Goal: Task Accomplishment & Management: Manage account settings

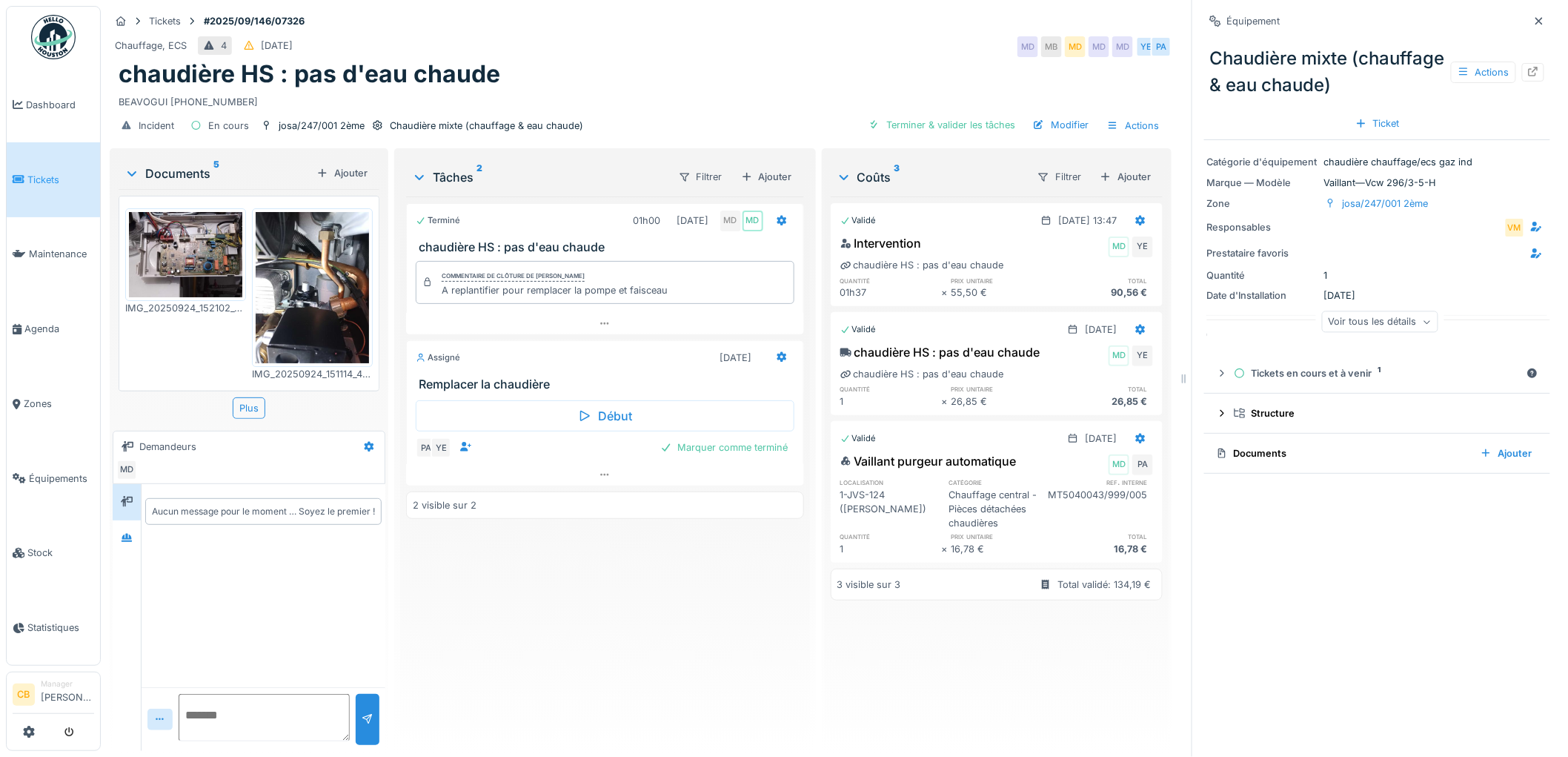
scroll to position [164, 0]
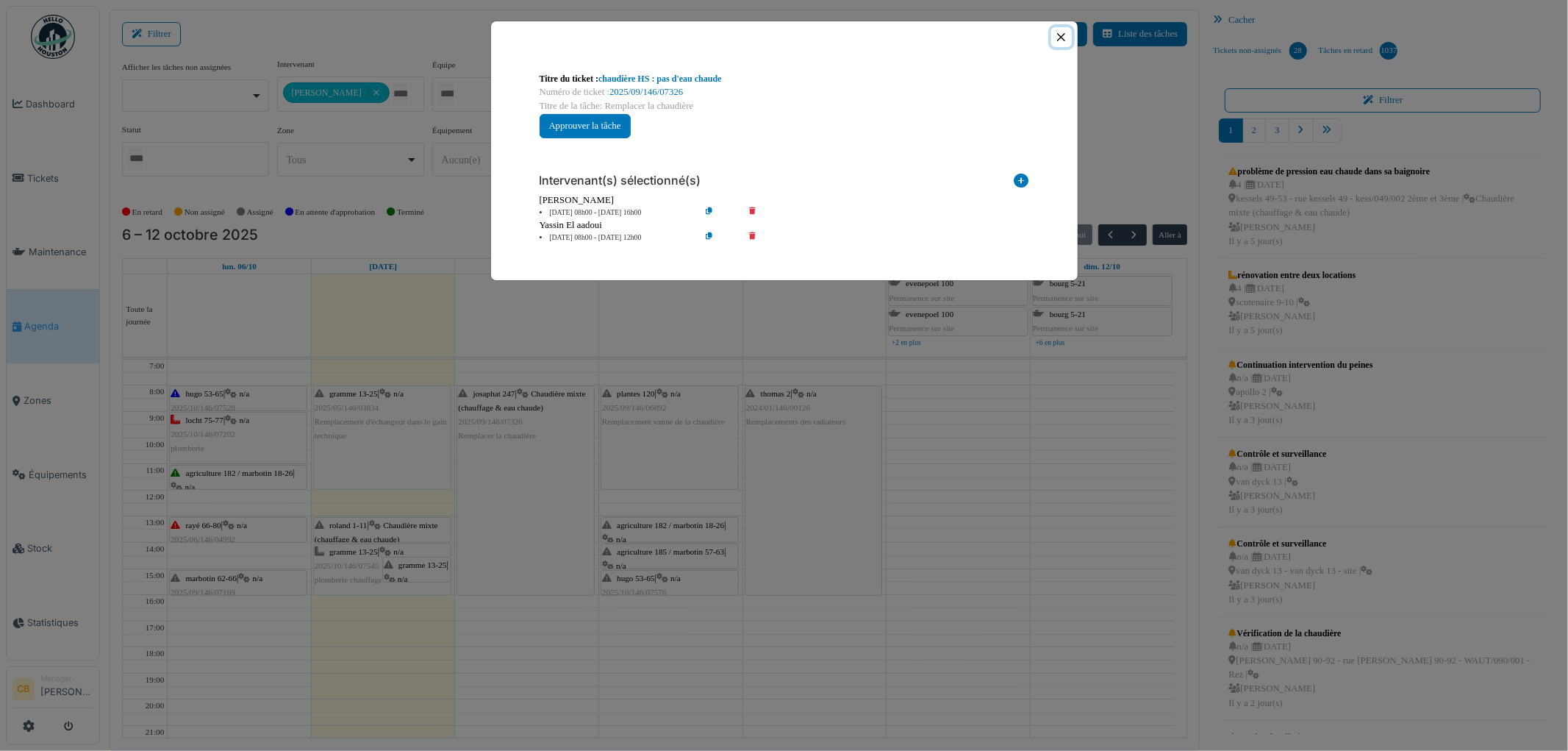
click at [1070, 37] on button "Close" at bounding box center [1061, 37] width 20 height 20
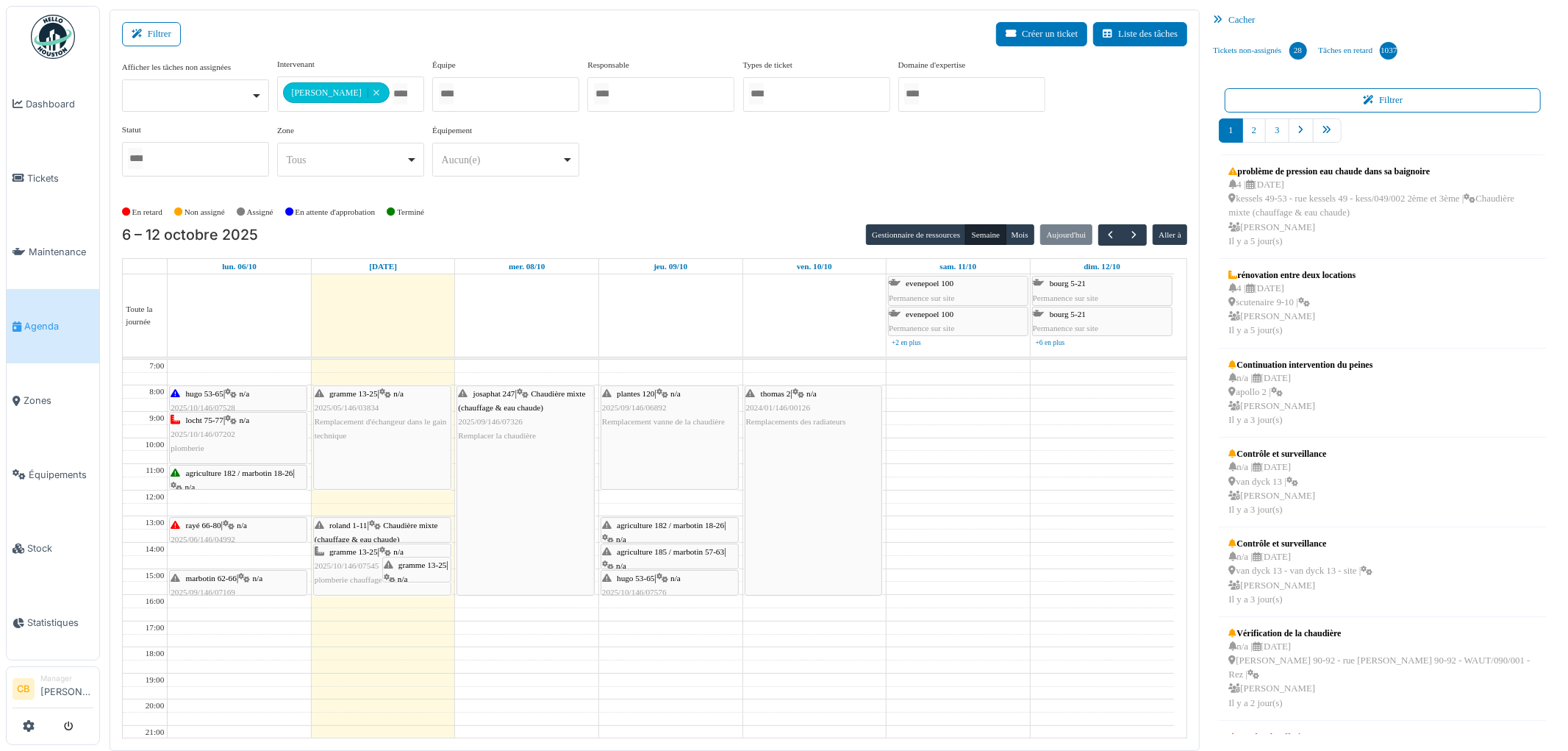
click at [506, 425] on span "2025/09/146/07326" at bounding box center [490, 420] width 65 height 8
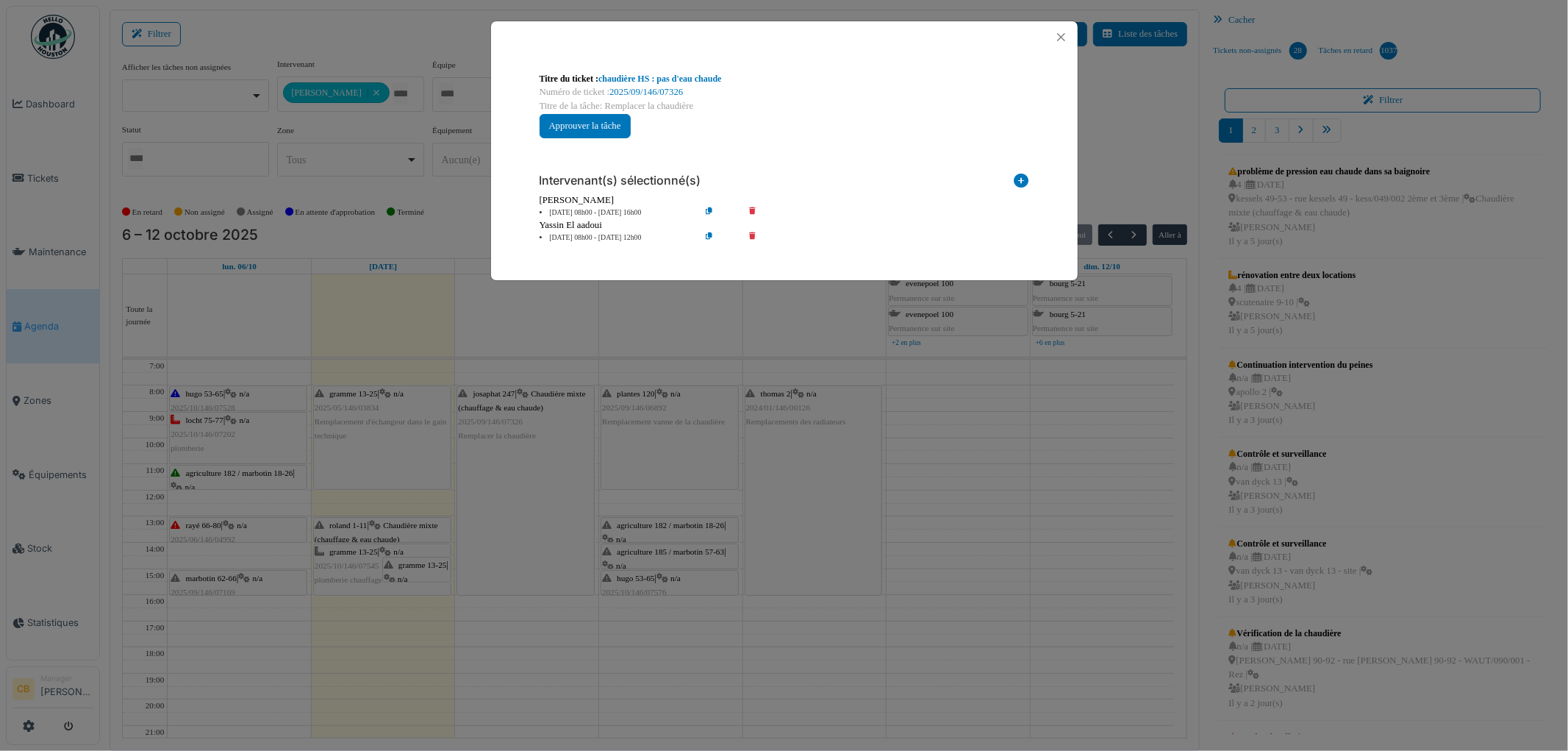
click at [650, 341] on div "Titre du ticket : chaudière HS : pas d'eau chaude Numéro de ticket : 2025/09/14…" at bounding box center [784, 375] width 1568 height 751
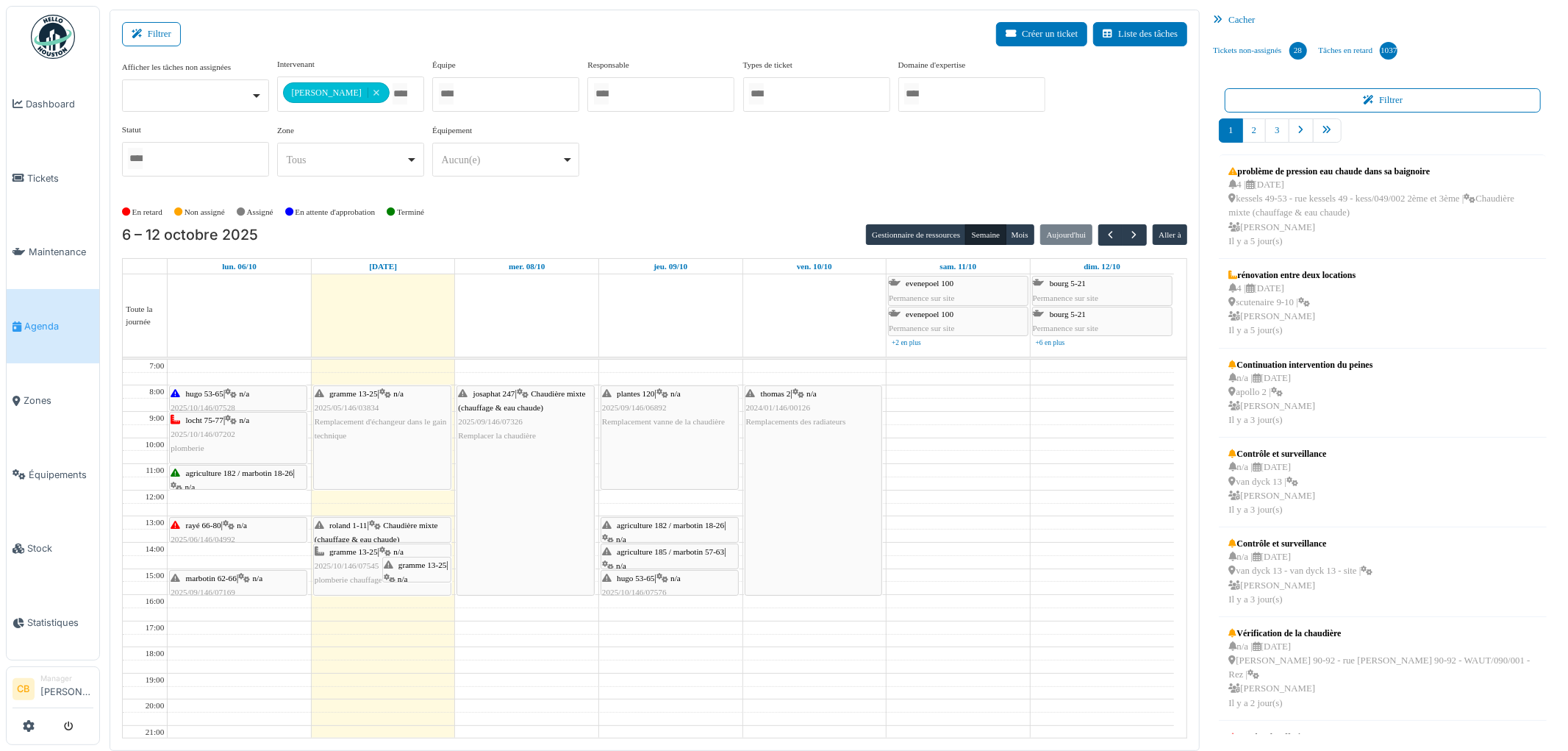
click at [641, 531] on div "agriculture 182 / marbotin 18-26 | n/a 2025/10/146/07569 Le radiateur de la cha…" at bounding box center [669, 553] width 135 height 71
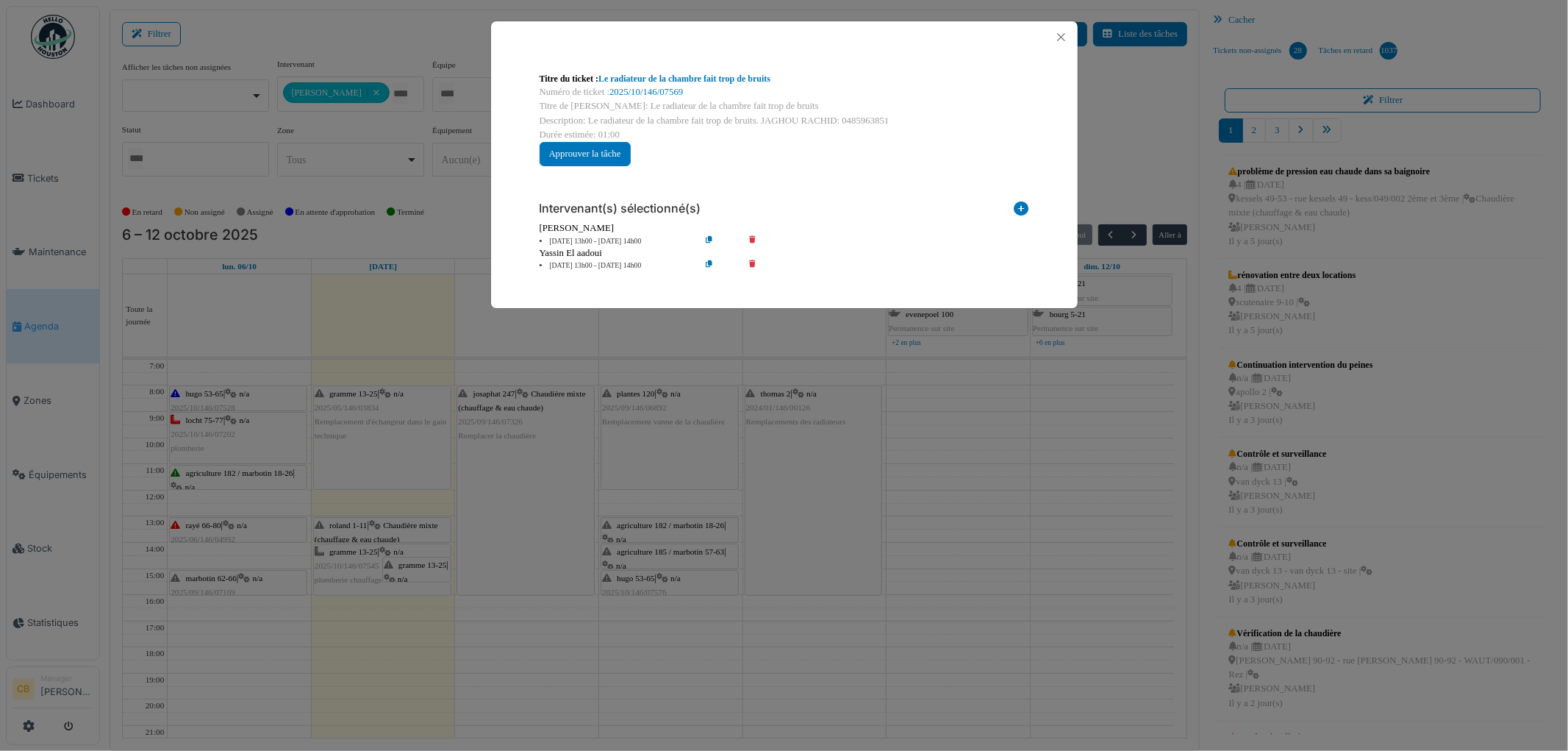
click at [641, 530] on div "Titre du ticket : Le radiateur de la chambre fait trop de bruits Numéro de tick…" at bounding box center [784, 375] width 1568 height 751
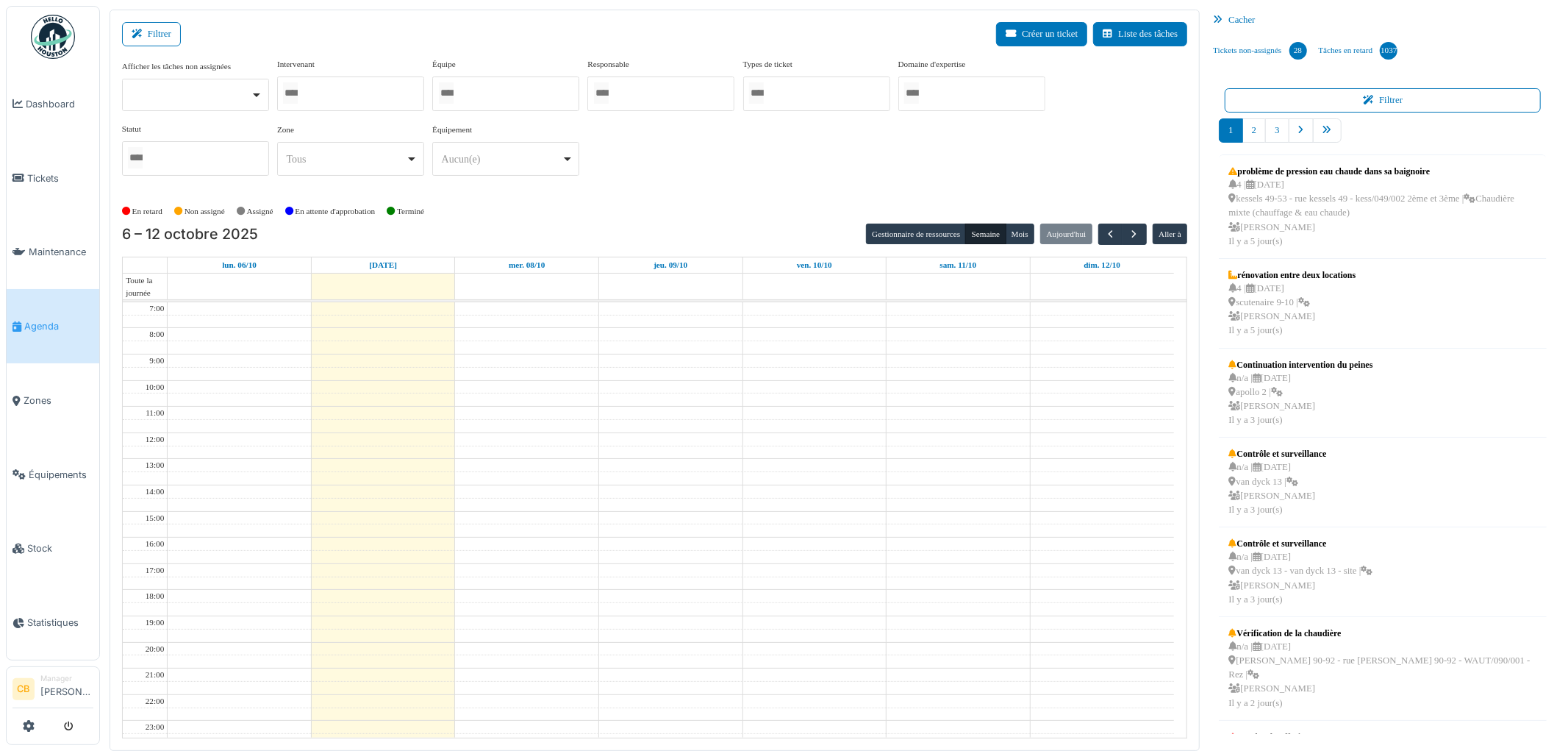
click at [377, 91] on div at bounding box center [350, 93] width 147 height 35
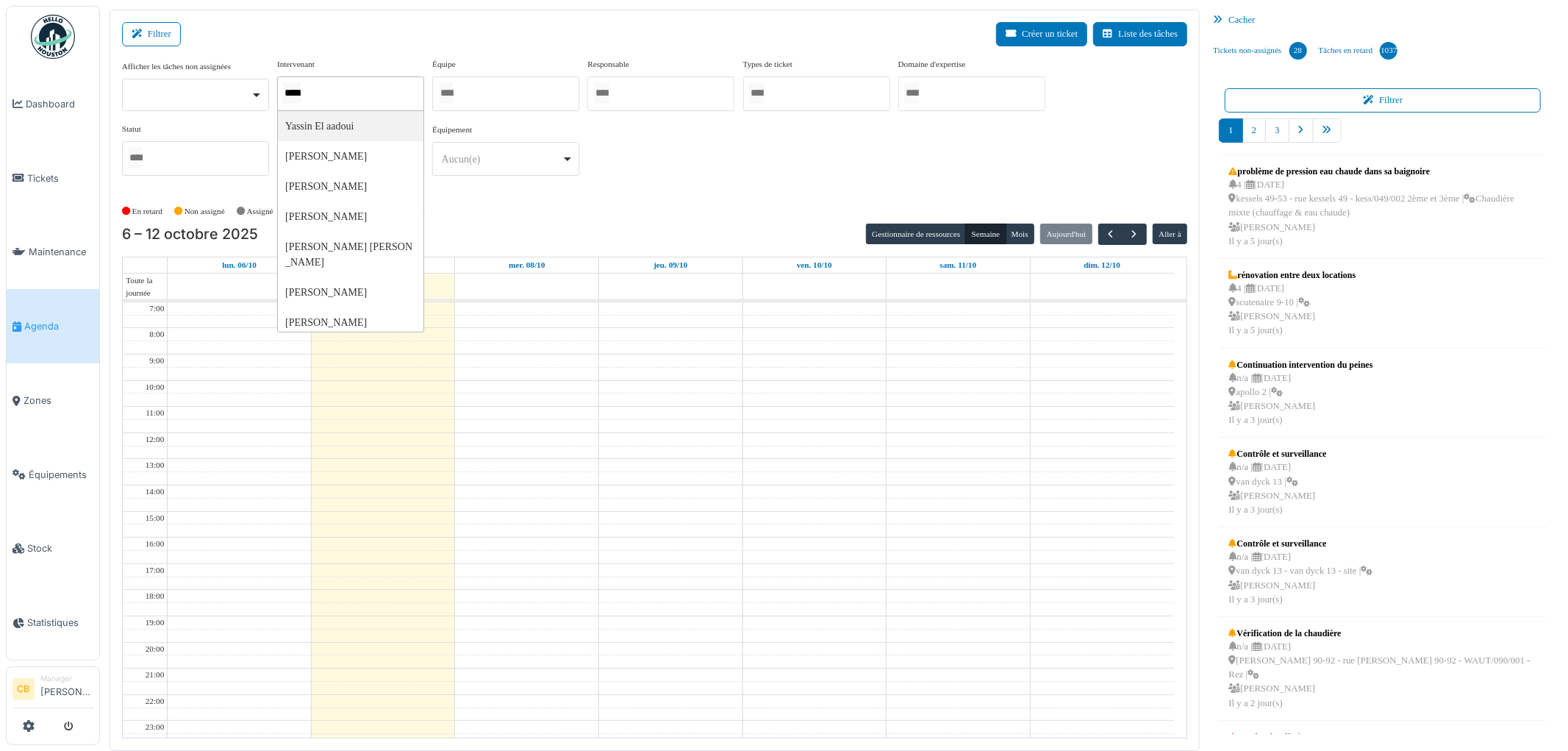
type input "******"
click at [551, 213] on div "En retard Non assigné Assigné En attente d'approbation Terminé" at bounding box center [655, 212] width 1066 height 25
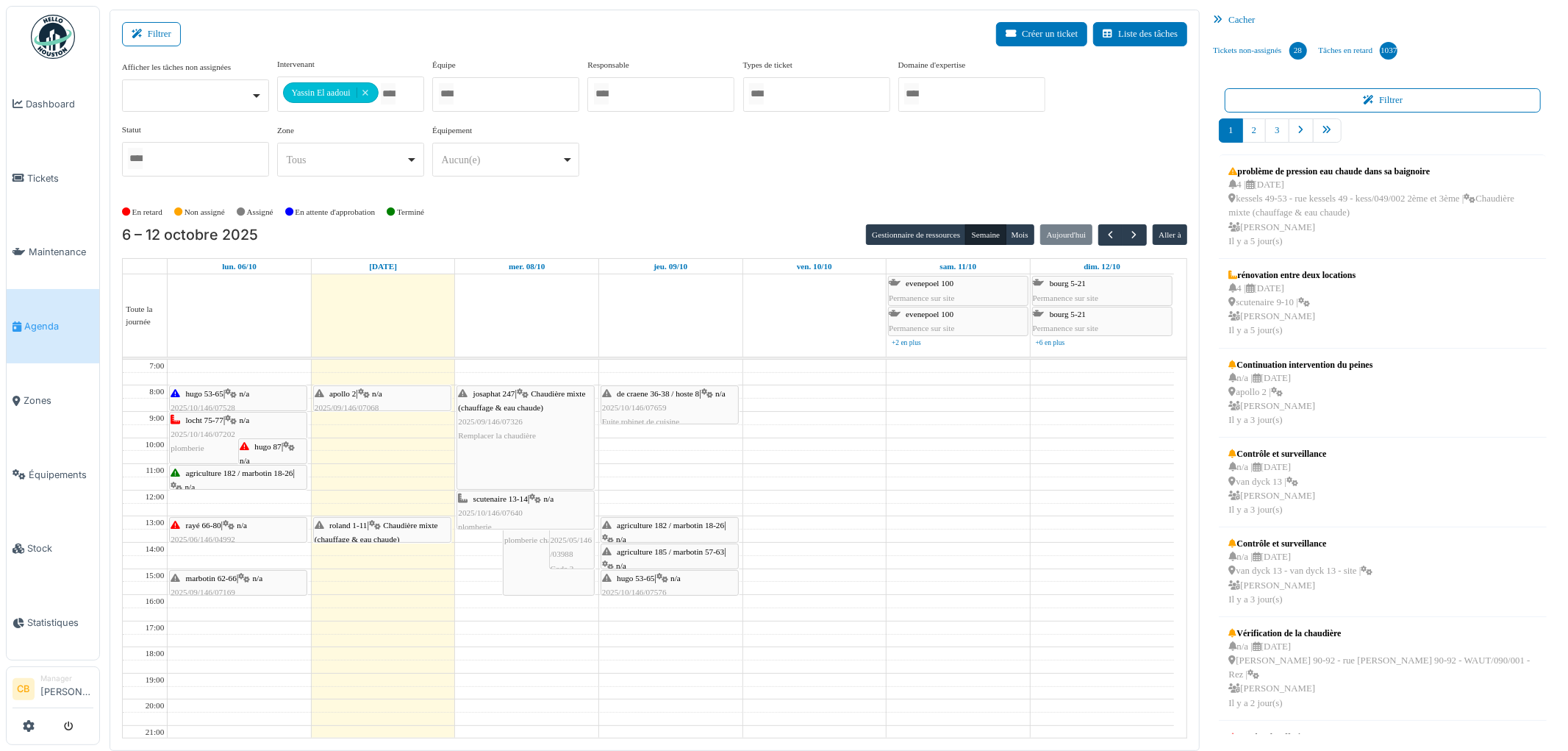
drag, startPoint x: 467, startPoint y: 539, endPoint x: 467, endPoint y: 523, distance: 16.0
click at [467, 523] on div "scutenaire 13-14 | n/a 2025/10/146/07640 plomberie locht 75-77 | n/a 2025/10/14…" at bounding box center [527, 582] width 144 height 444
drag, startPoint x: 513, startPoint y: 561, endPoint x: 503, endPoint y: 583, distance: 24.2
click at [503, 584] on div "scutenaire 13-14 | n/a 2025/10/146/07640 plomberie locht 75-77 | n/a 2025/10/14…" at bounding box center [527, 582] width 144 height 444
drag, startPoint x: 482, startPoint y: 620, endPoint x: 473, endPoint y: 549, distance: 71.6
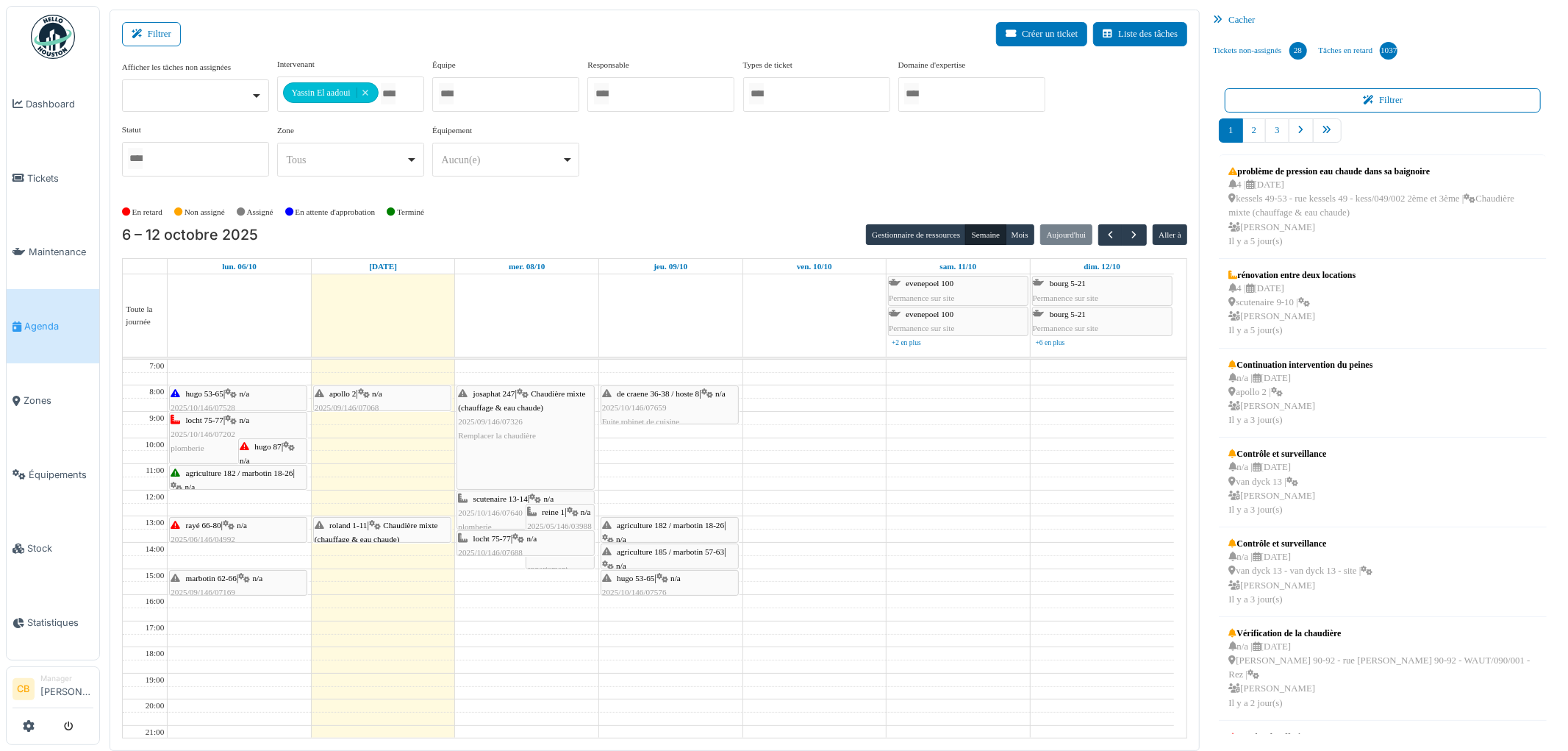
click at [473, 549] on div "scutenaire 13-14 | n/a 2025/10/146/07640 plomberie reine 1 | n/a 2025/05/146/03…" at bounding box center [527, 582] width 144 height 444
drag, startPoint x: 534, startPoint y: 561, endPoint x: 511, endPoint y: 613, distance: 56.9
click at [511, 613] on div "scutenaire 13-14 | n/a 2025/10/146/07640 plomberie reine 1 | n/a 2025/05/146/03…" at bounding box center [527, 582] width 144 height 444
drag, startPoint x: 515, startPoint y: 622, endPoint x: 513, endPoint y: 603, distance: 19.1
click at [512, 592] on div "josaphat 247 | Chaudière mixte (chauffage & eau chaude) 2025/09/146/07326 Rempl…" at bounding box center [527, 582] width 144 height 444
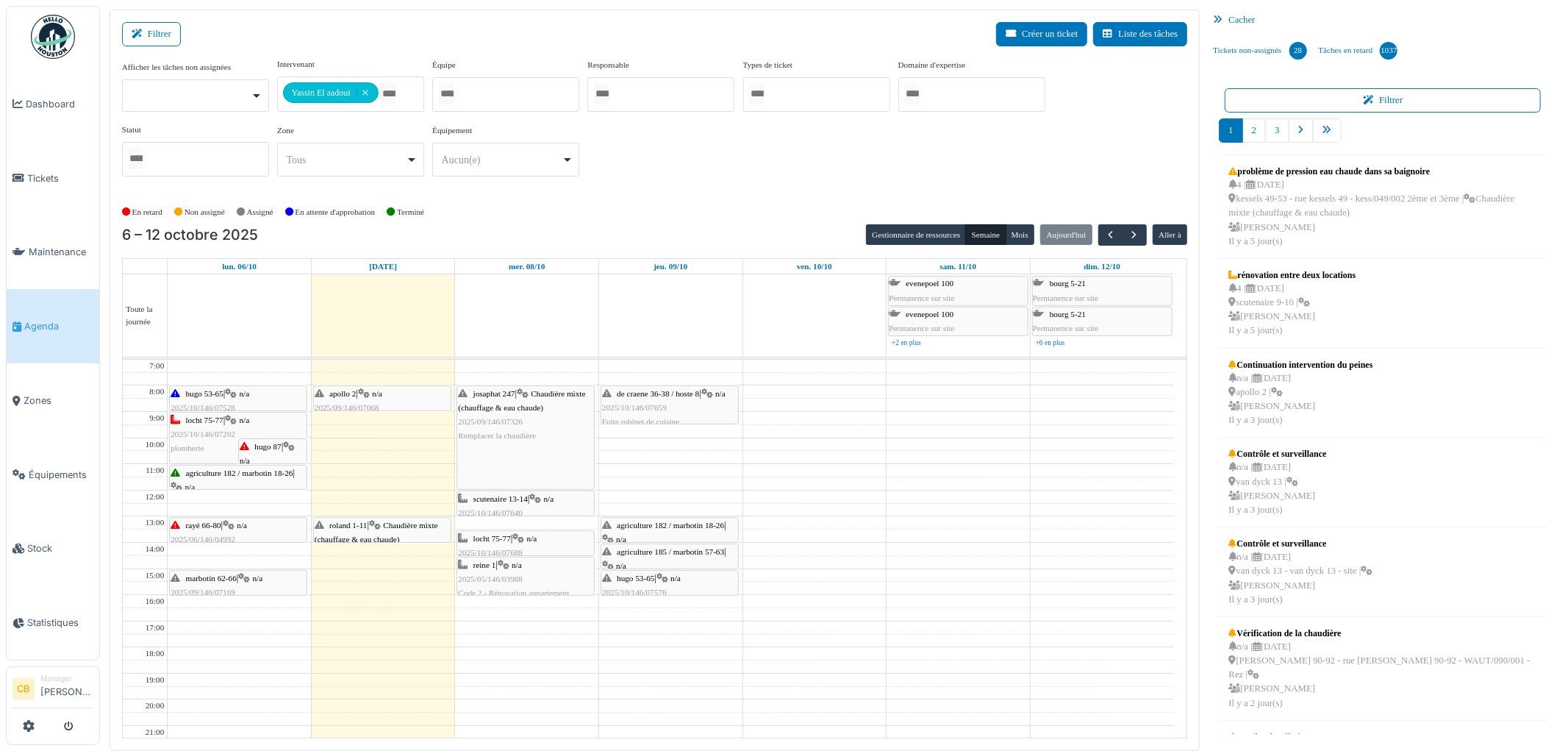
drag, startPoint x: 568, startPoint y: 527, endPoint x: 569, endPoint y: 517, distance: 10.0
click at [569, 517] on div "josaphat 247 | Chaudière mixte (chauffage & eau chaude) 2025/09/146/07326 Rempl…" at bounding box center [527, 582] width 144 height 444
drag, startPoint x: 563, startPoint y: 497, endPoint x: 563, endPoint y: 508, distance: 11.0
click at [563, 508] on div "josaphat 247 | Chaudière mixte (chauffage & eau chaude) 2025/09/146/07326 Rempl…" at bounding box center [527, 582] width 144 height 444
click at [500, 516] on span "scutenaire 13-14" at bounding box center [500, 511] width 55 height 8
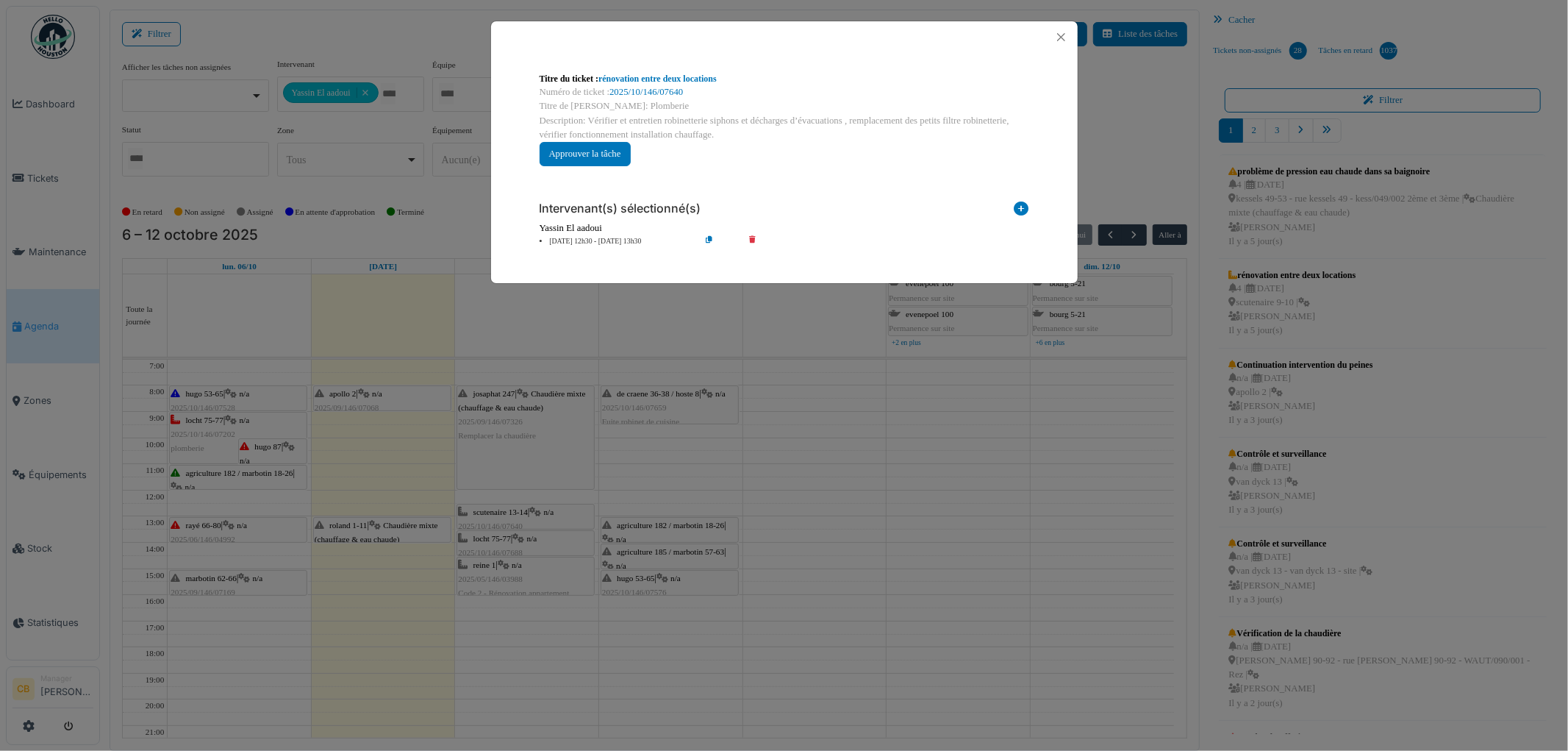
drag, startPoint x: 715, startPoint y: 136, endPoint x: 537, endPoint y: 130, distance: 178.1
click at [537, 130] on div "Titre du ticket : rénovation entre deux locations Numéro de ticket : 2025/10/14…" at bounding box center [785, 118] width 513 height 118
click at [862, 405] on div "Titre du ticket : rénovation entre deux locations Numéro de ticket : 2025/10/14…" at bounding box center [784, 375] width 1568 height 751
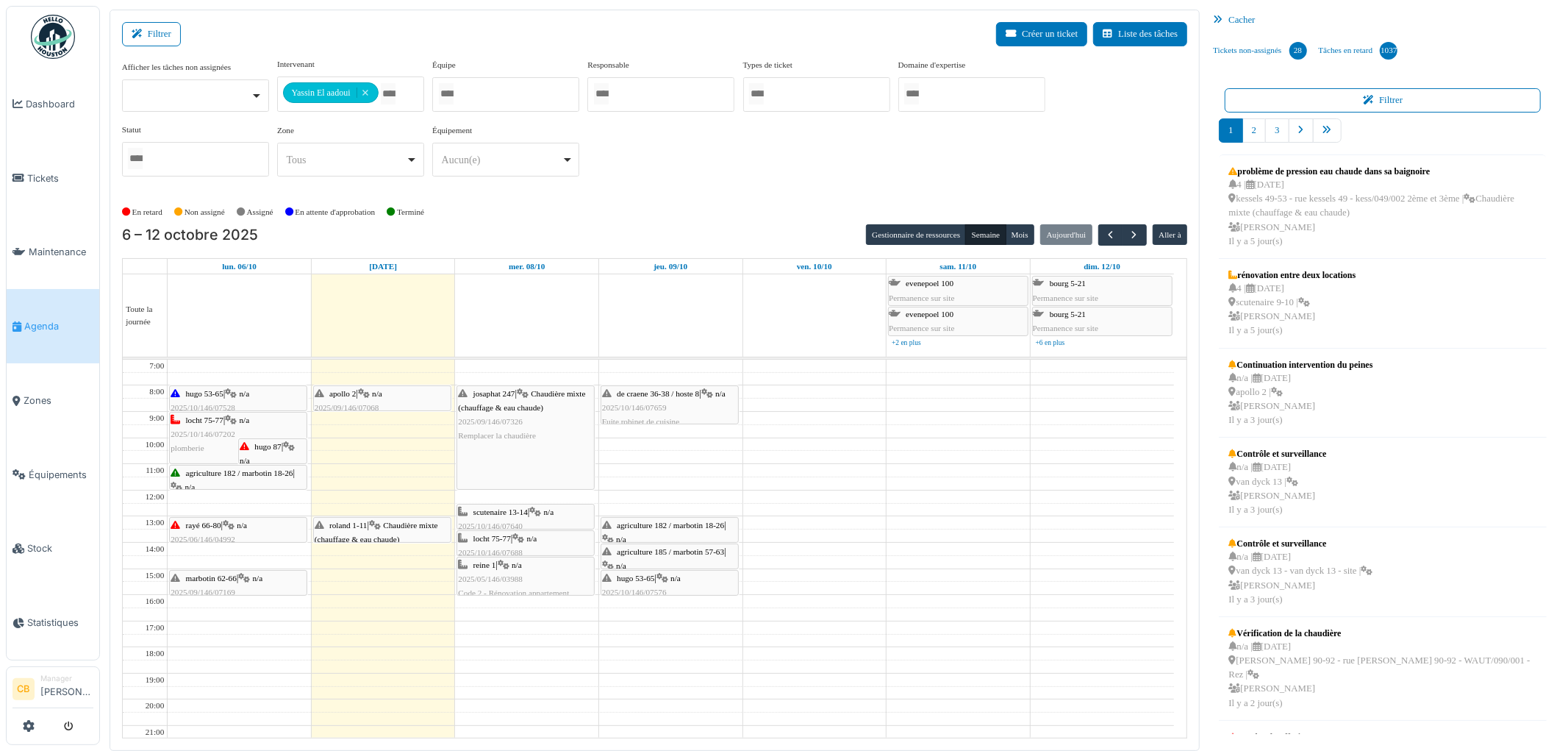
click at [493, 540] on span "locht 75-77" at bounding box center [492, 537] width 38 height 8
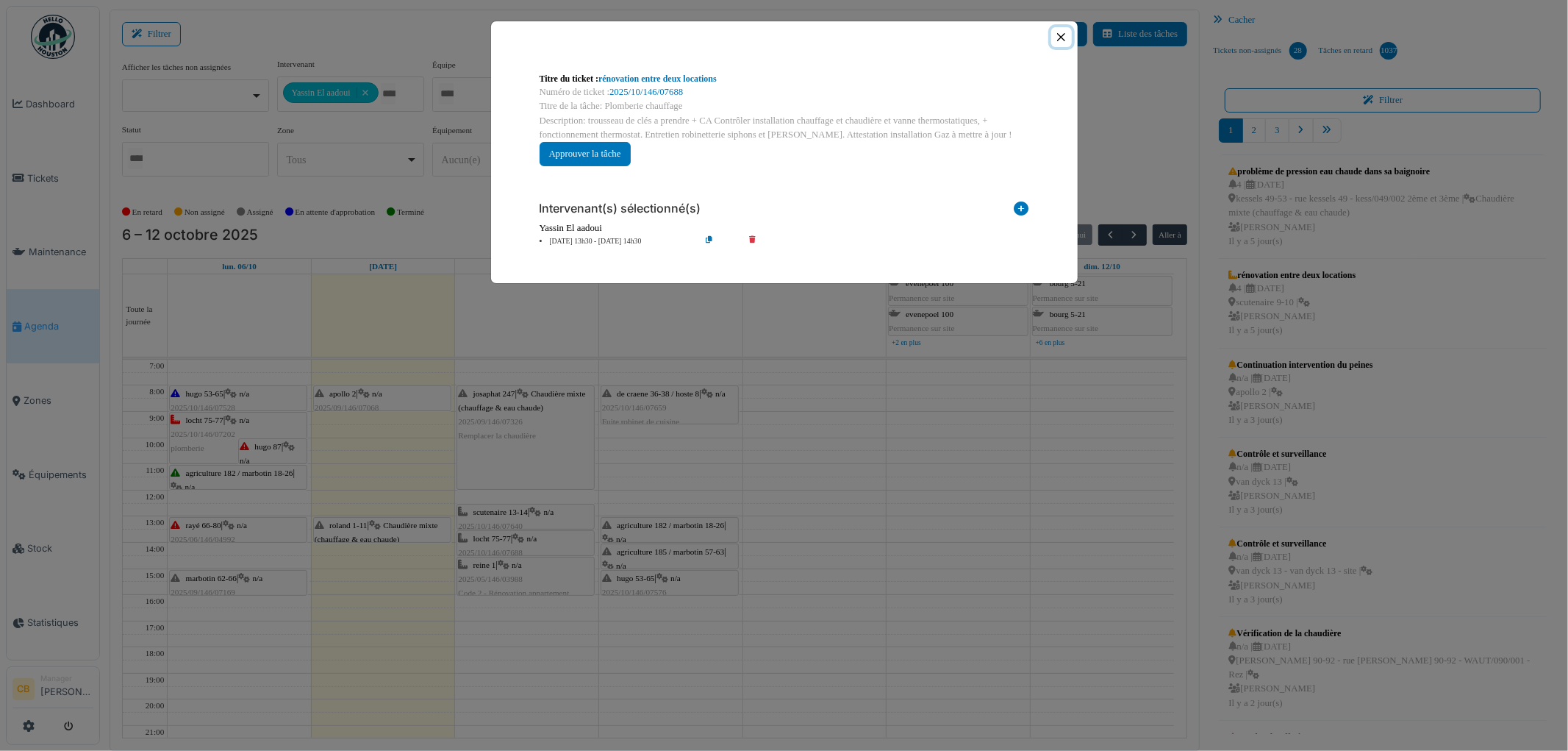
click at [1064, 39] on button "Close" at bounding box center [1061, 37] width 20 height 20
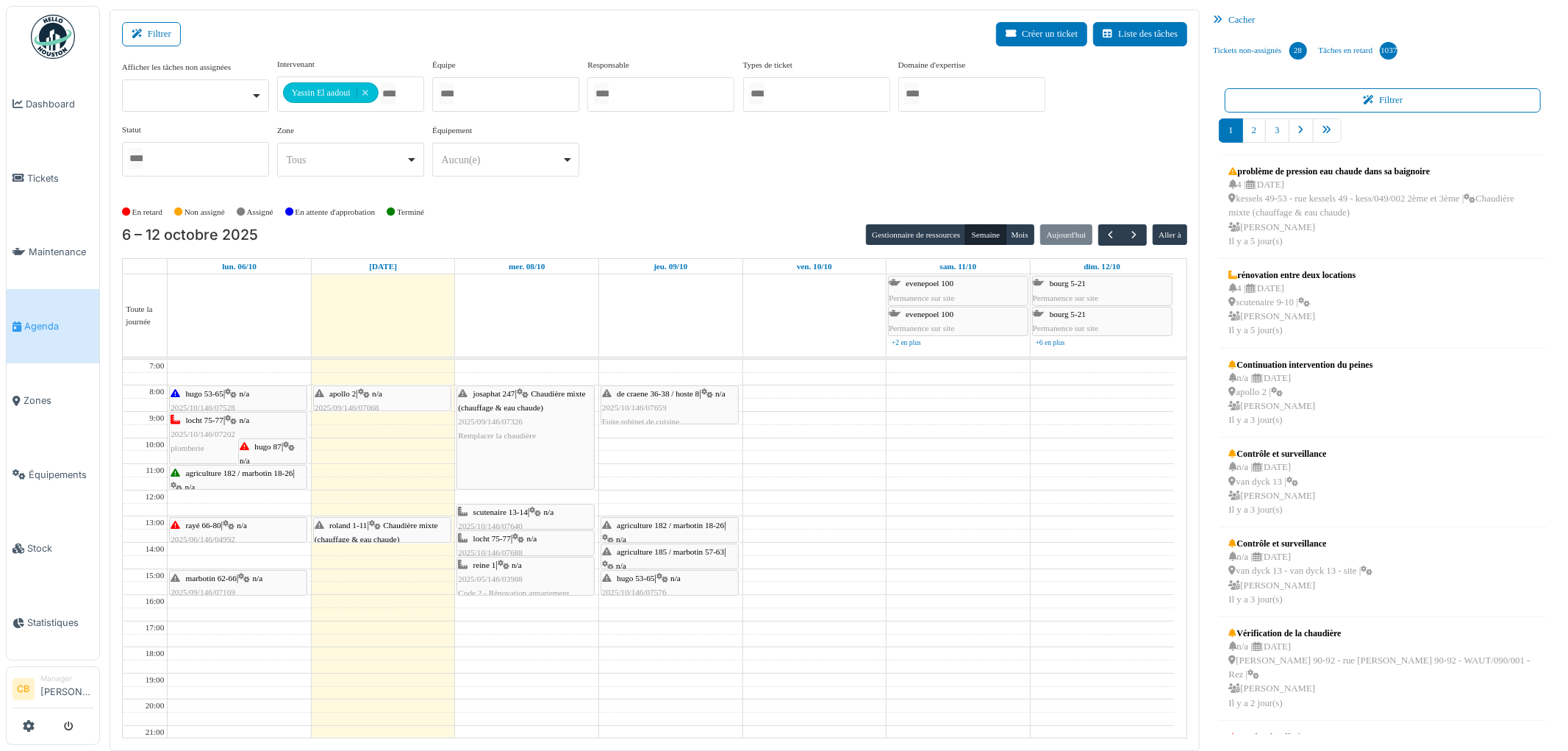
click at [673, 584] on div "hugo 53-65 | n/a 2025/10/146/07576 Refixer le support du rideau de douche qui e…" at bounding box center [669, 600] width 135 height 57
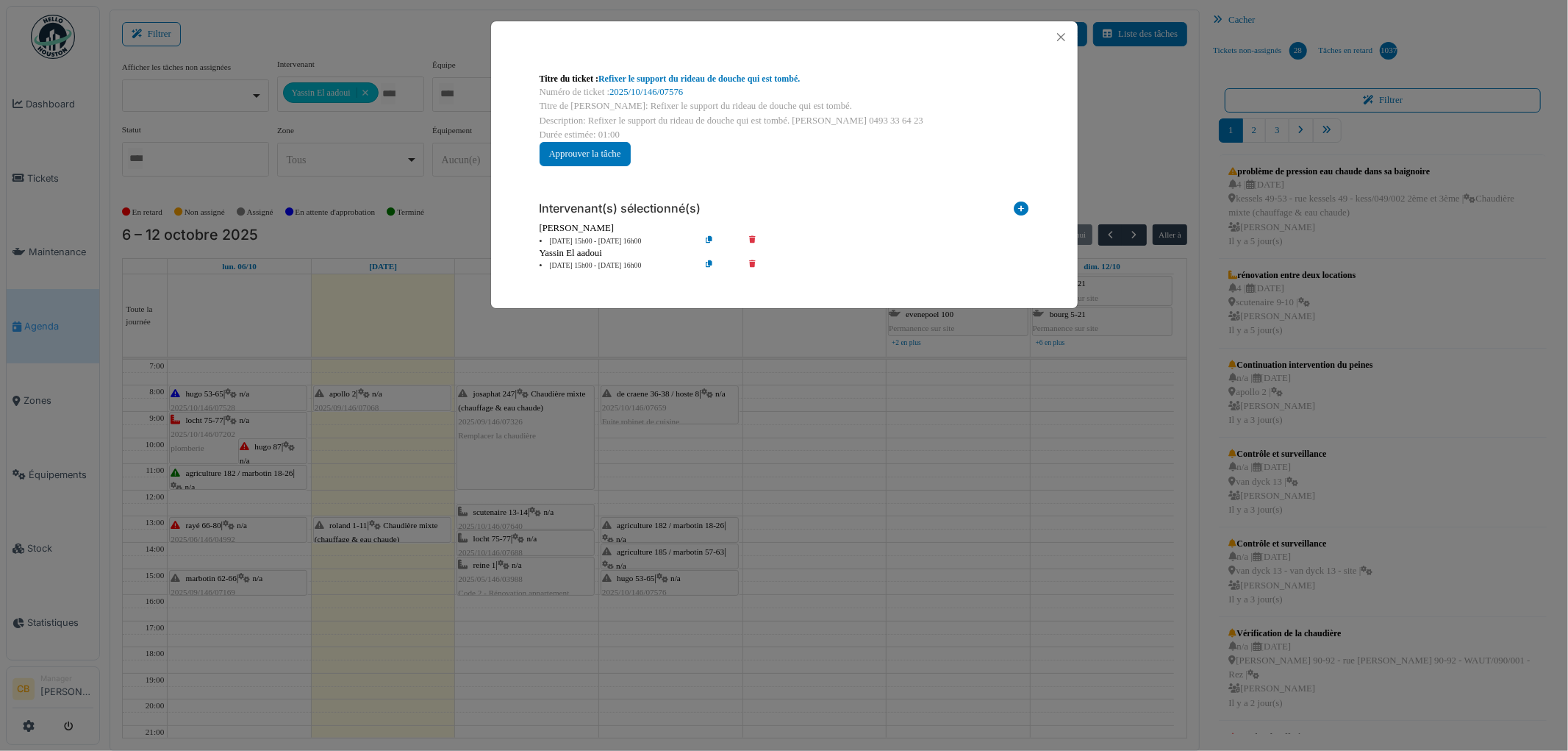
click at [672, 585] on div "Titre du ticket : Refixer le support du rideau de douche qui est tombé. Numéro …" at bounding box center [784, 375] width 1568 height 751
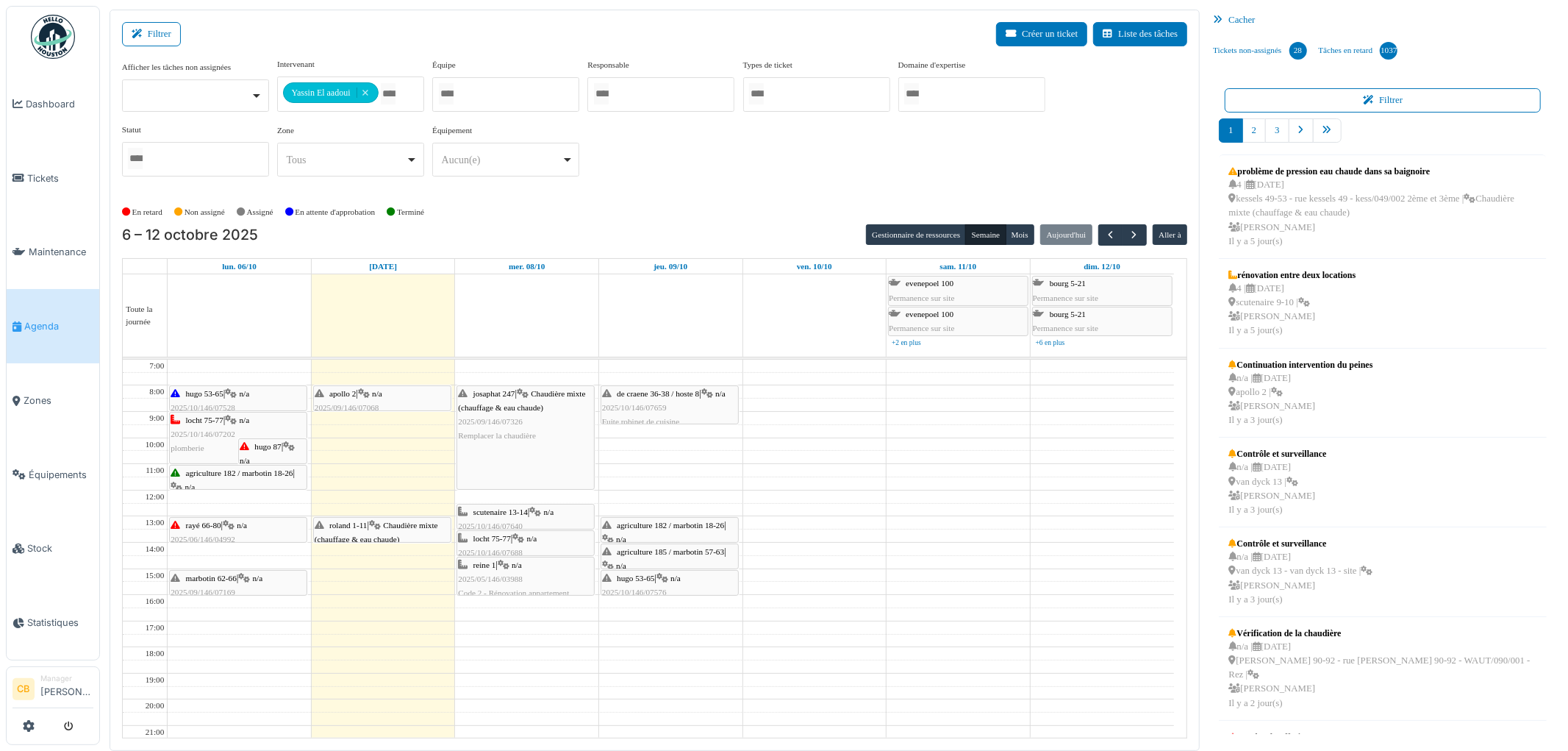
click at [672, 589] on div "hugo 53-65 | n/a 2025/10/146/07576 Refixer le support du rideau de douche qui e…" at bounding box center [669, 600] width 135 height 57
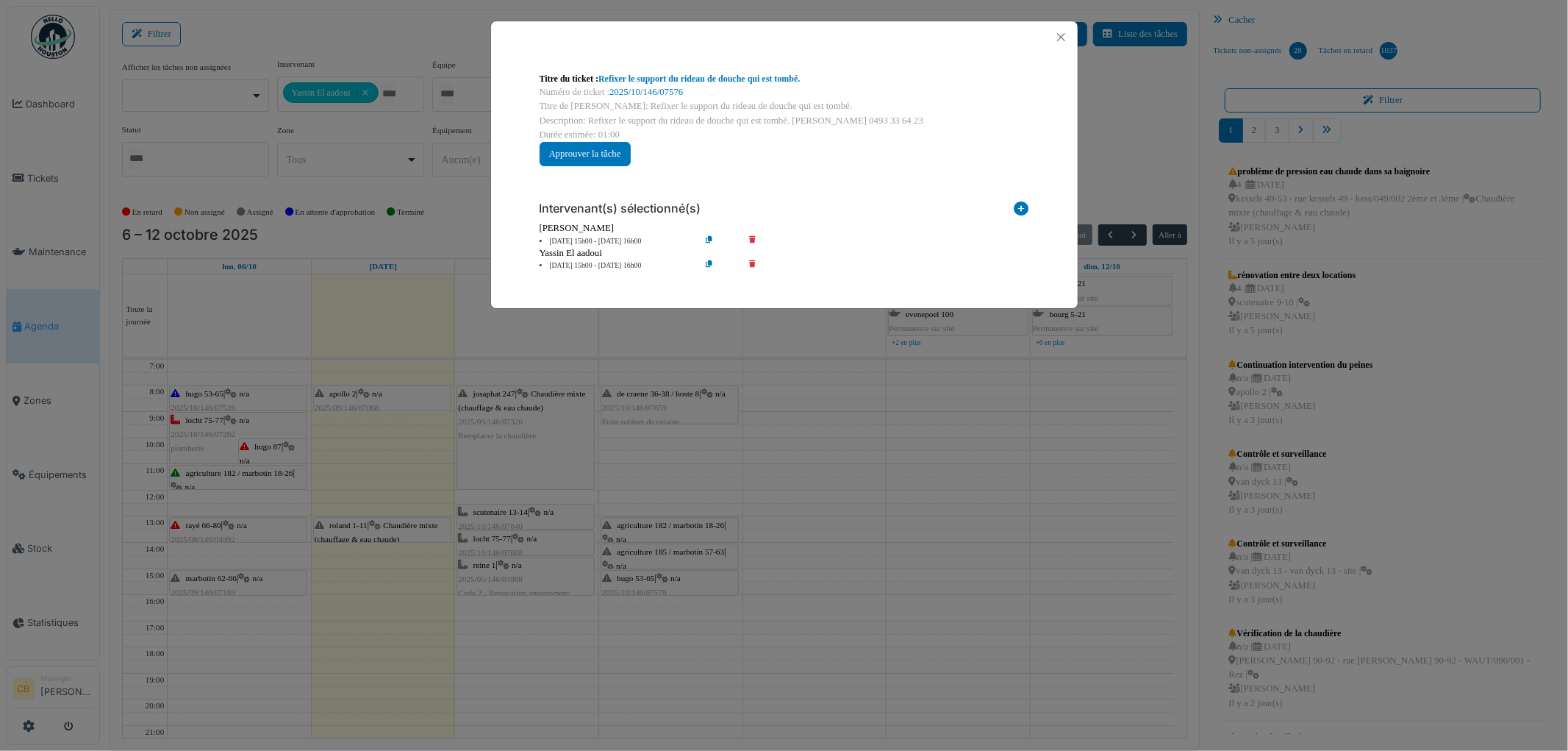
click at [672, 589] on div "Titre du ticket : Refixer le support du rideau de douche qui est tombé. Numéro …" at bounding box center [784, 375] width 1568 height 751
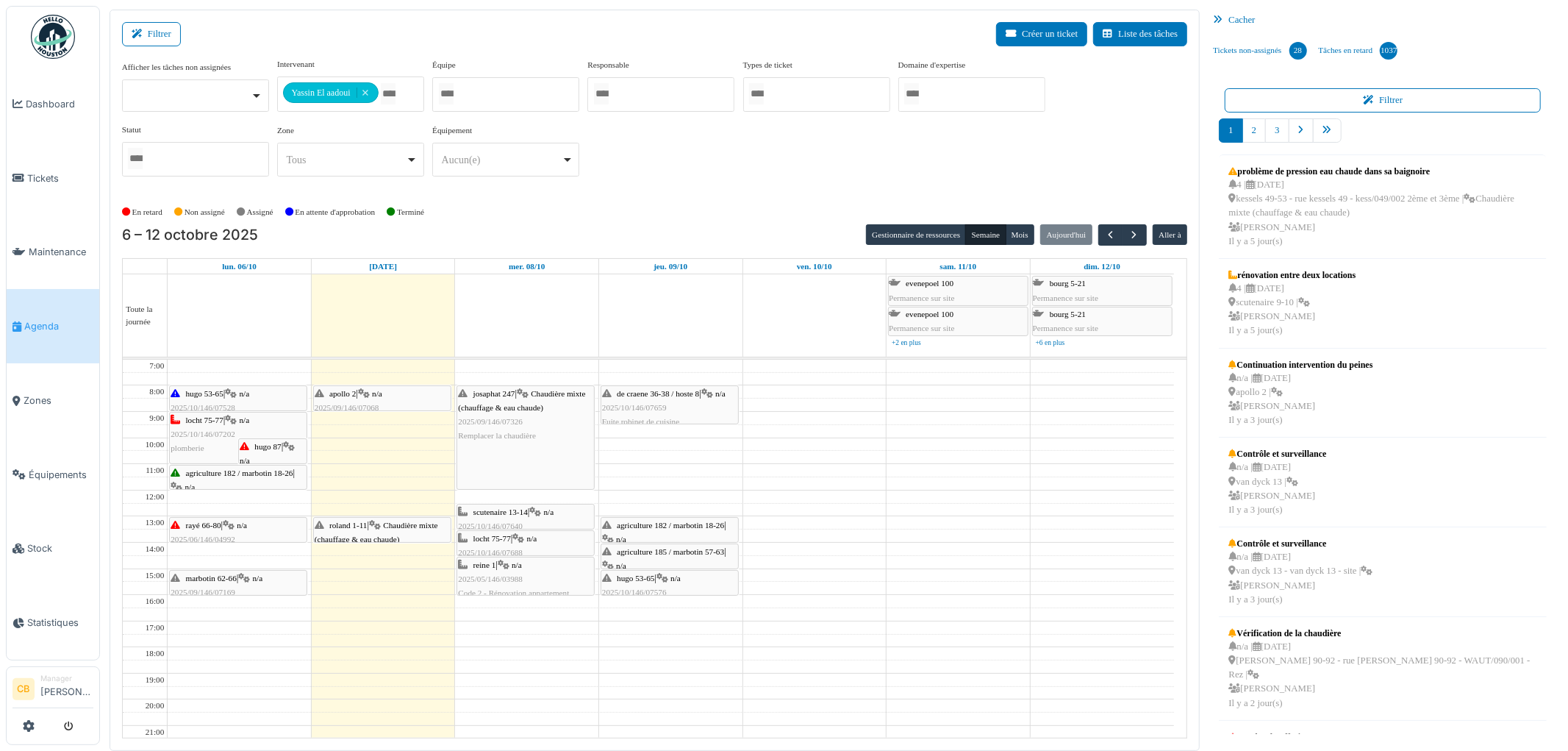
click at [520, 578] on span "2025/05/146/03988" at bounding box center [490, 578] width 65 height 8
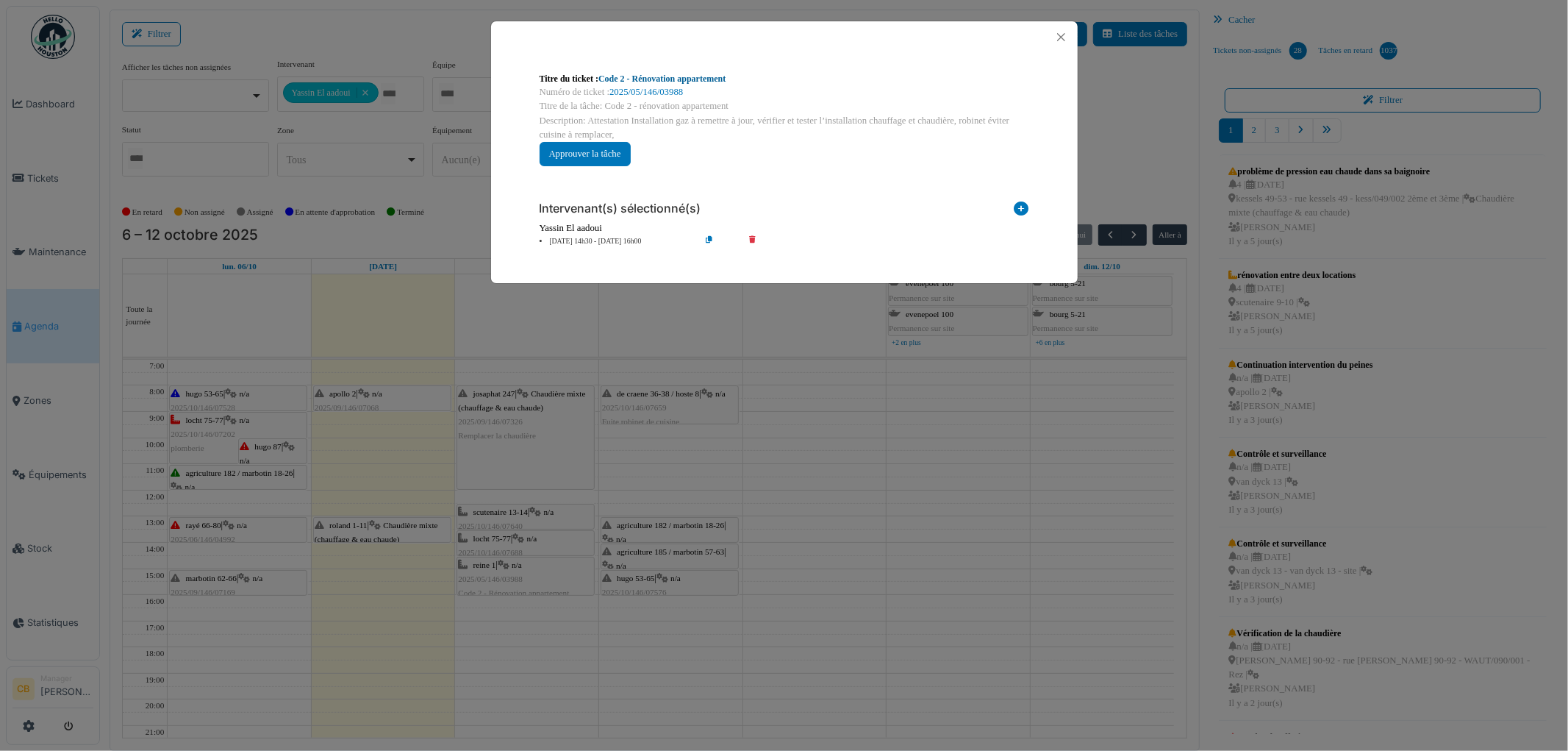
click at [689, 77] on link "Code 2 - Rénovation appartement" at bounding box center [662, 78] width 127 height 10
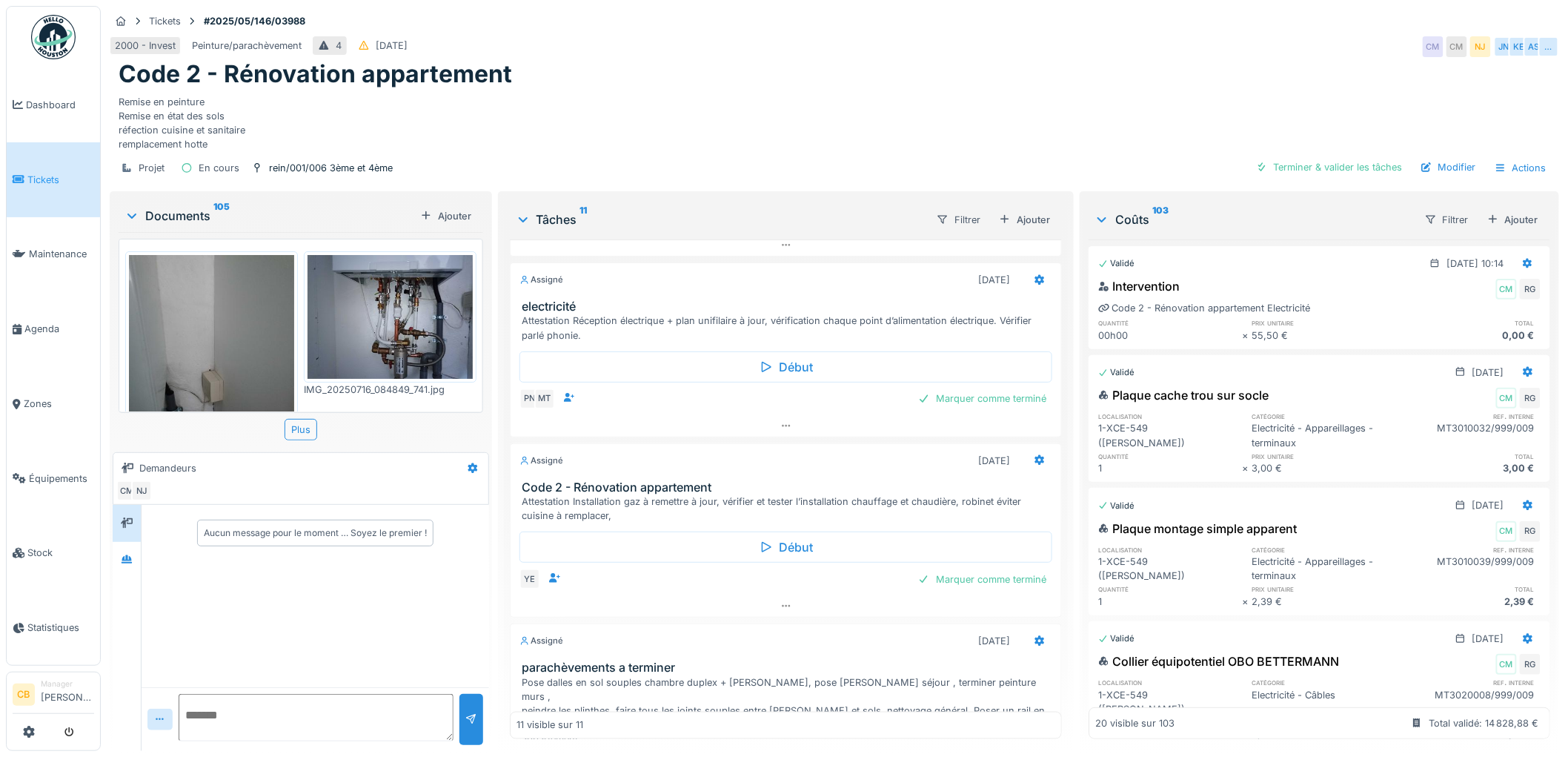
scroll to position [852, 0]
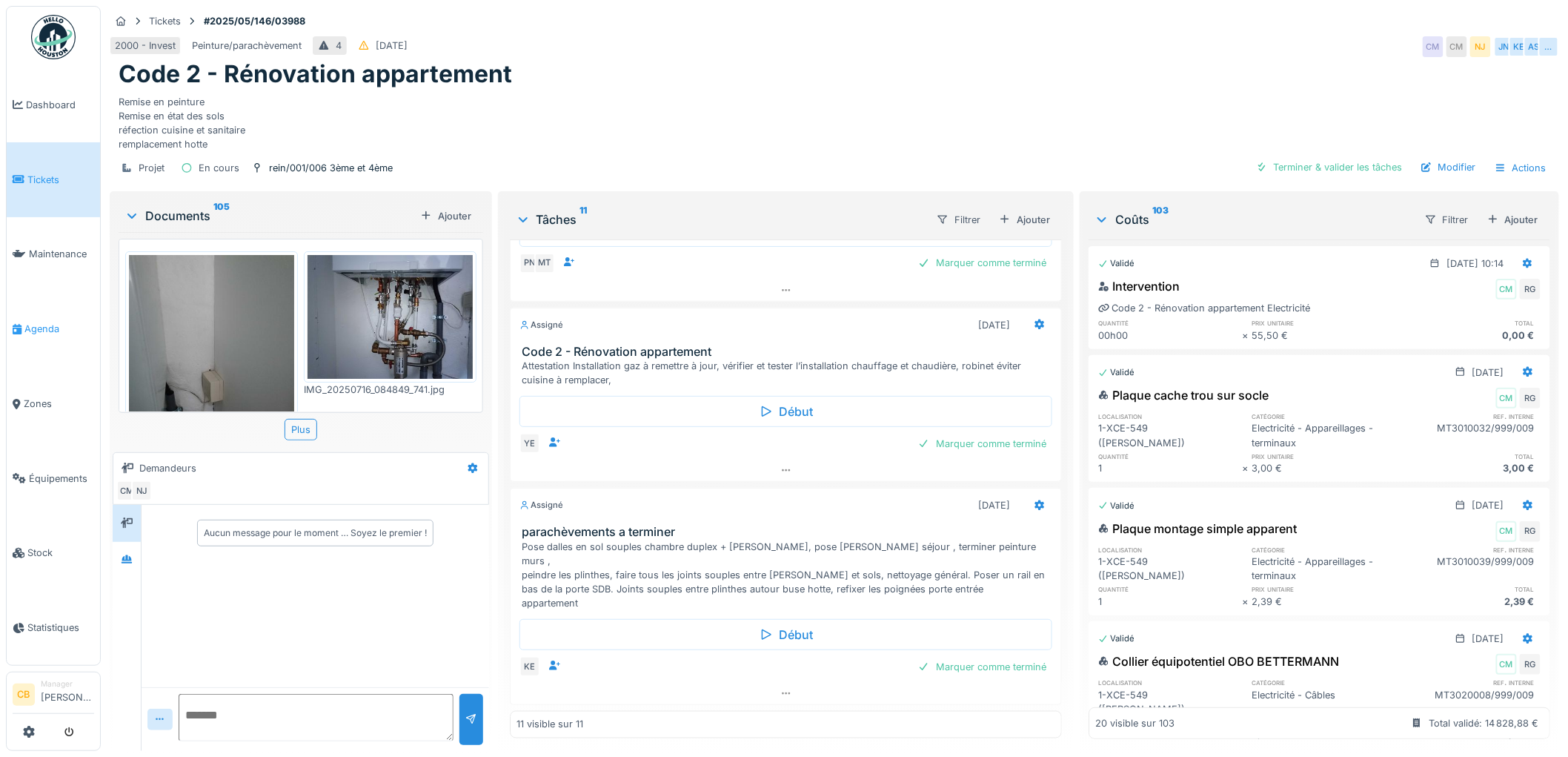
click at [41, 322] on span "Agenda" at bounding box center [60, 329] width 70 height 14
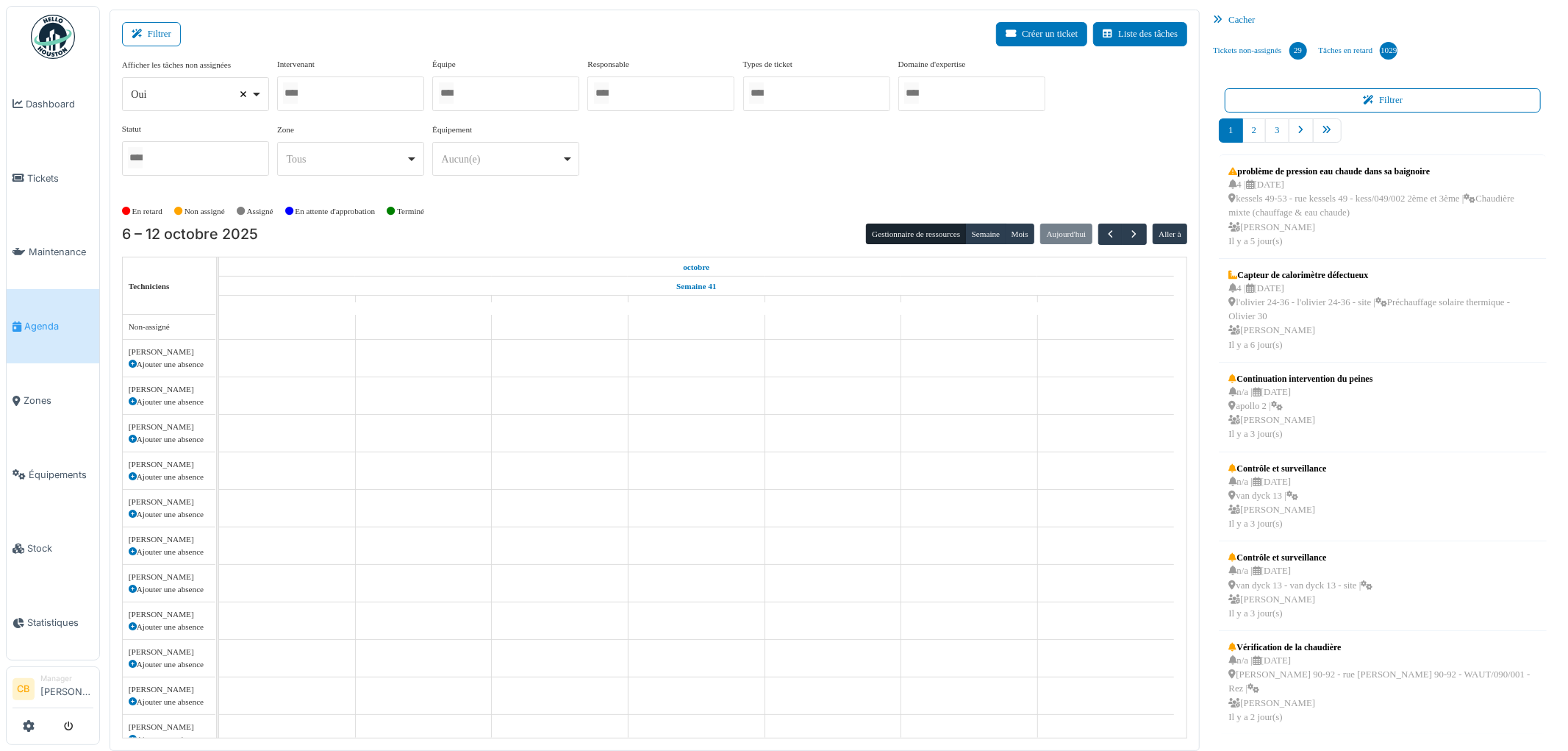
select select
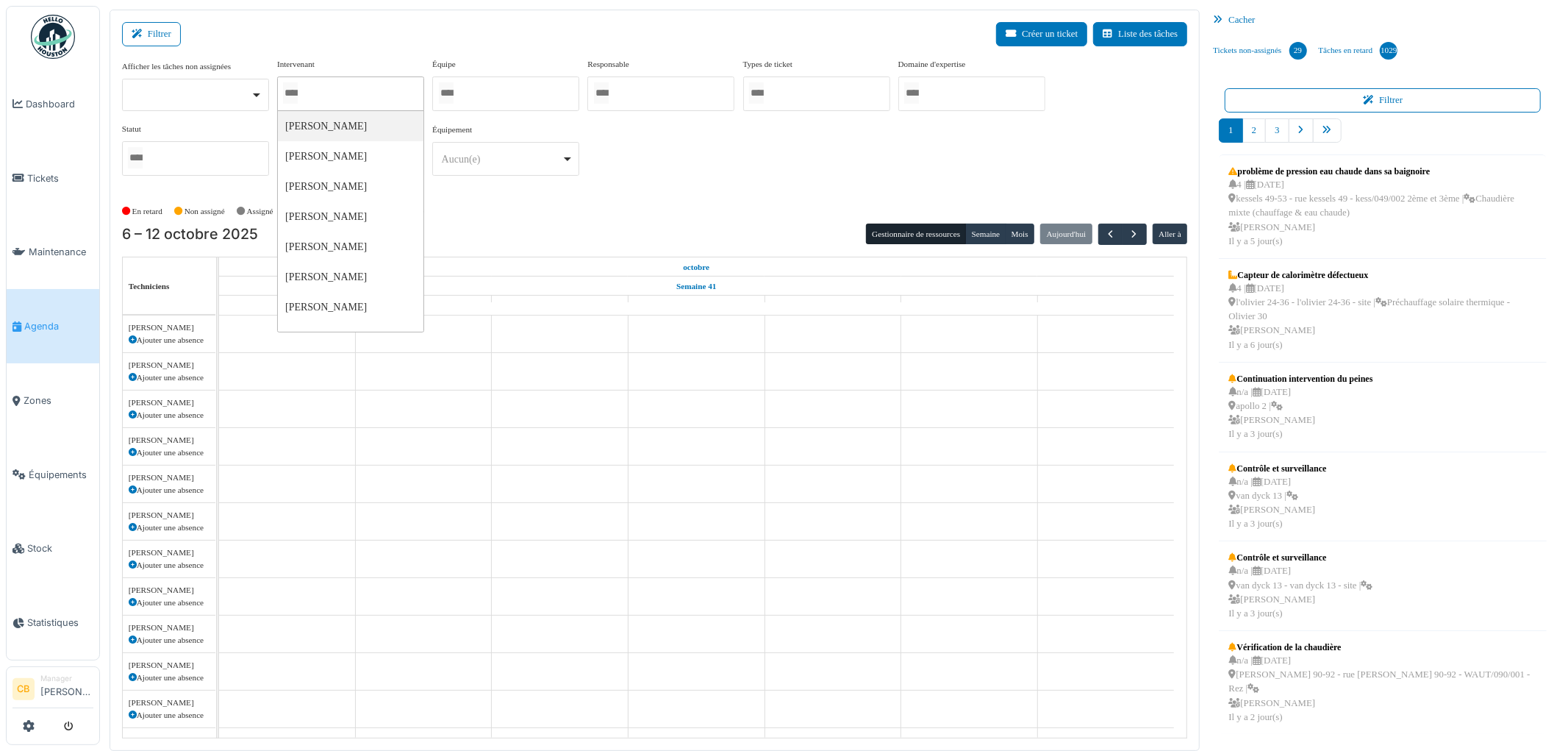
click at [297, 96] on input "Tous" at bounding box center [290, 93] width 15 height 22
type input "*"
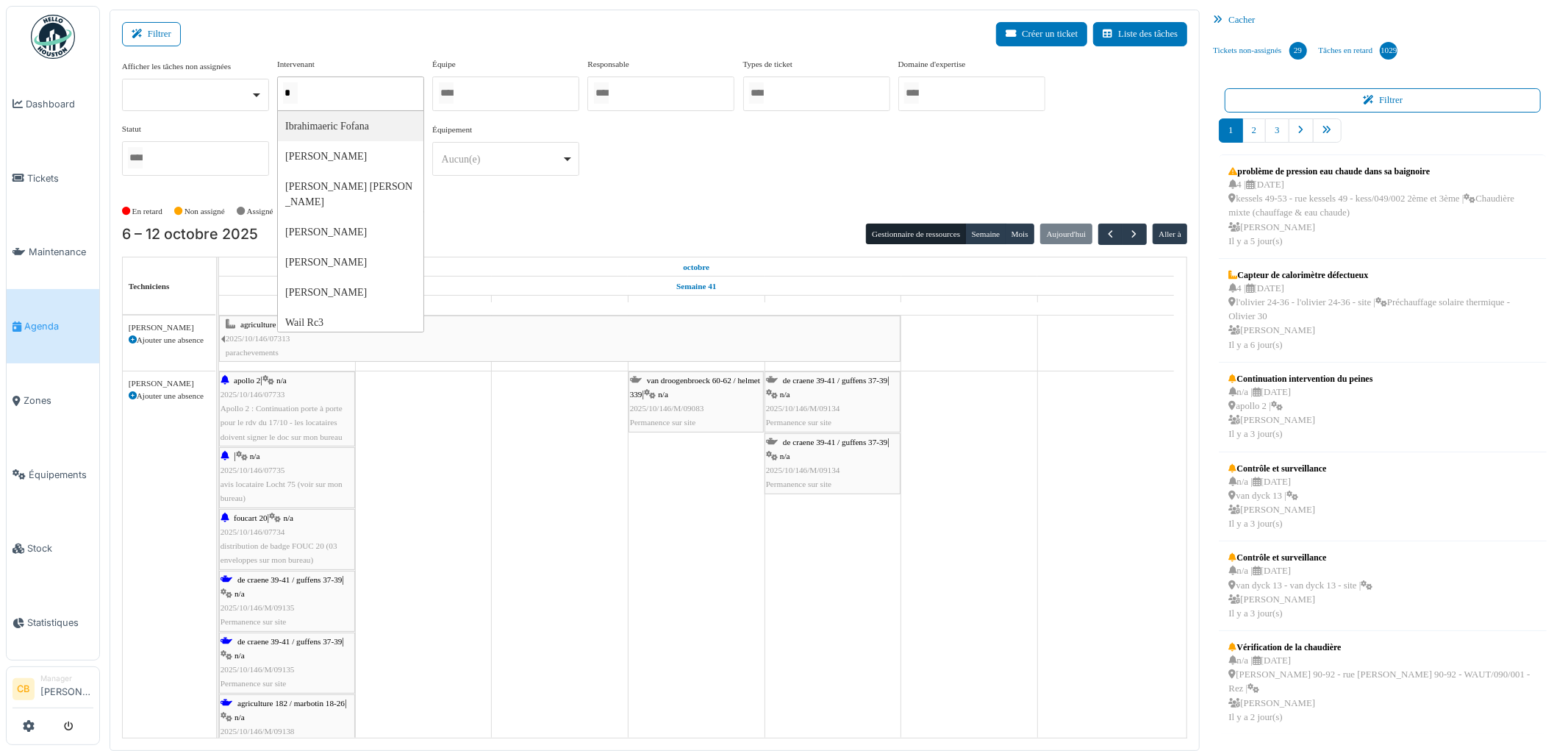
type input "**"
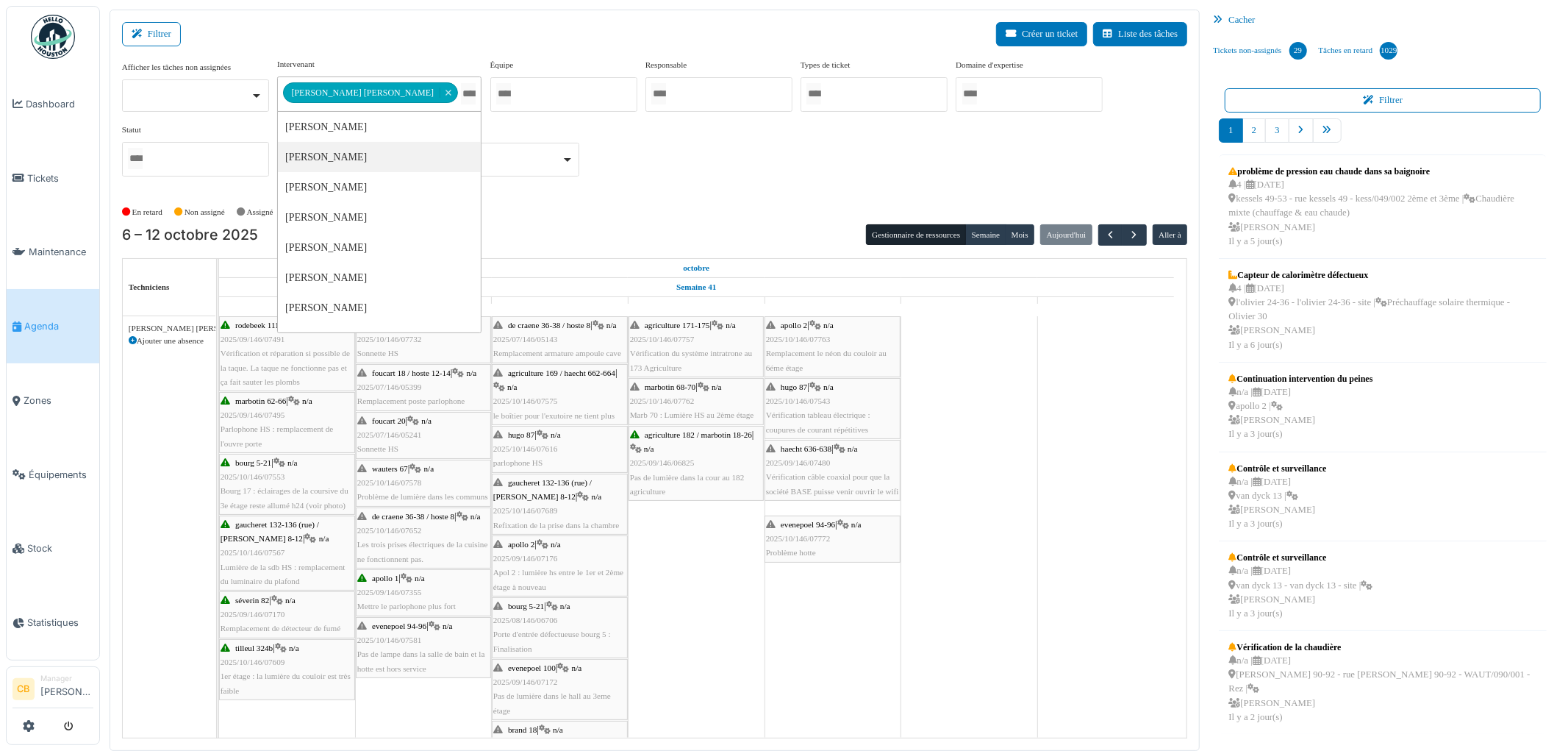
click at [673, 204] on div "En retard Non assigné [GEOGRAPHIC_DATA] En attente d'approbation Terminé" at bounding box center [655, 212] width 1066 height 25
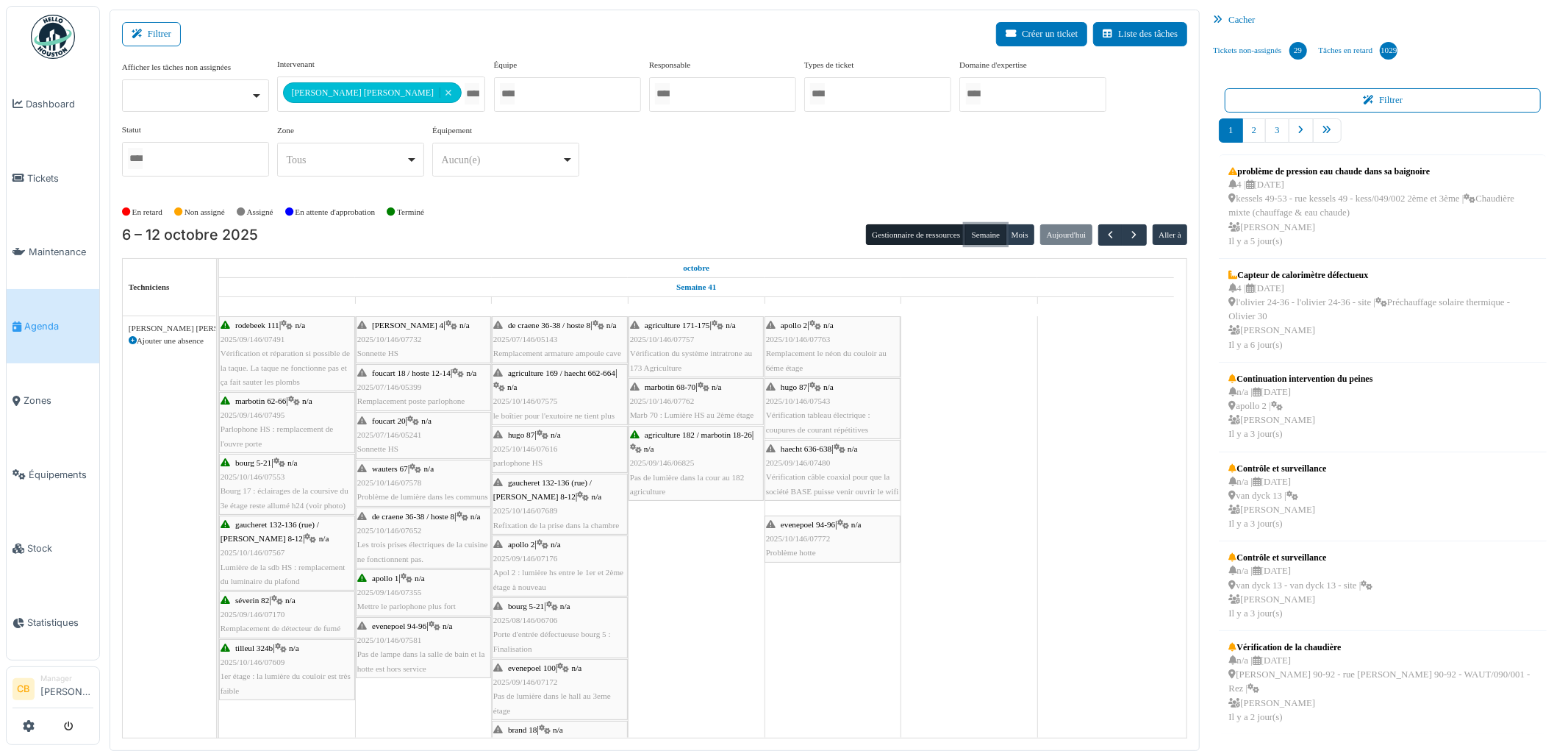
click at [979, 240] on button "Semaine" at bounding box center [985, 234] width 41 height 21
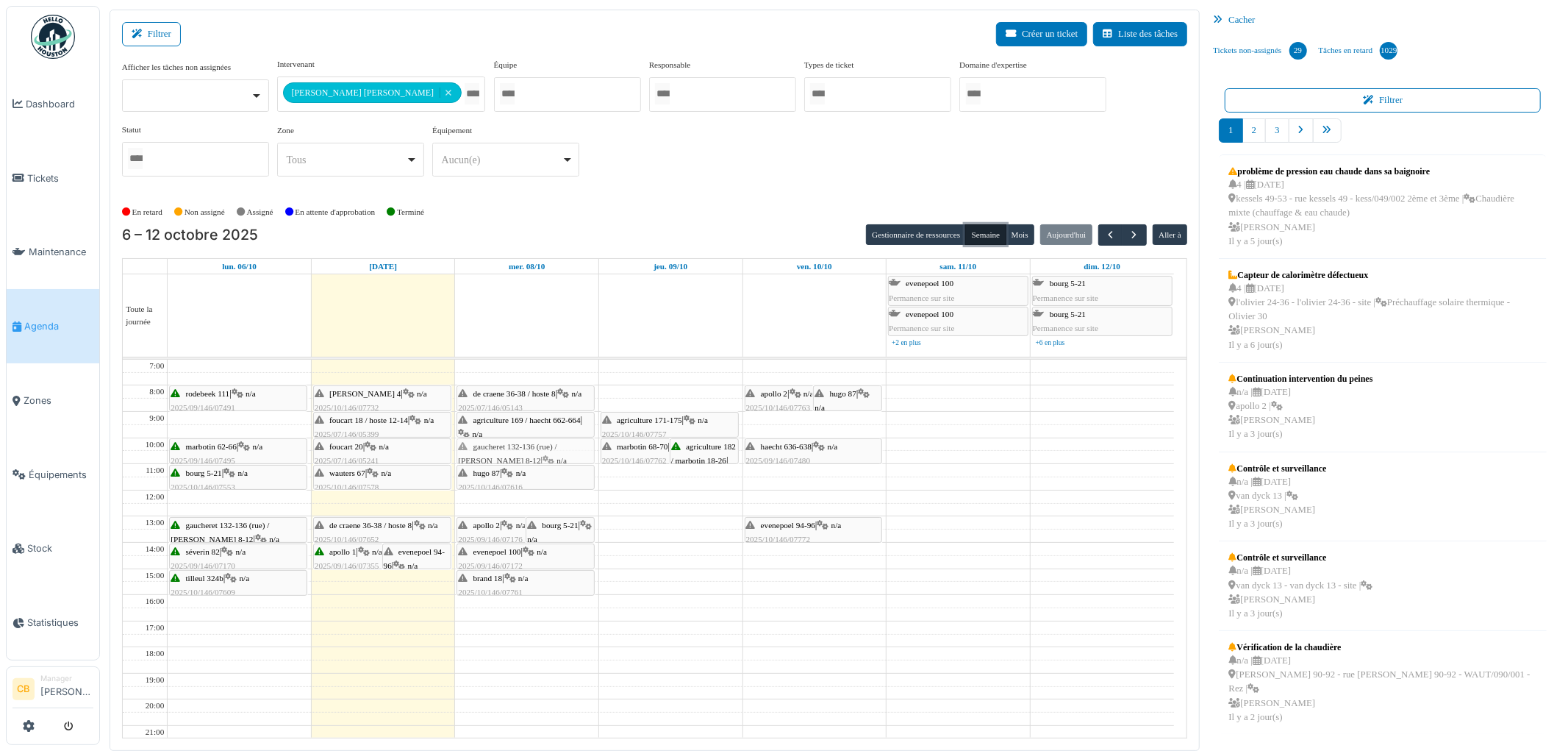
drag, startPoint x: 569, startPoint y: 479, endPoint x: 528, endPoint y: 457, distance: 46.5
click at [528, 457] on div "hugo 87 | n/a 2025/10/146/07616 parlophone HS gaucheret 132-136 (rue) / thomas …" at bounding box center [527, 582] width 144 height 444
click at [559, 523] on span "bourg 5-21" at bounding box center [560, 524] width 36 height 8
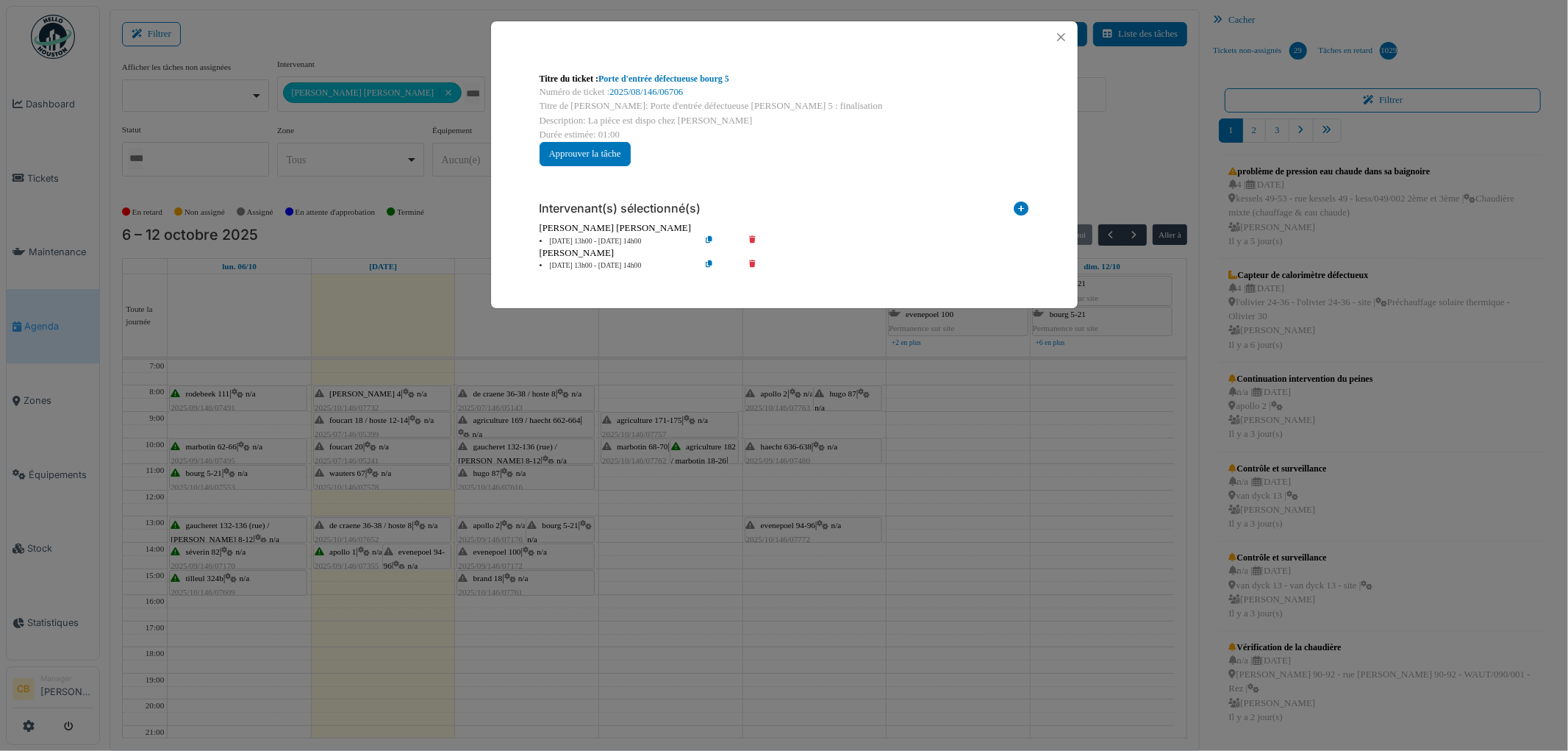
click at [562, 523] on div "Titre du ticket : Porte d'entrée défectueuse bourg 5 Numéro de ticket : 2025/08…" at bounding box center [784, 375] width 1568 height 751
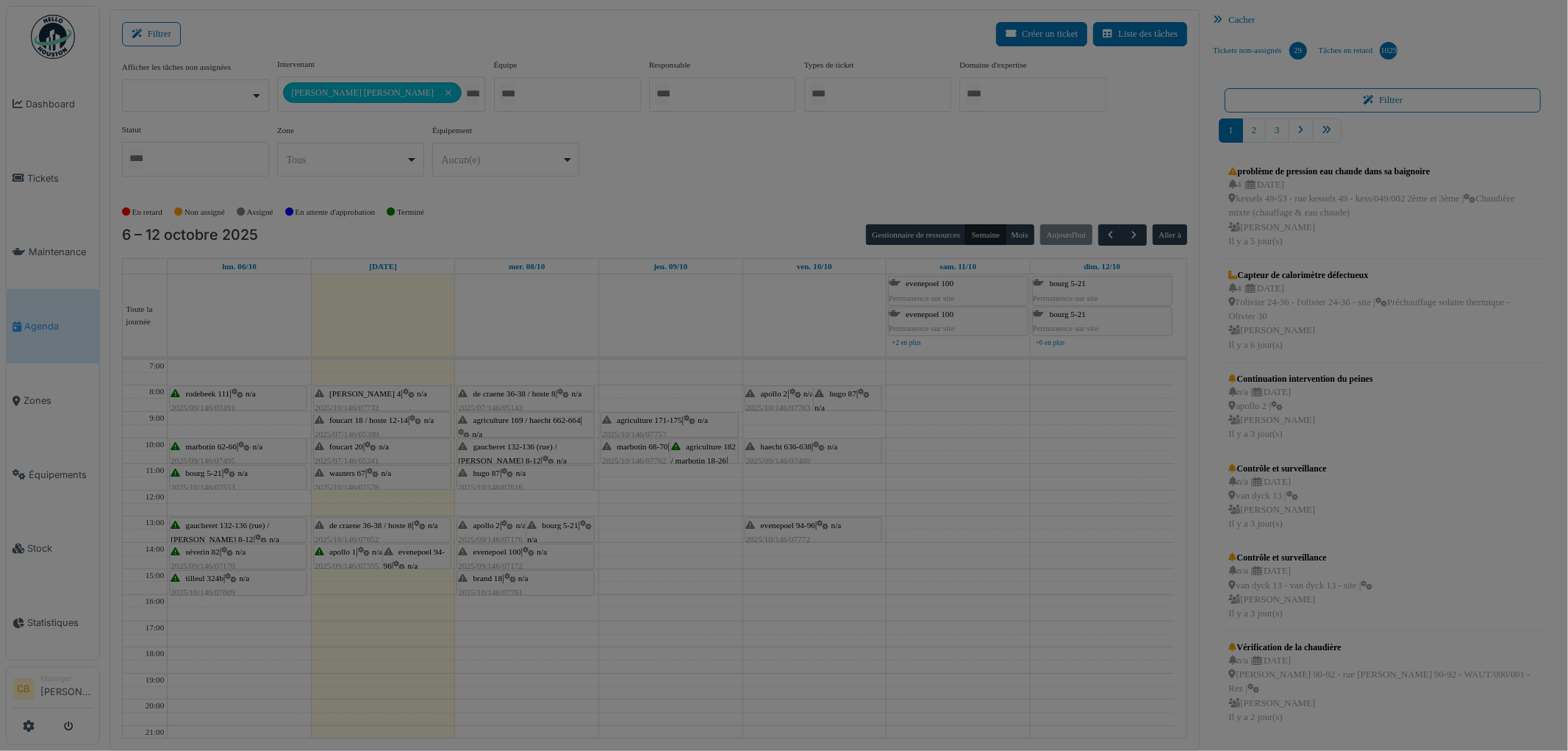
click at [562, 523] on body "Dashboard Tickets Maintenance Agenda Zones Équipements Stock Statistiques CB Ma…" at bounding box center [784, 375] width 1568 height 751
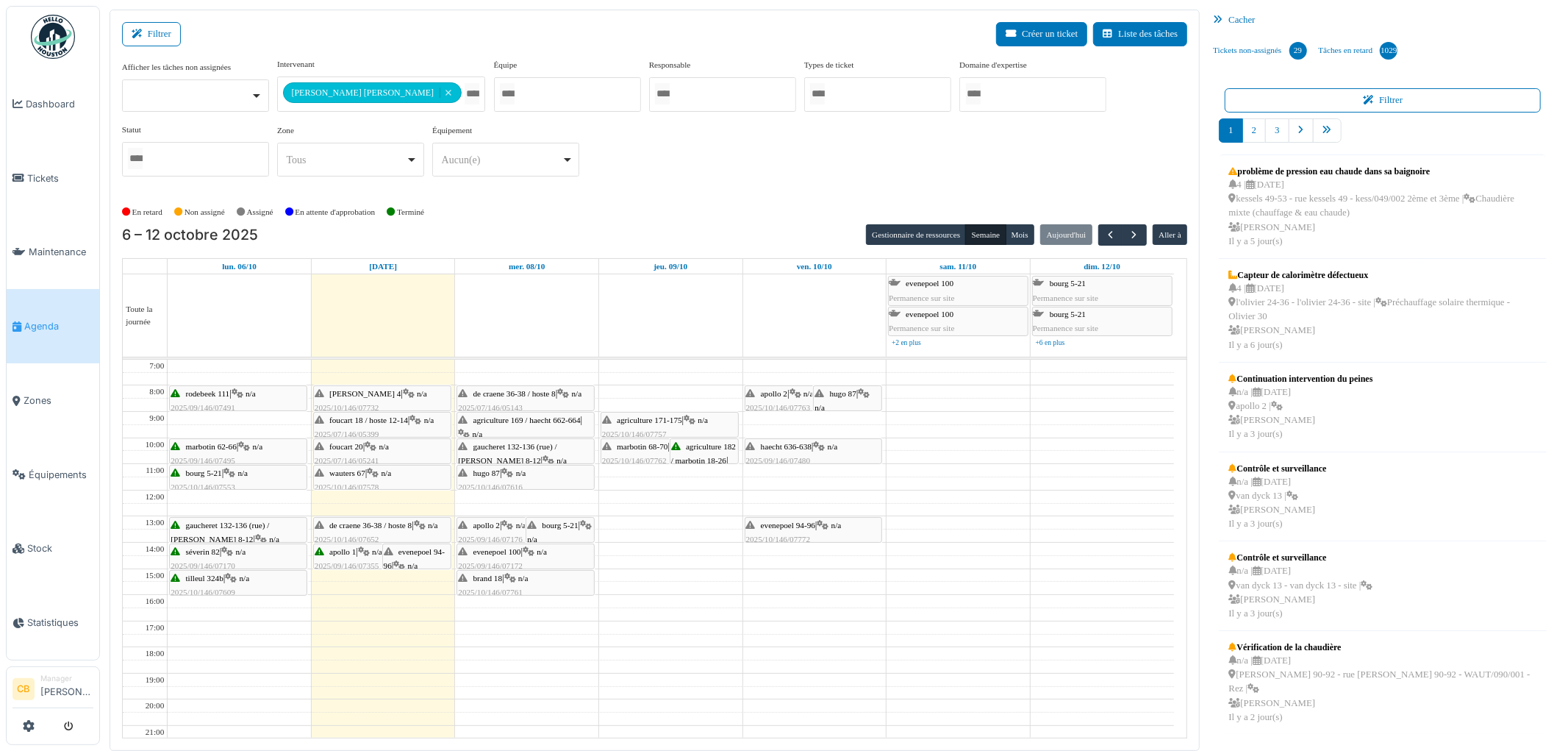
click at [562, 523] on span "bourg 5-21" at bounding box center [560, 524] width 36 height 8
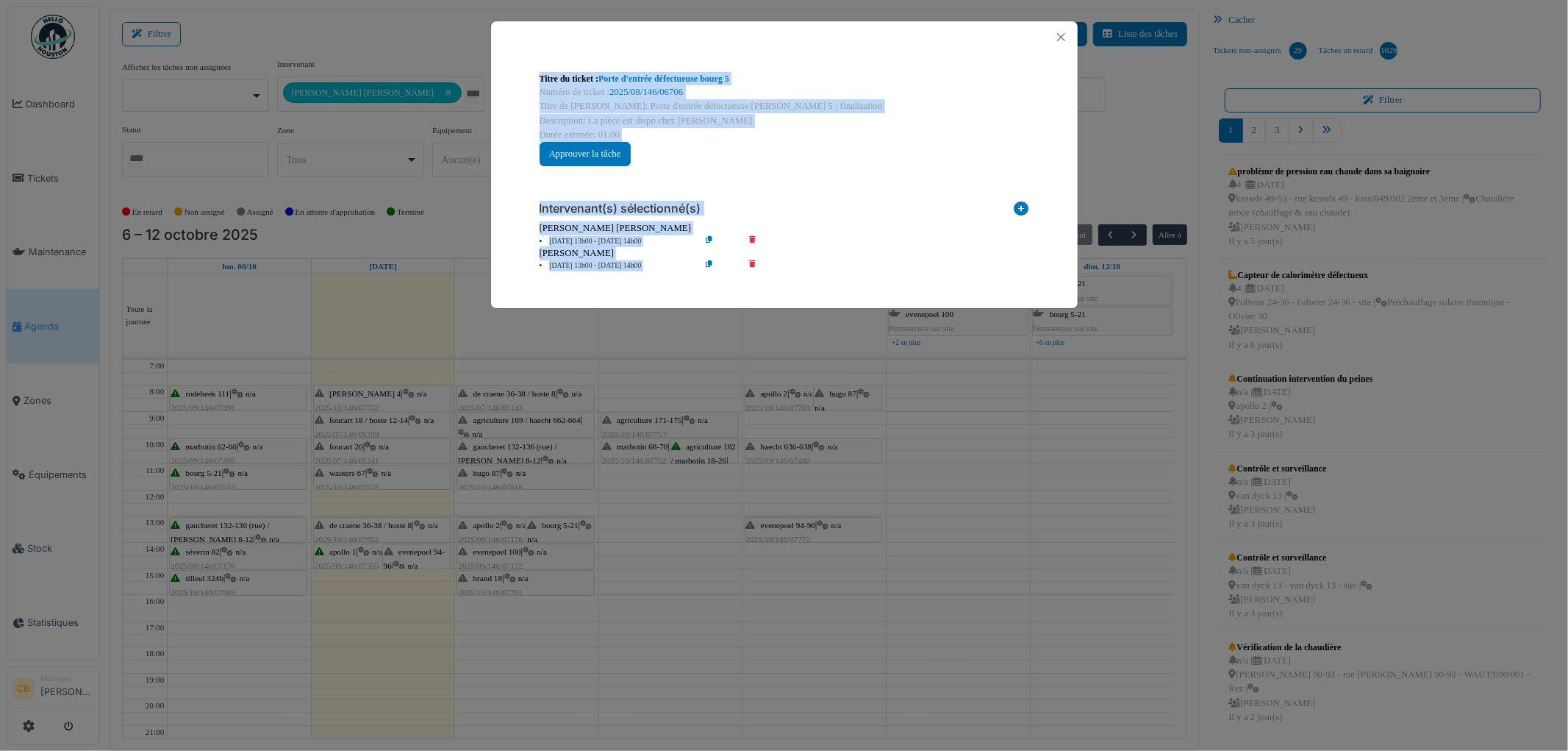
click at [881, 207] on div "Intervenant(s) sélectionné(s)" at bounding box center [784, 205] width 490 height 32
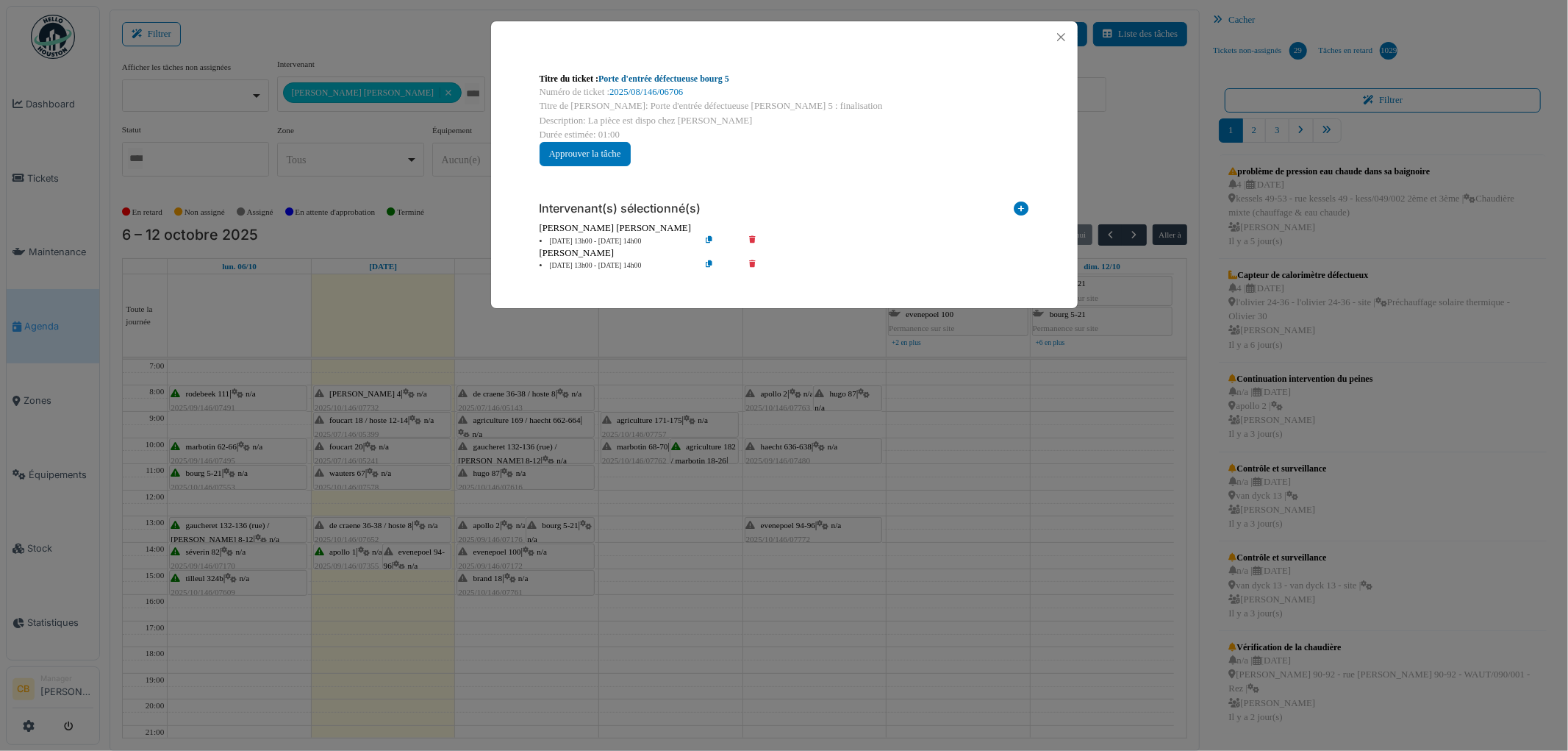
click at [713, 76] on link "Porte d'entrée défectueuse bourg 5" at bounding box center [664, 78] width 131 height 10
click at [1057, 37] on button "Close" at bounding box center [1061, 37] width 20 height 20
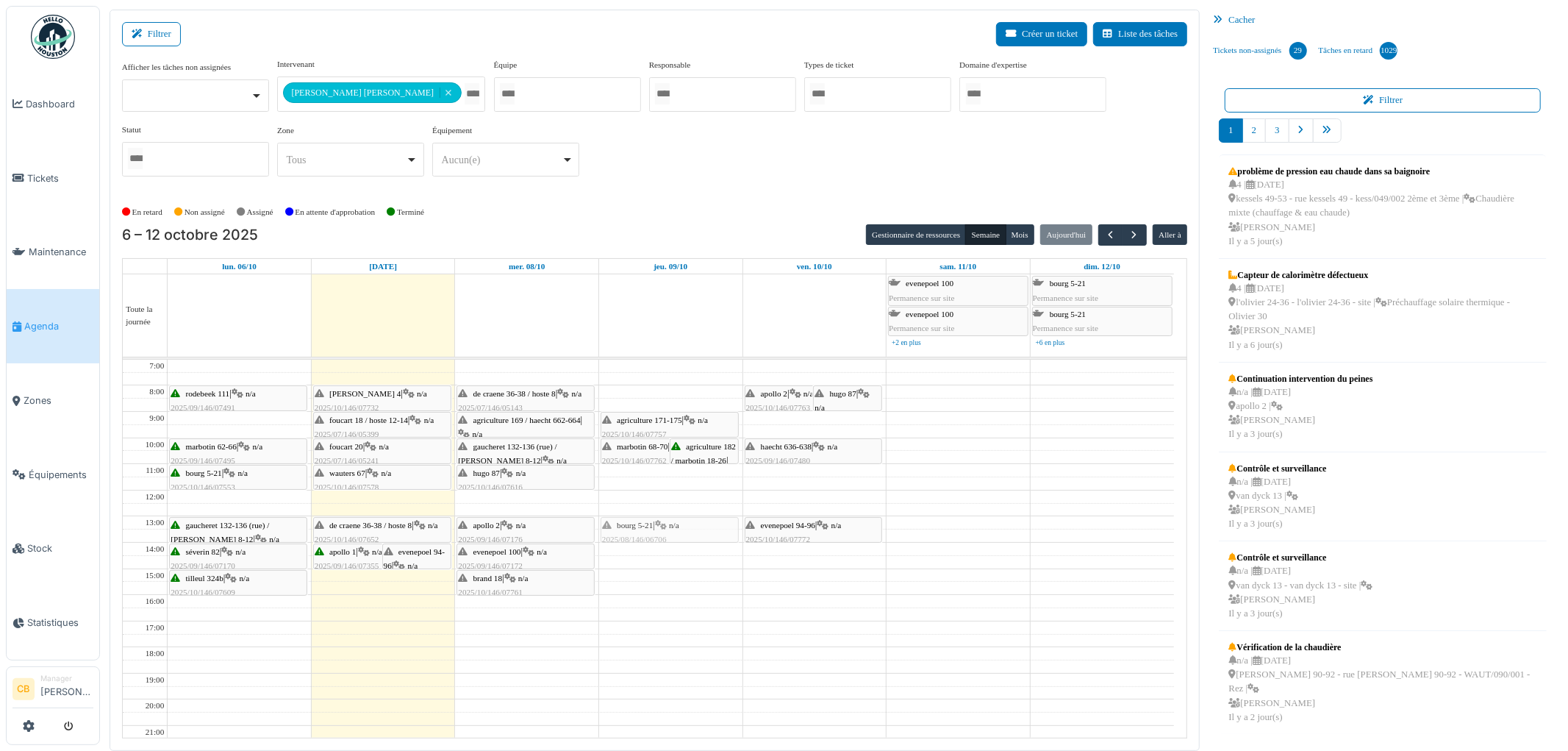
drag, startPoint x: 559, startPoint y: 527, endPoint x: 643, endPoint y: 530, distance: 84.1
click at [643, 530] on tr "rodebeek 111 | n/a 2025/09/146/07491 Vérification et réparation si possible de …" at bounding box center [649, 582] width 1051 height 444
drag, startPoint x: 644, startPoint y: 541, endPoint x: 648, endPoint y: 582, distance: 41.2
click at [648, 582] on div "marbotin 68-70 | n/a 2025/10/146/07762 Marb 70 : Lumière HS au 2ème étage agric…" at bounding box center [671, 582] width 144 height 444
drag, startPoint x: 677, startPoint y: 432, endPoint x: 676, endPoint y: 412, distance: 20.0
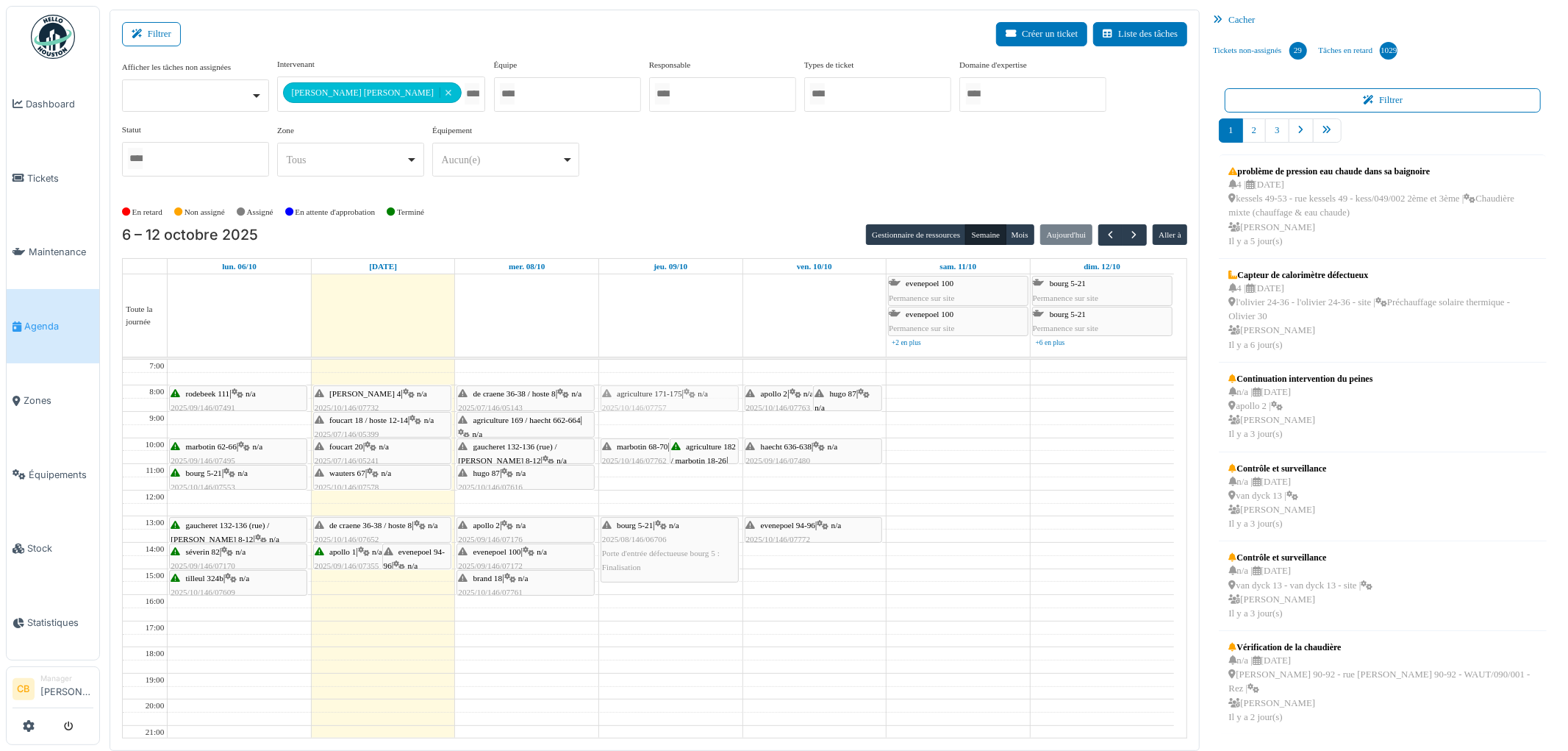
click at [676, 412] on div "marbotin 68-70 | n/a 2025/10/146/07762 Marb 70 : Lumière HS au 2ème étage agric…" at bounding box center [671, 582] width 144 height 444
drag, startPoint x: 652, startPoint y: 454, endPoint x: 653, endPoint y: 429, distance: 25.0
click at [653, 429] on div "marbotin 68-70 | n/a 2025/10/146/07762 Marb 70 : Lumière HS au 2ème étage agric…" at bounding box center [671, 582] width 144 height 444
drag, startPoint x: 430, startPoint y: 560, endPoint x: 427, endPoint y: 584, distance: 24.2
click at [427, 584] on div "apollo 1 | n/a 2025/09/146/07355 Mettre le parlophone plus fort evenepoel 94-96…" at bounding box center [384, 582] width 144 height 444
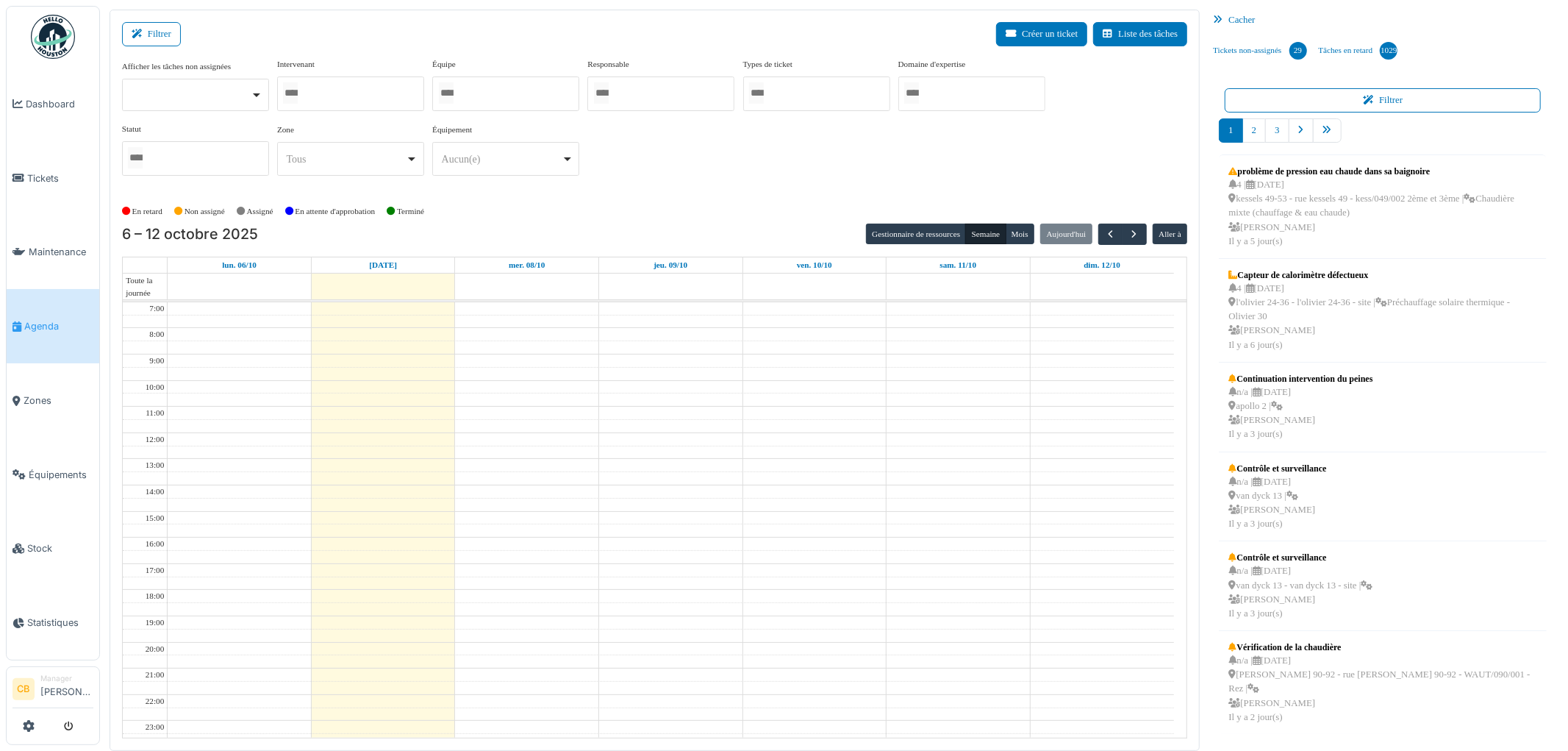
click at [375, 91] on div at bounding box center [350, 93] width 147 height 35
type input "****"
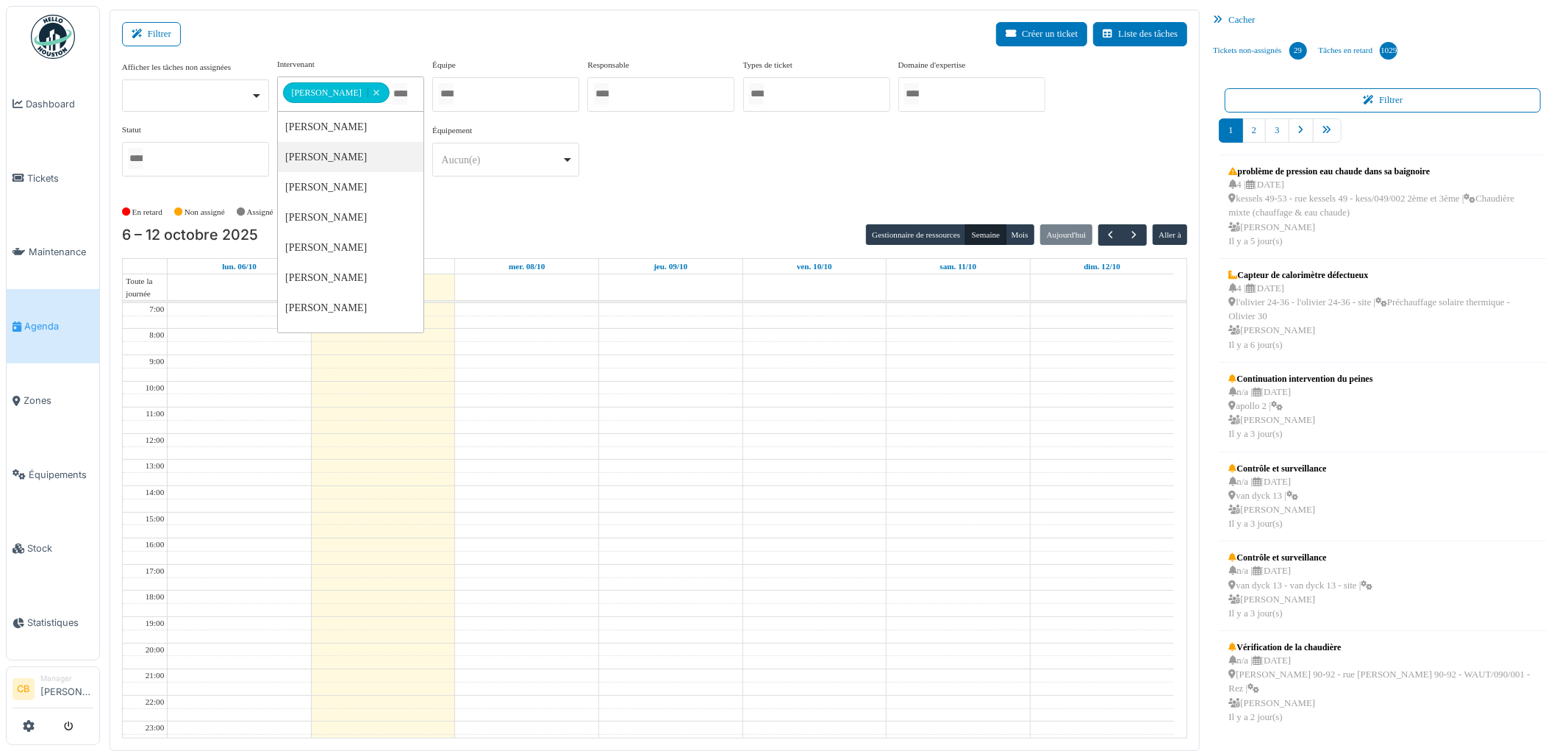
click at [513, 216] on div "En retard Non assigné Assigné En attente d'approbation Terminé" at bounding box center [655, 212] width 1066 height 25
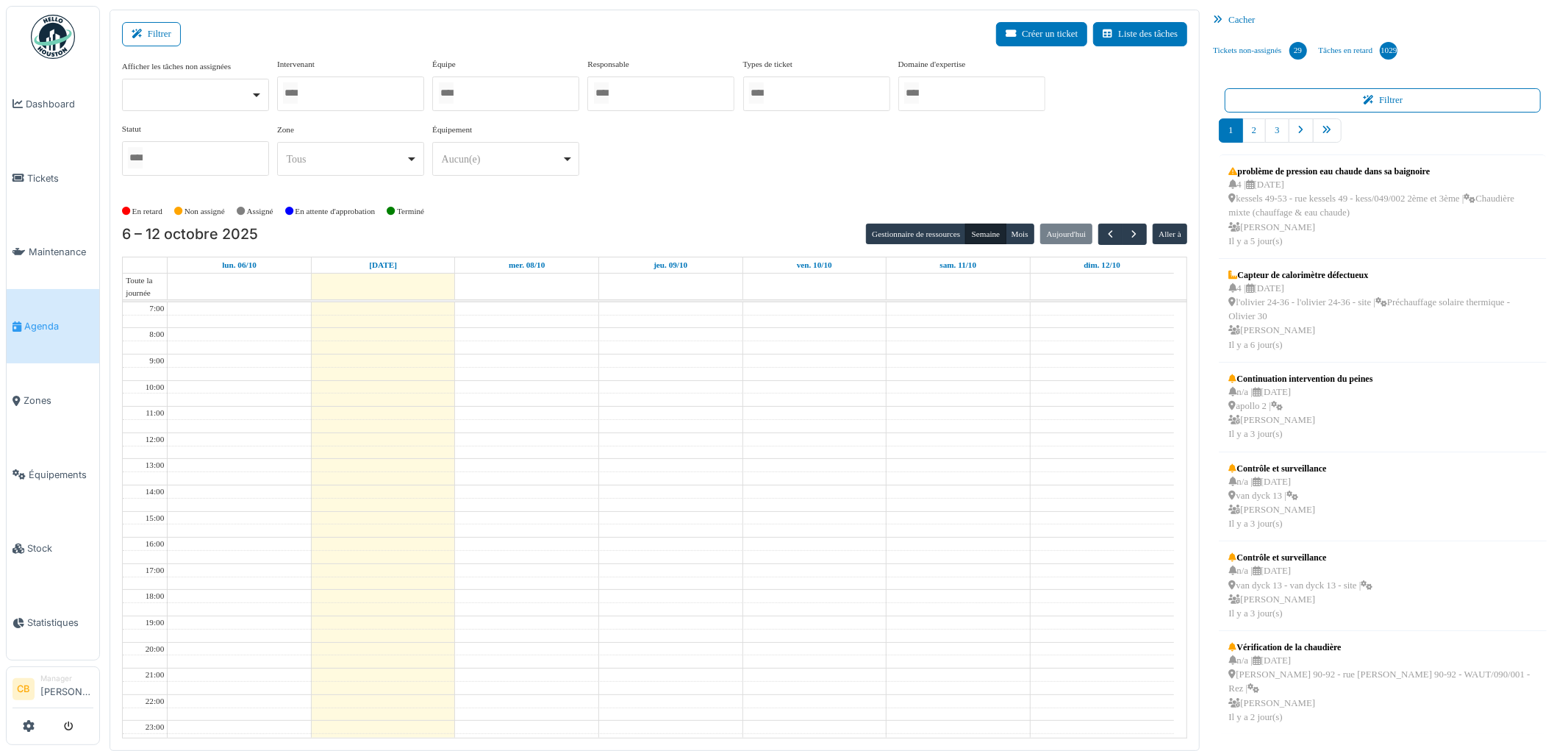
click at [344, 91] on div at bounding box center [350, 93] width 147 height 35
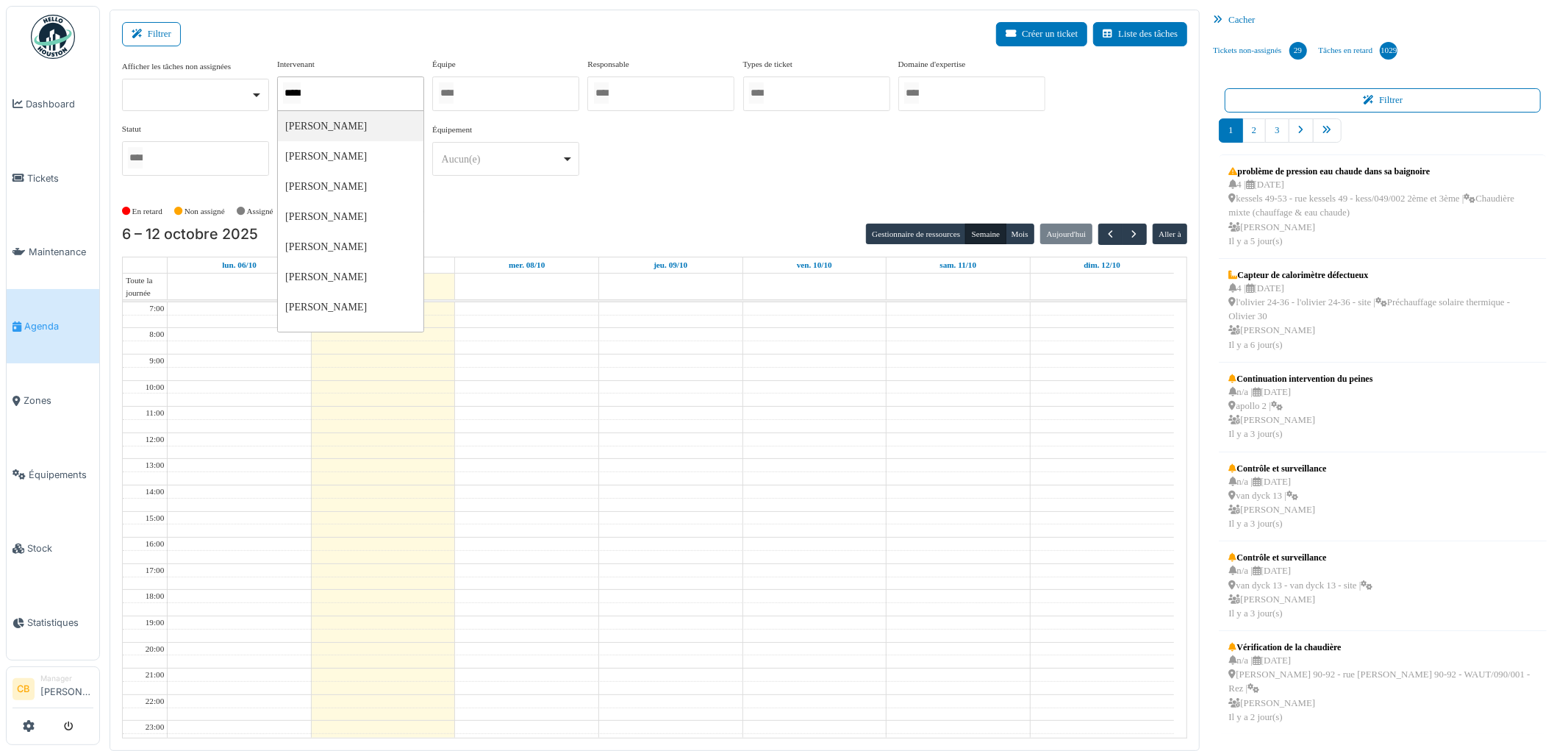
type input "******"
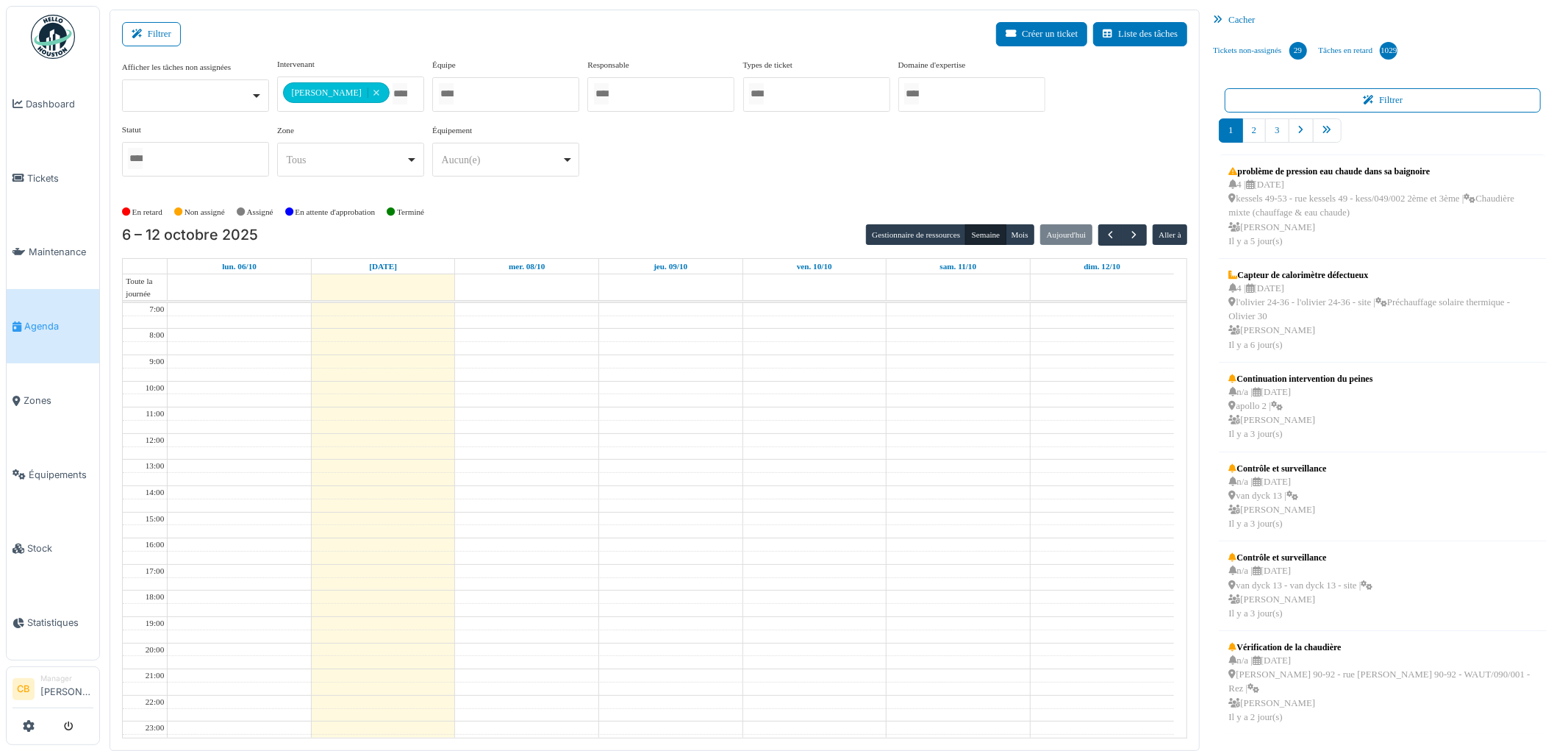
click at [519, 224] on div "6 – 12 octobre 2025 Gestionnaire de ressources Semaine Mois Aujourd'hui Aller à" at bounding box center [655, 235] width 1066 height 22
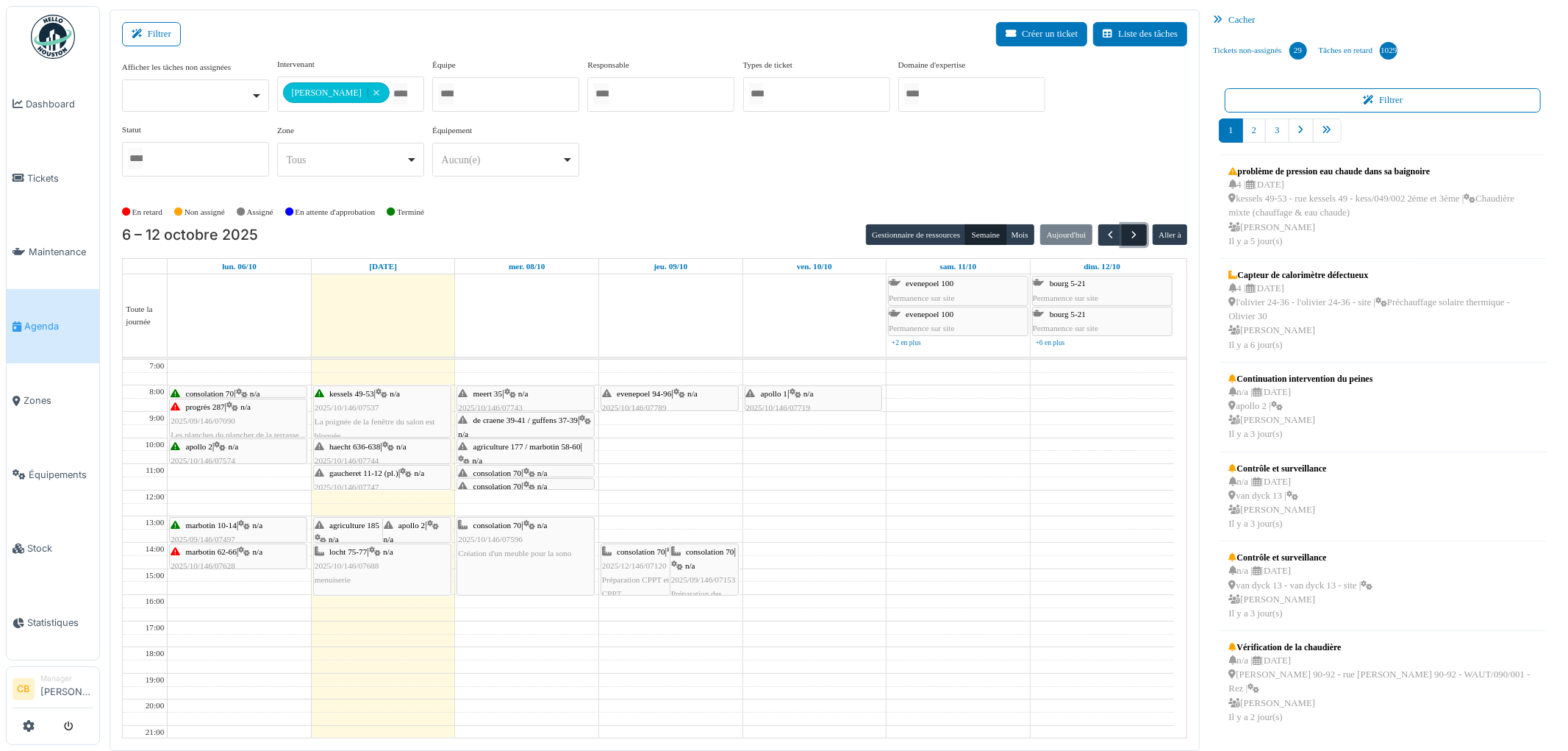
click at [1135, 233] on span "button" at bounding box center [1134, 234] width 12 height 12
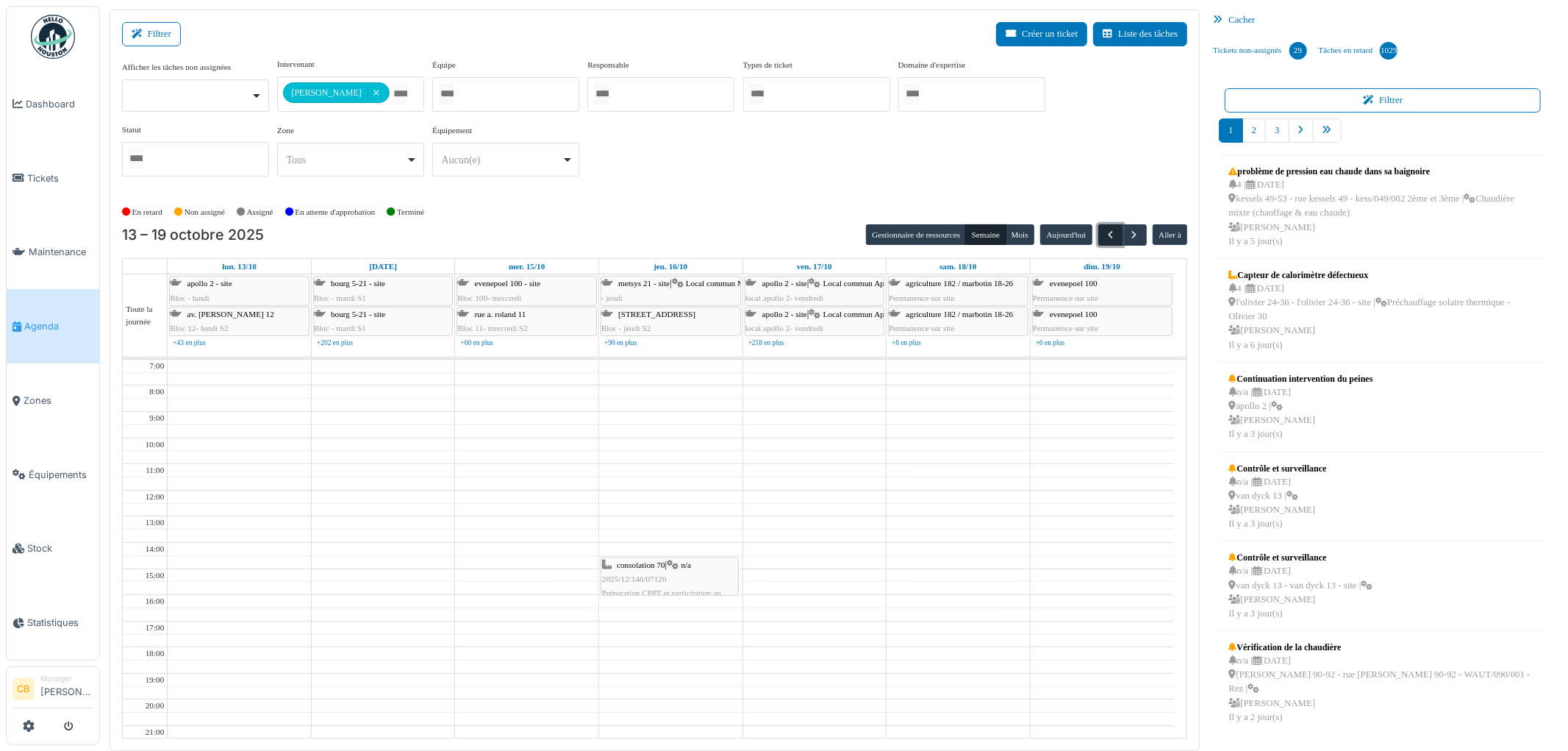
click at [1109, 228] on span "button" at bounding box center [1111, 234] width 12 height 12
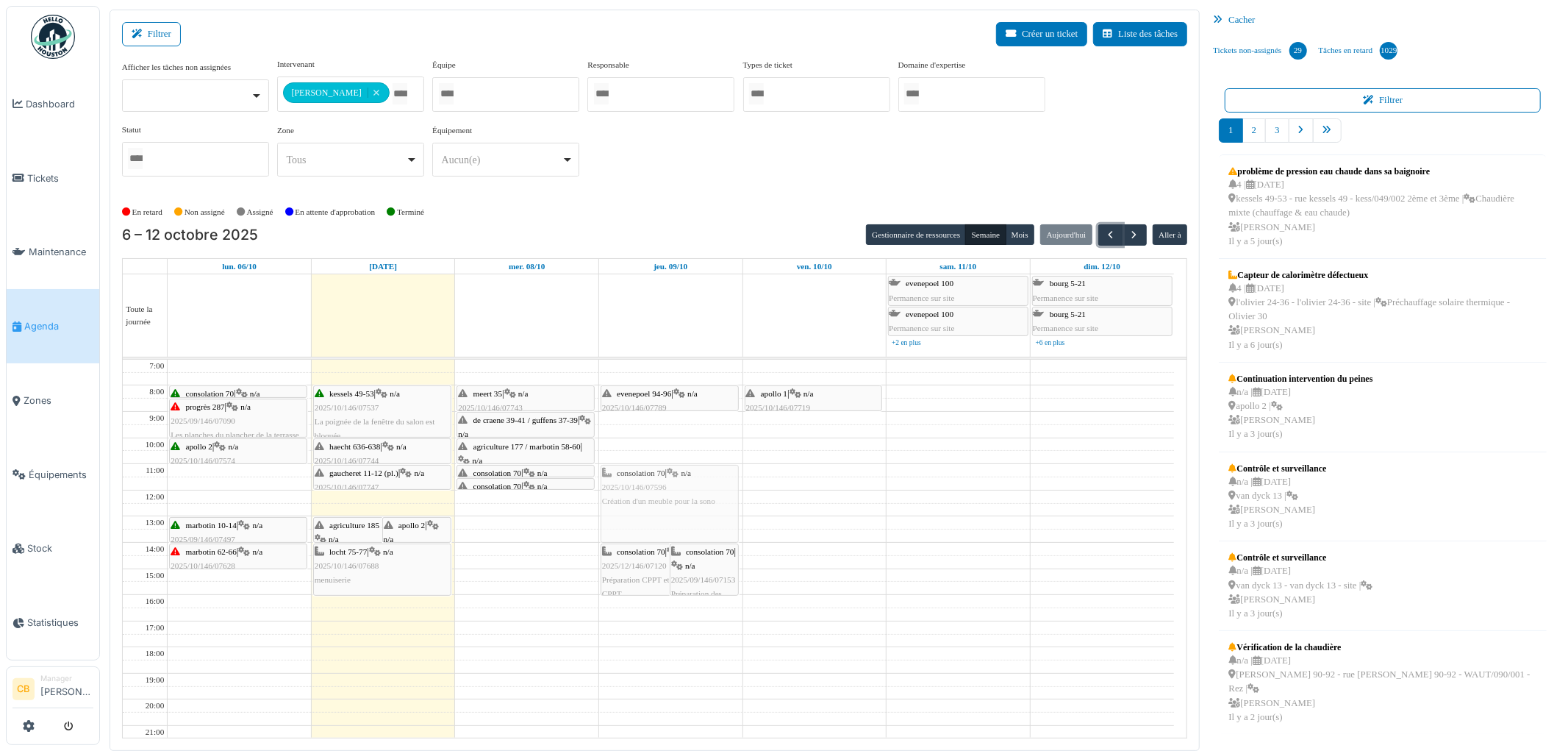
drag, startPoint x: 534, startPoint y: 542, endPoint x: 658, endPoint y: 493, distance: 133.3
click at [658, 493] on tr "consolation 70 | n/a 2025/10/146/07552 Préparation de clés pour local communaut…" at bounding box center [649, 582] width 1051 height 444
drag, startPoint x: 633, startPoint y: 540, endPoint x: 635, endPoint y: 515, distance: 25.1
click at [635, 515] on div "consolation 70 | n/a 2025/12/146/07120 Préparation CPPT et particitation au CPP…" at bounding box center [671, 582] width 144 height 444
drag, startPoint x: 637, startPoint y: 486, endPoint x: 636, endPoint y: 523, distance: 37.0
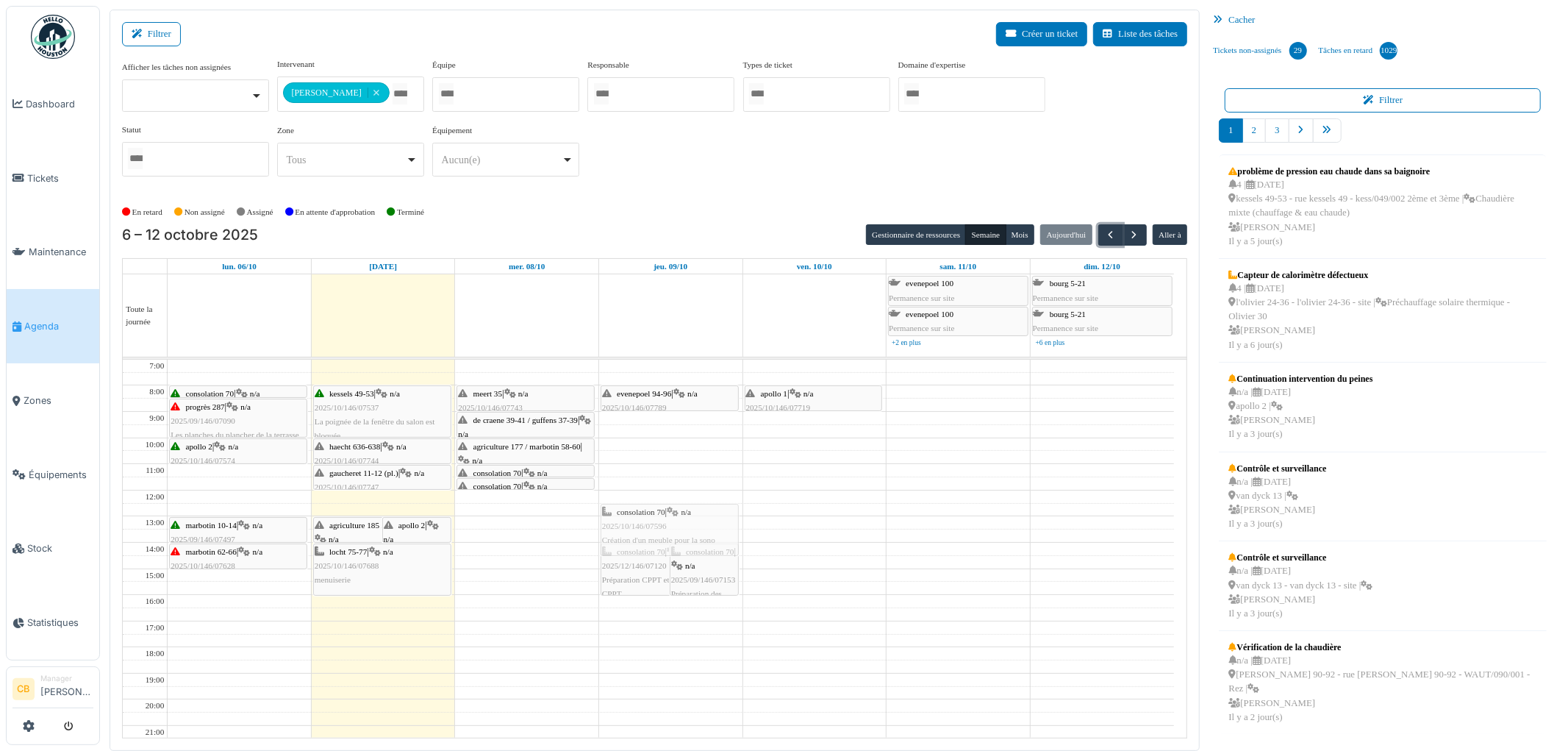
click at [636, 523] on div "consolation 70 | n/a 2025/12/146/07120 Préparation CPPT et particitation au CPP…" at bounding box center [671, 582] width 144 height 444
drag, startPoint x: 633, startPoint y: 528, endPoint x: 635, endPoint y: 513, distance: 15.1
click at [635, 513] on div "consolation 70 | n/a 2025/10/146/07596 Création d'un meuble pour la sono consol…" at bounding box center [671, 582] width 144 height 444
click at [621, 561] on div "consolation 70 | n/a 2025/12/146/07120 Préparation CPPT et particitation au CPPT" at bounding box center [669, 573] width 135 height 57
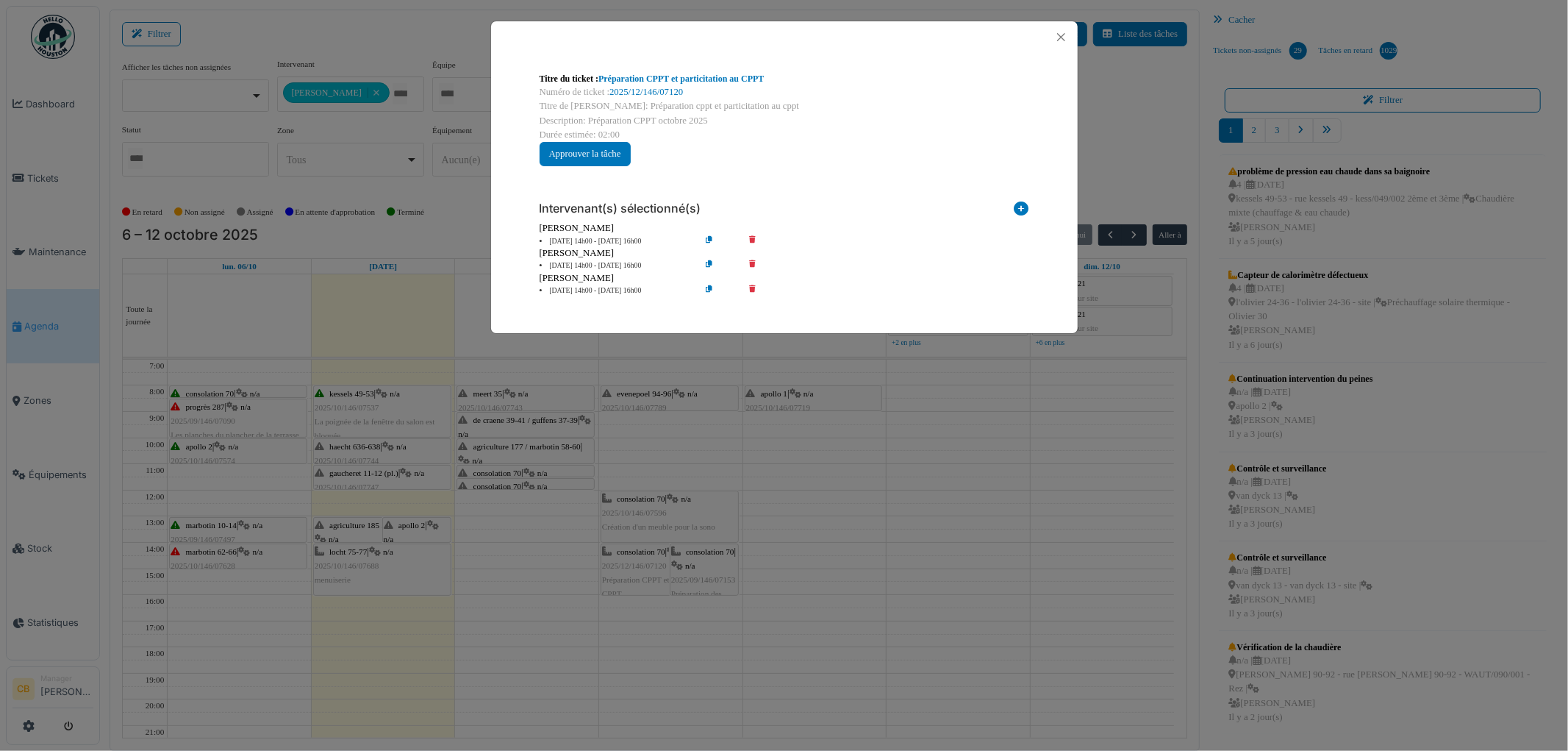
click at [847, 519] on div "Titre du ticket : Préparation CPPT et particitation au CPPT Numéro de ticket : …" at bounding box center [784, 375] width 1568 height 751
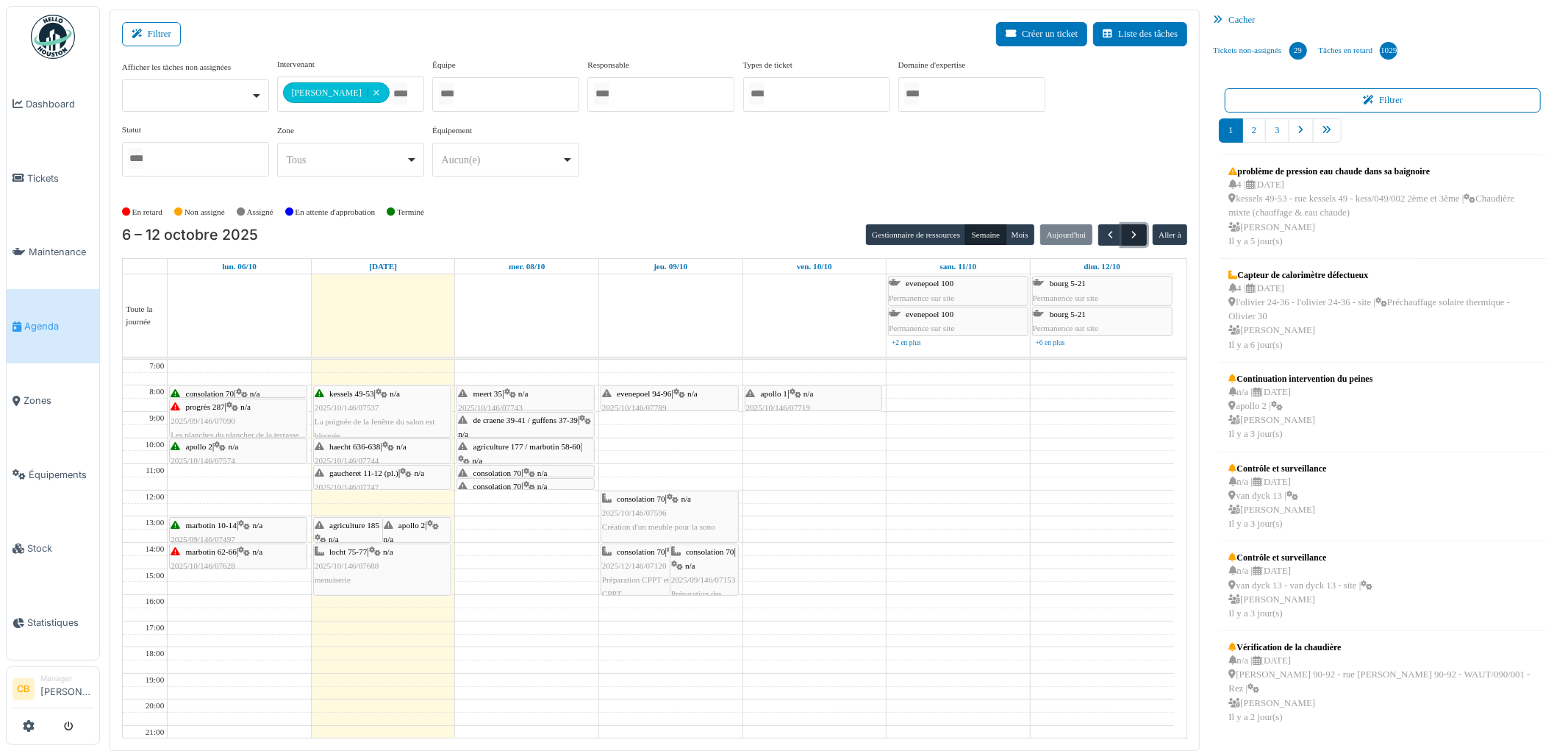
click at [1131, 231] on span "button" at bounding box center [1134, 234] width 12 height 12
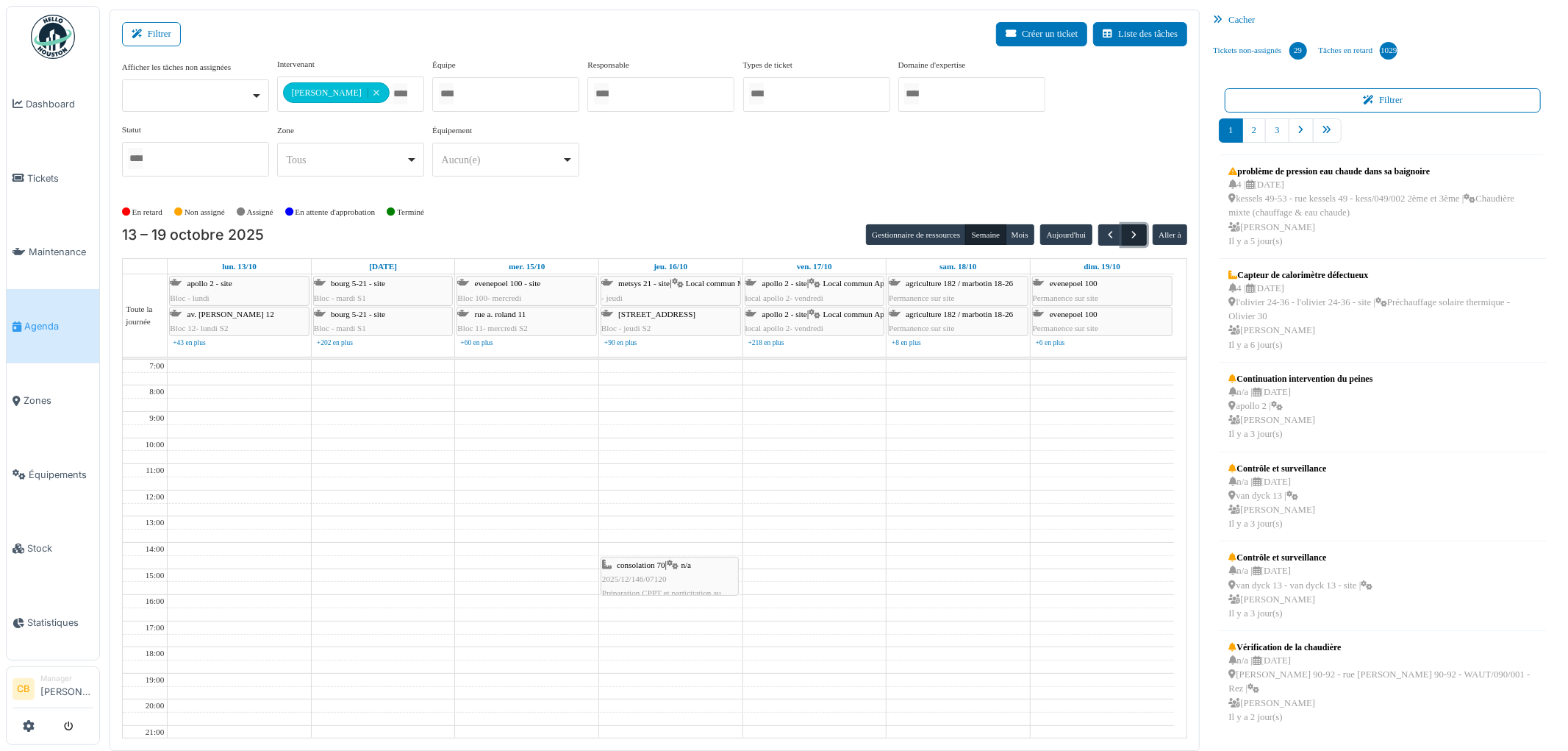
click at [1131, 228] on span "button" at bounding box center [1134, 234] width 12 height 12
click at [1131, 227] on button "button" at bounding box center [1134, 235] width 25 height 22
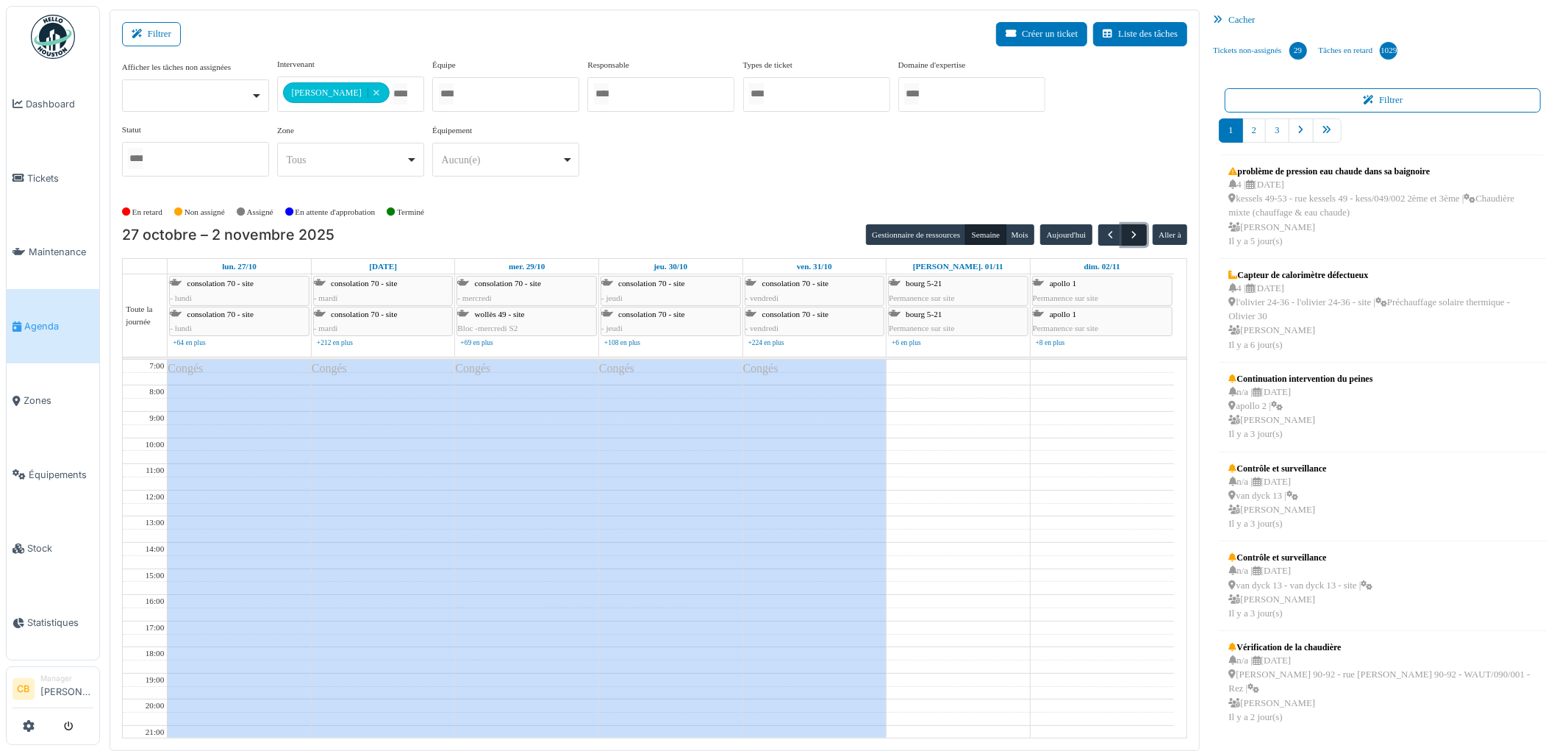
click at [1131, 227] on button "button" at bounding box center [1134, 235] width 25 height 22
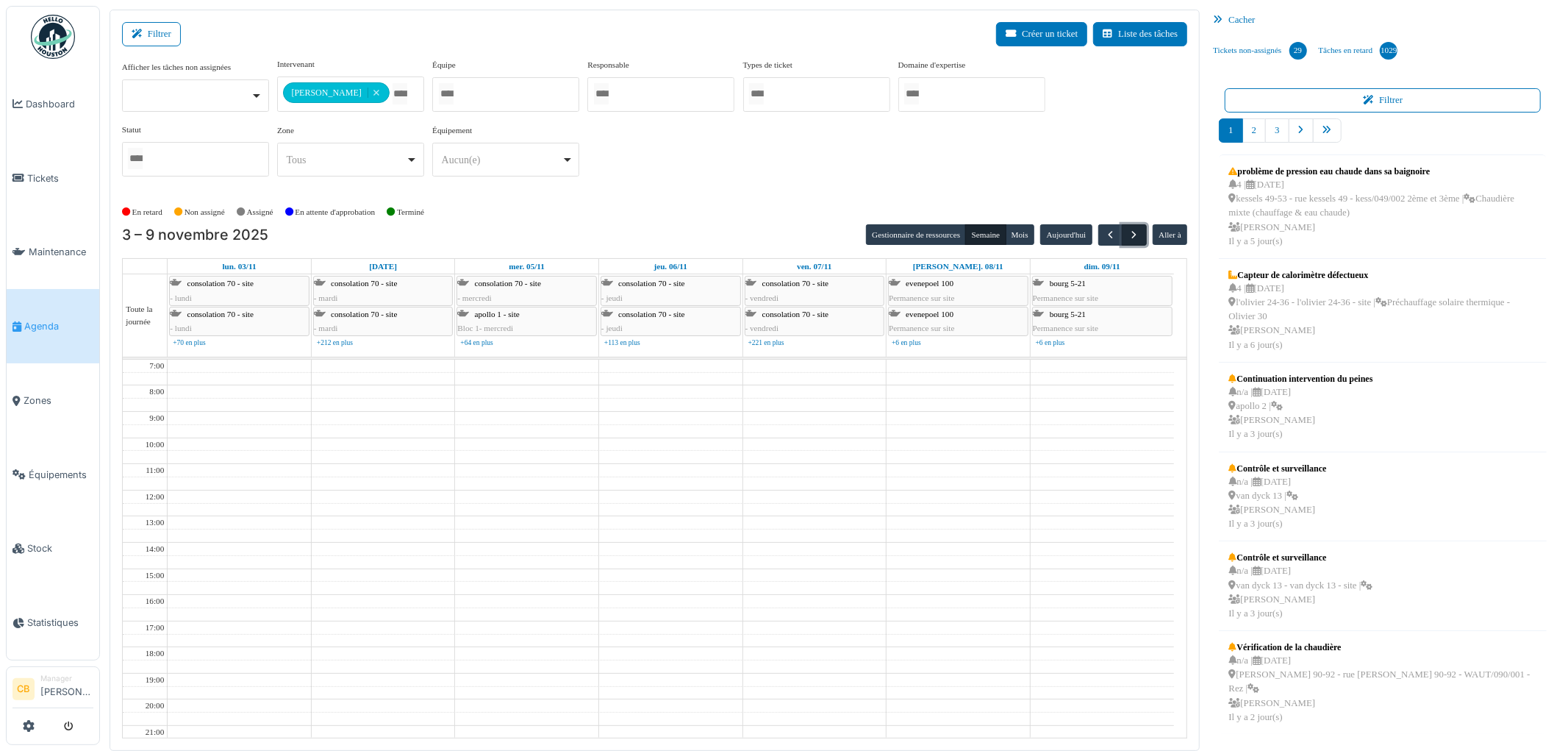
click at [1131, 227] on button "button" at bounding box center [1134, 235] width 25 height 22
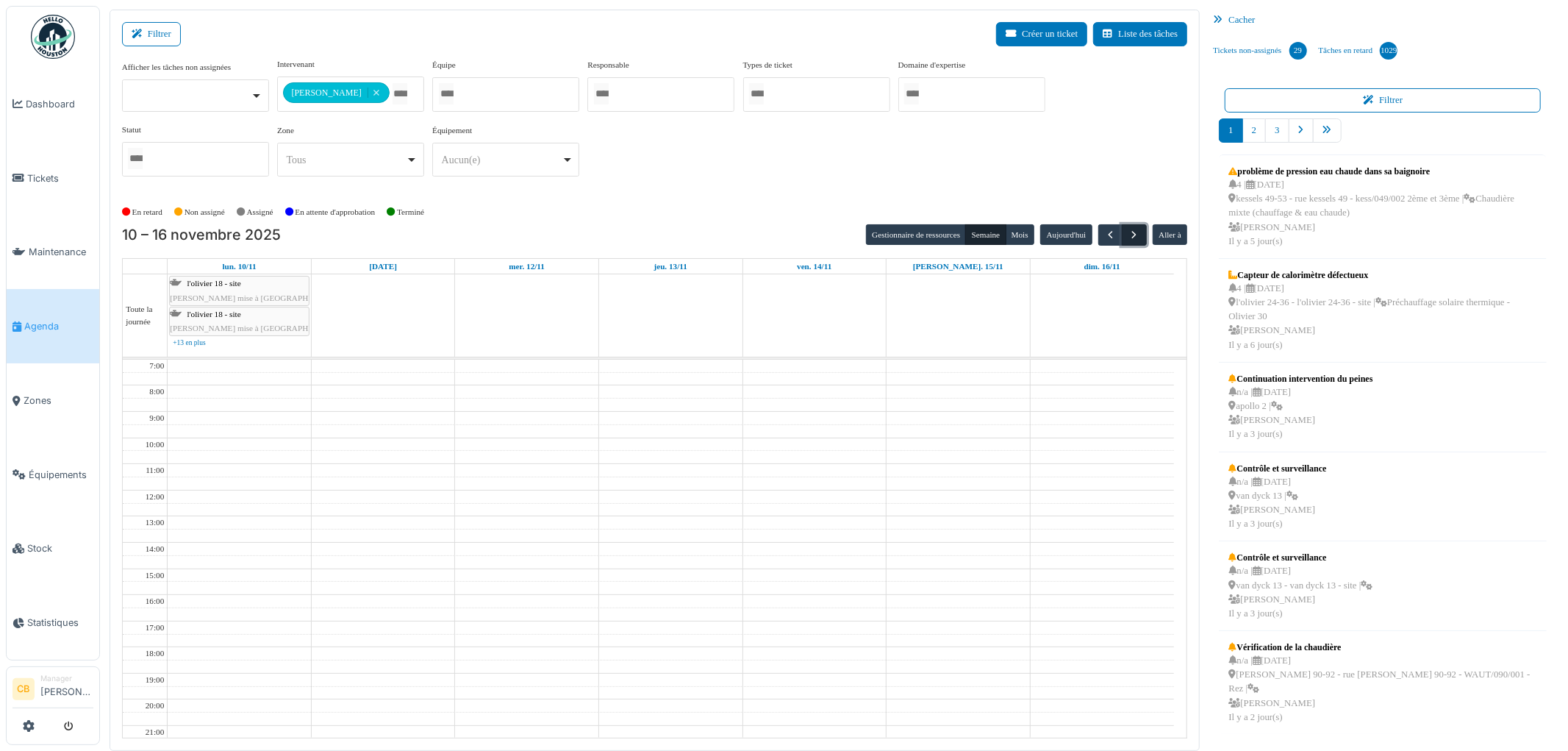
click at [1131, 227] on button "button" at bounding box center [1134, 235] width 25 height 22
click at [1108, 230] on span "button" at bounding box center [1111, 234] width 12 height 12
click at [1113, 234] on span "button" at bounding box center [1111, 234] width 12 height 12
click at [1112, 227] on button "button" at bounding box center [1111, 235] width 25 height 22
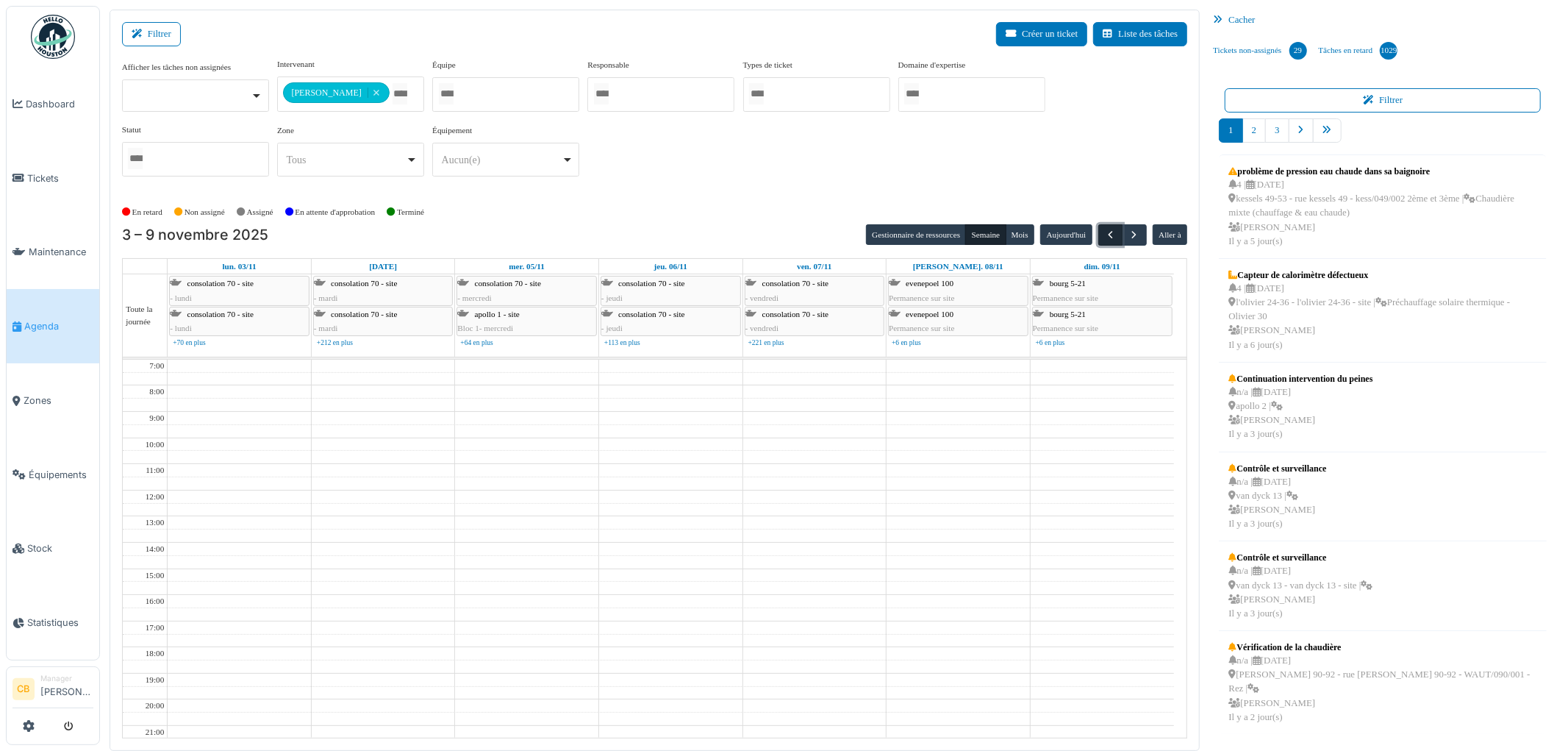
click at [1112, 226] on button "button" at bounding box center [1111, 235] width 25 height 22
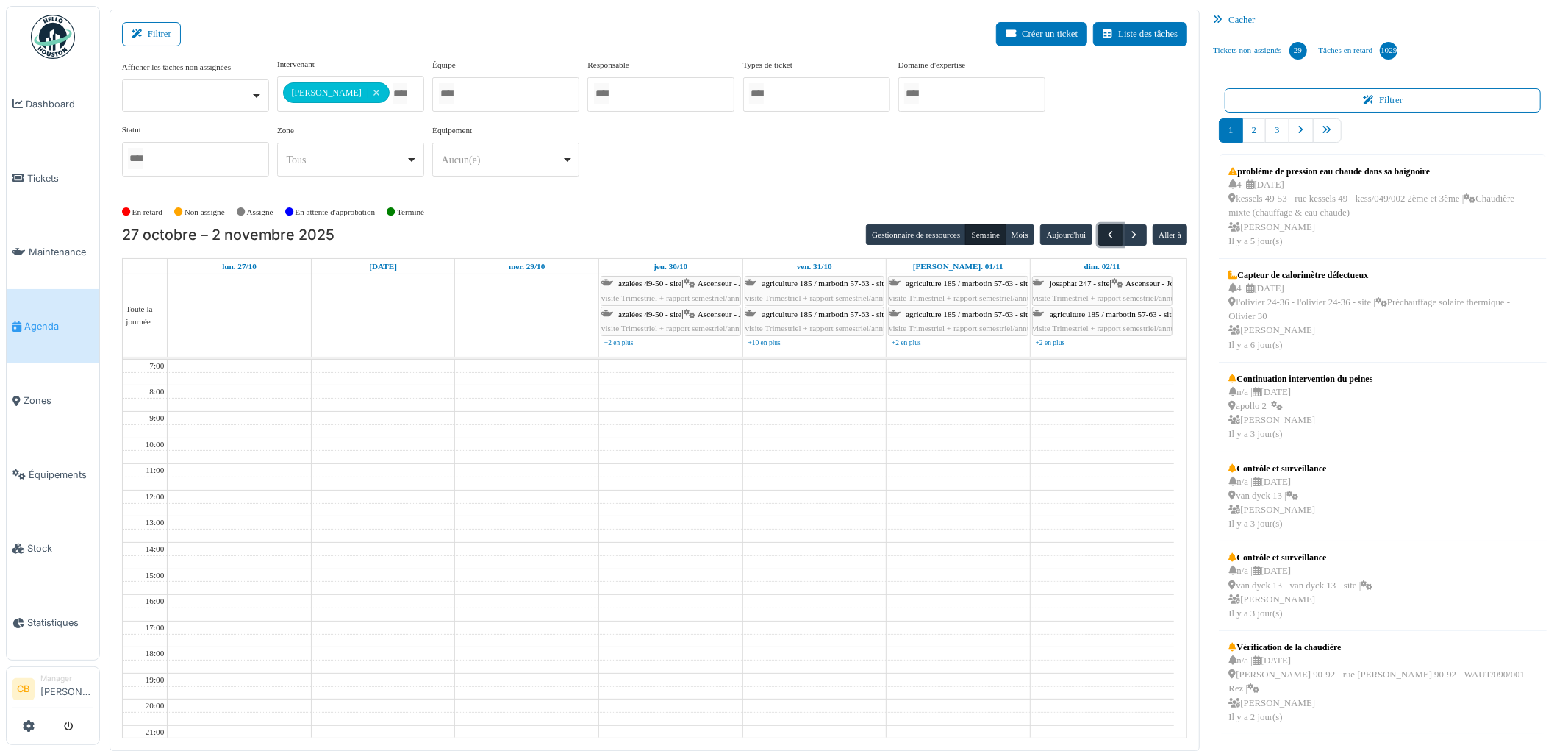
click at [1112, 226] on button "button" at bounding box center [1111, 235] width 25 height 22
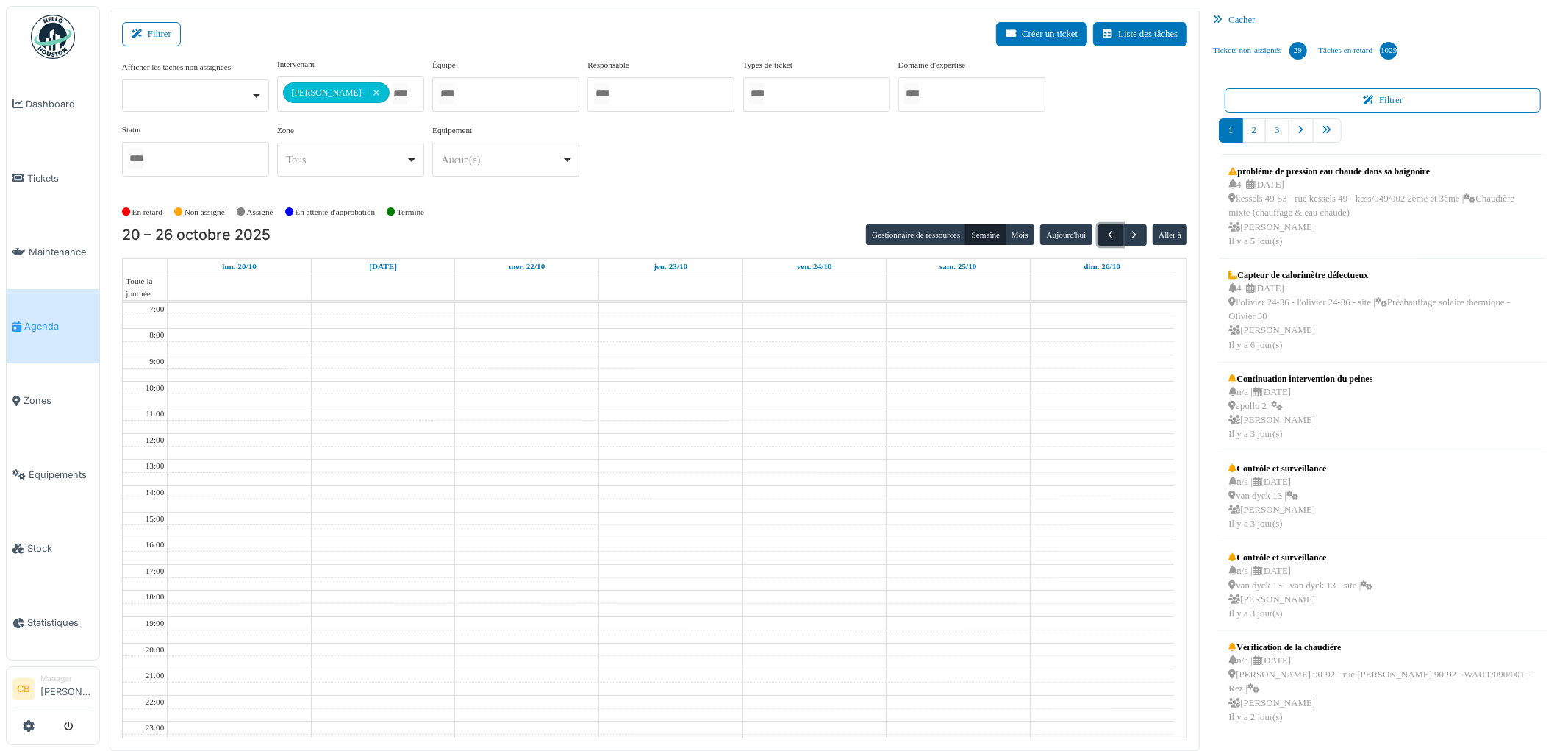
click at [1112, 226] on button "button" at bounding box center [1111, 235] width 25 height 22
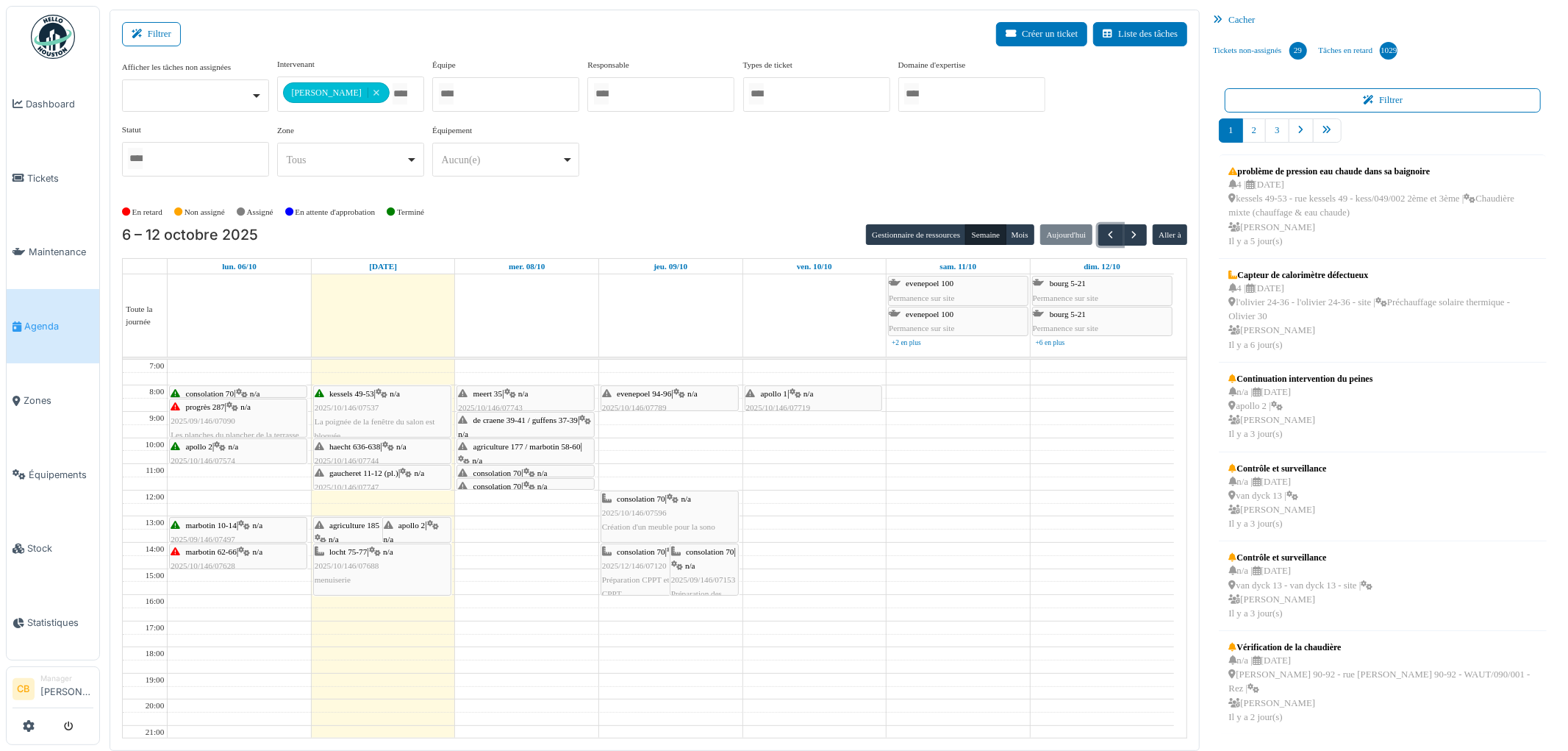
click at [641, 567] on span "2025/12/146/07120" at bounding box center [634, 565] width 65 height 8
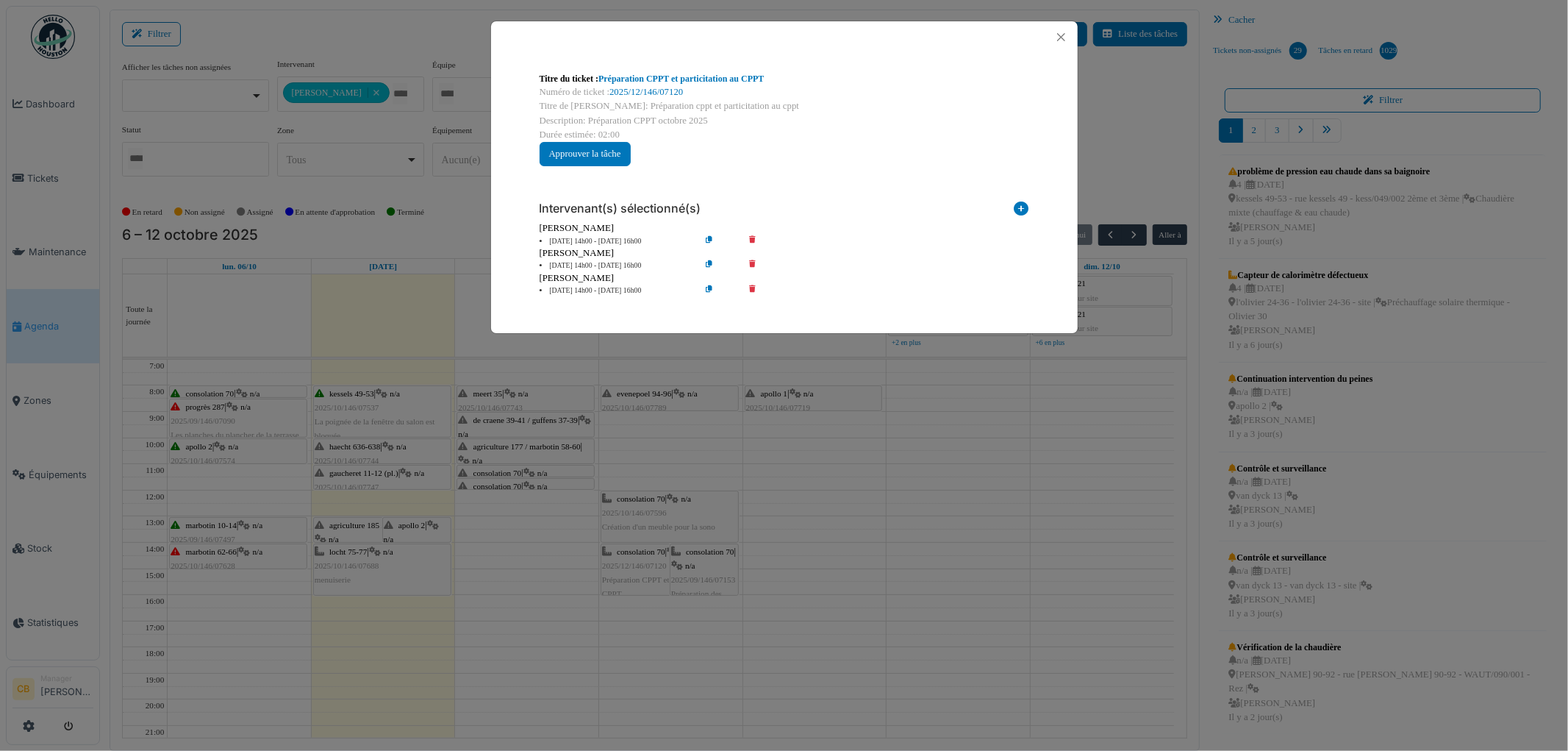
click at [636, 567] on div "Titre du ticket : Préparation CPPT et particitation au CPPT Numéro de ticket : …" at bounding box center [784, 375] width 1568 height 751
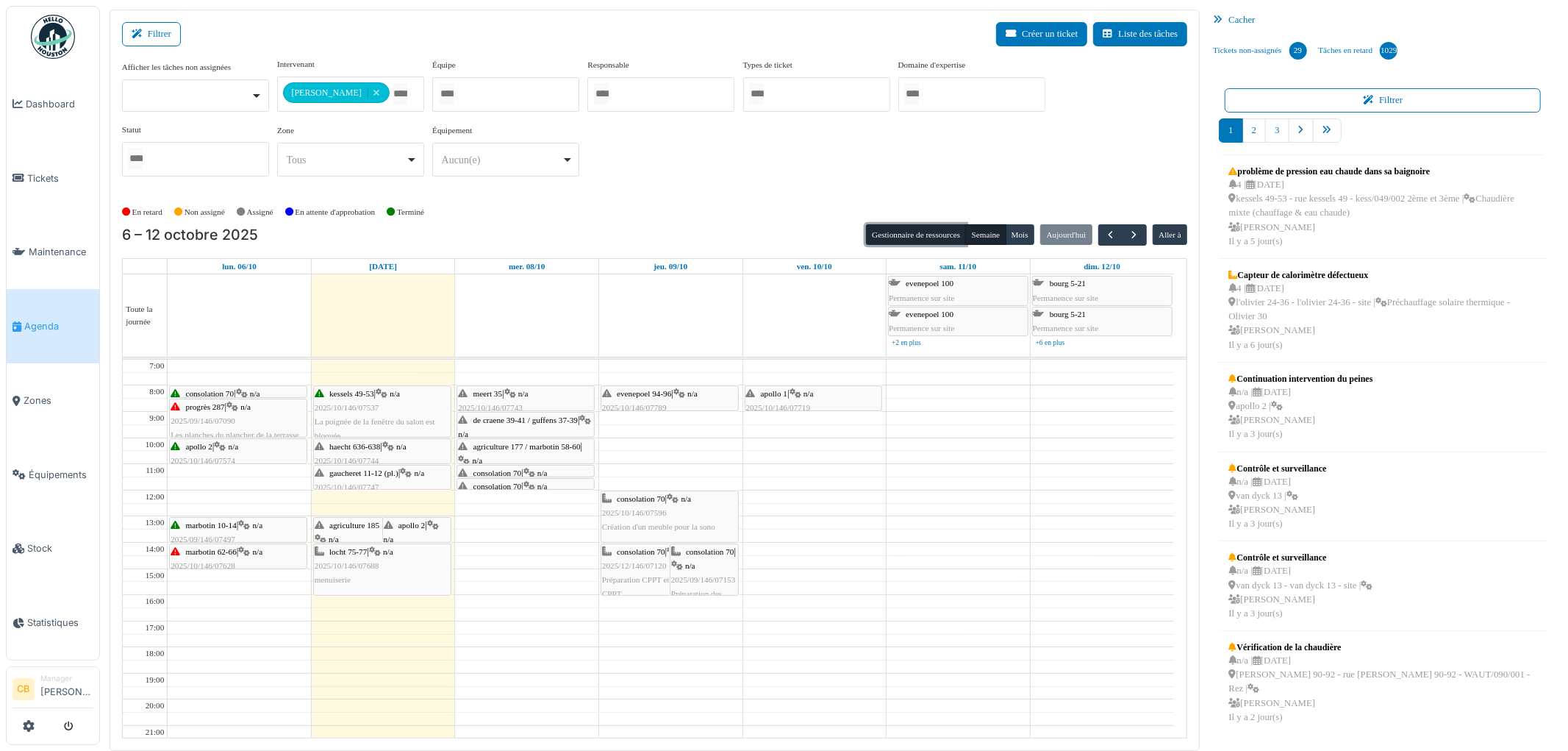
click at [923, 227] on button "Gestionnaire de ressources" at bounding box center [916, 234] width 100 height 21
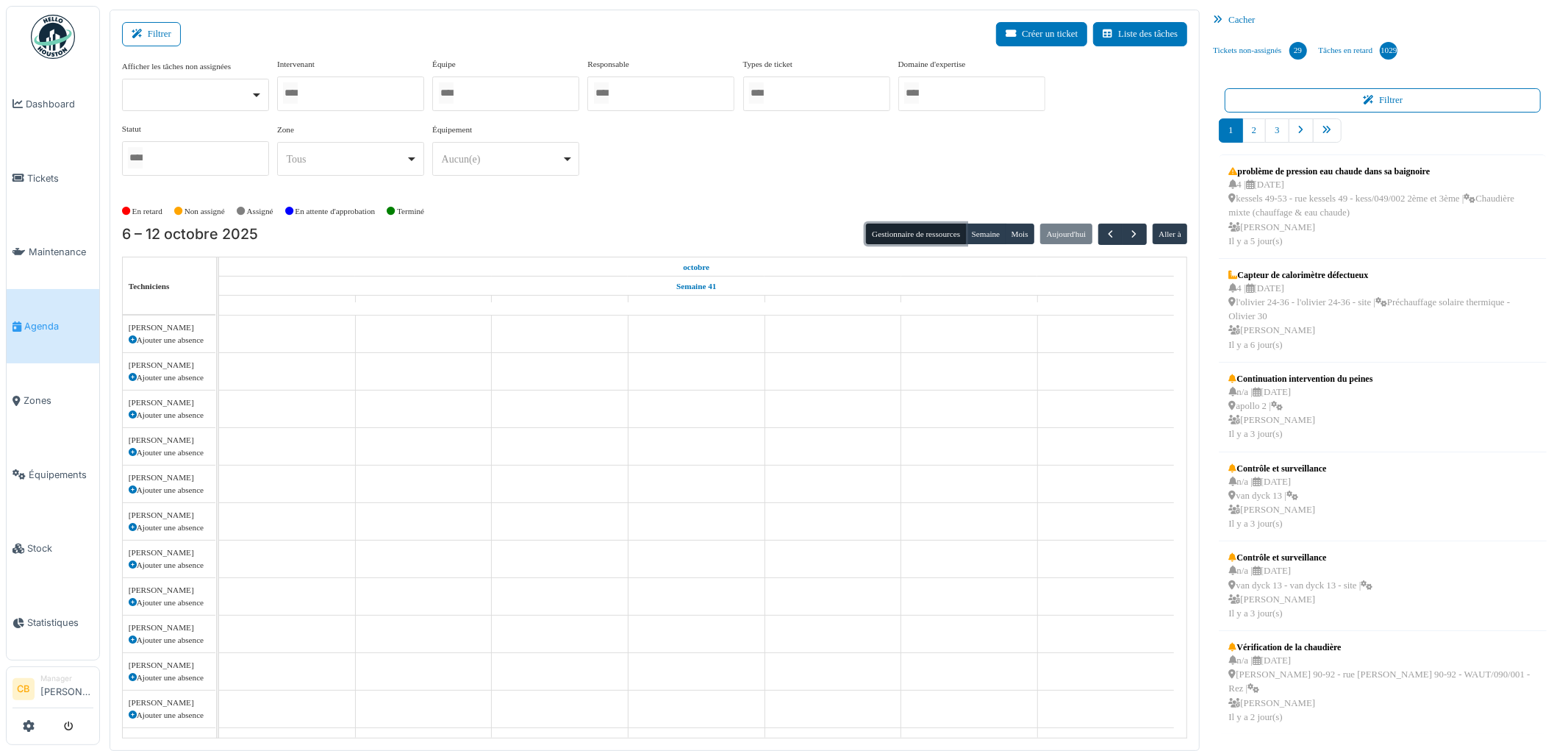
click at [361, 92] on div at bounding box center [350, 93] width 147 height 35
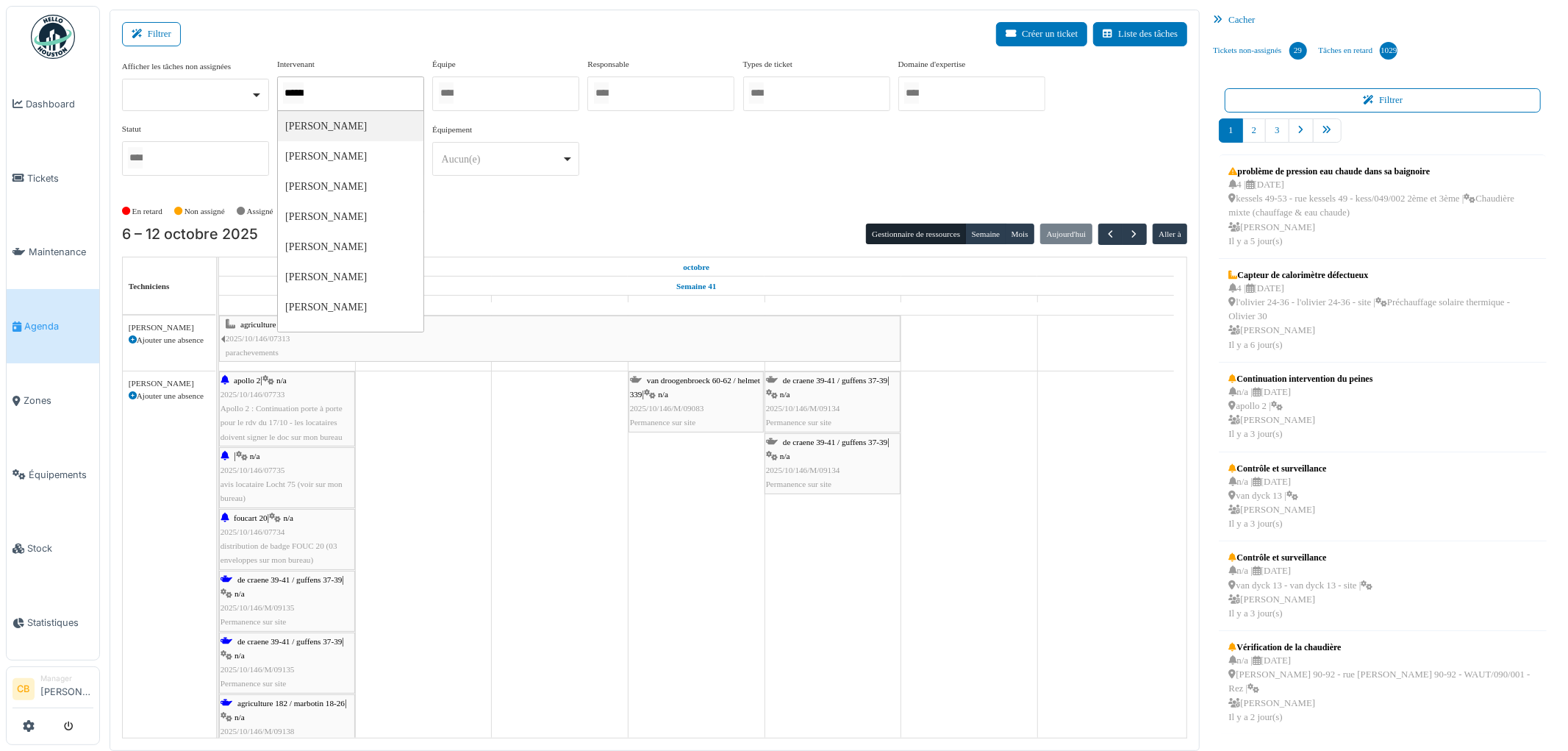
drag, startPoint x: 317, startPoint y: 81, endPoint x: 319, endPoint y: 93, distance: 12.2
click at [317, 82] on div "******" at bounding box center [350, 93] width 147 height 35
type input "*"
type input "******"
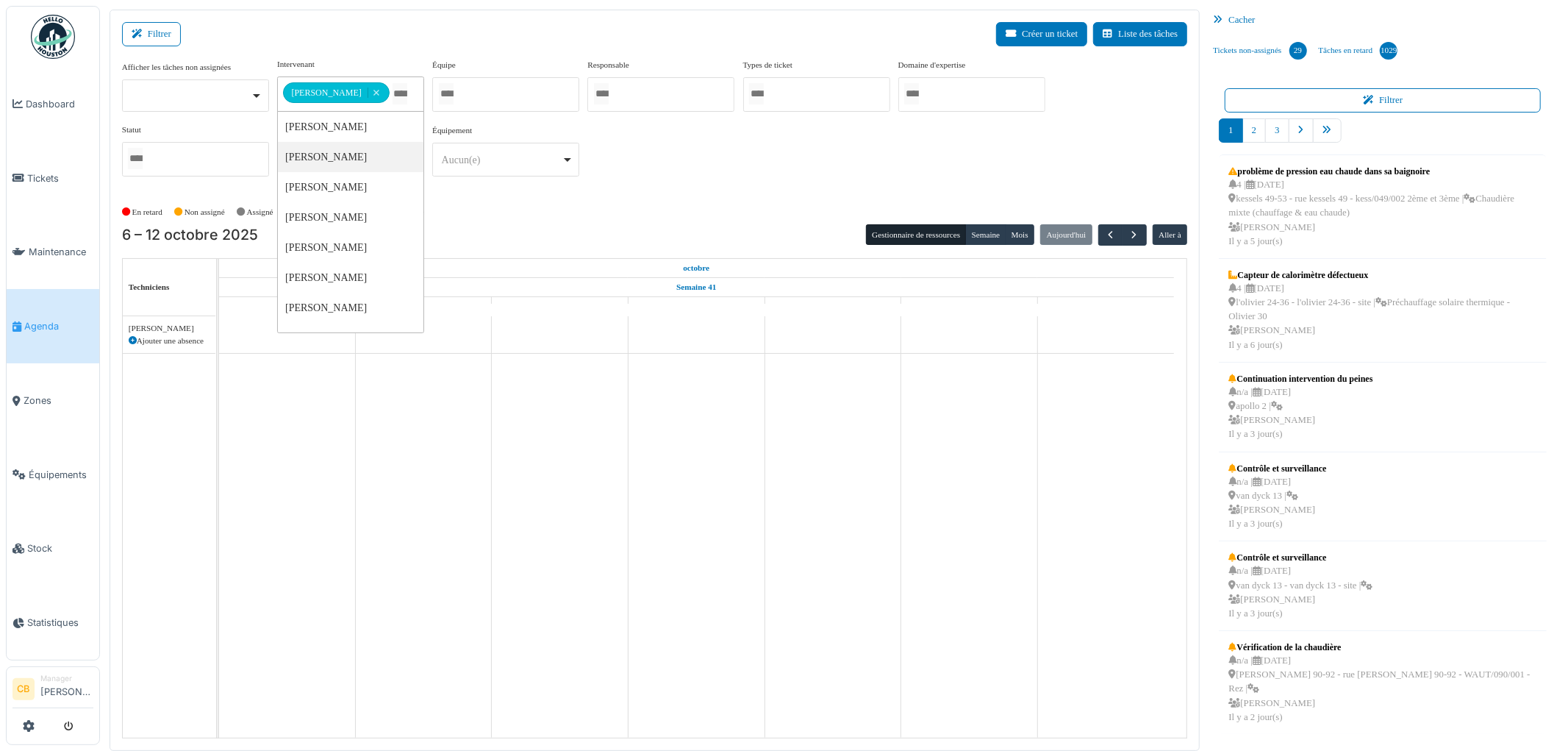
click at [500, 221] on div "En retard Non assigné Assigné En attente d'approbation Terminé" at bounding box center [655, 212] width 1066 height 25
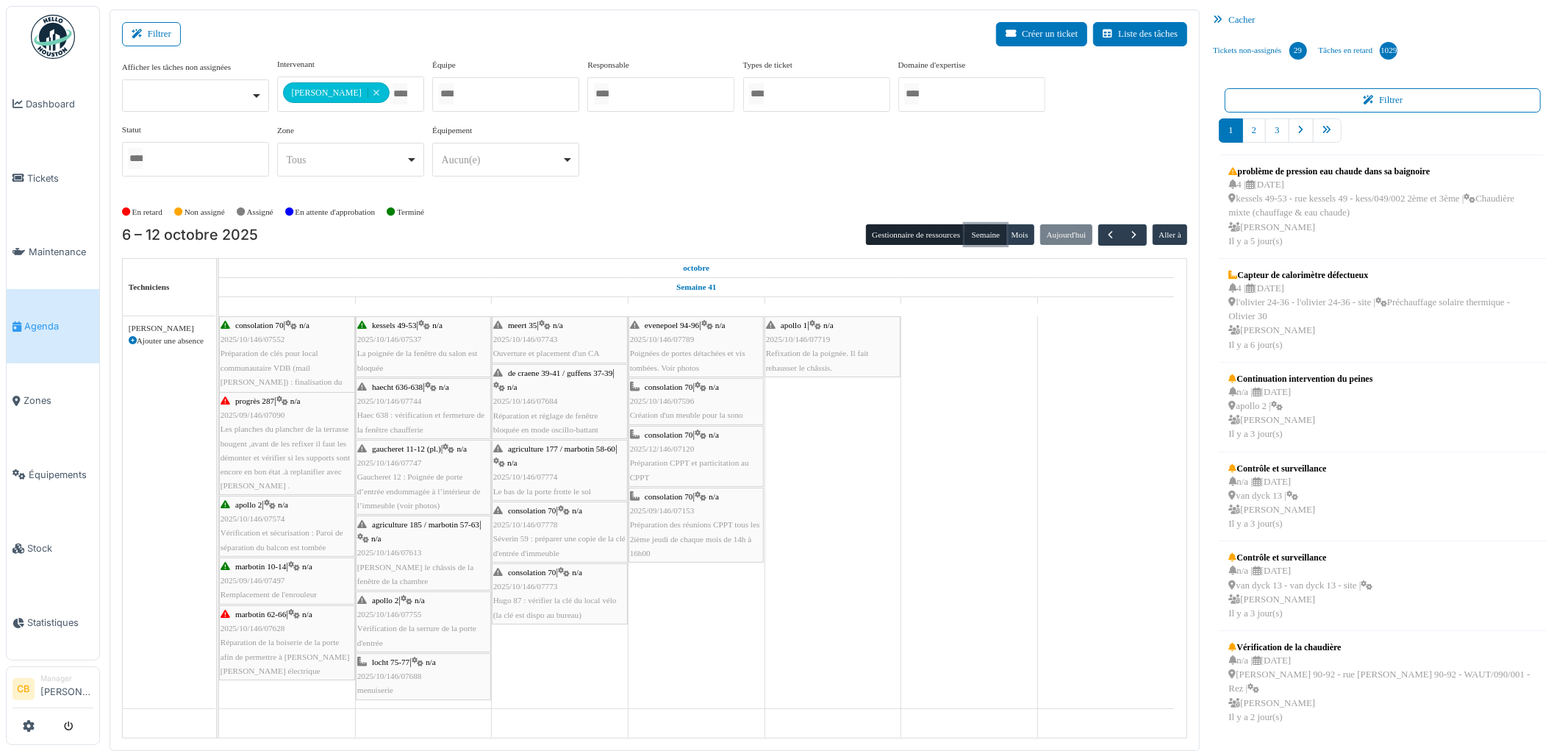
click at [978, 231] on button "Semaine" at bounding box center [985, 234] width 41 height 21
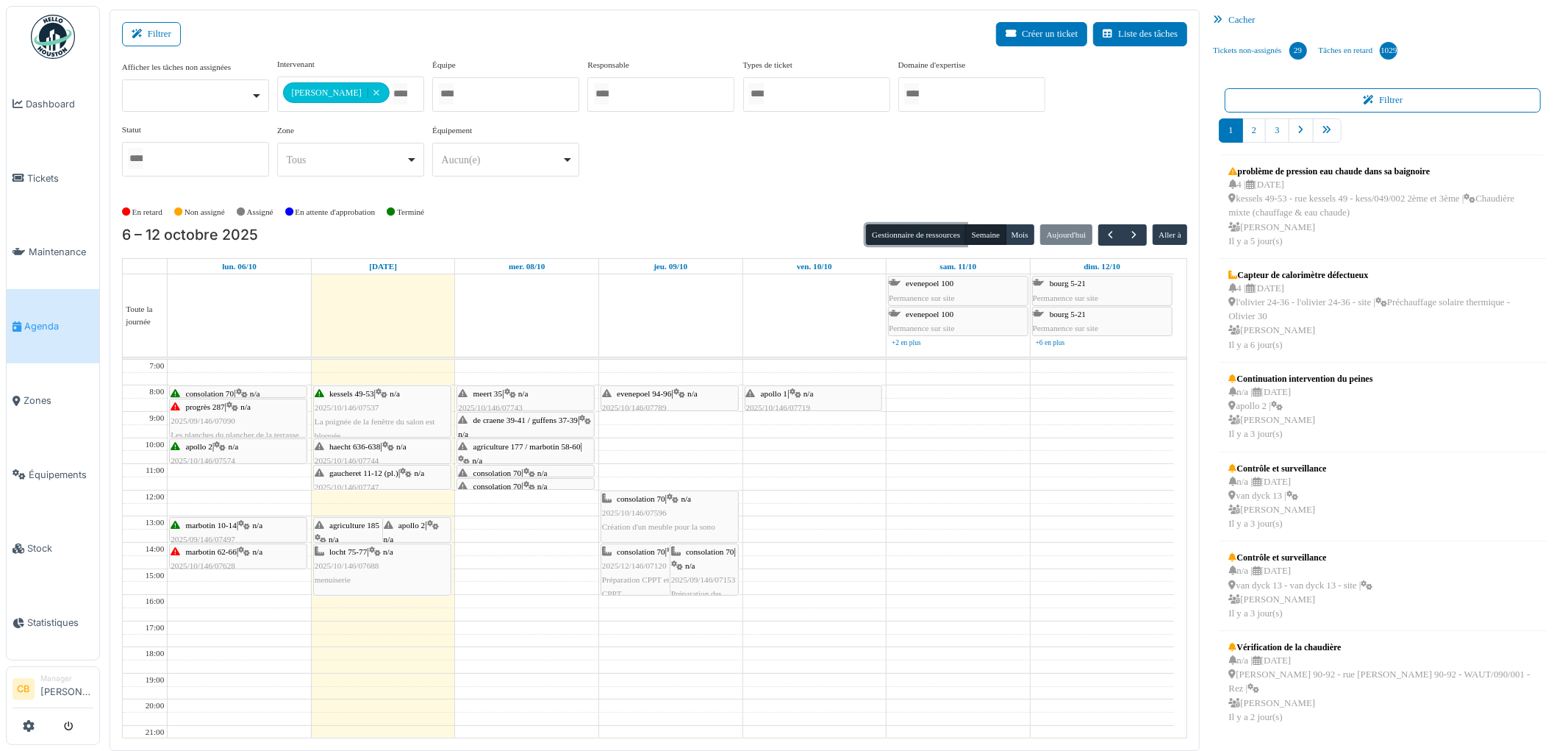
click at [887, 234] on button "Gestionnaire de ressources" at bounding box center [916, 234] width 100 height 21
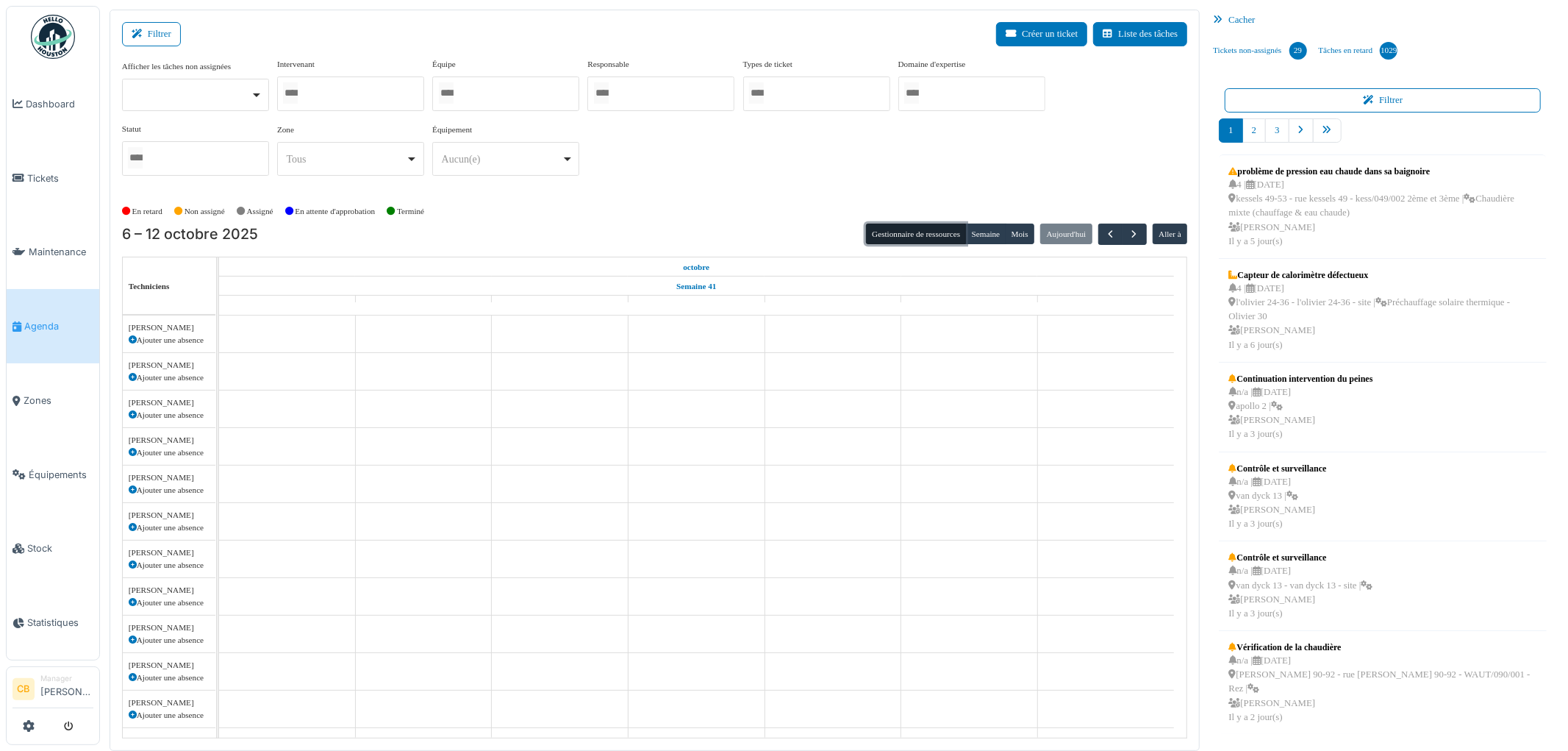
click at [358, 93] on div at bounding box center [350, 93] width 147 height 35
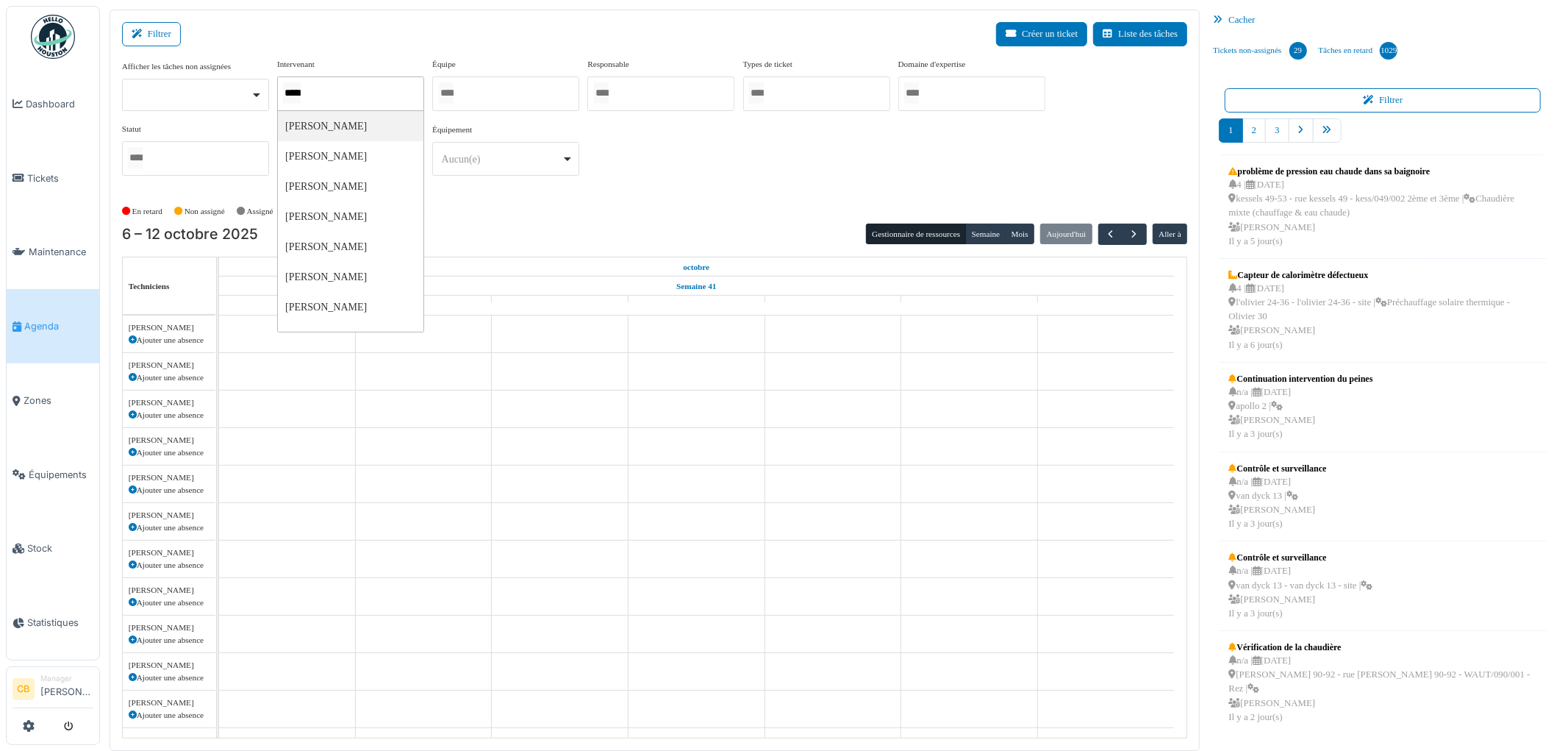
type input "******"
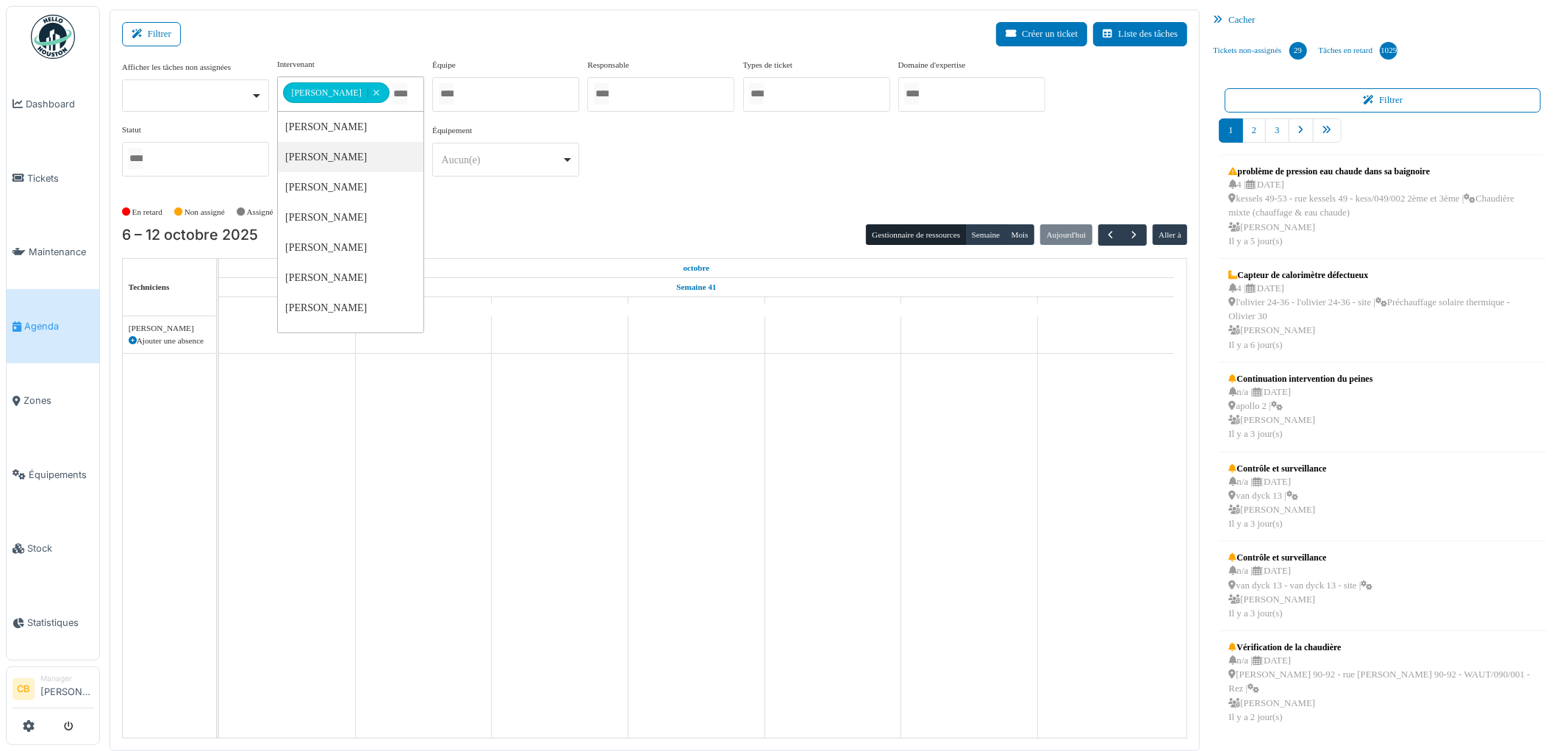
click at [636, 186] on div "**********" at bounding box center [655, 123] width 1066 height 130
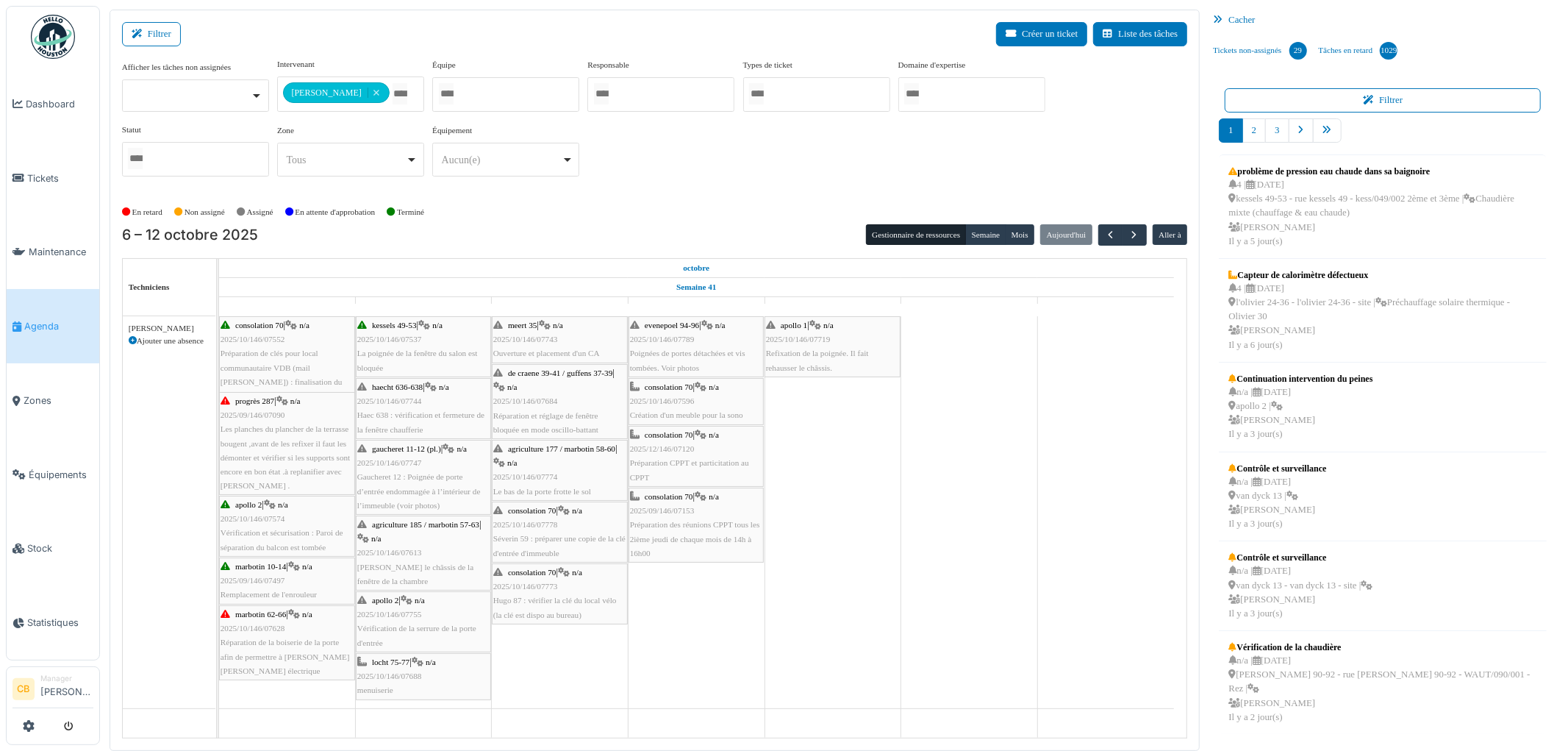
click at [130, 339] on icon at bounding box center [132, 341] width 8 height 8
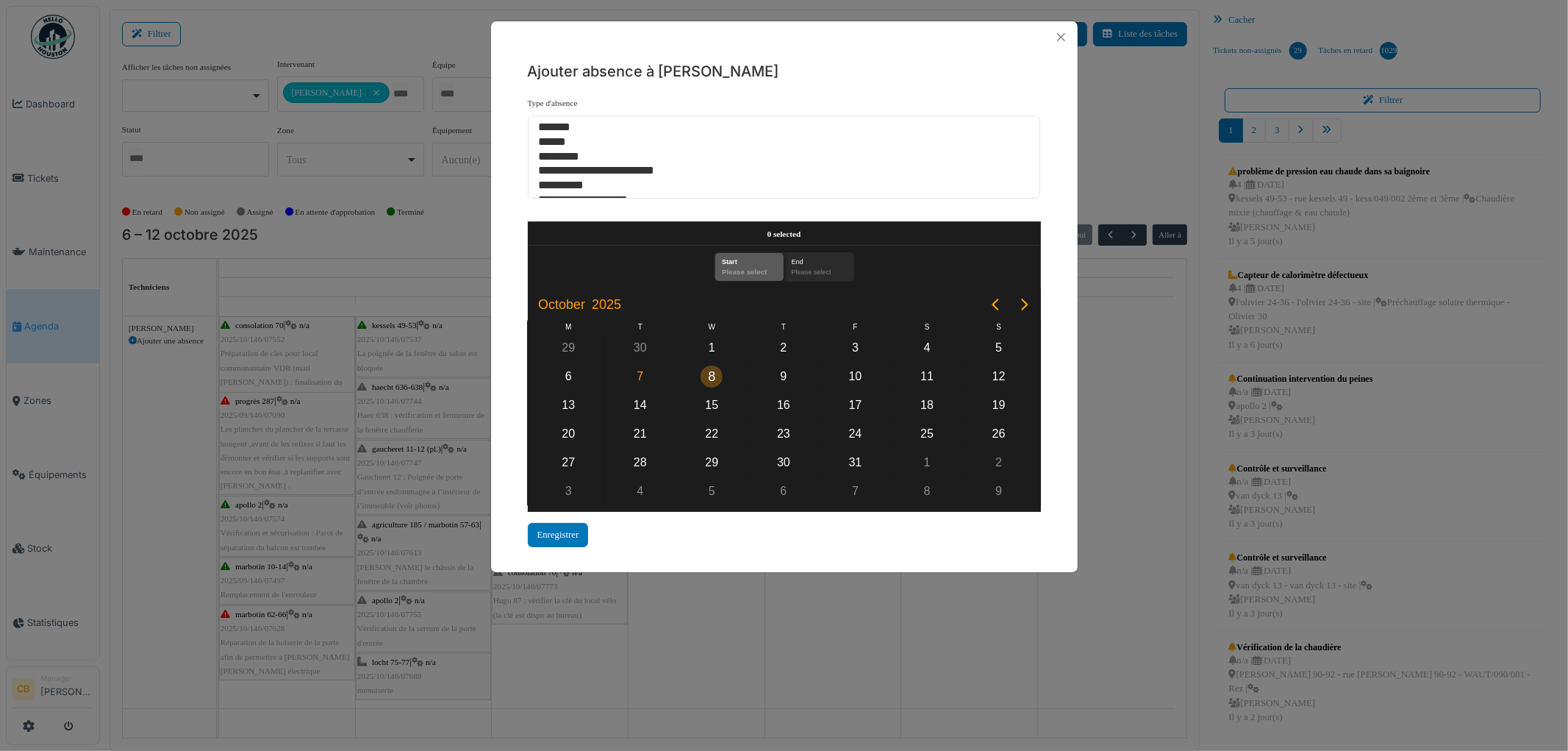
click at [706, 371] on div "8" at bounding box center [712, 376] width 22 height 22
click at [706, 371] on div "8" at bounding box center [712, 376] width 22 height 22
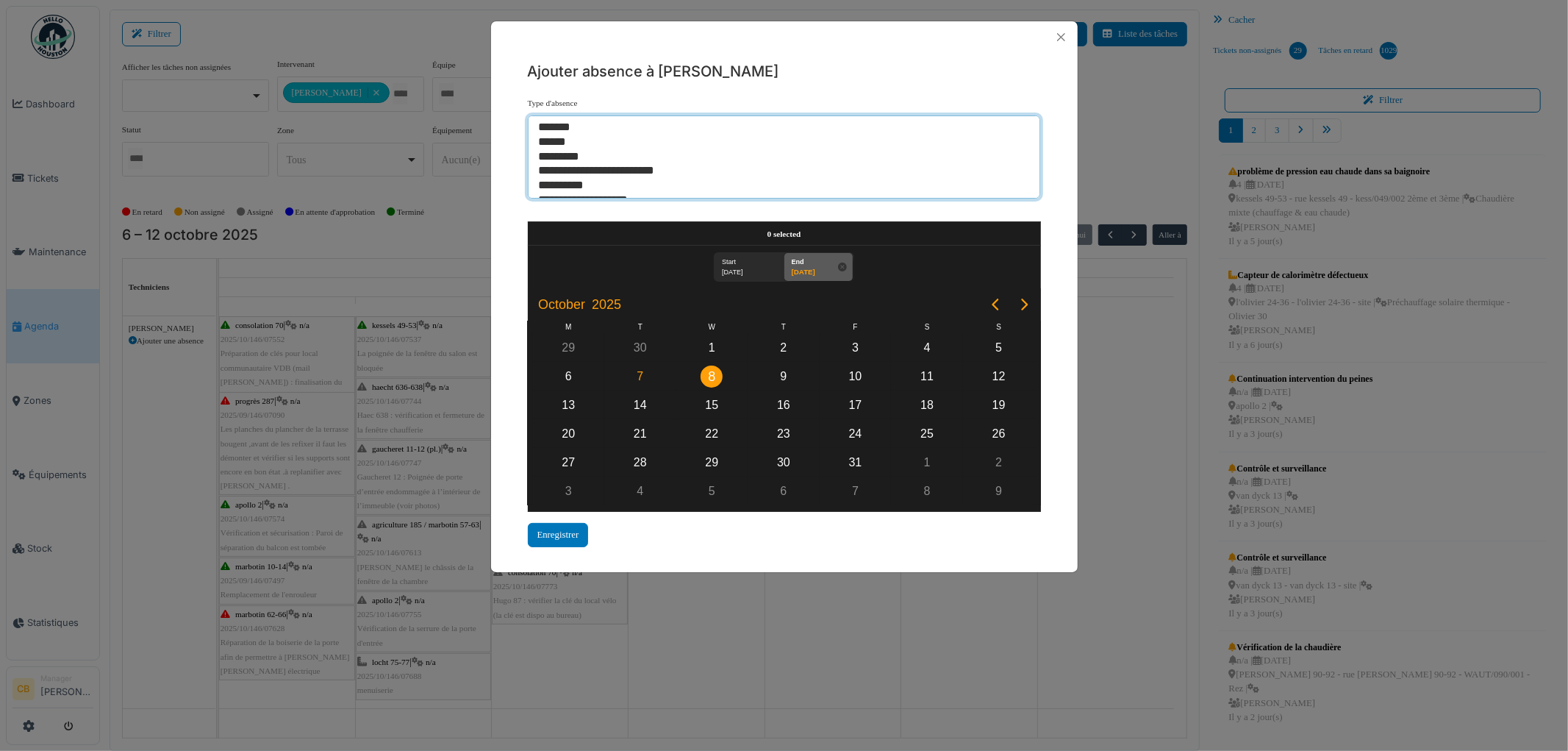
select select "***"
click at [576, 155] on option "*********" at bounding box center [778, 157] width 482 height 15
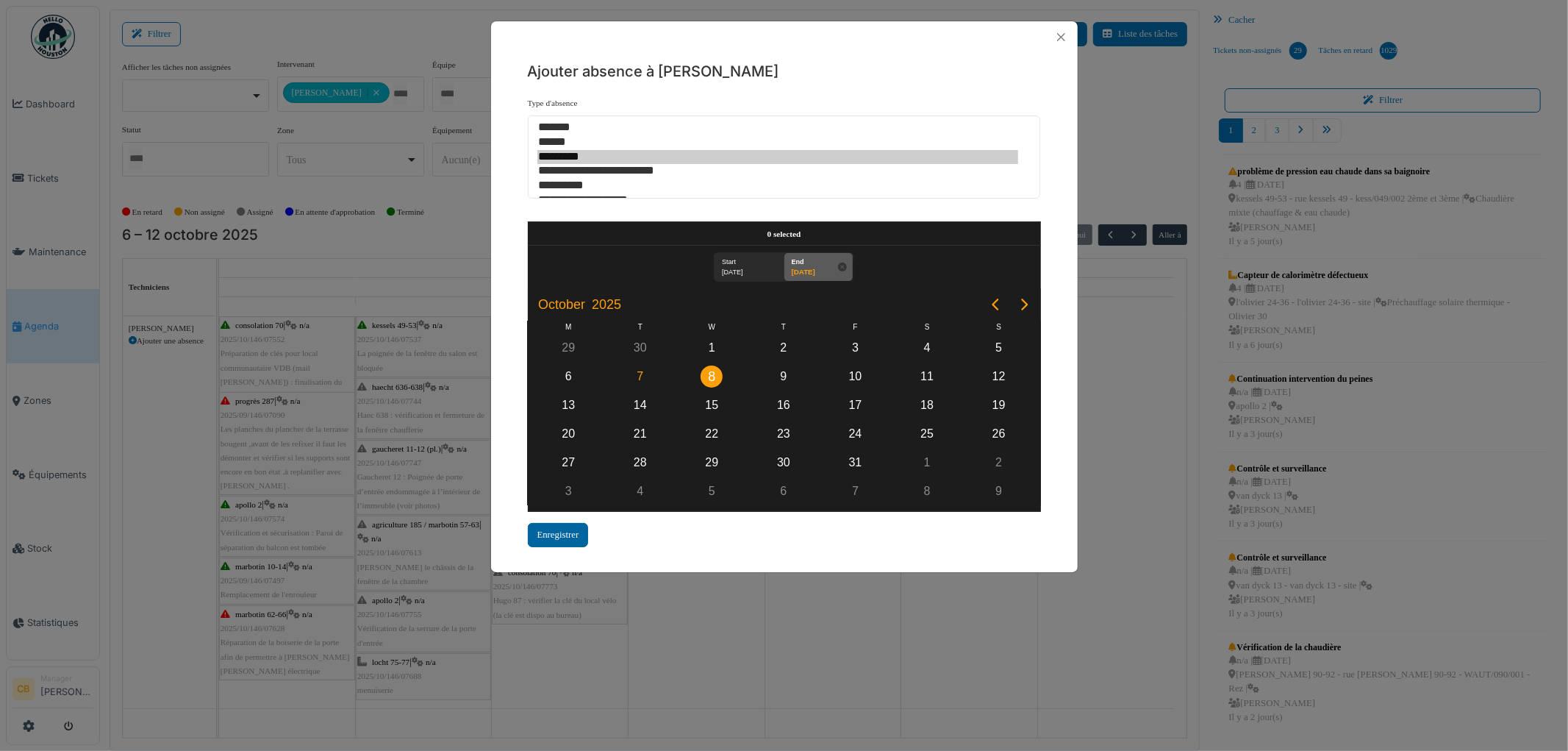
click at [572, 533] on div "Enregistrer" at bounding box center [558, 535] width 61 height 25
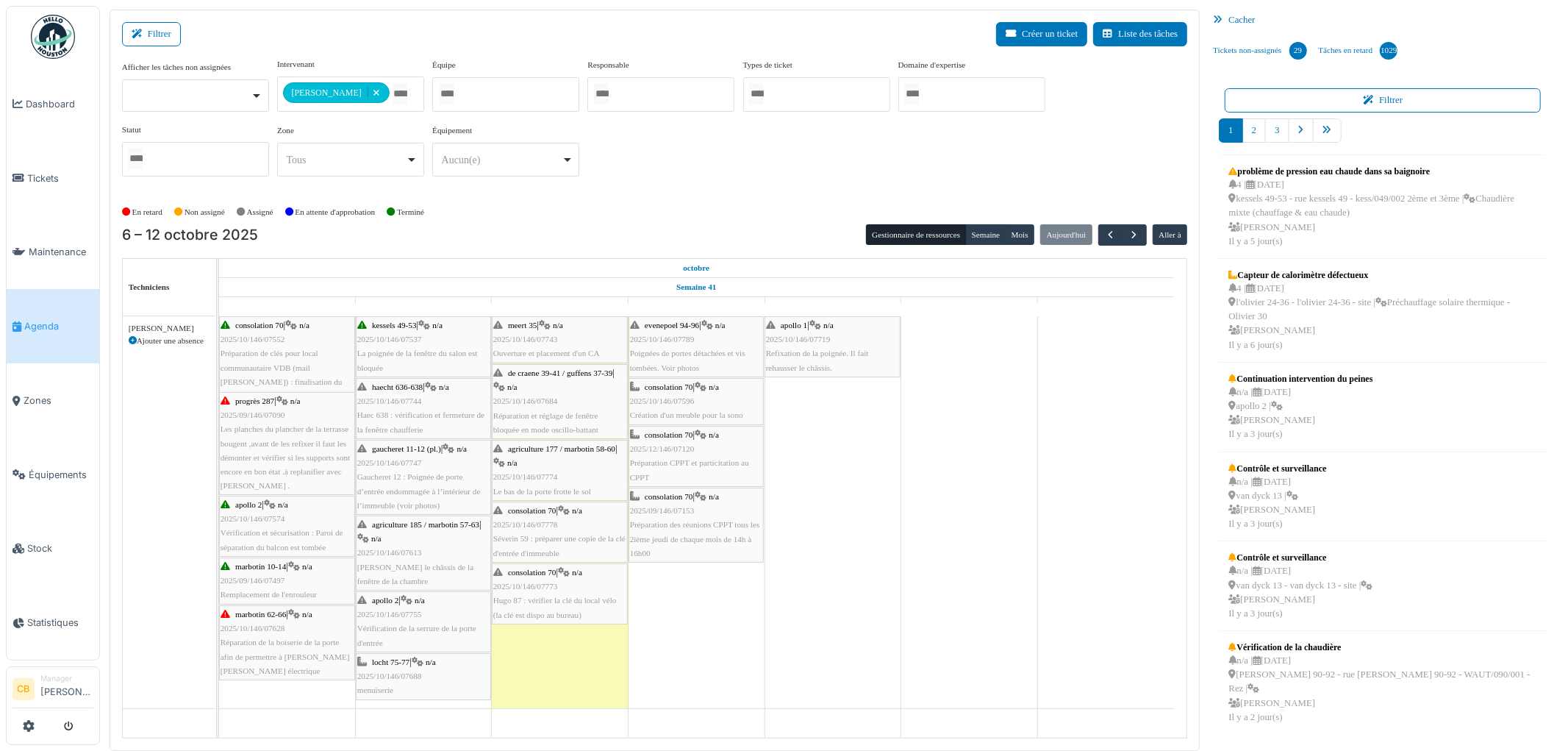
scroll to position [106, 0]
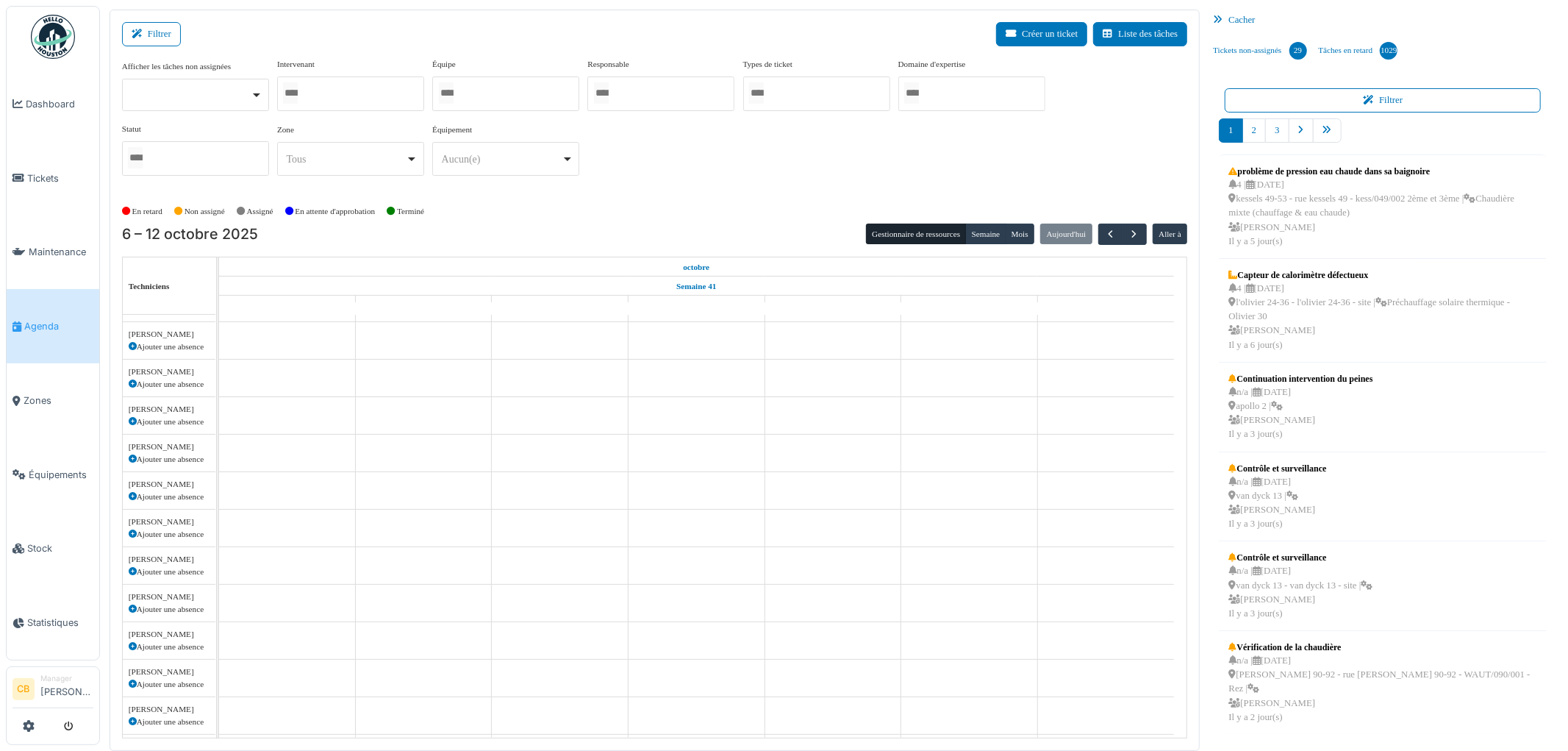
click at [358, 91] on div at bounding box center [350, 93] width 147 height 35
type input "******"
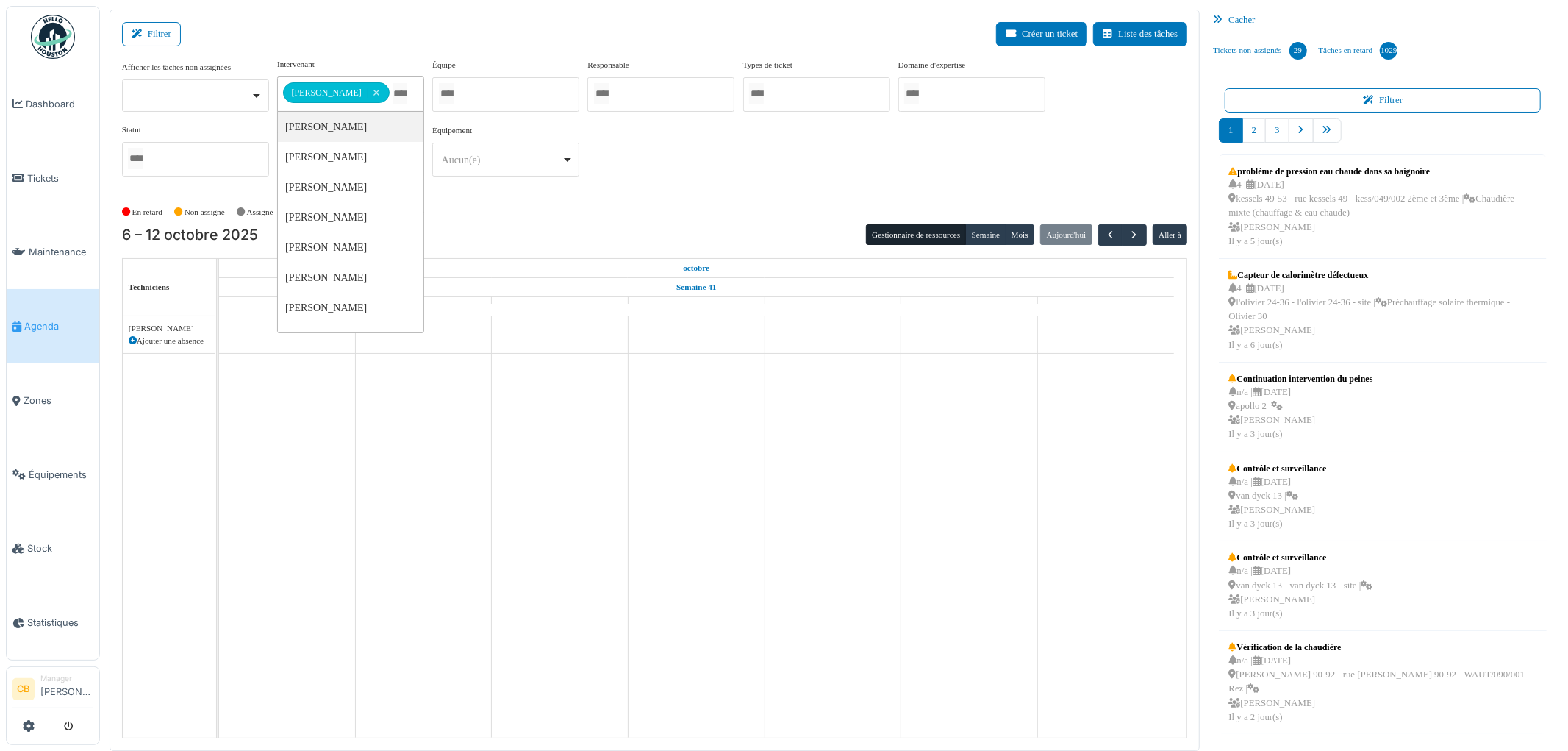
scroll to position [0, 0]
click at [652, 170] on div "**********" at bounding box center [655, 123] width 1066 height 130
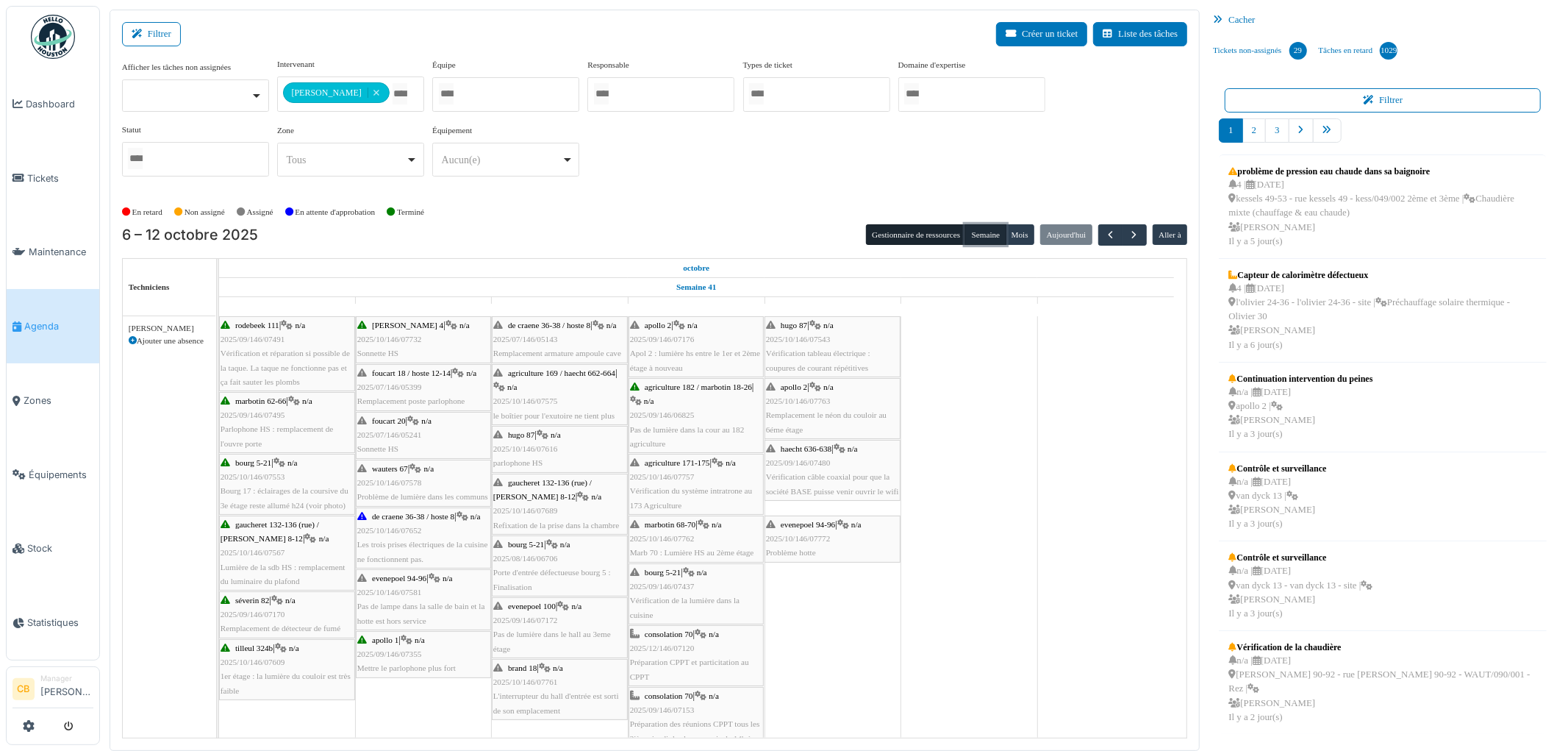
click at [983, 237] on button "Semaine" at bounding box center [985, 234] width 41 height 21
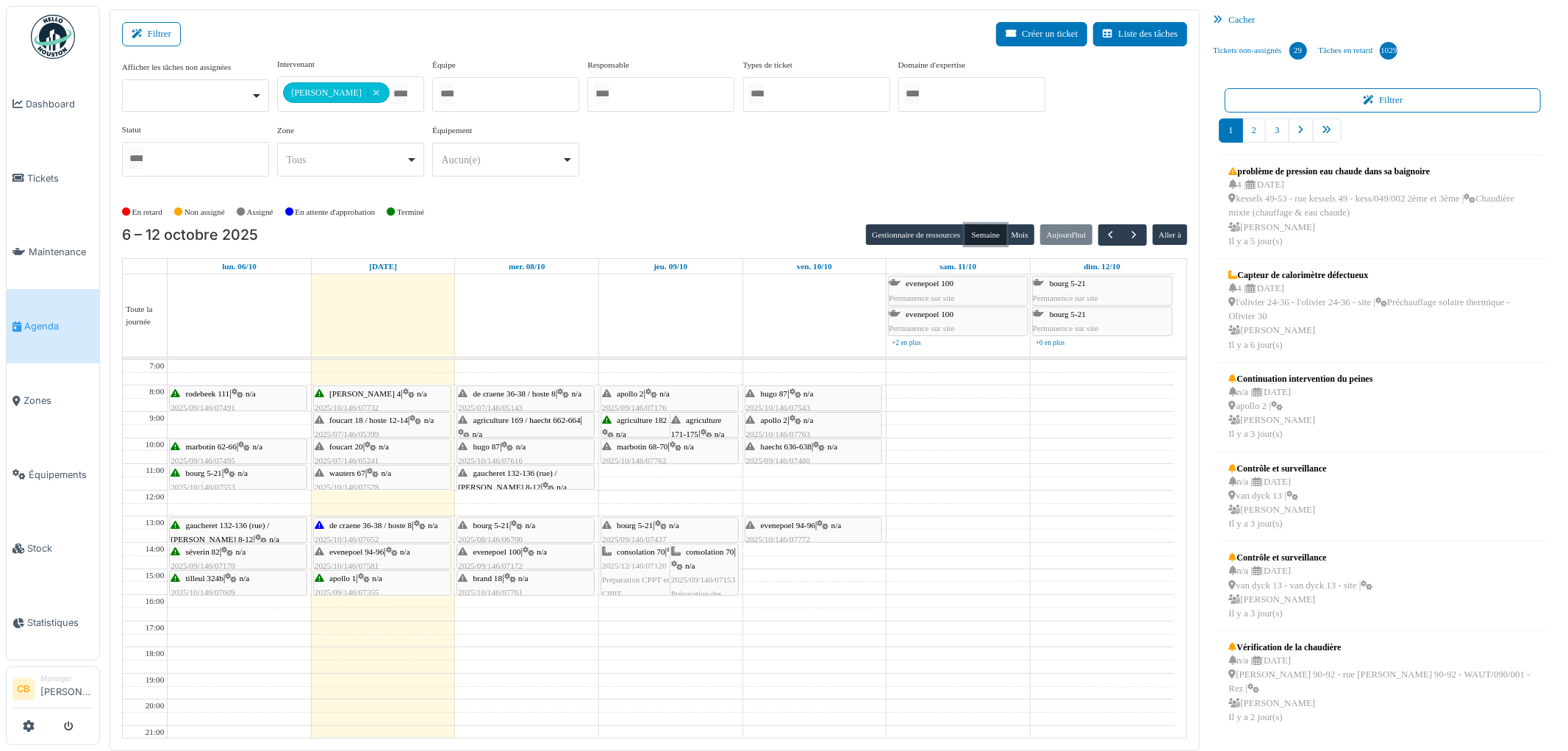
click at [520, 398] on span "de craene 36-38 / hoste 8" at bounding box center [514, 393] width 82 height 8
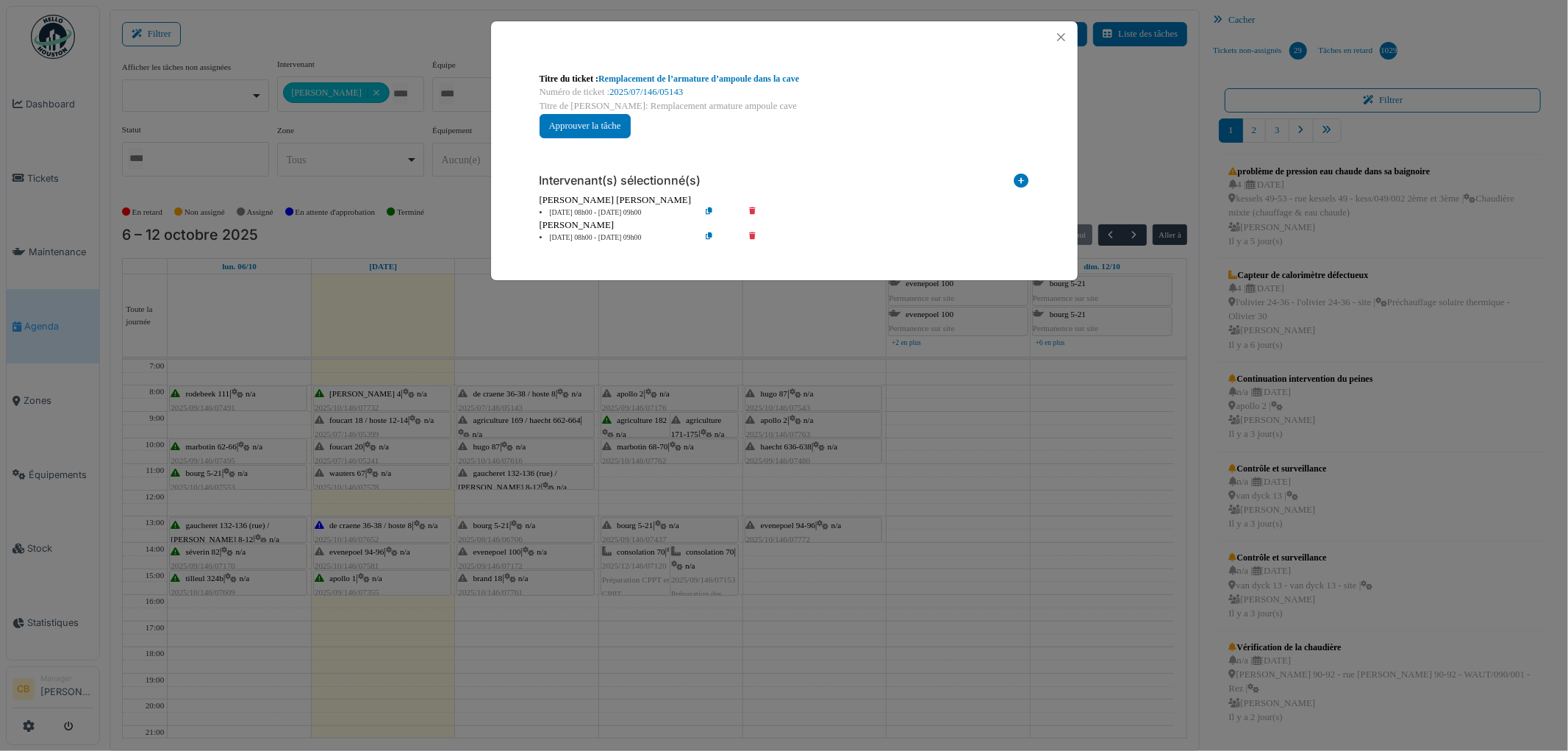
click at [520, 398] on div "Titre du ticket : Remplacement de l’armature d’ampoule dans la cave Numéro de t…" at bounding box center [784, 375] width 1568 height 751
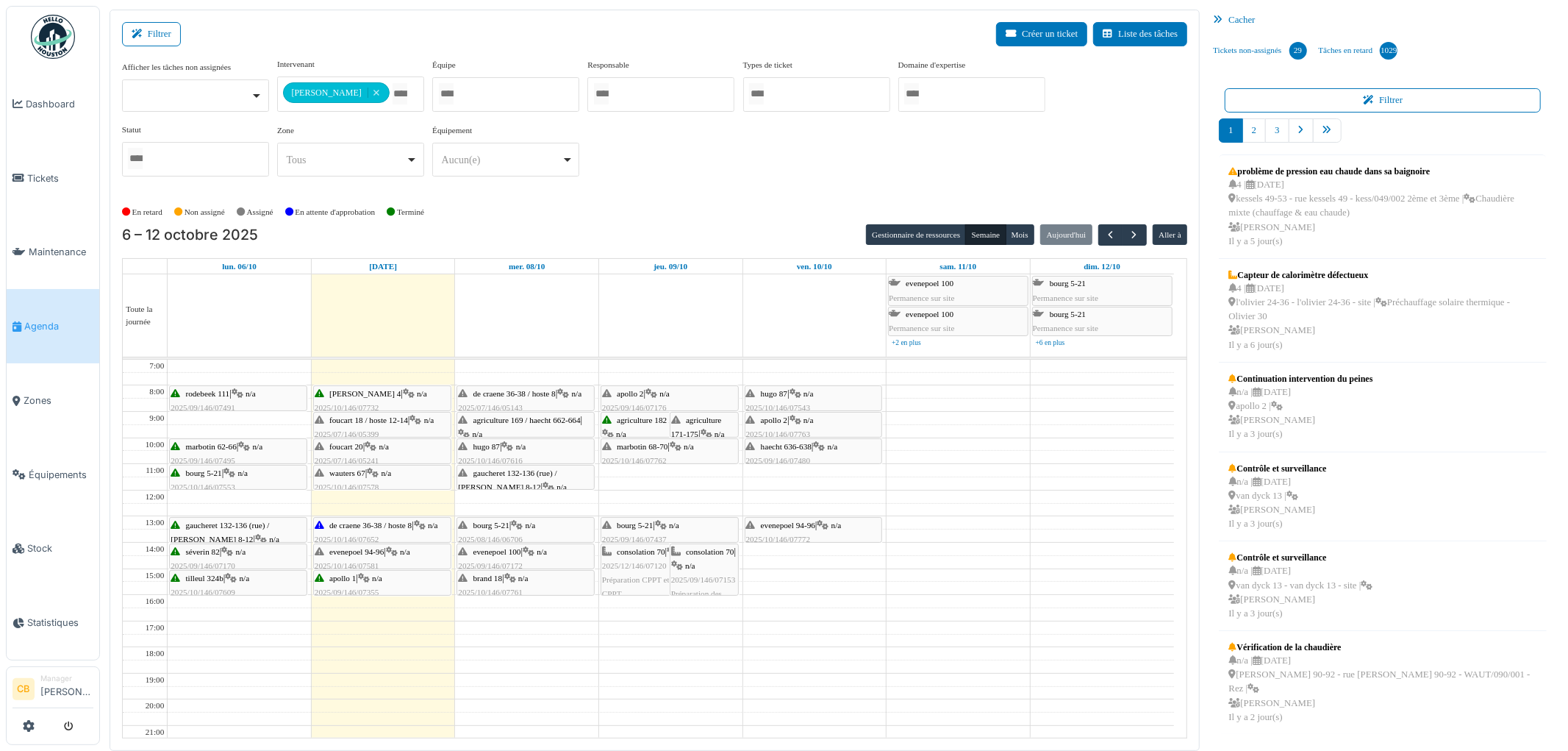
click at [520, 424] on span "agriculture 169 / haecht 662-664" at bounding box center [527, 419] width 108 height 8
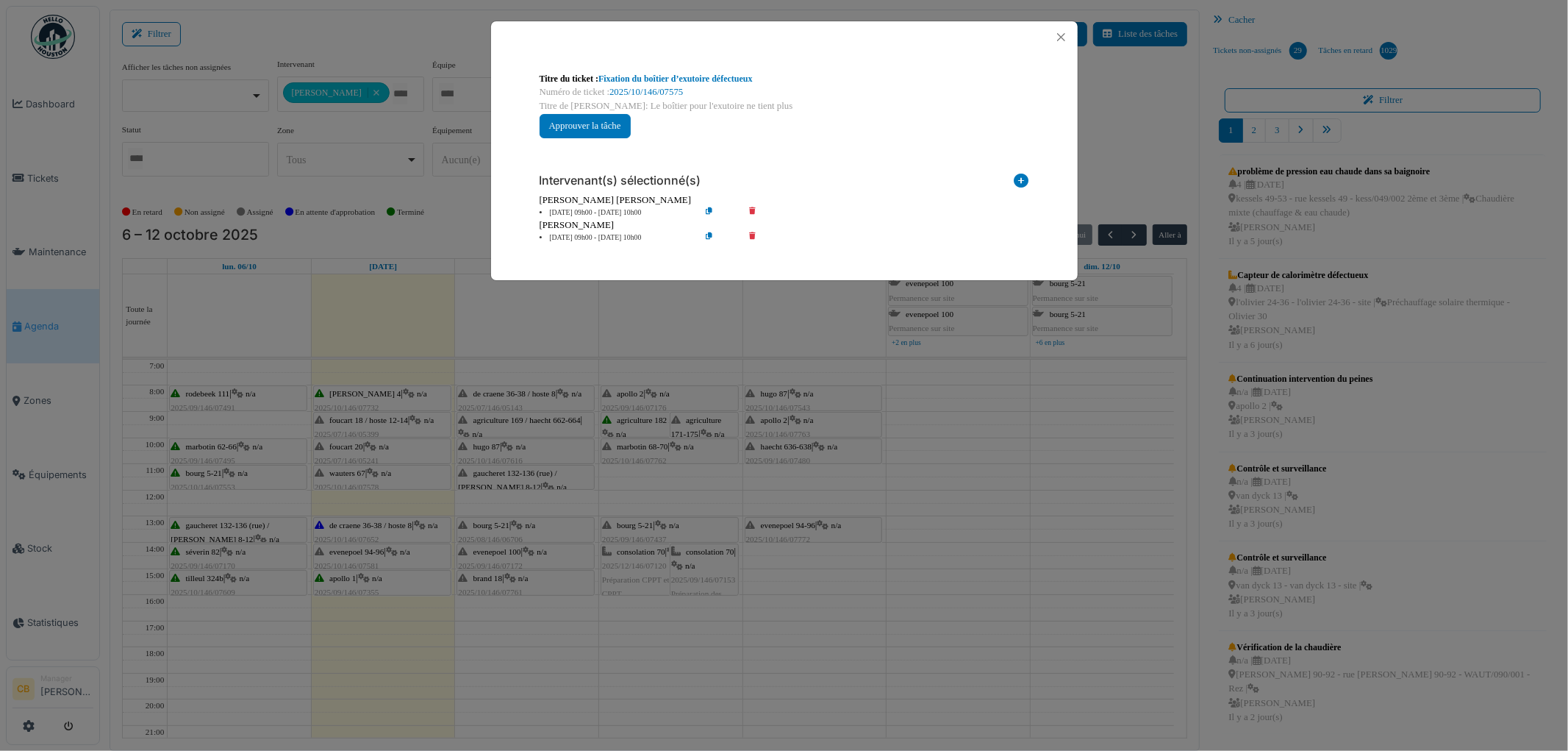
click at [520, 424] on div "Titre du ticket : Fixation du boîtier d’exutoire défectueux Numéro de ticket : …" at bounding box center [784, 375] width 1568 height 751
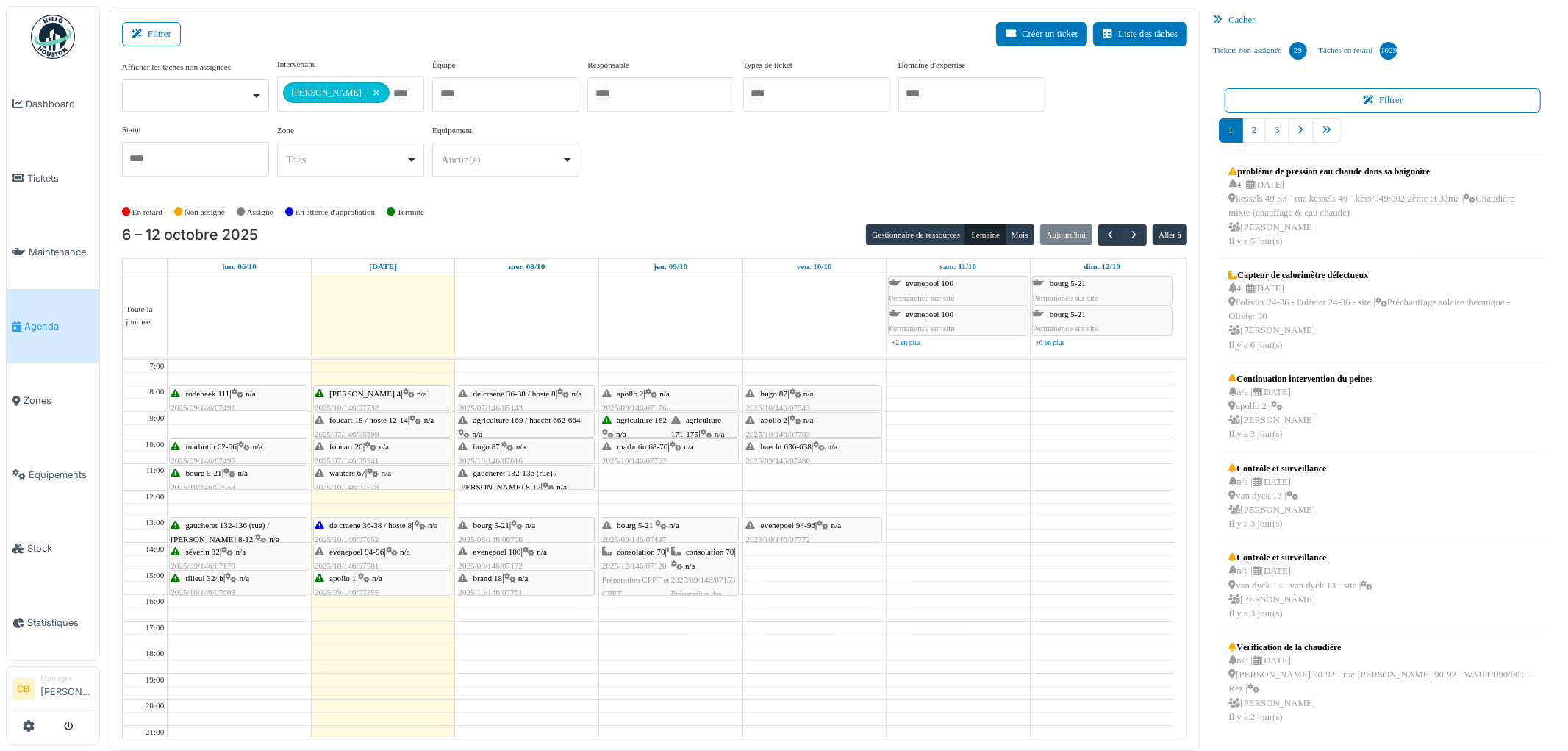
click at [522, 444] on span "n/a" at bounding box center [521, 446] width 10 height 8
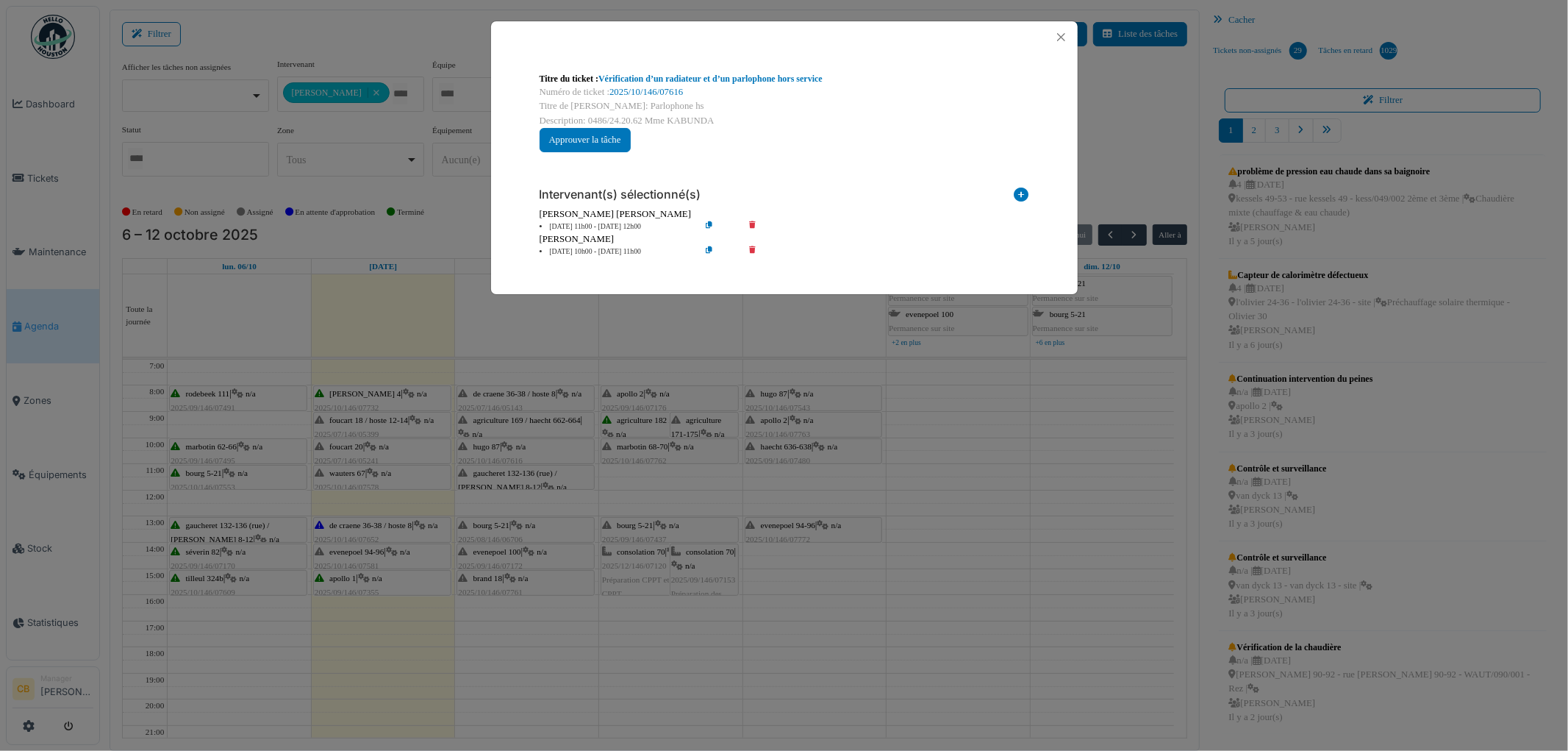
click at [522, 444] on div "Titre du ticket : Vérification d’un radiateur et d’un parlophone hors service N…" at bounding box center [784, 375] width 1568 height 751
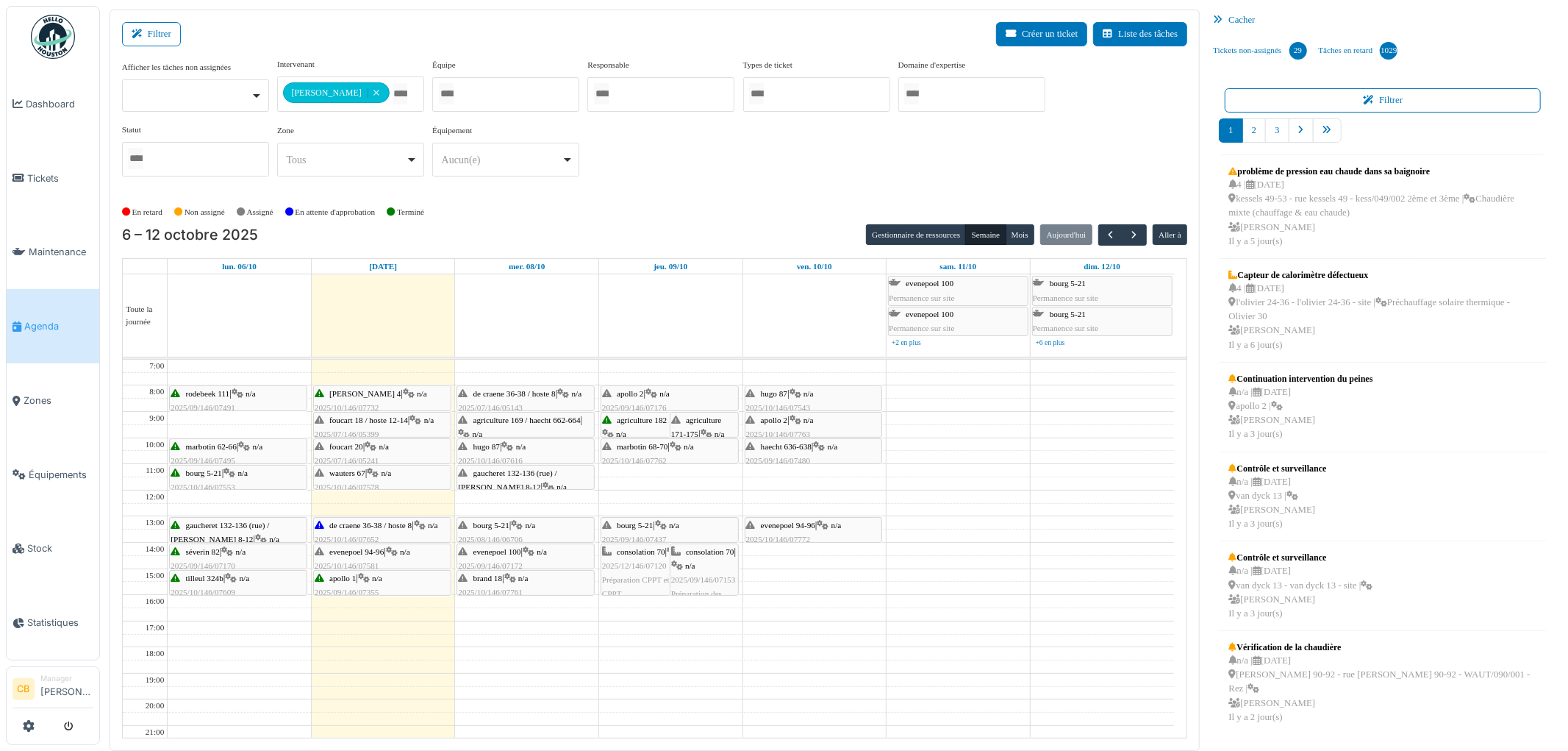
click at [512, 476] on span "gaucheret 132-136 (rue) / thomas 8-12" at bounding box center [507, 480] width 98 height 23
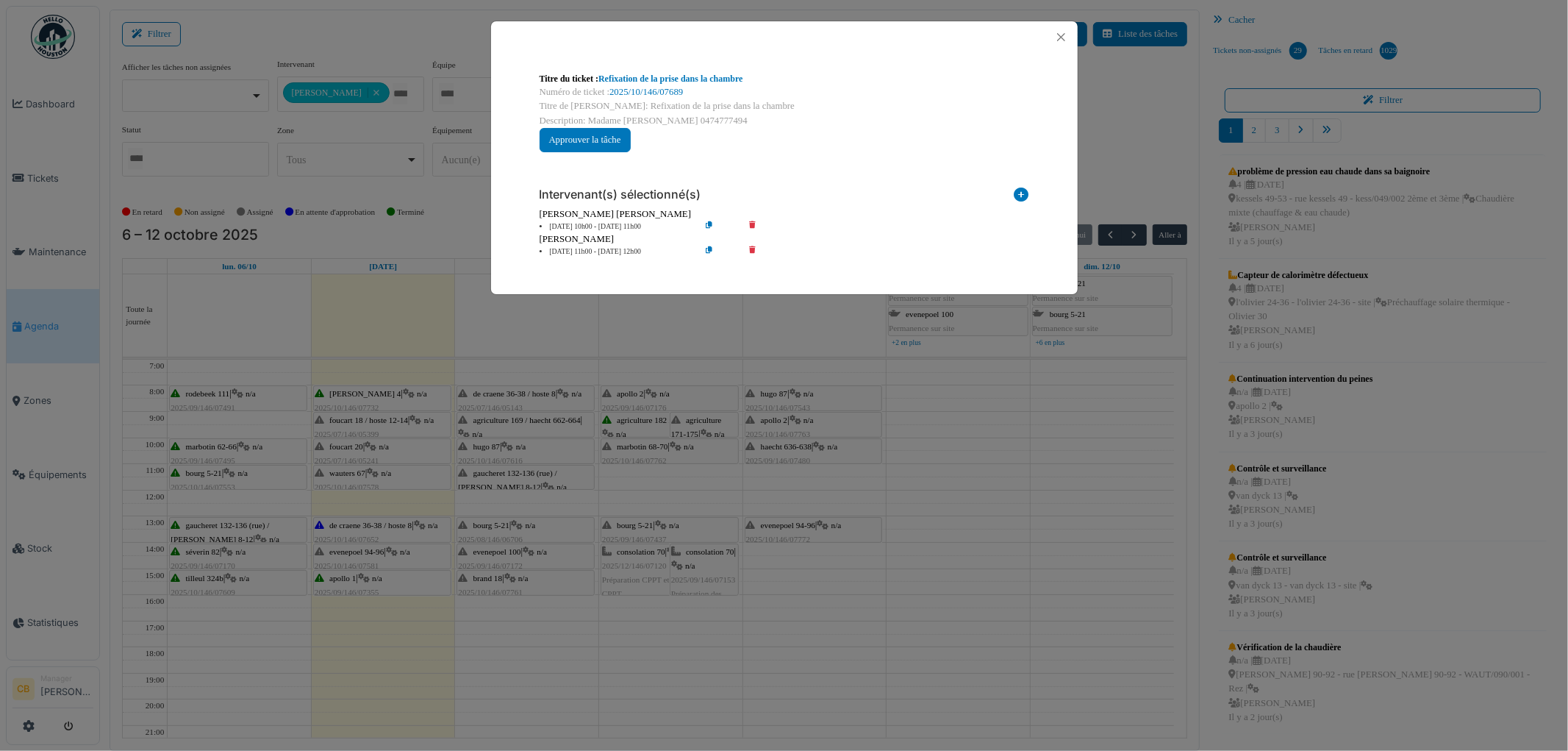
click at [512, 476] on div "Titre du ticket : Refixation de la prise dans la chambre Numéro de ticket : 202…" at bounding box center [784, 375] width 1568 height 751
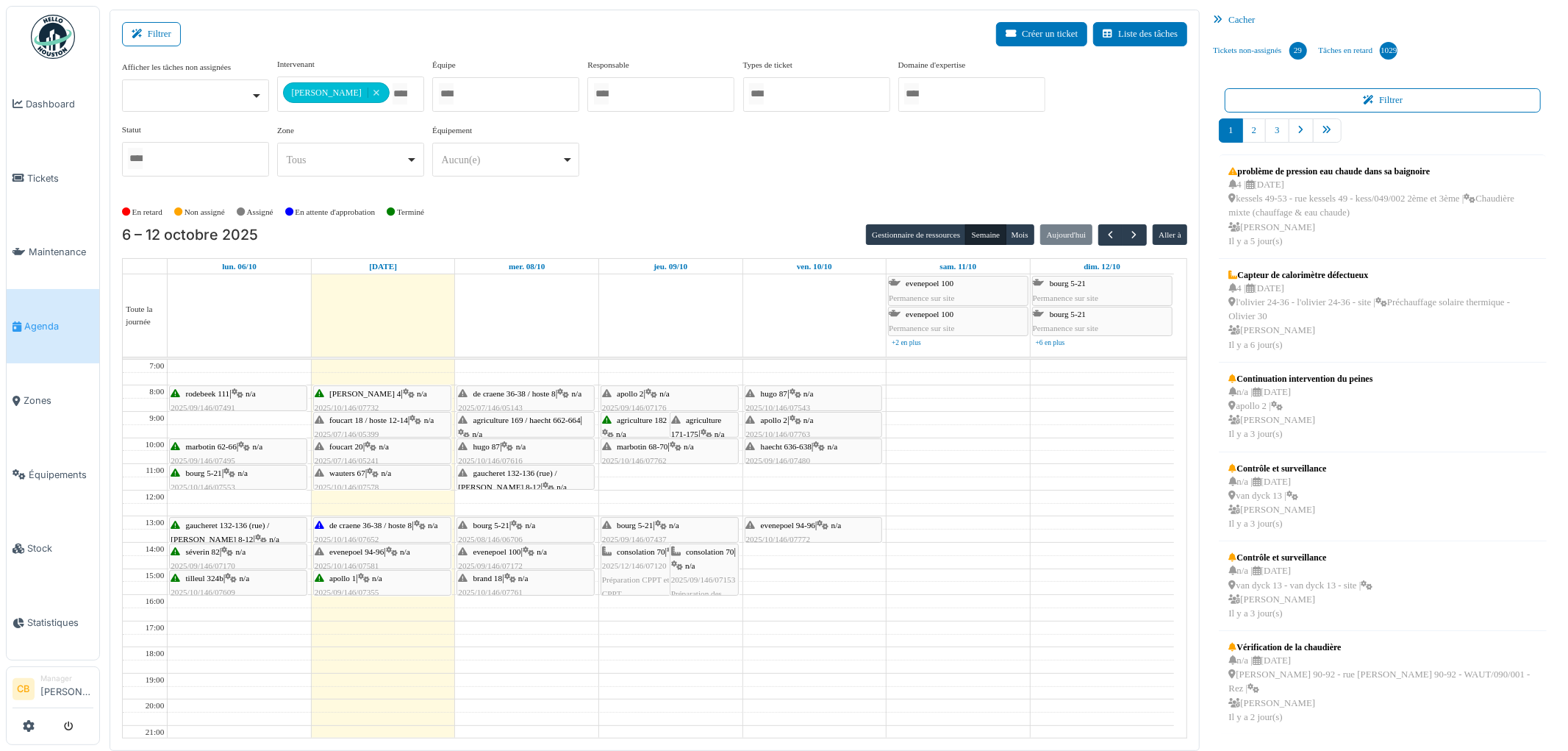
click at [510, 525] on span "bourg 5-21" at bounding box center [491, 524] width 36 height 8
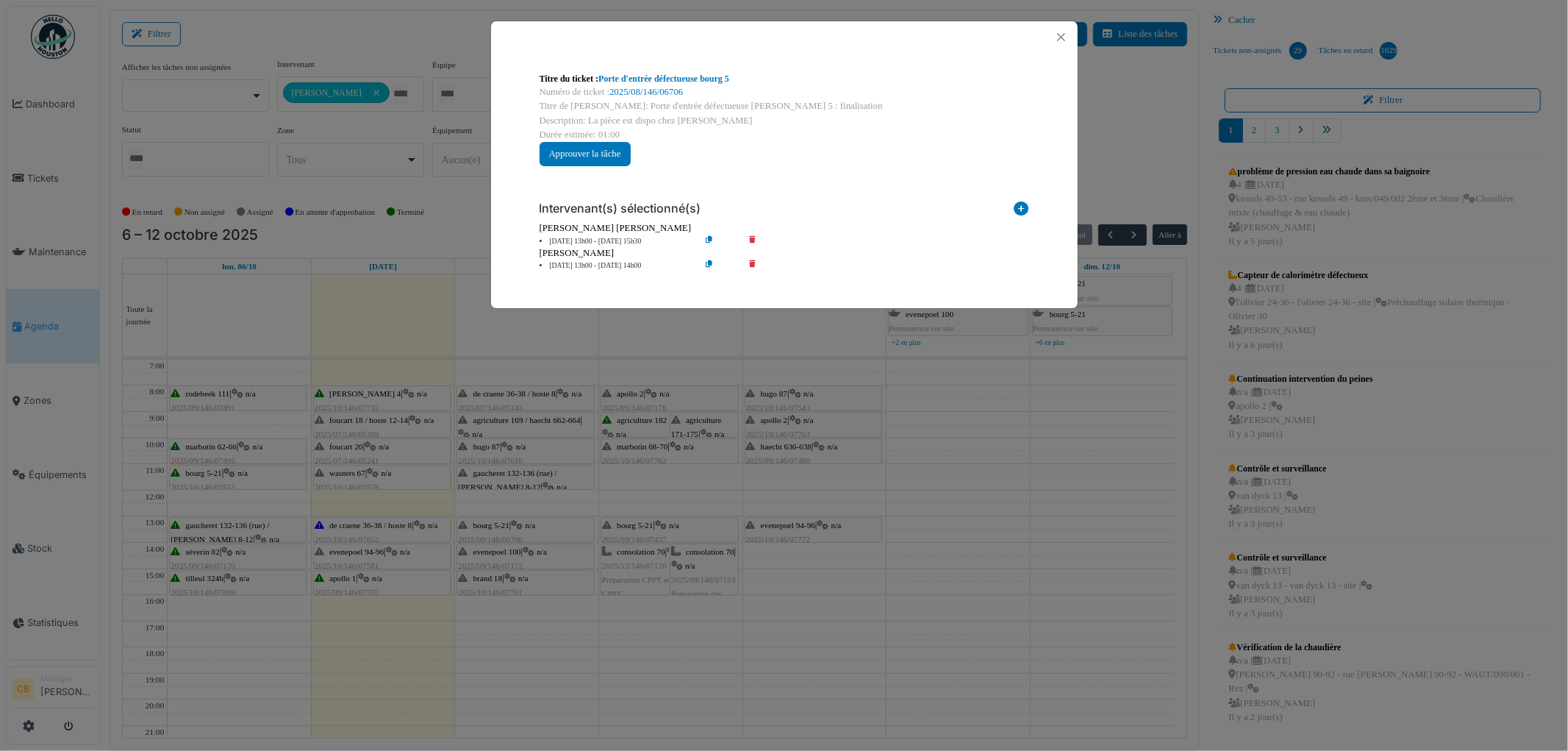
click at [510, 525] on div "Titre du ticket : Porte d'entrée défectueuse bourg 5 Numéro de ticket : 2025/08…" at bounding box center [784, 375] width 1568 height 751
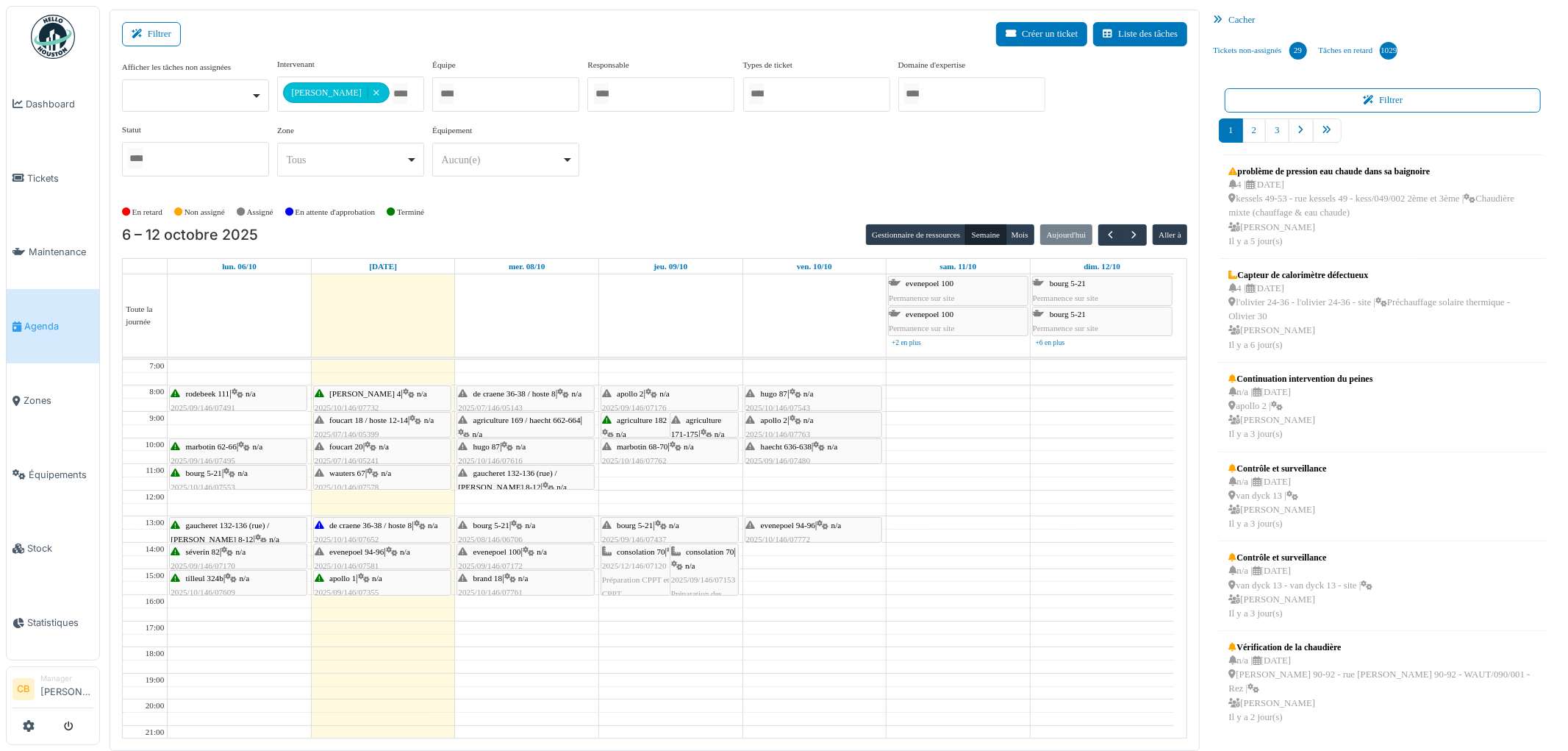
click at [510, 551] on span "evenepoel 100" at bounding box center [497, 551] width 48 height 8
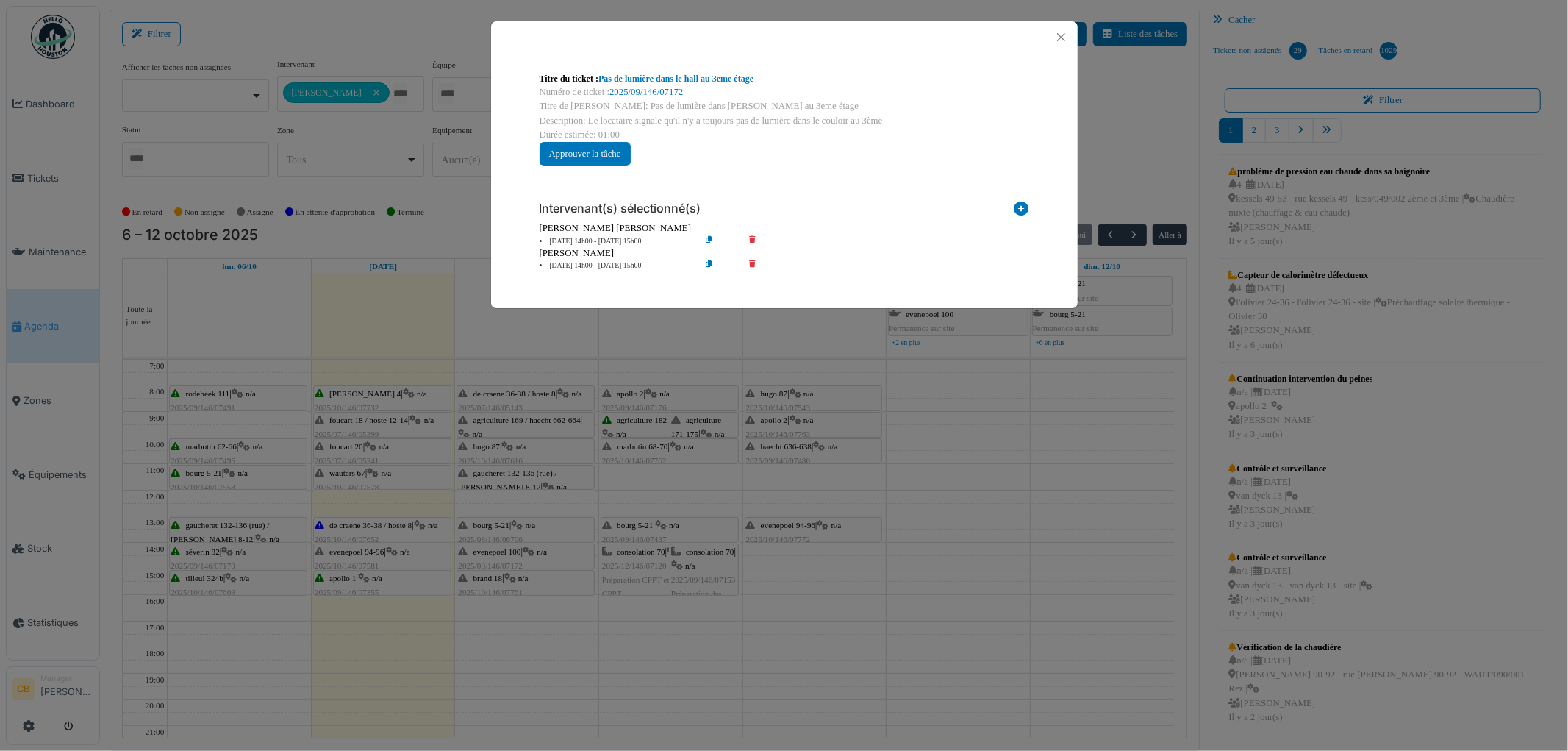
click at [511, 553] on div "Titre du ticket : Pas de lumière dans le hall au 3eme étage Numéro de ticket : …" at bounding box center [784, 375] width 1568 height 751
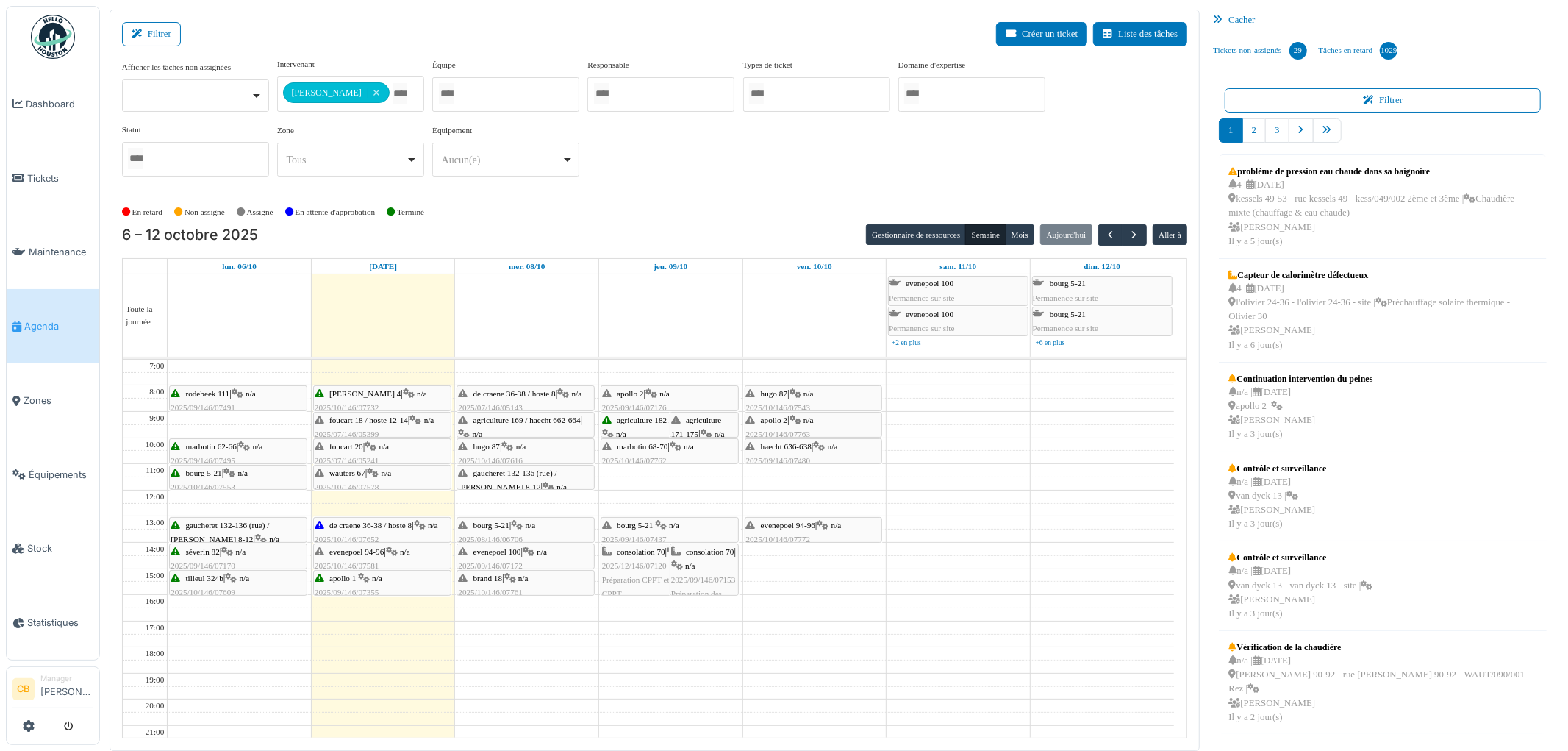
click at [511, 578] on icon at bounding box center [510, 578] width 12 height 9
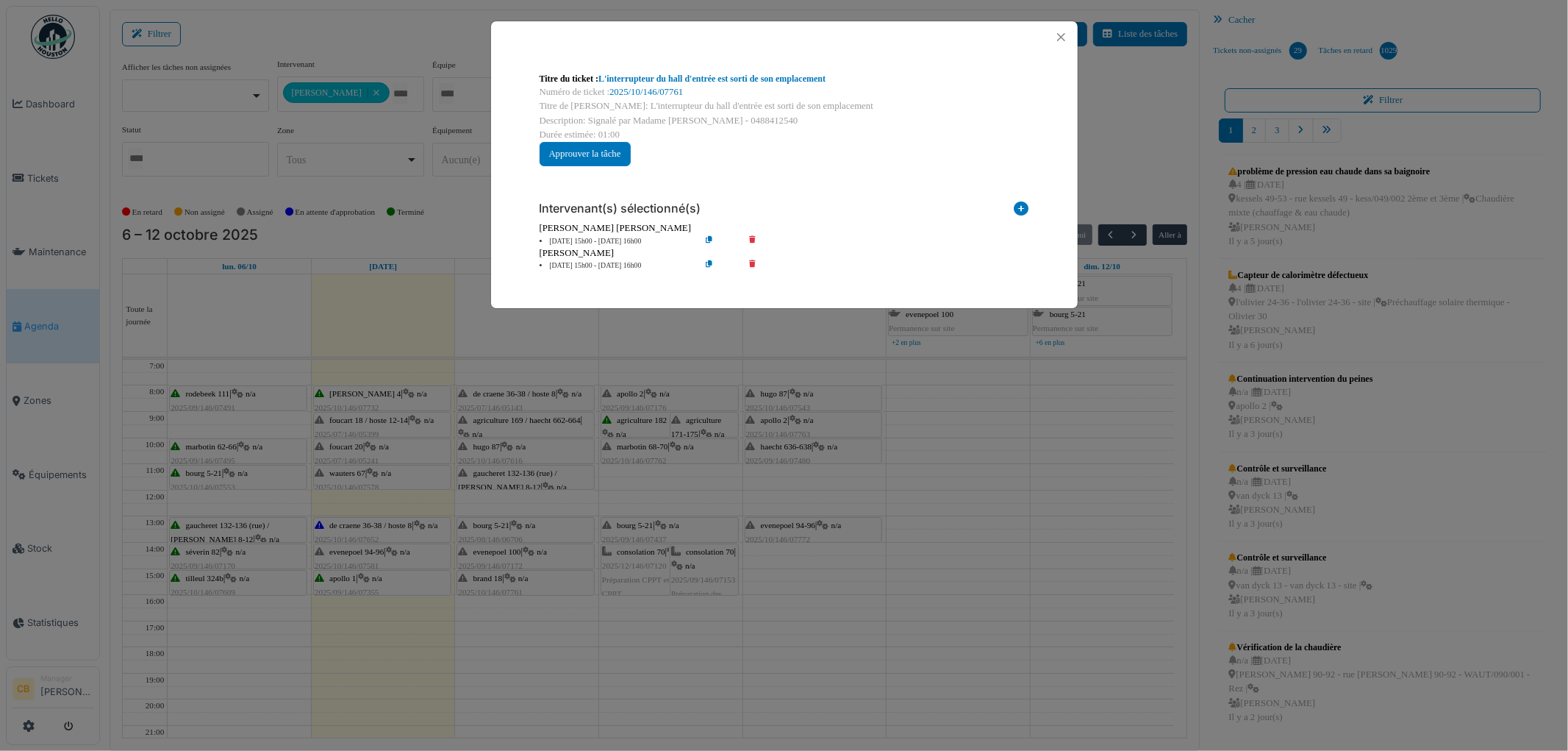
click at [512, 579] on div "Titre du ticket : L'interrupteur du hall d'entrée est sorti de son emplacement …" at bounding box center [784, 375] width 1568 height 751
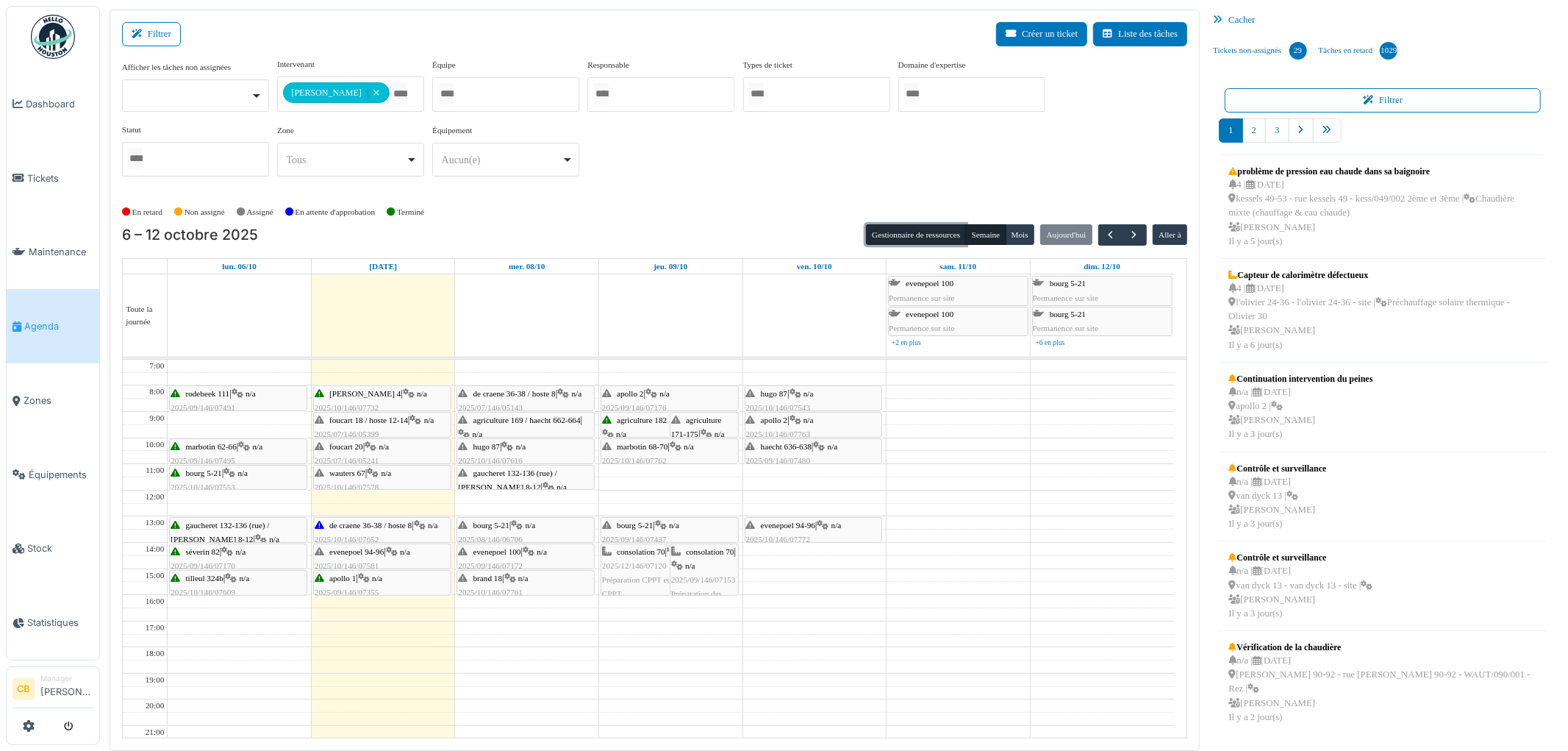
click at [880, 231] on button "Gestionnaire de ressources" at bounding box center [916, 234] width 100 height 21
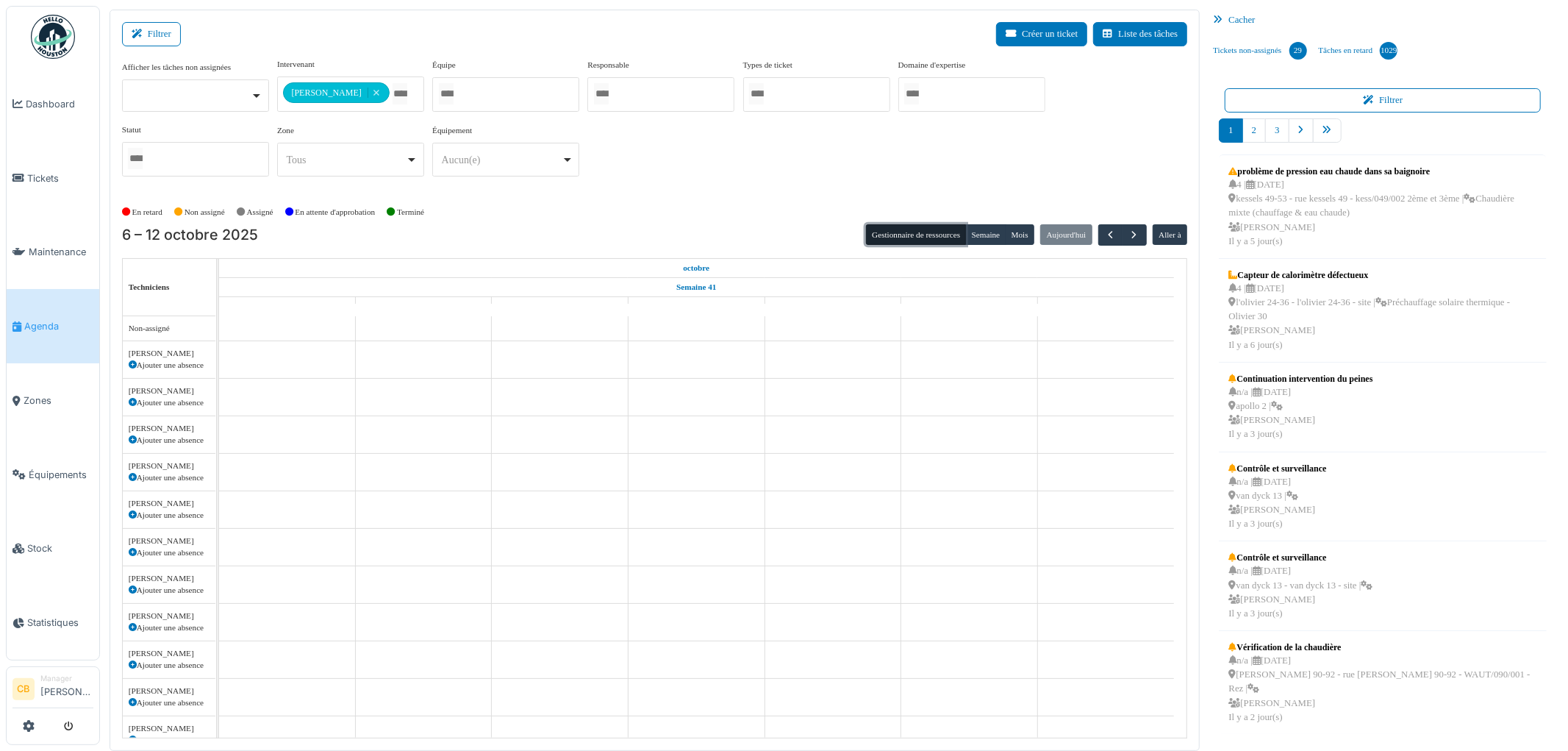
click at [879, 231] on button "Gestionnaire de ressources" at bounding box center [916, 234] width 100 height 21
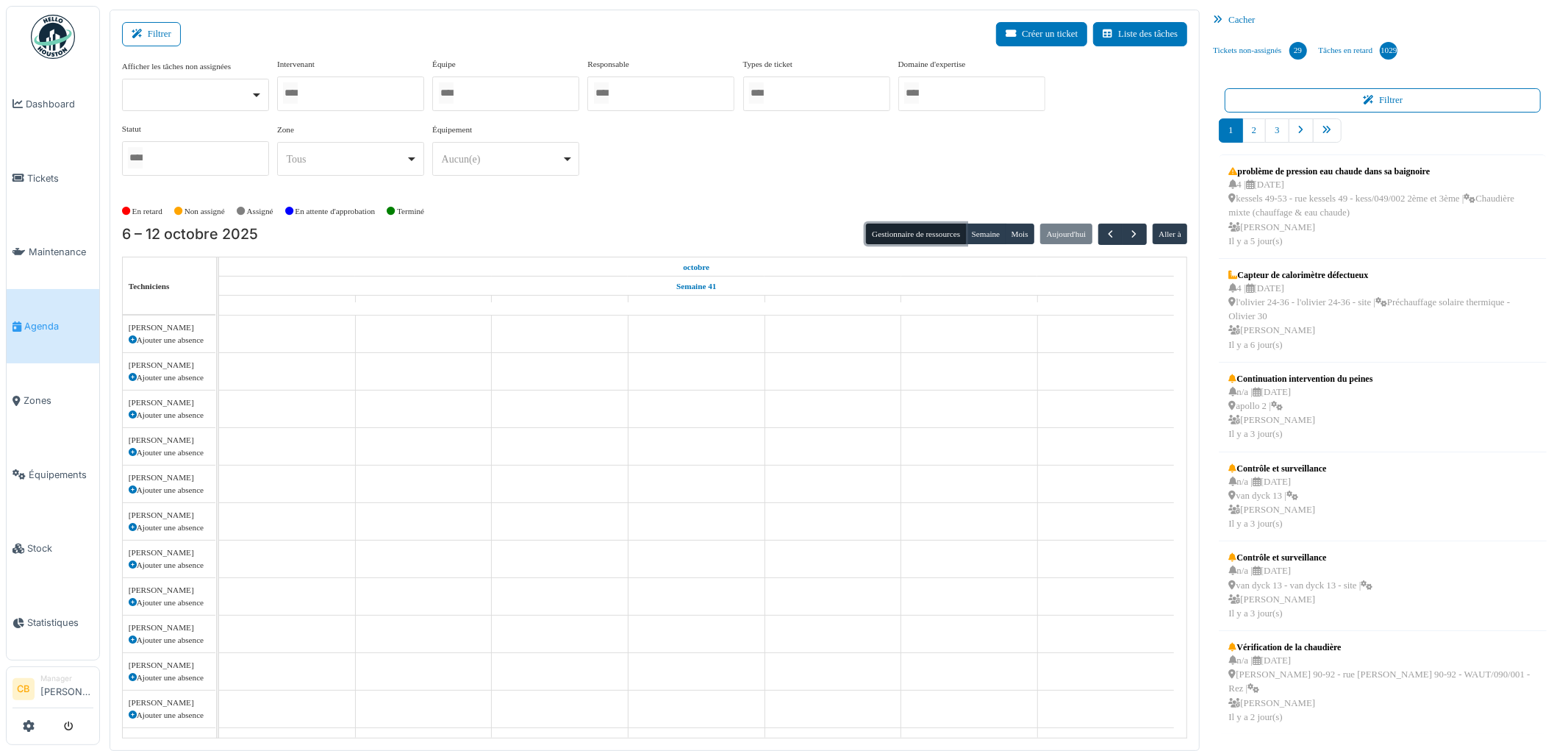
click at [884, 234] on button "Gestionnaire de ressources" at bounding box center [916, 234] width 100 height 21
click at [351, 95] on div at bounding box center [350, 93] width 147 height 35
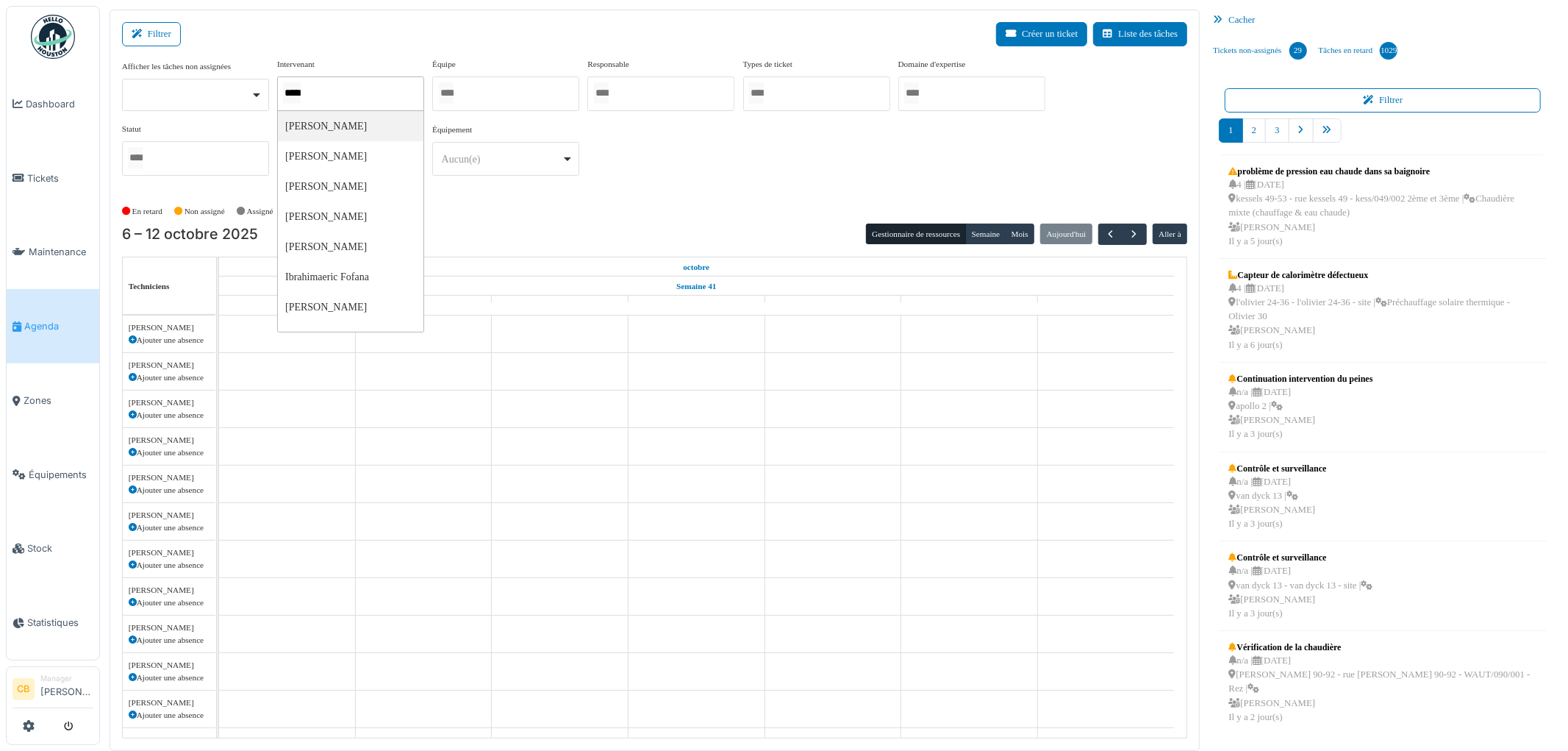
type input "******"
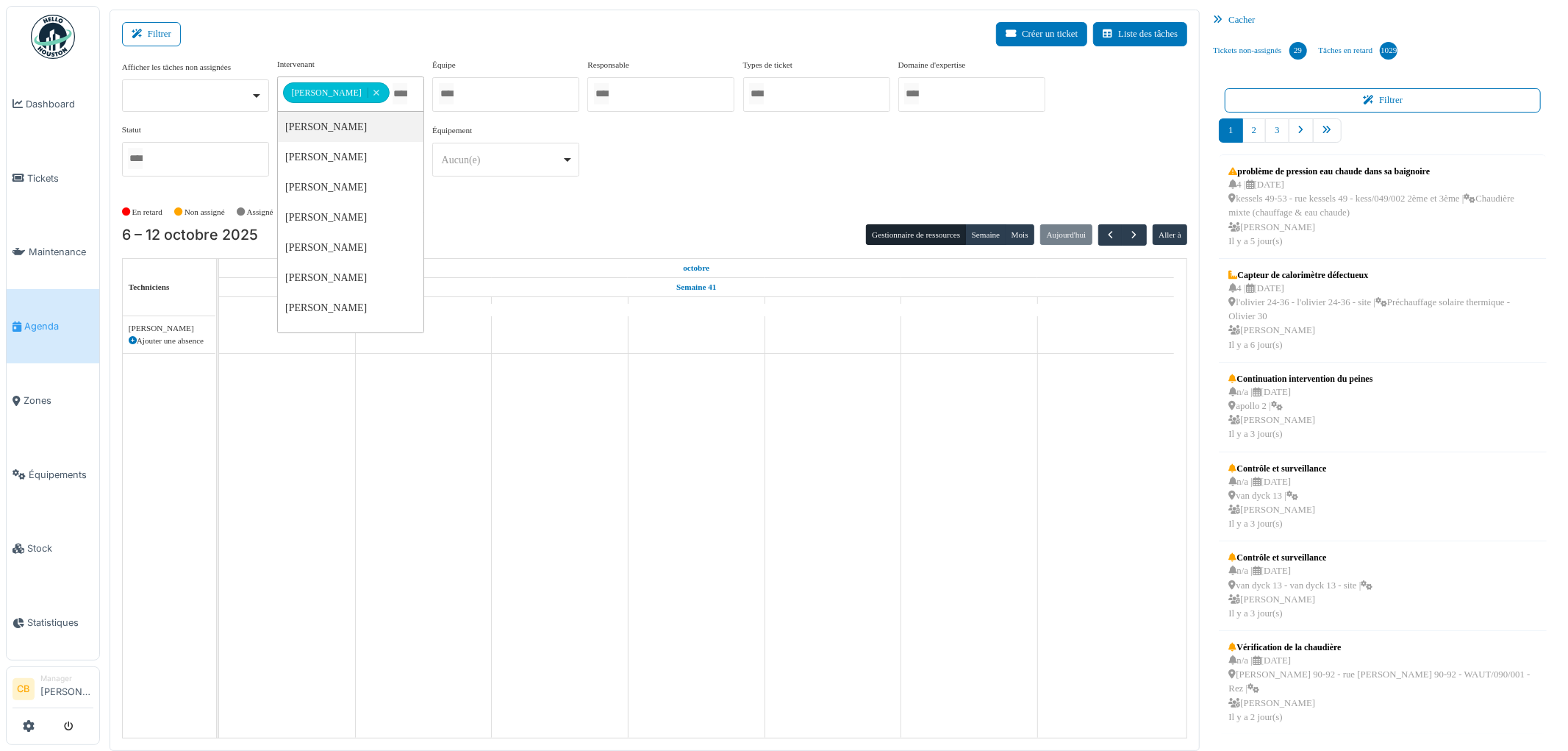
click at [646, 186] on div "**********" at bounding box center [655, 123] width 1066 height 130
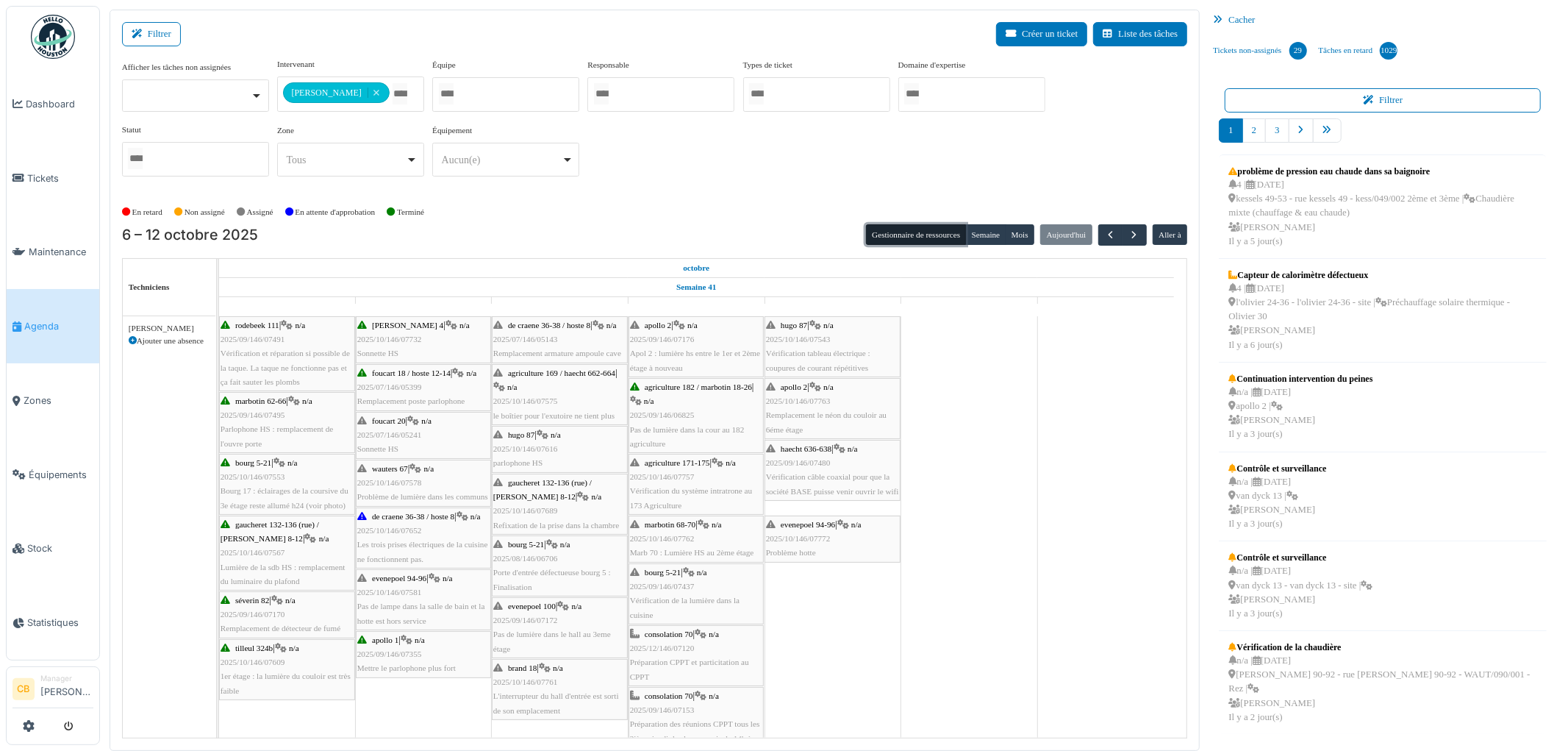
click at [935, 235] on button "Gestionnaire de ressources" at bounding box center [916, 234] width 100 height 21
click at [132, 341] on icon at bounding box center [132, 341] width 8 height 8
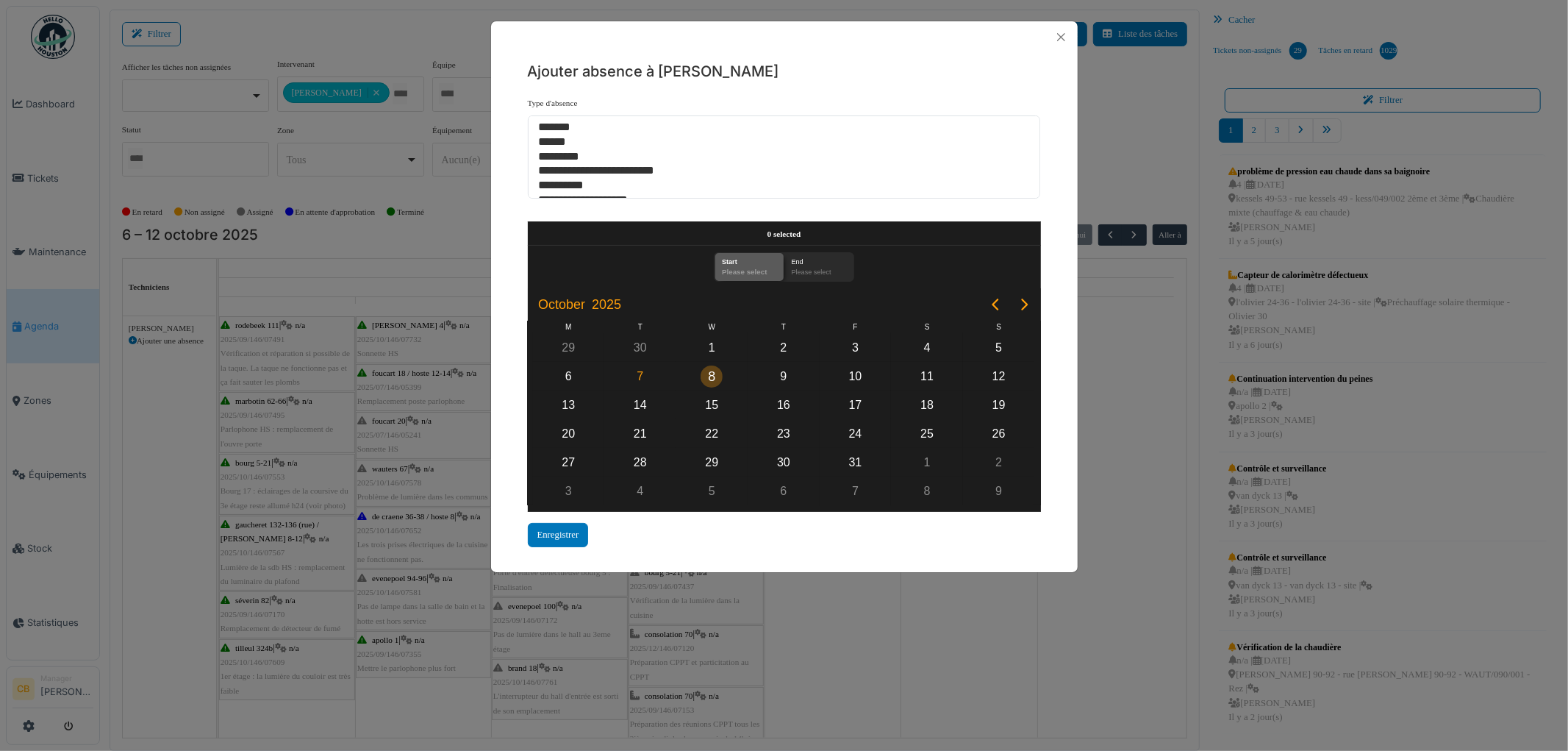
click at [710, 375] on div "8" at bounding box center [712, 376] width 22 height 22
click at [709, 374] on div "8" at bounding box center [712, 376] width 22 height 22
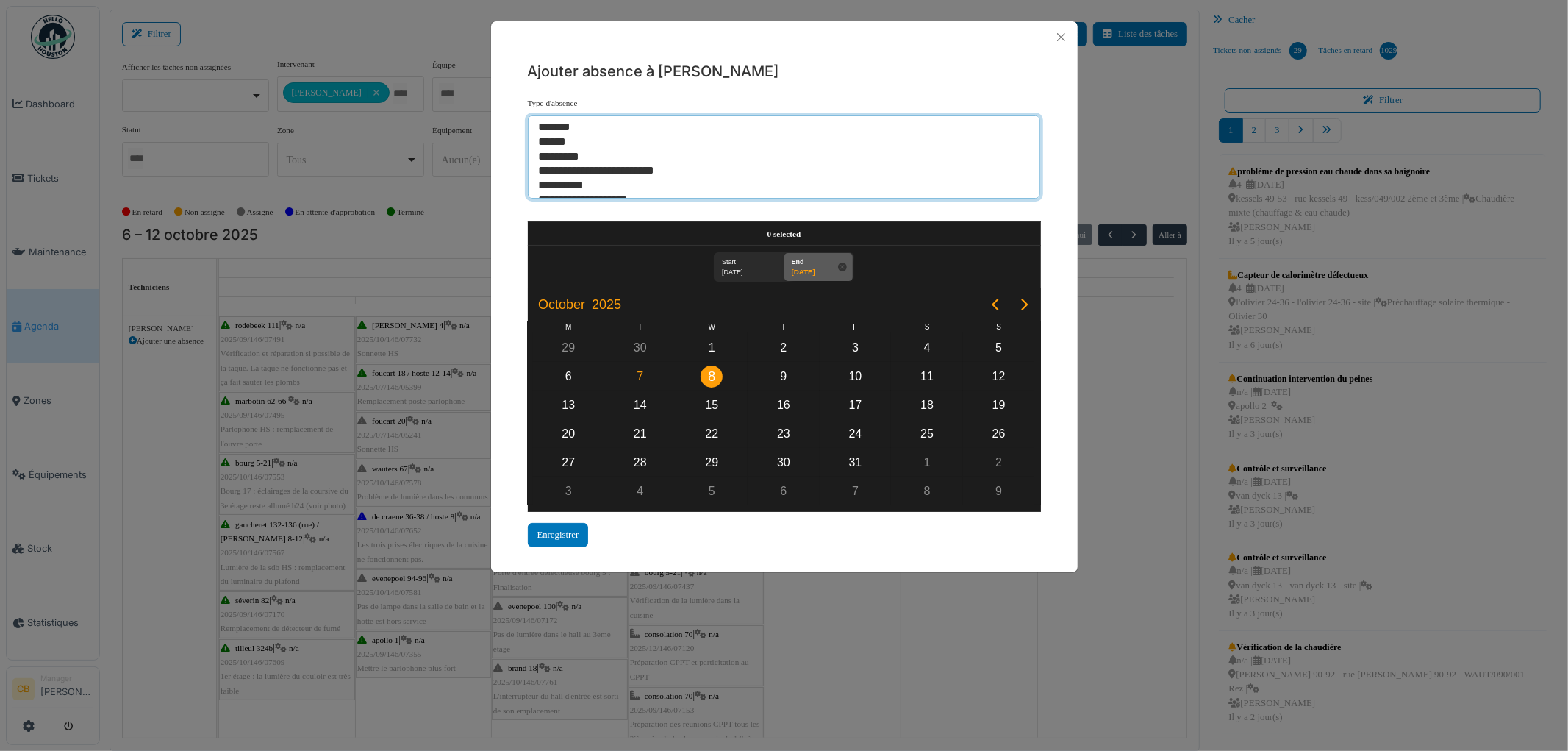
select select "***"
click at [575, 158] on option "*********" at bounding box center [778, 157] width 482 height 15
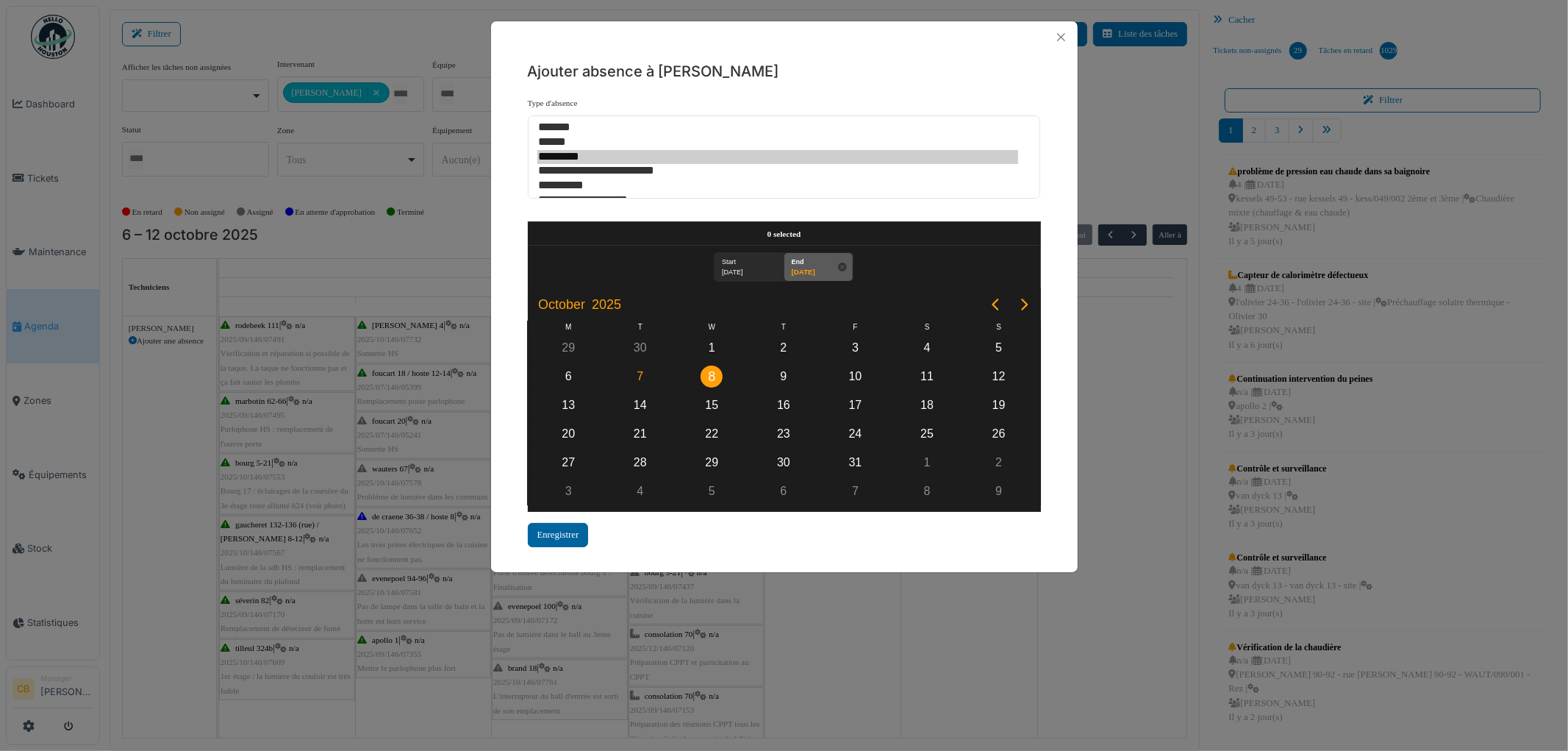
click at [572, 533] on div "Enregistrer" at bounding box center [558, 535] width 61 height 25
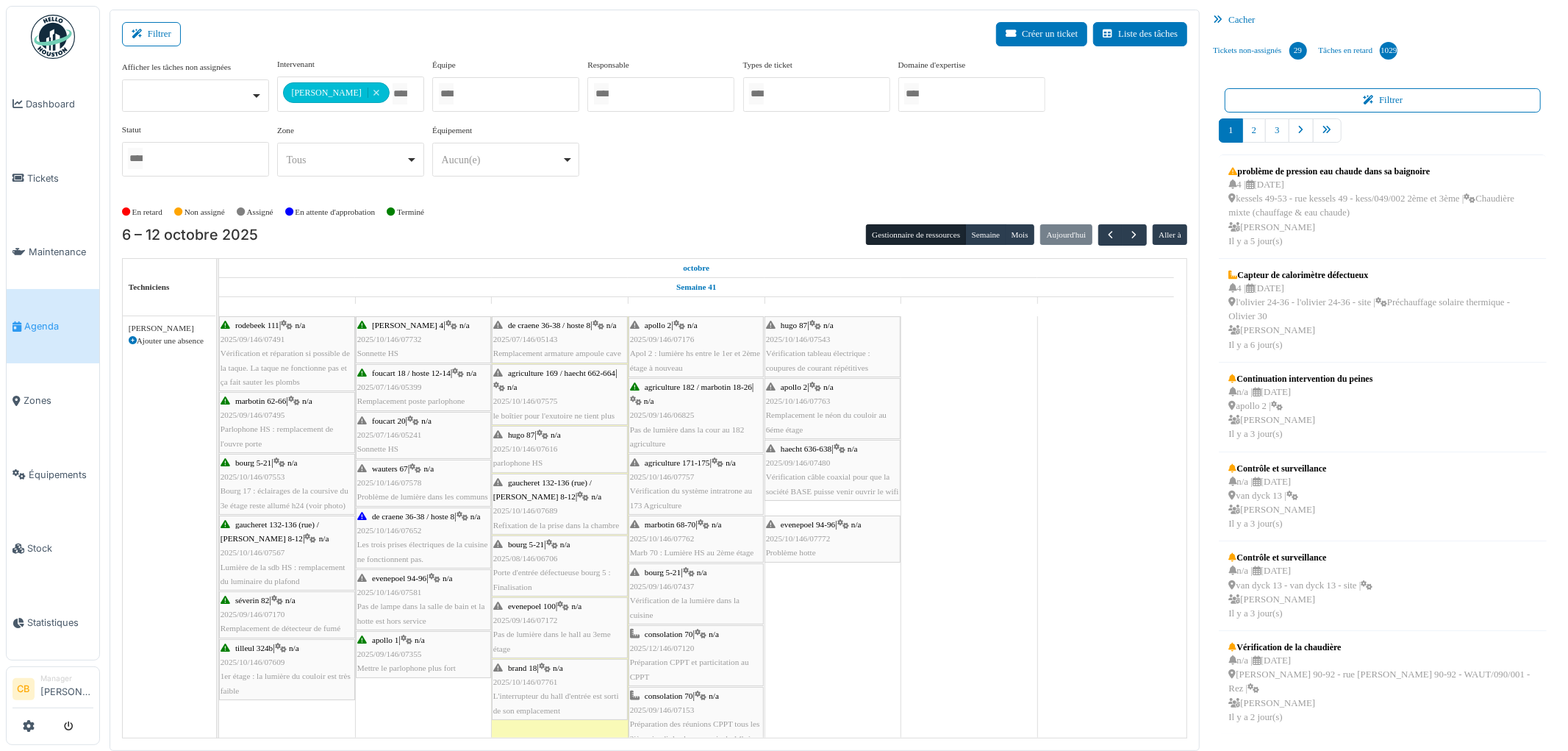
click at [130, 333] on span "Robert Gaspar Ajouter une absence" at bounding box center [168, 334] width 81 height 25
click at [132, 342] on icon at bounding box center [132, 341] width 8 height 8
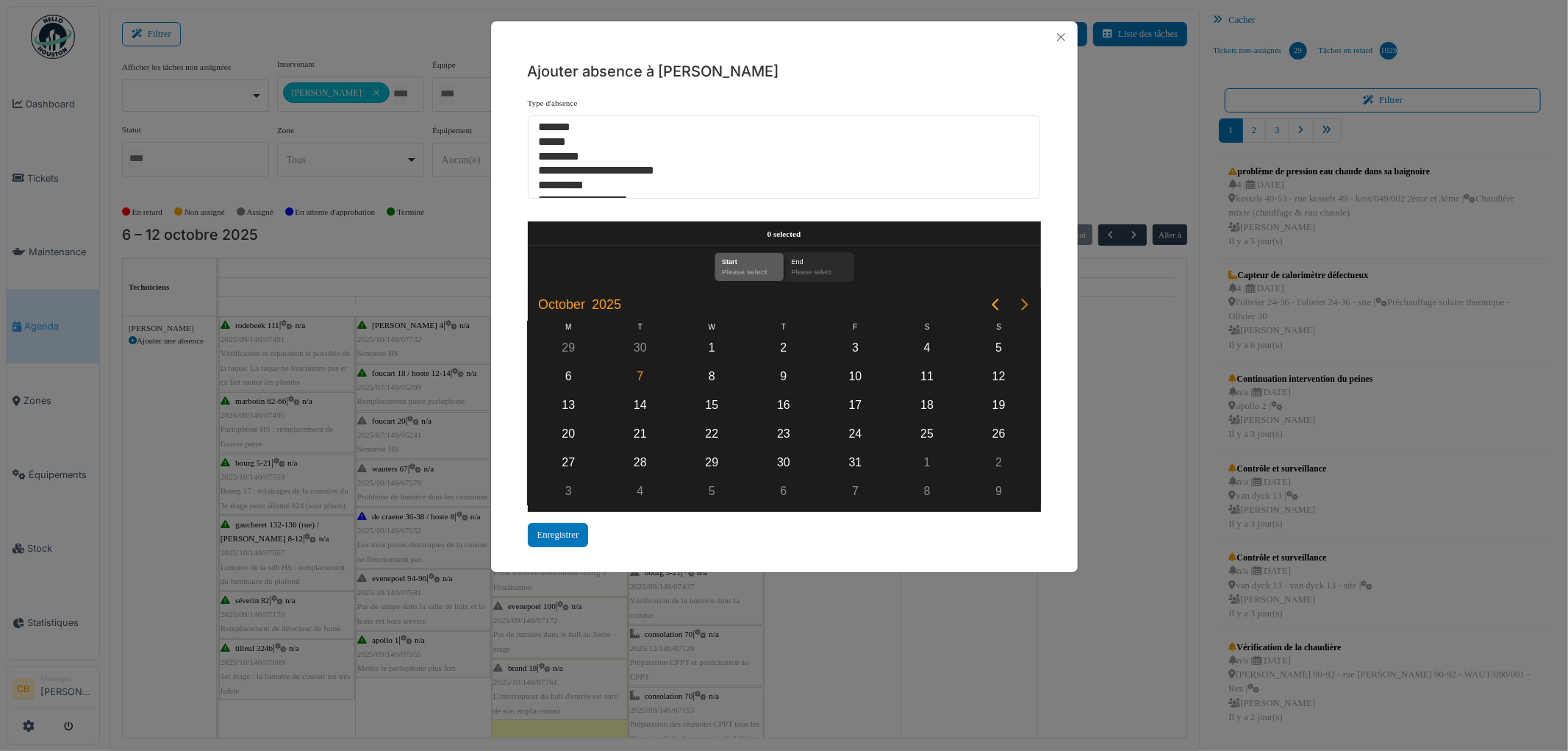
click at [1017, 304] on icon "Next page" at bounding box center [1025, 304] width 18 height 18
click at [712, 400] on div "12" at bounding box center [712, 405] width 22 height 22
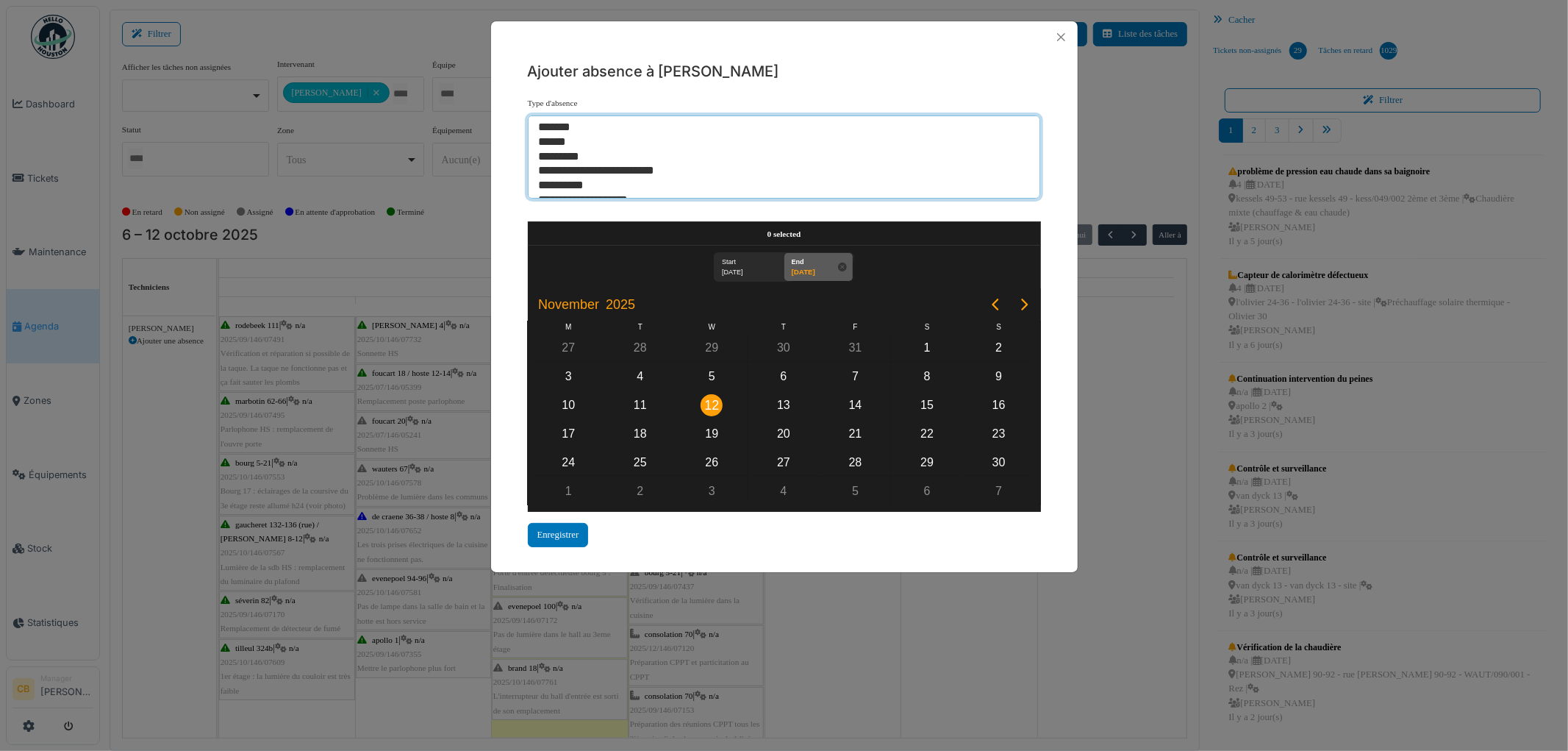
select select "***"
click at [562, 158] on option "*********" at bounding box center [778, 157] width 482 height 15
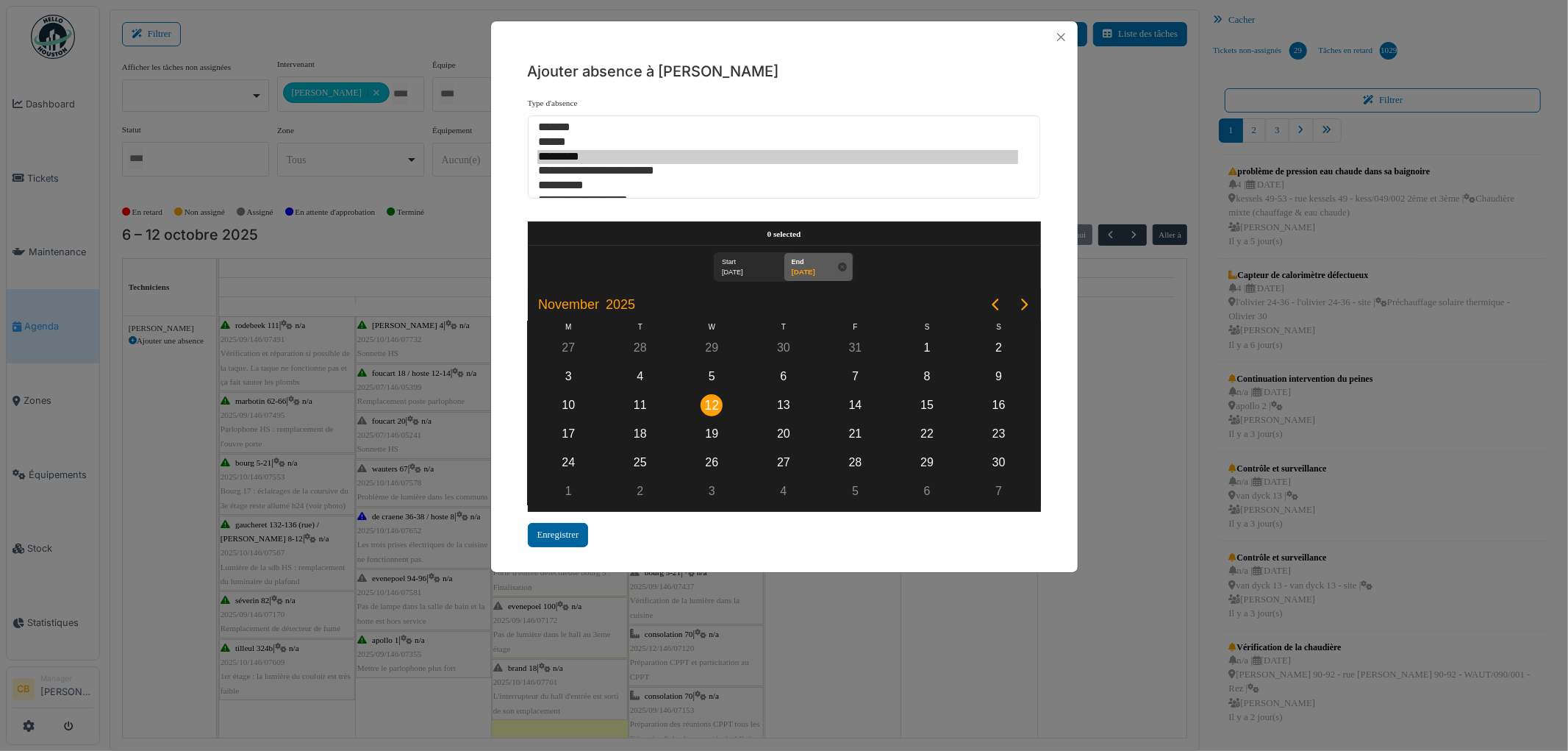
click at [580, 523] on div "Enregistrer" at bounding box center [558, 535] width 61 height 25
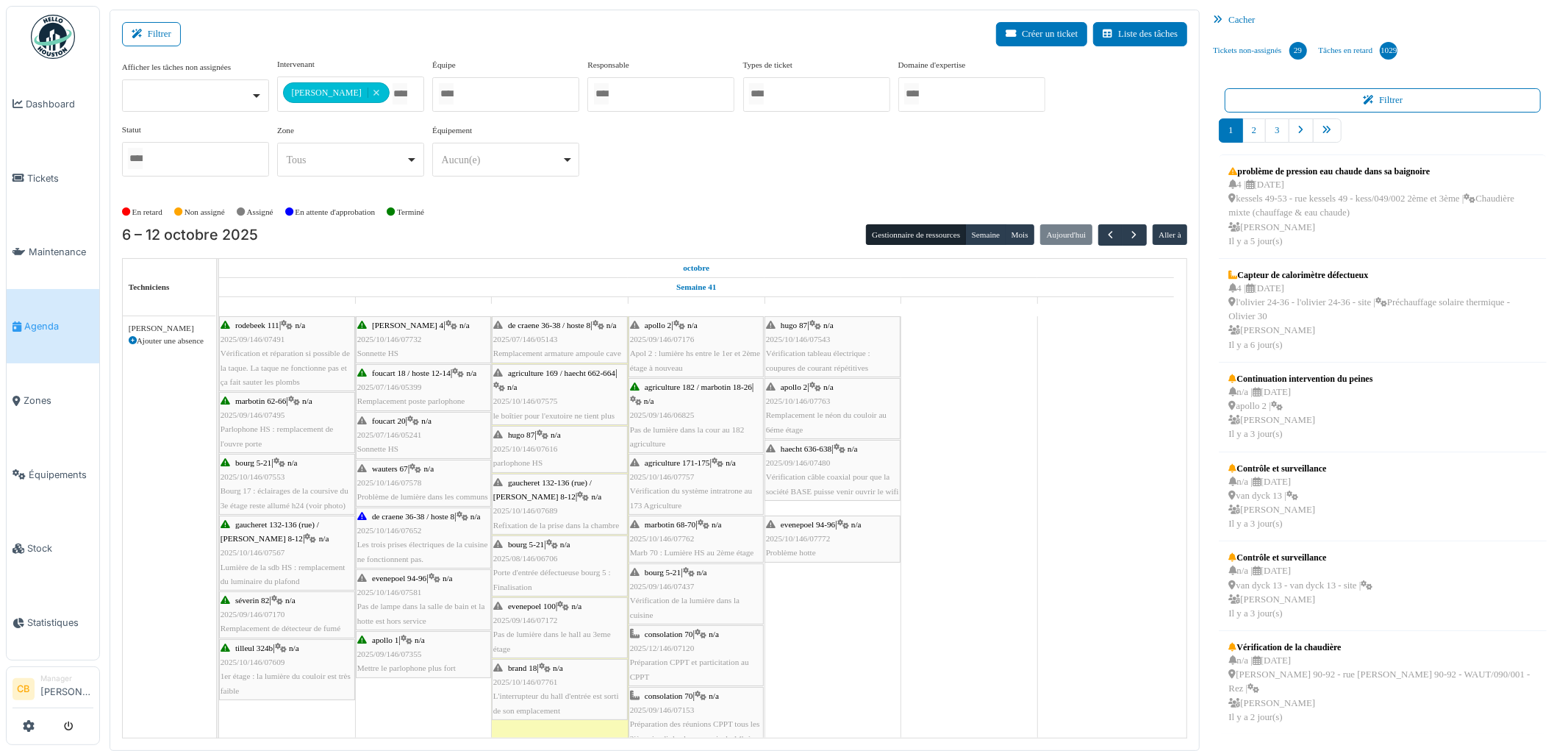
click at [132, 340] on icon at bounding box center [132, 341] width 8 height 8
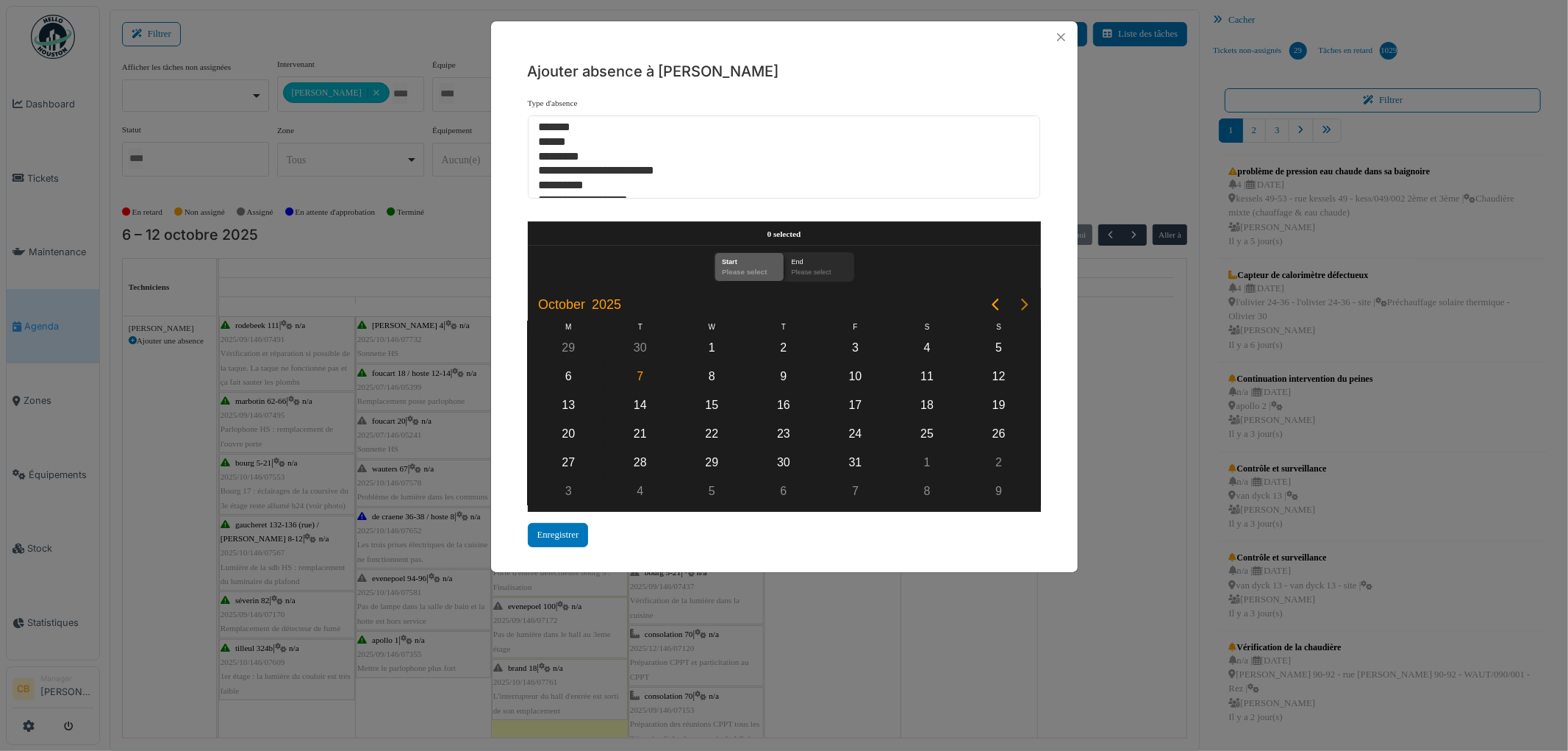
drag, startPoint x: 1019, startPoint y: 303, endPoint x: 1026, endPoint y: 307, distance: 8.1
click at [1025, 307] on icon "Next page" at bounding box center [1025, 304] width 18 height 18
click at [1028, 307] on icon "Next page" at bounding box center [1025, 304] width 18 height 18
click at [714, 349] on div "3" at bounding box center [712, 347] width 22 height 22
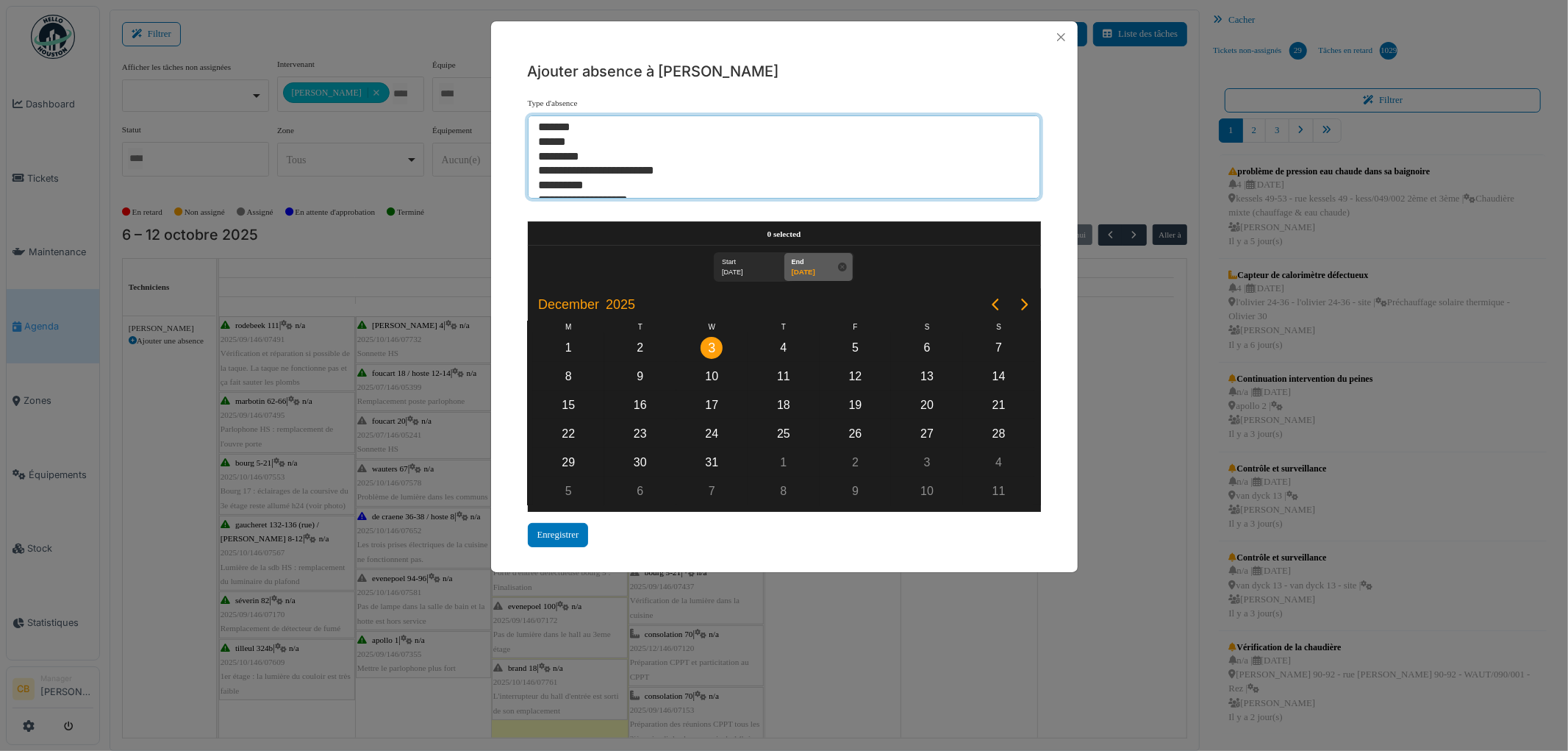
select select "***"
click at [556, 155] on option "*********" at bounding box center [778, 157] width 482 height 15
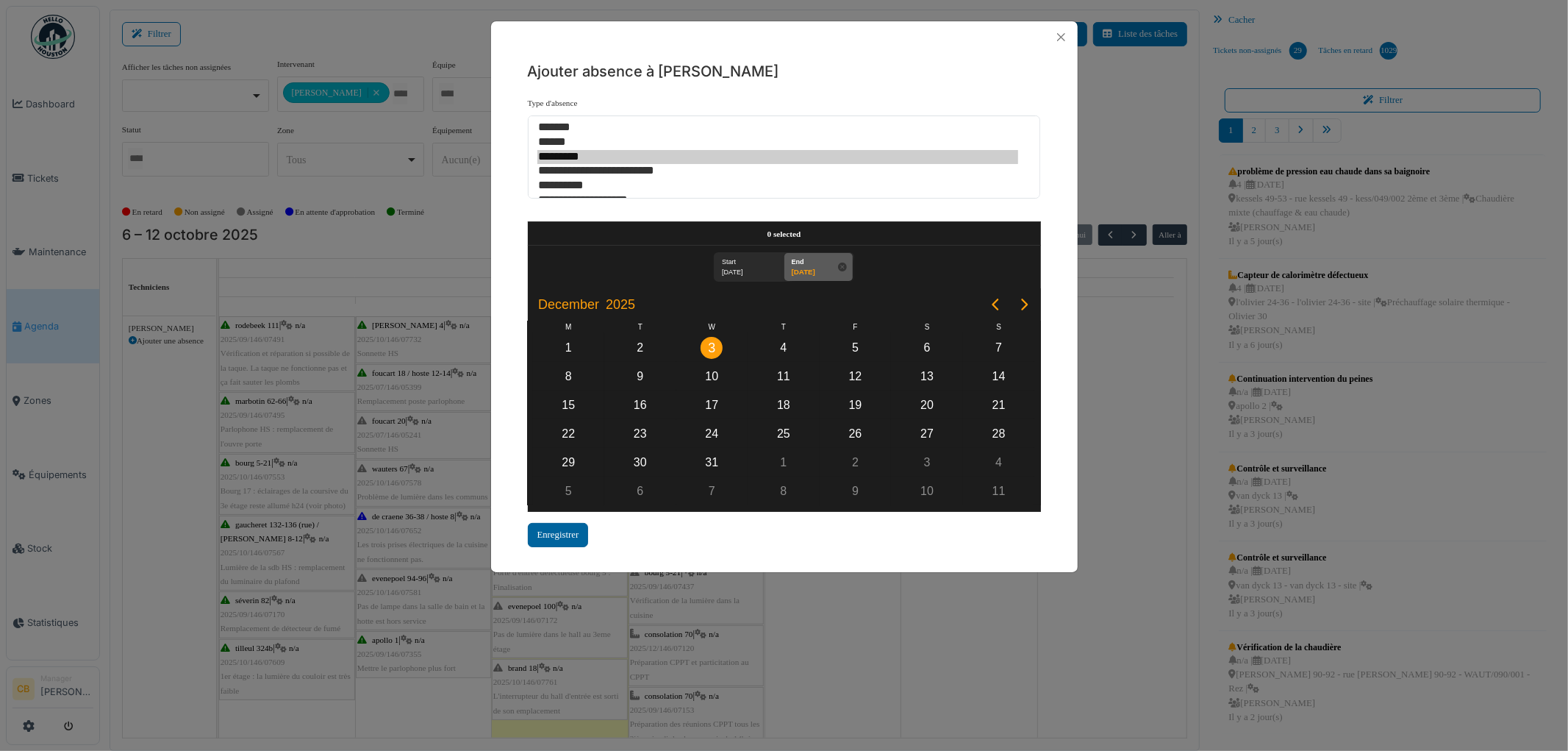
click at [557, 523] on div "Enregistrer" at bounding box center [558, 535] width 61 height 25
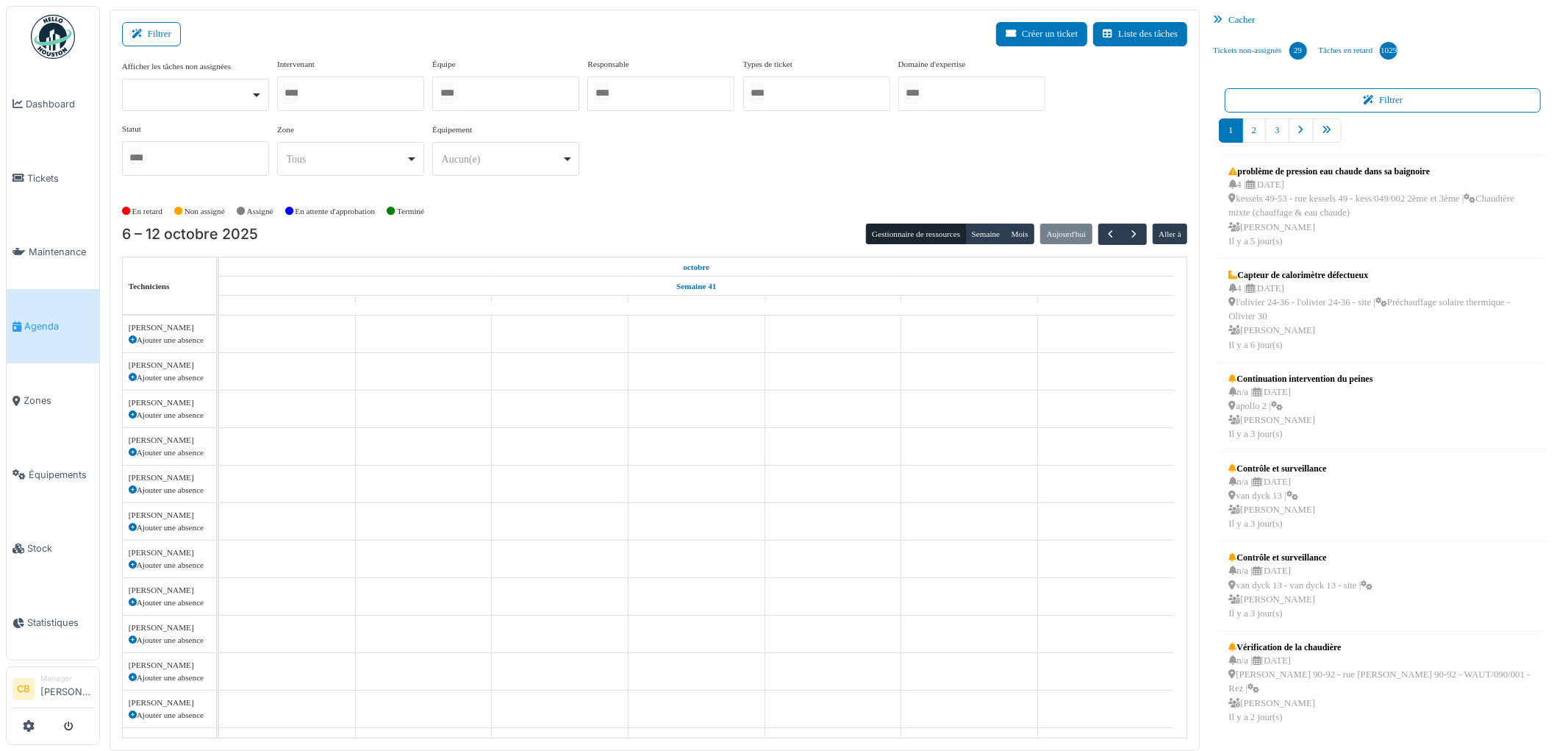
scroll to position [523, 0]
click at [357, 90] on div at bounding box center [350, 93] width 147 height 35
type input "******"
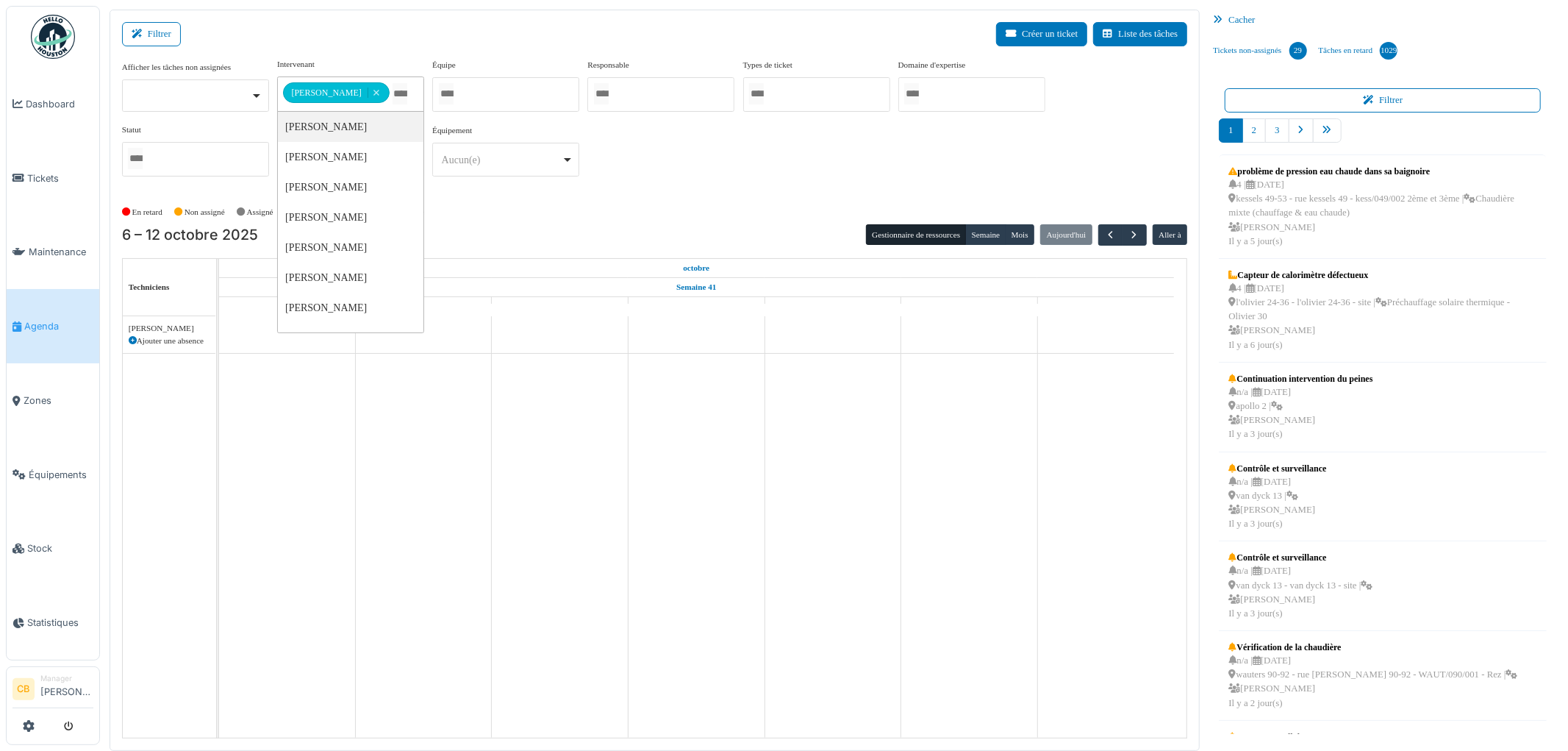
scroll to position [0, 0]
click at [483, 221] on div "En retard Non assigné [GEOGRAPHIC_DATA] En attente d'approbation Terminé" at bounding box center [655, 212] width 1066 height 25
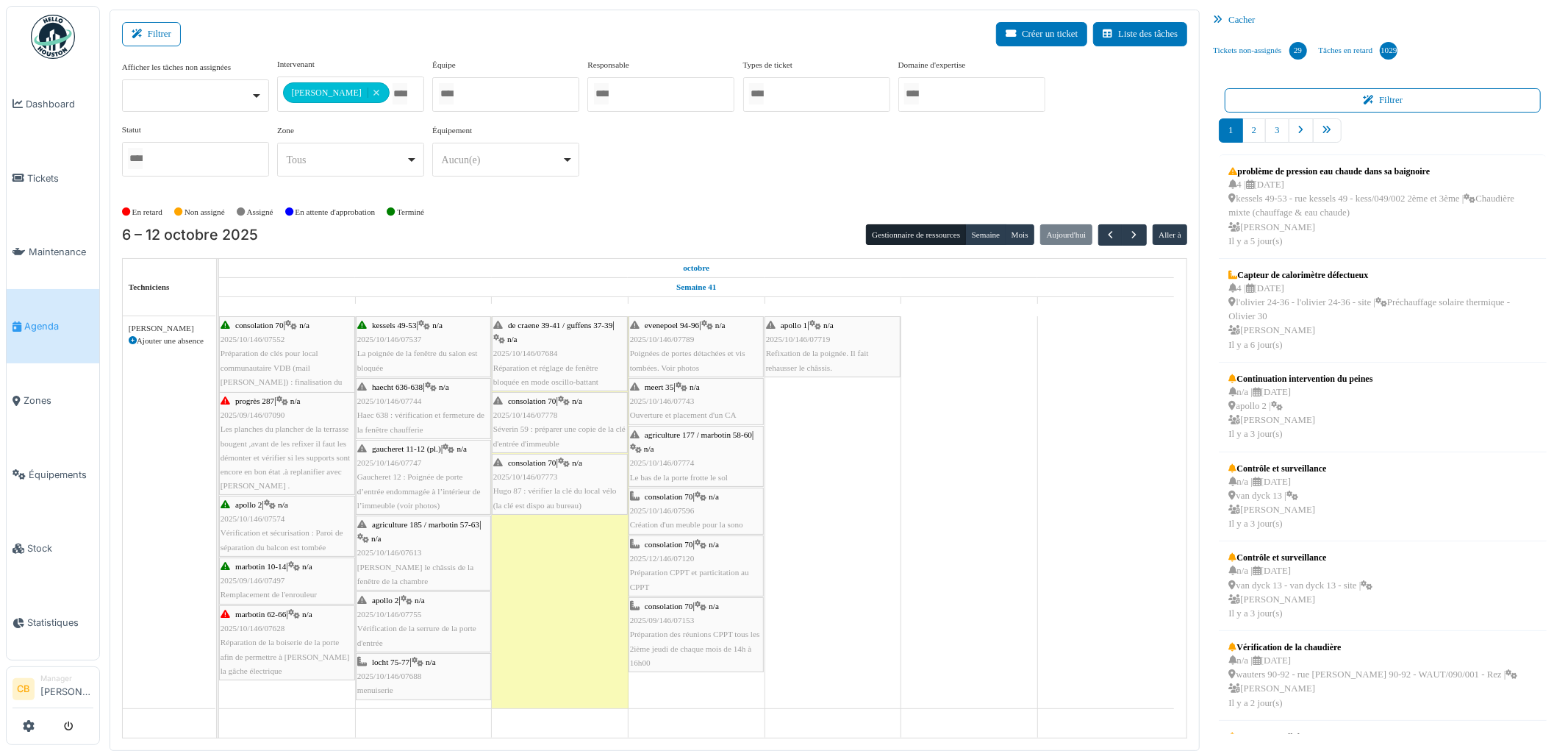
click at [134, 340] on icon at bounding box center [132, 341] width 8 height 8
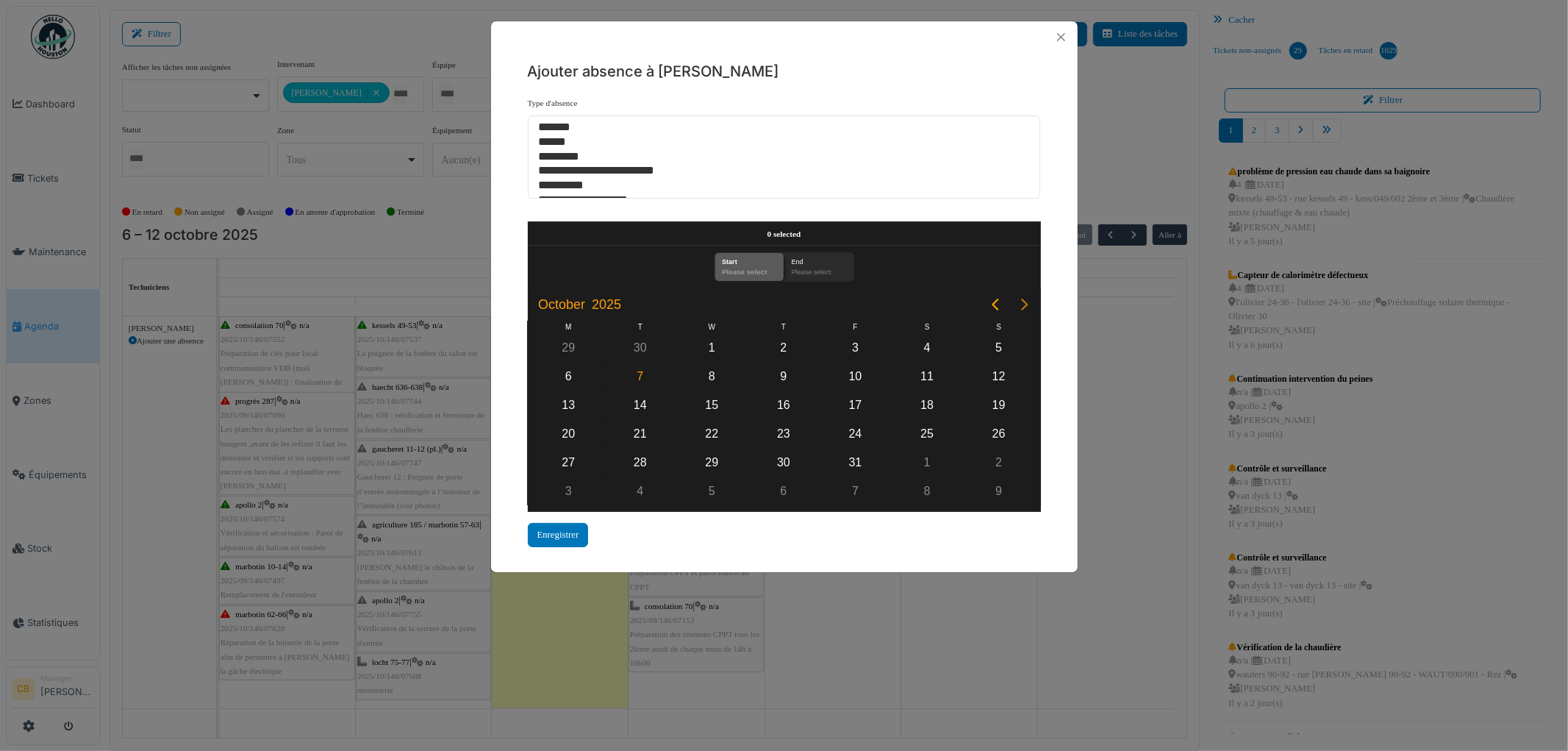
click at [1025, 297] on icon "Next page" at bounding box center [1025, 304] width 18 height 18
click at [709, 400] on div "12" at bounding box center [712, 405] width 22 height 22
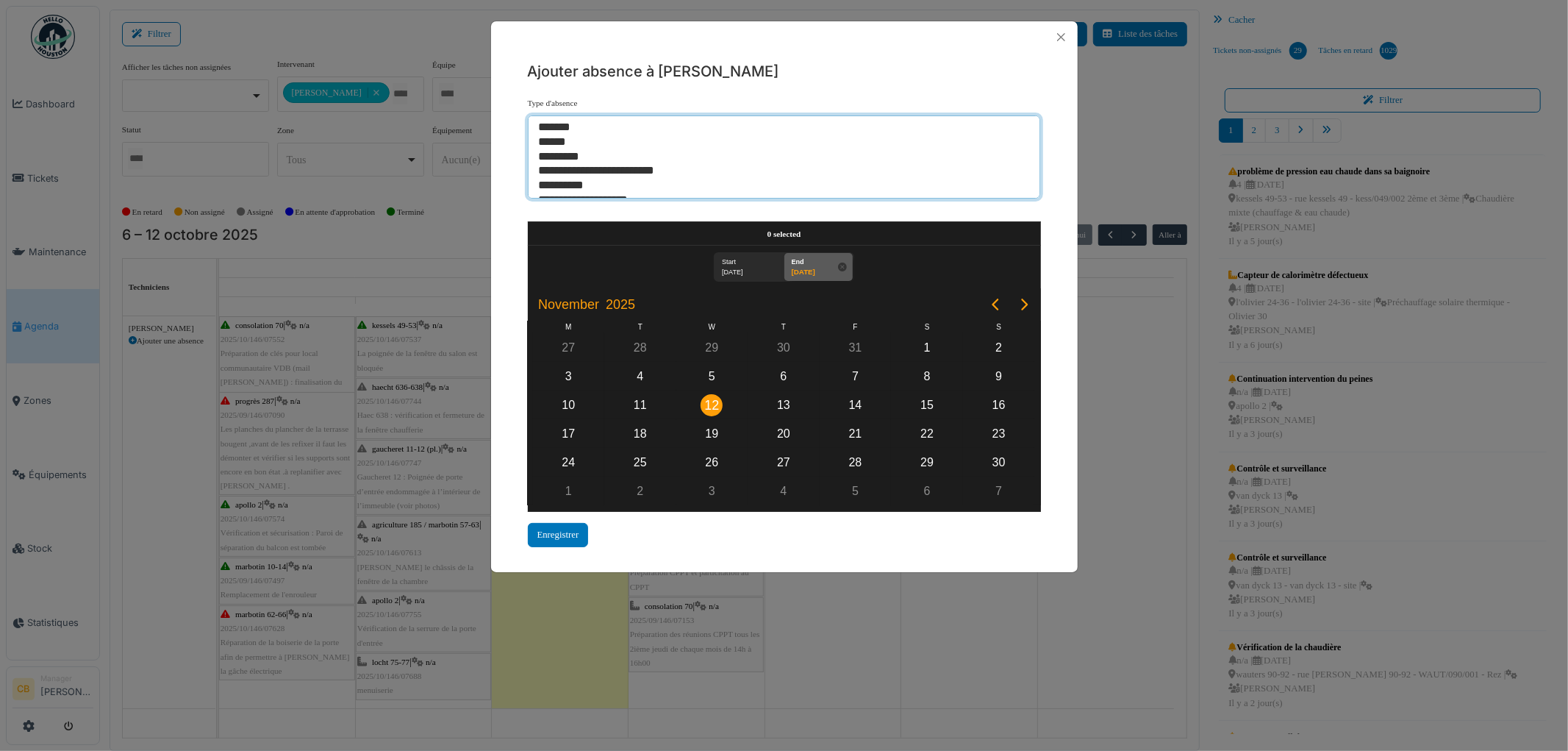
select select "***"
click at [562, 160] on option "*********" at bounding box center [778, 157] width 482 height 15
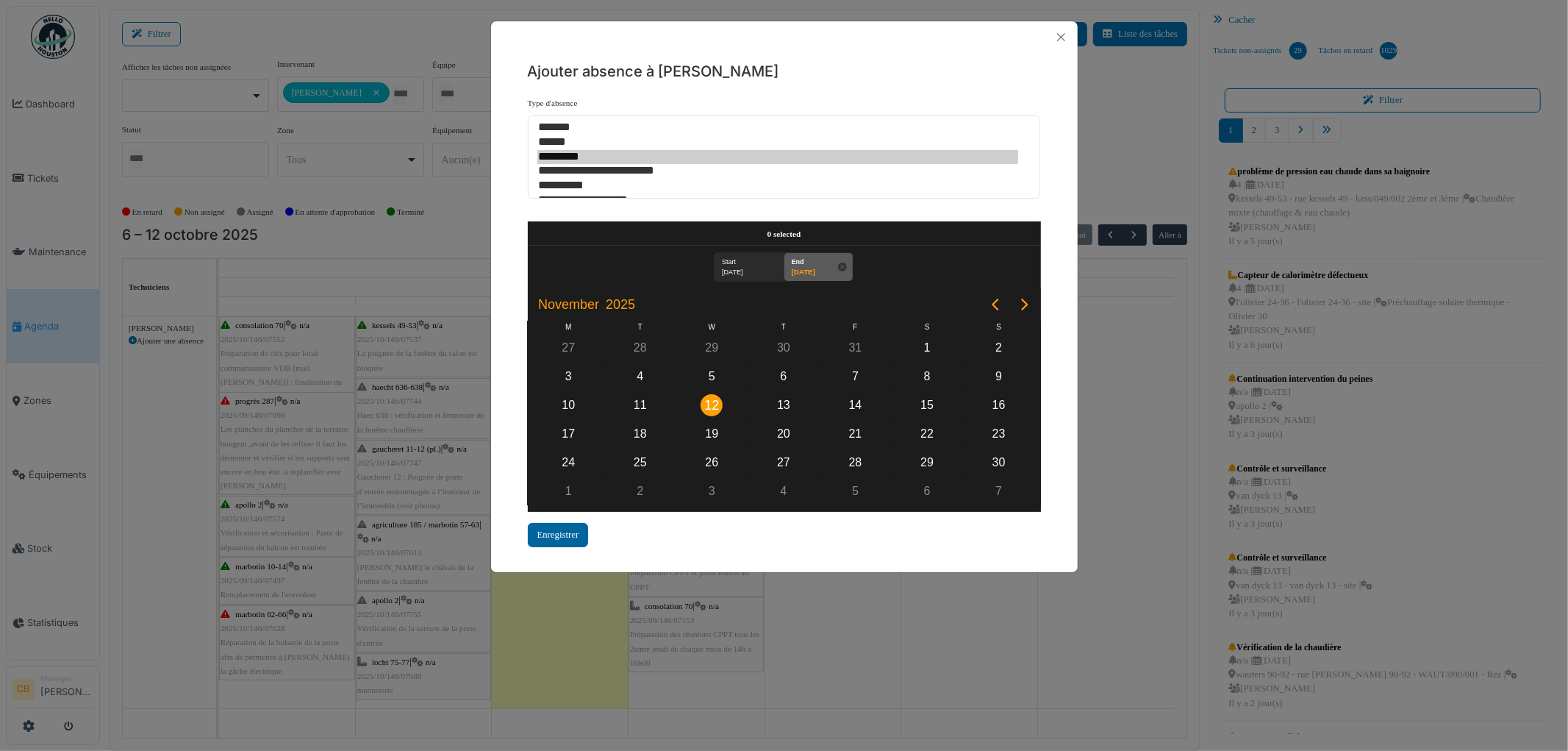
click at [575, 523] on div "Enregistrer" at bounding box center [558, 535] width 61 height 25
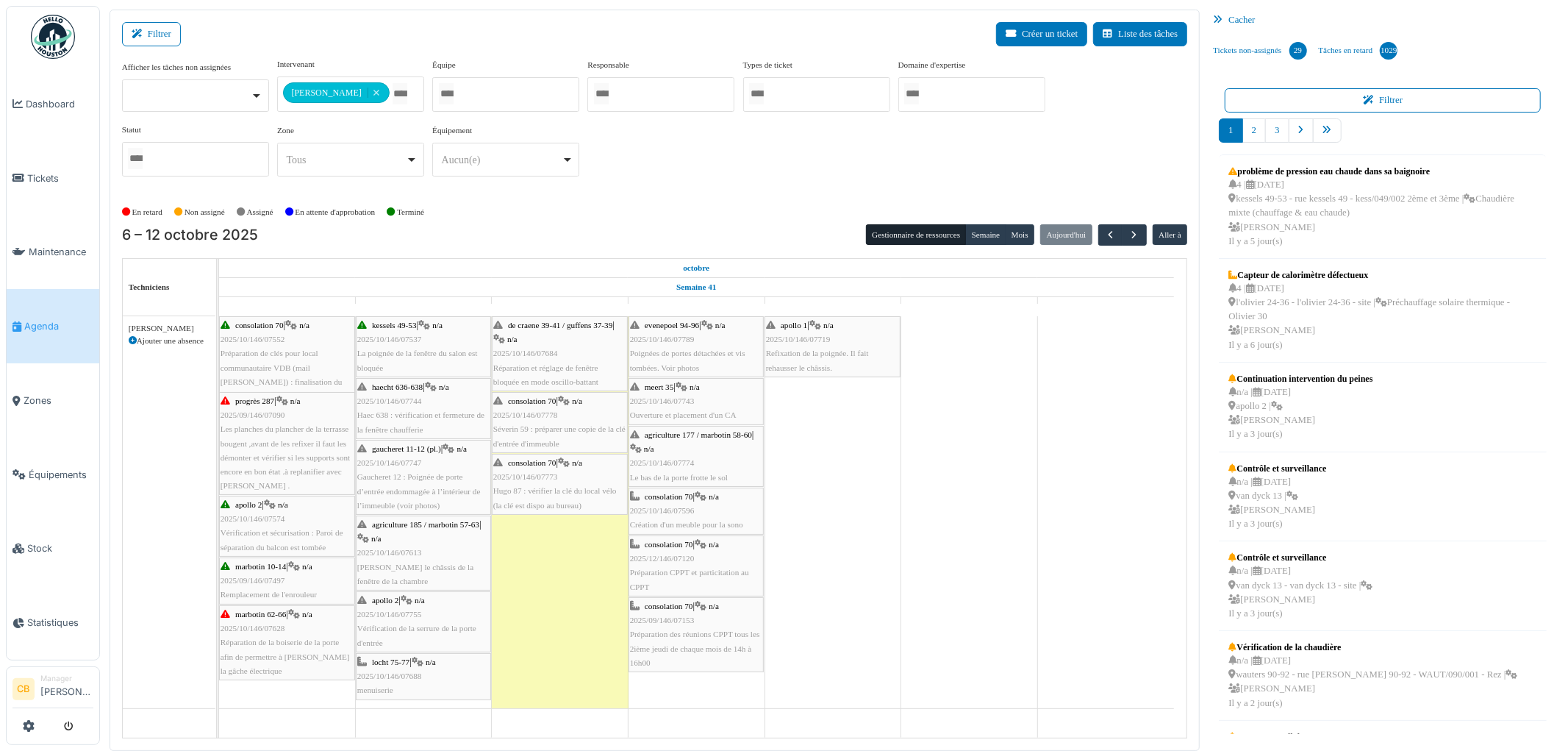
click at [129, 340] on icon at bounding box center [132, 341] width 8 height 8
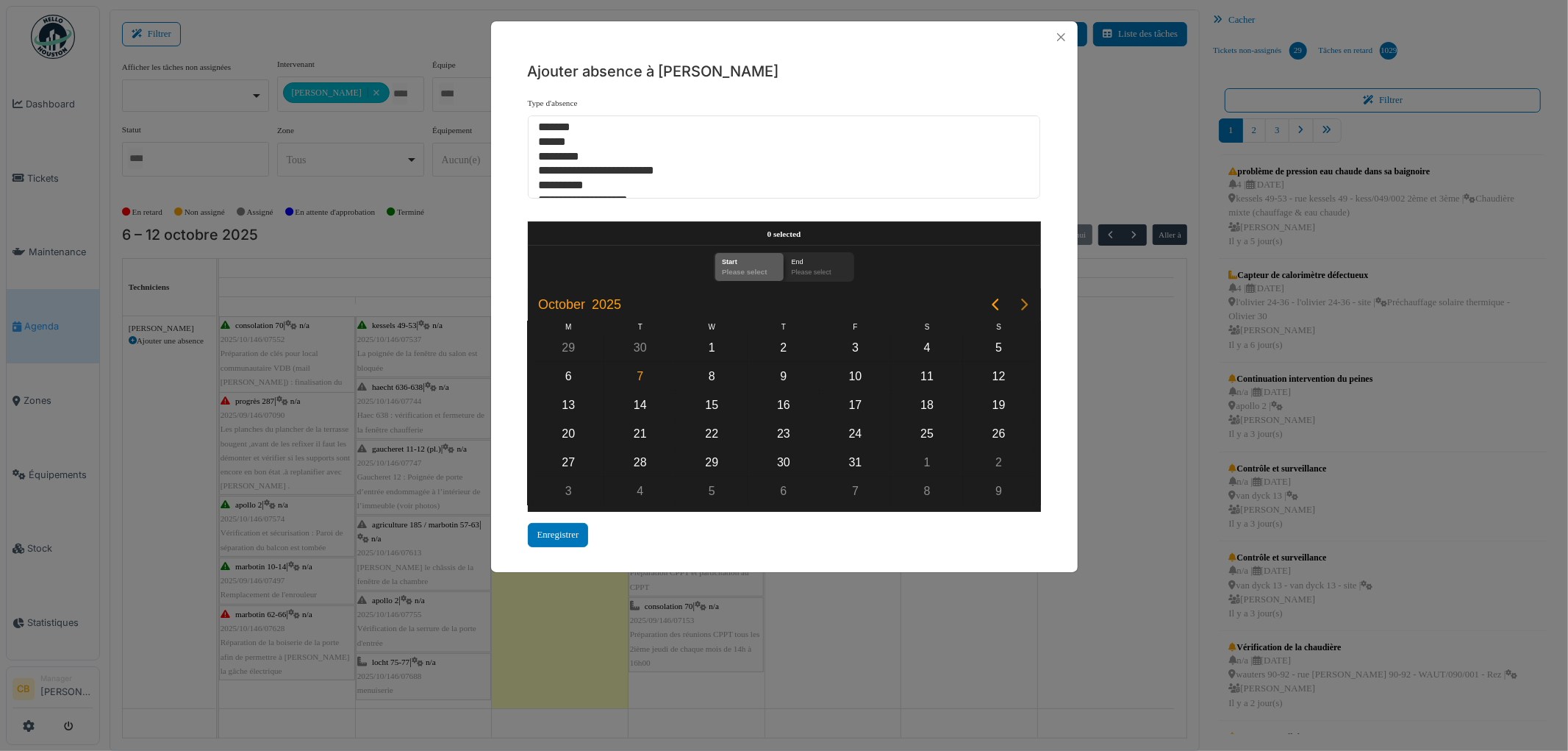
click at [1022, 305] on icon "Next page" at bounding box center [1025, 304] width 18 height 18
click at [719, 395] on div "12" at bounding box center [712, 405] width 22 height 22
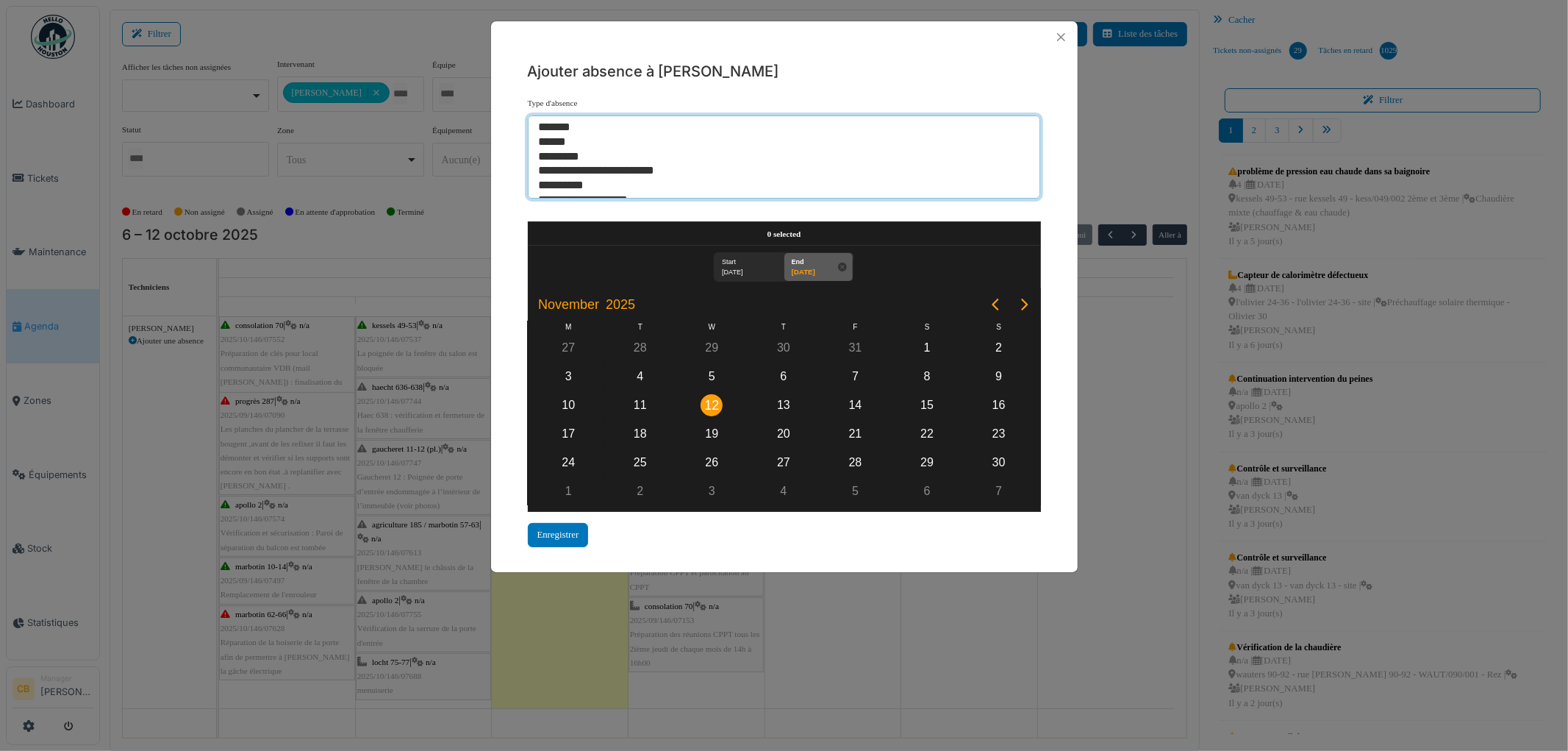
select select "***"
click at [563, 160] on option "*********" at bounding box center [778, 157] width 482 height 15
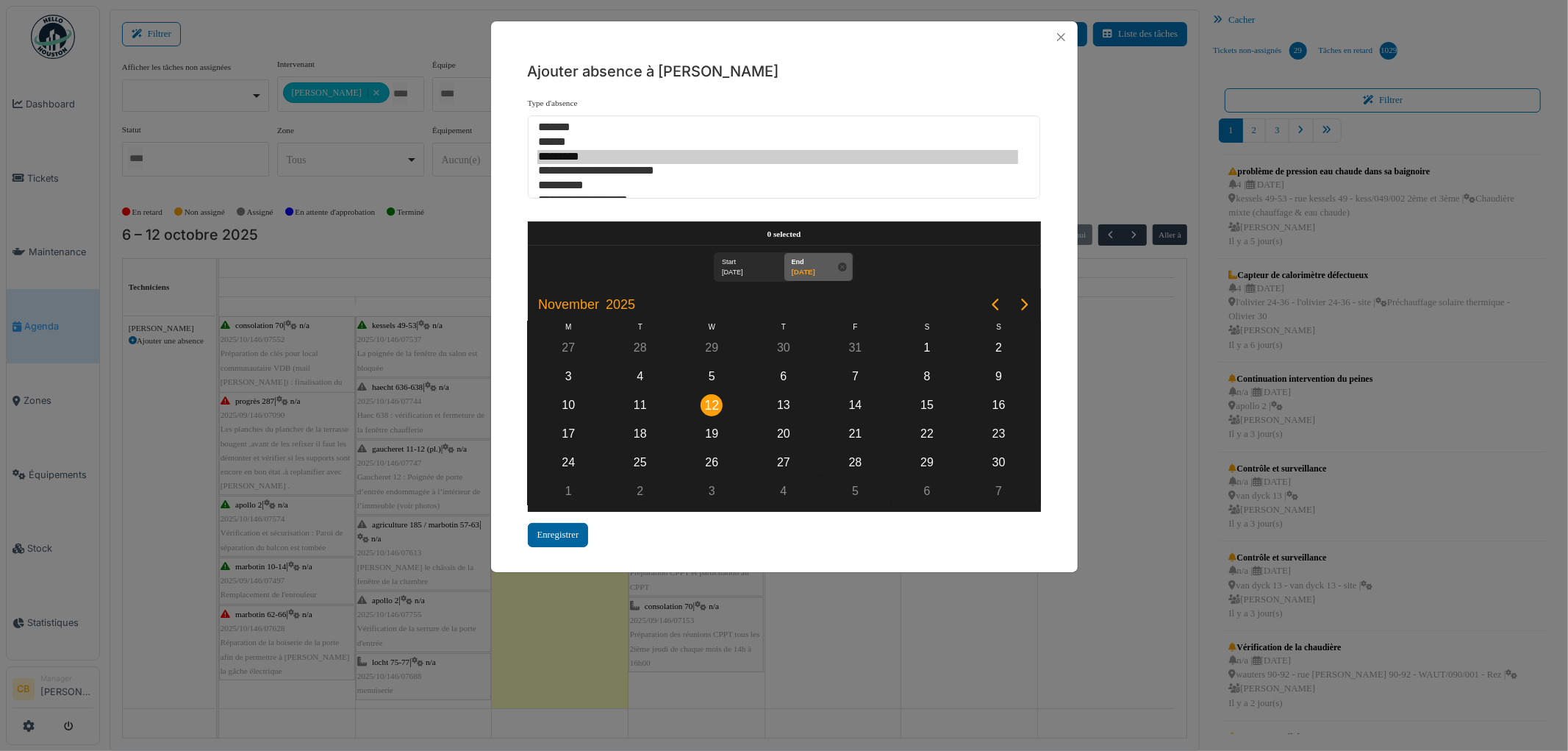
click at [570, 535] on div "Enregistrer" at bounding box center [558, 535] width 61 height 25
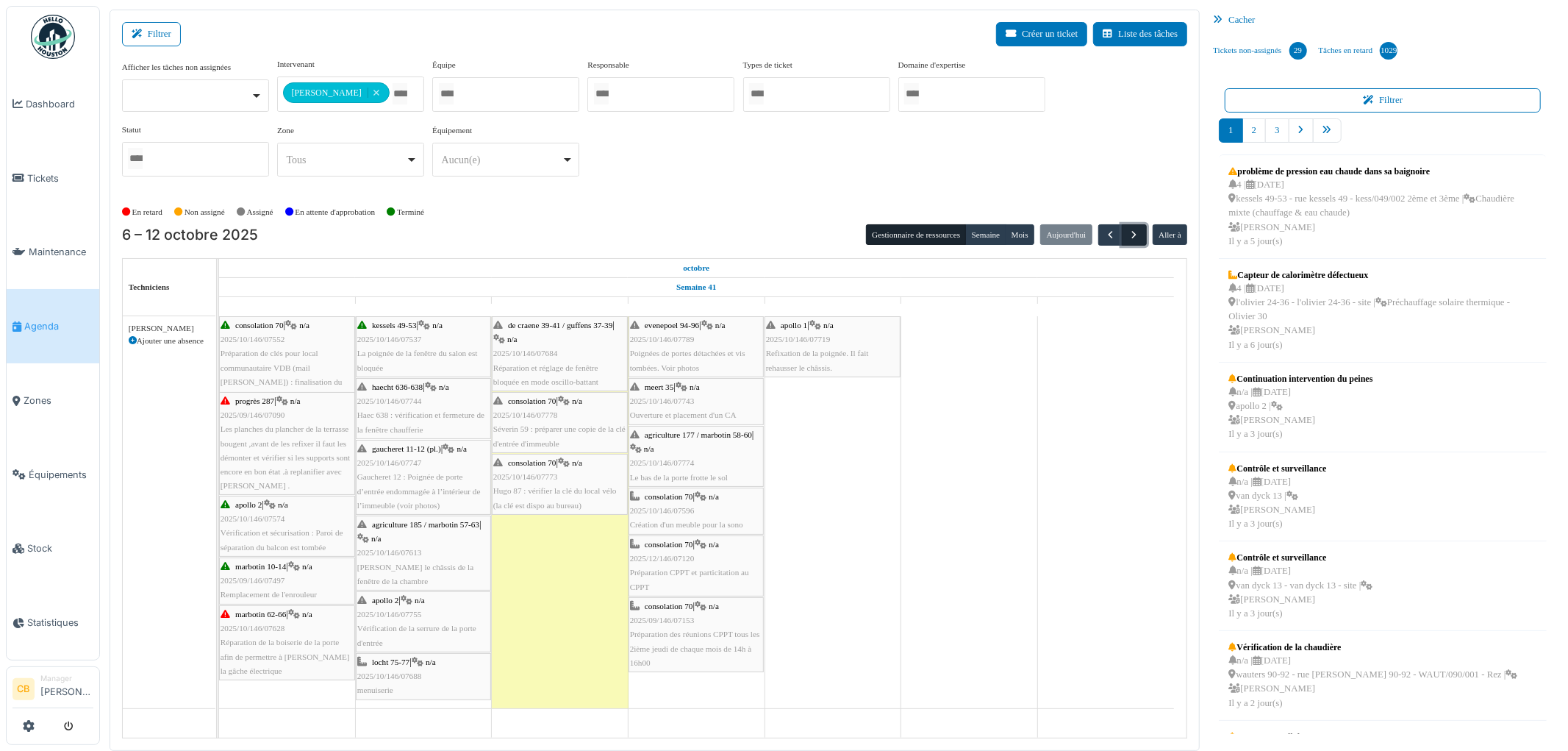
click at [1134, 234] on span "button" at bounding box center [1134, 234] width 12 height 12
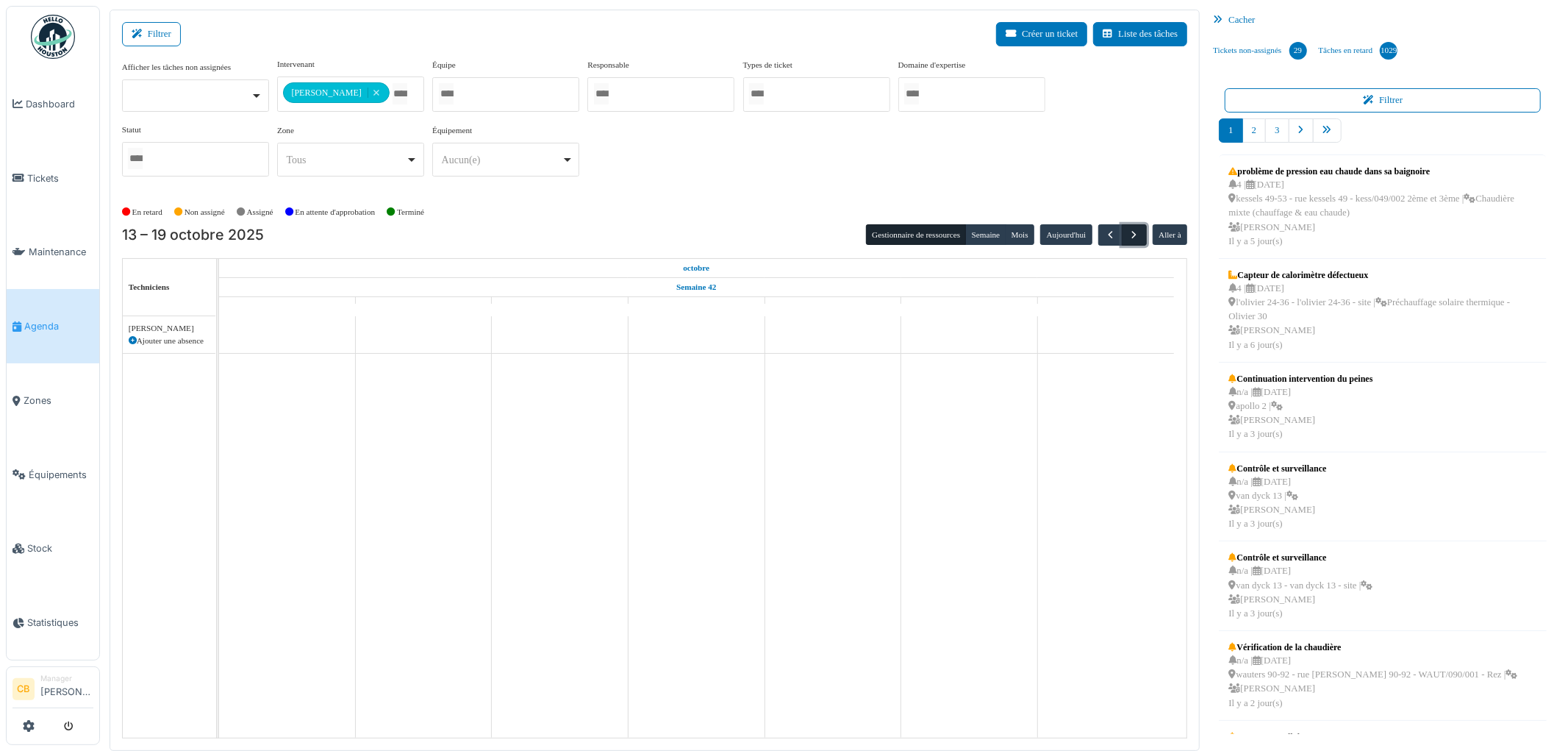
click at [1133, 234] on span "button" at bounding box center [1134, 234] width 12 height 12
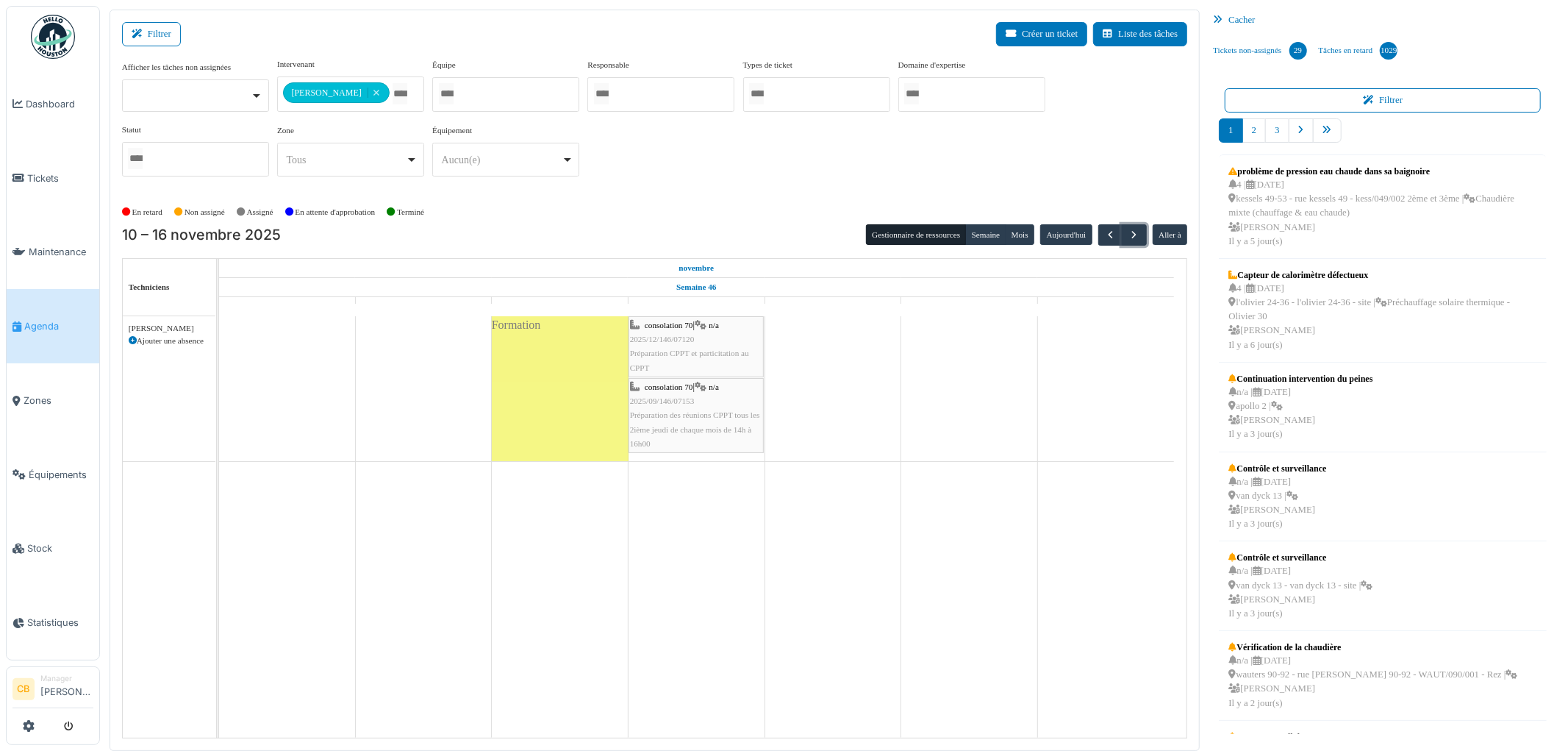
click at [556, 387] on div "Formation" at bounding box center [560, 388] width 137 height 145
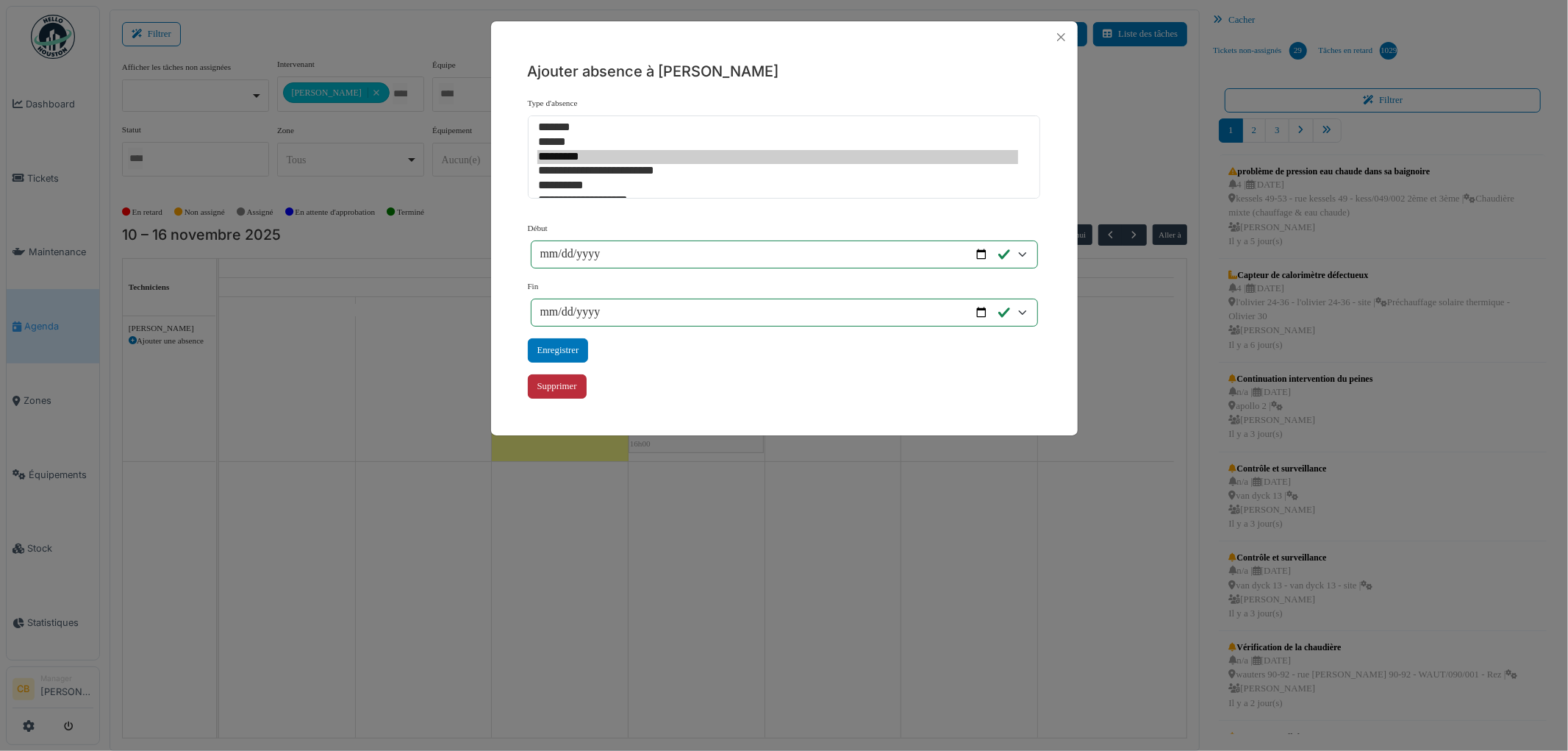
click at [565, 377] on div "Supprimer" at bounding box center [557, 387] width 59 height 25
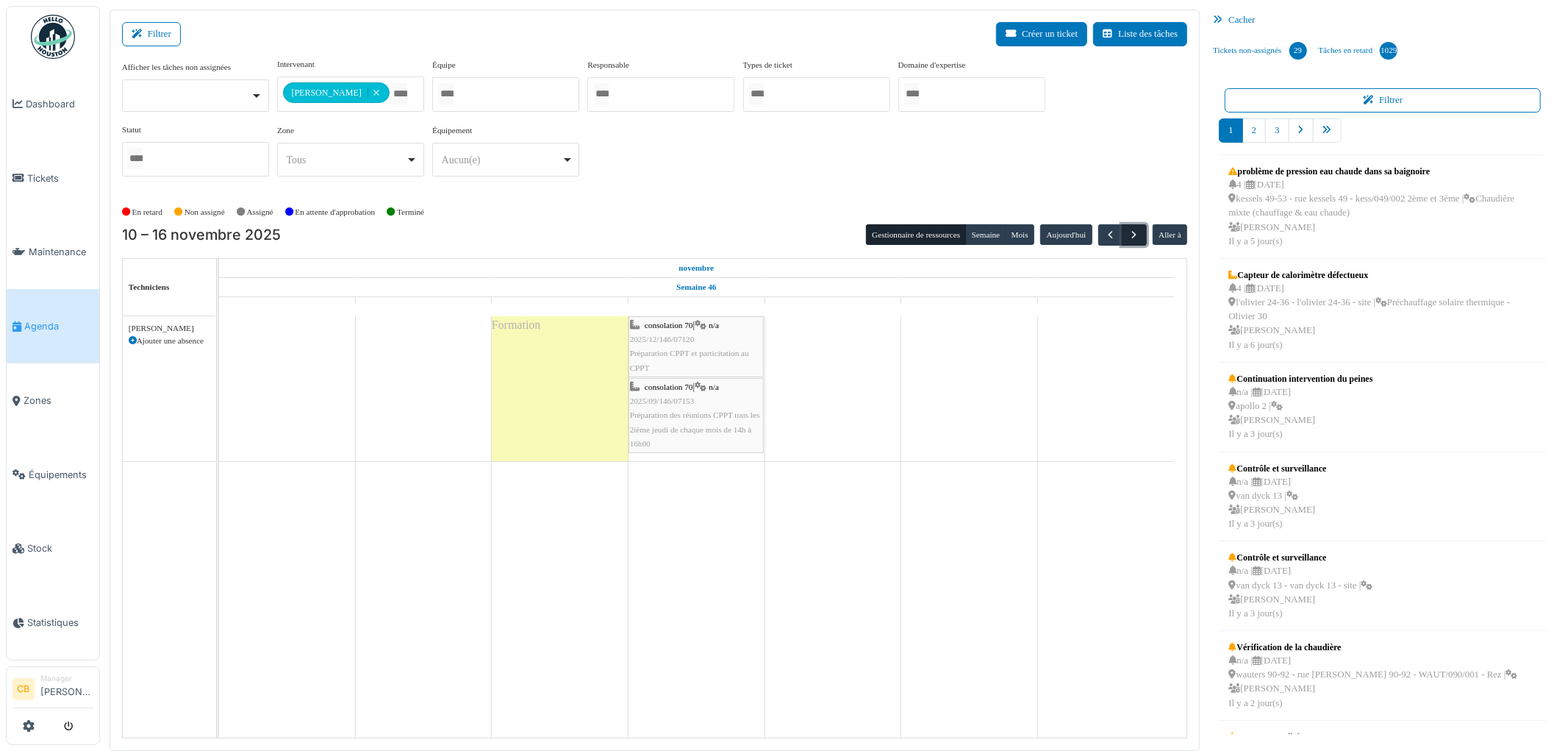
click at [1129, 235] on span "button" at bounding box center [1134, 234] width 12 height 12
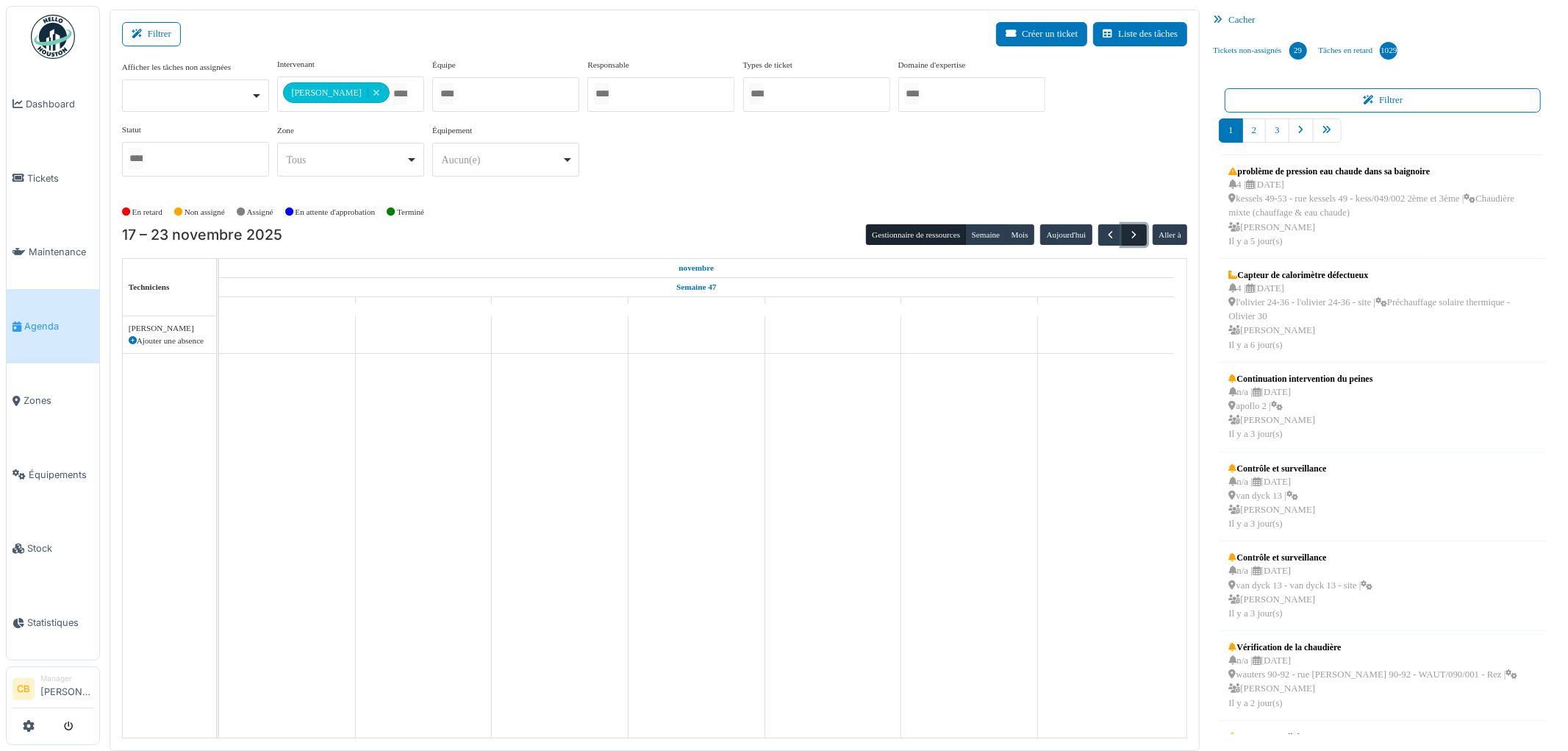
click at [1129, 235] on span "button" at bounding box center [1134, 234] width 12 height 12
click at [1111, 232] on span "button" at bounding box center [1111, 234] width 12 height 12
click at [135, 341] on icon at bounding box center [132, 341] width 8 height 8
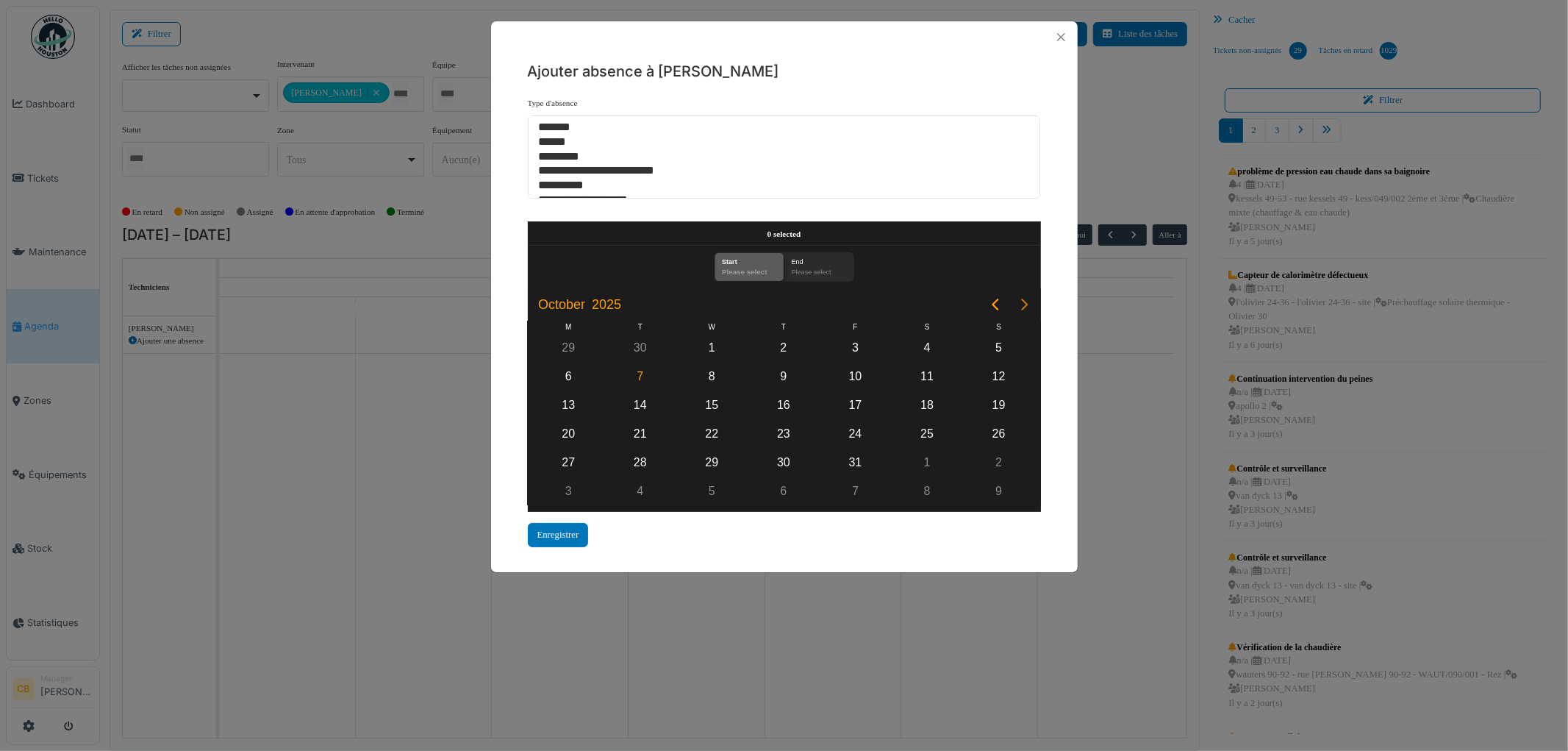
click at [1025, 297] on icon "Next page" at bounding box center [1025, 304] width 18 height 18
click at [714, 344] on div "3" at bounding box center [712, 347] width 22 height 22
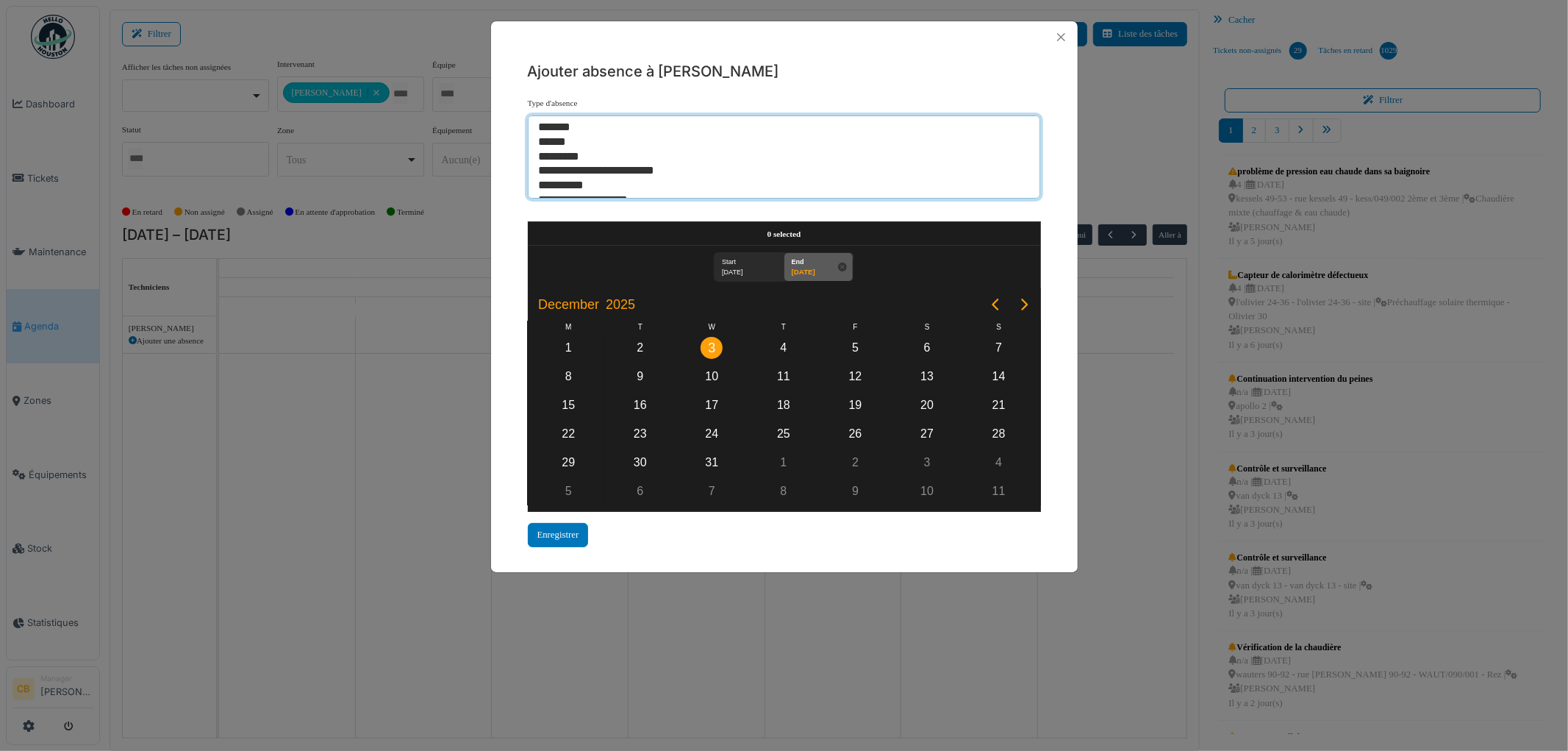
select select "***"
click at [573, 155] on option "*********" at bounding box center [778, 157] width 482 height 15
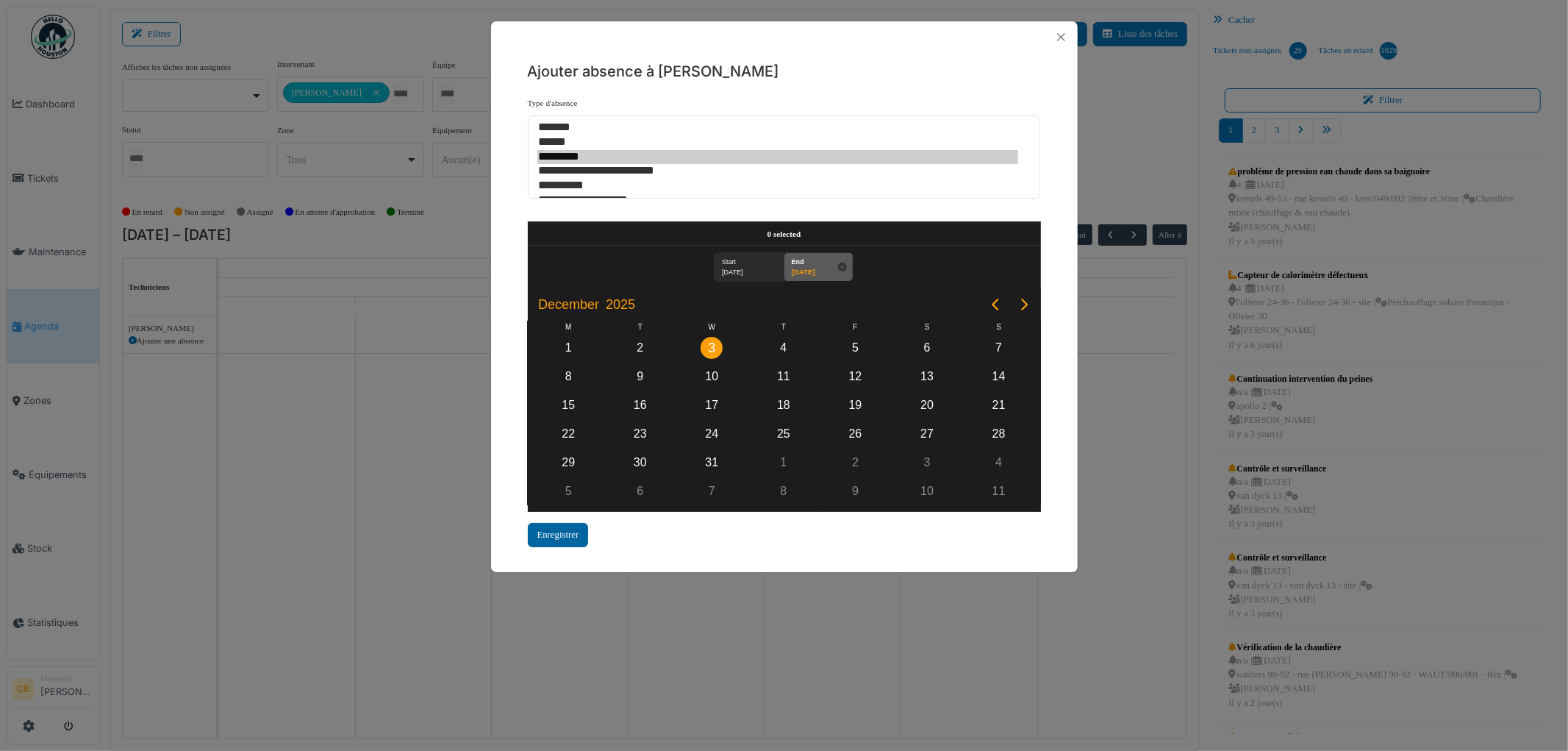
click at [567, 525] on div "Enregistrer" at bounding box center [558, 535] width 61 height 25
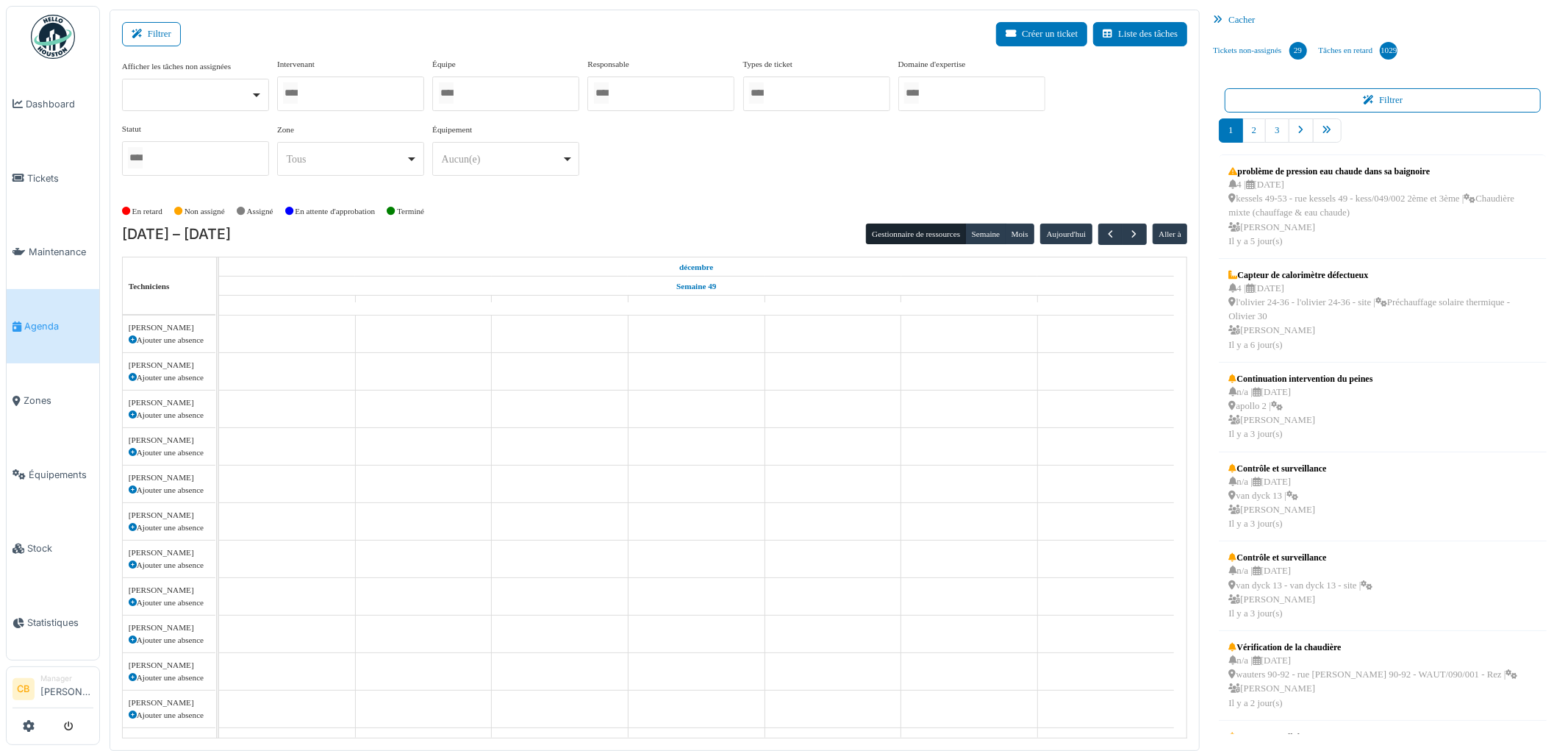
scroll to position [106, 0]
click at [700, 187] on div "Afficher les tâches non assignées Oui Non Intervenant Abdelkader Ouriachi Abdel…" at bounding box center [655, 123] width 1066 height 129
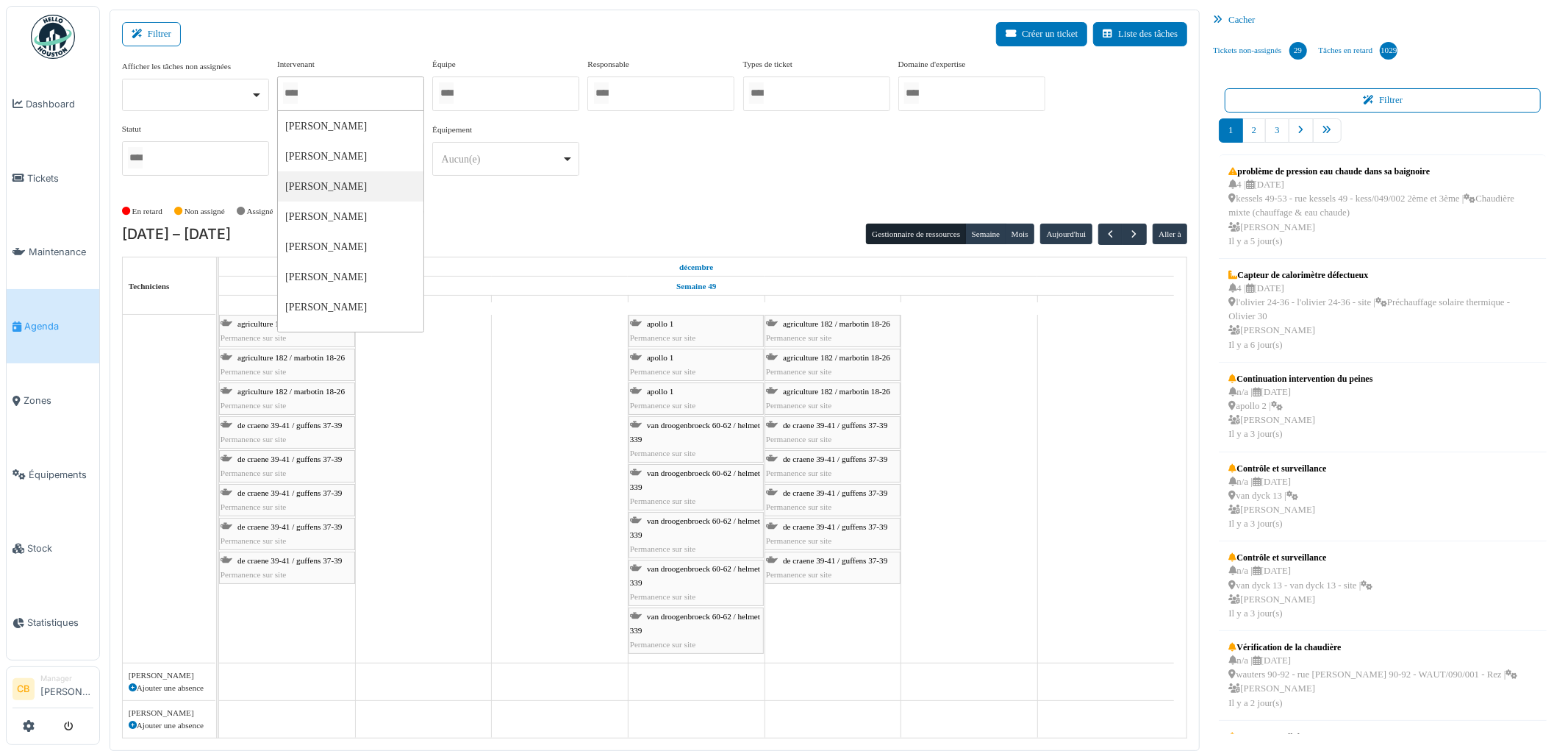
click at [296, 95] on input "Tous" at bounding box center [290, 93] width 15 height 22
type input "******"
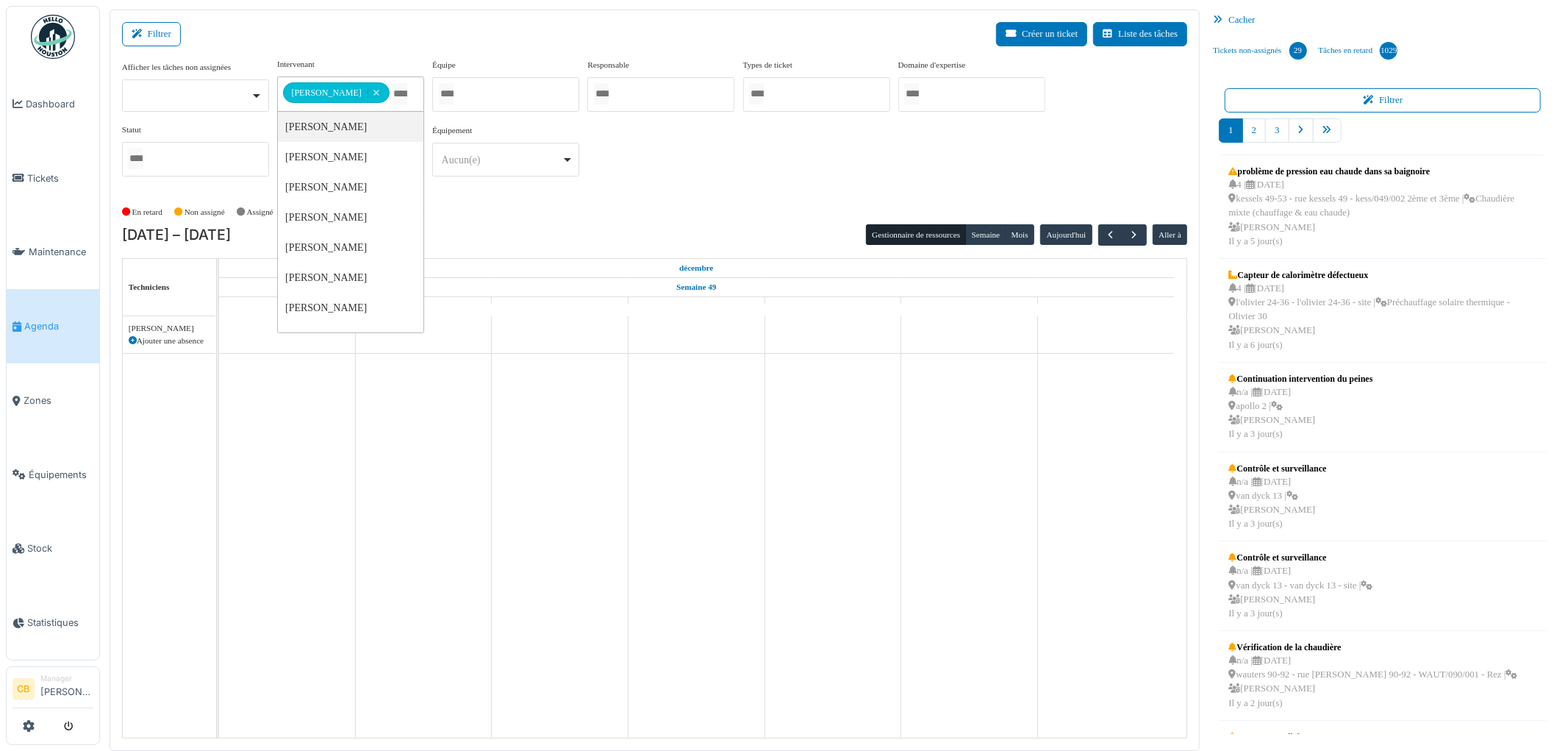
scroll to position [0, 0]
click at [758, 194] on div "**********" at bounding box center [655, 129] width 1066 height 142
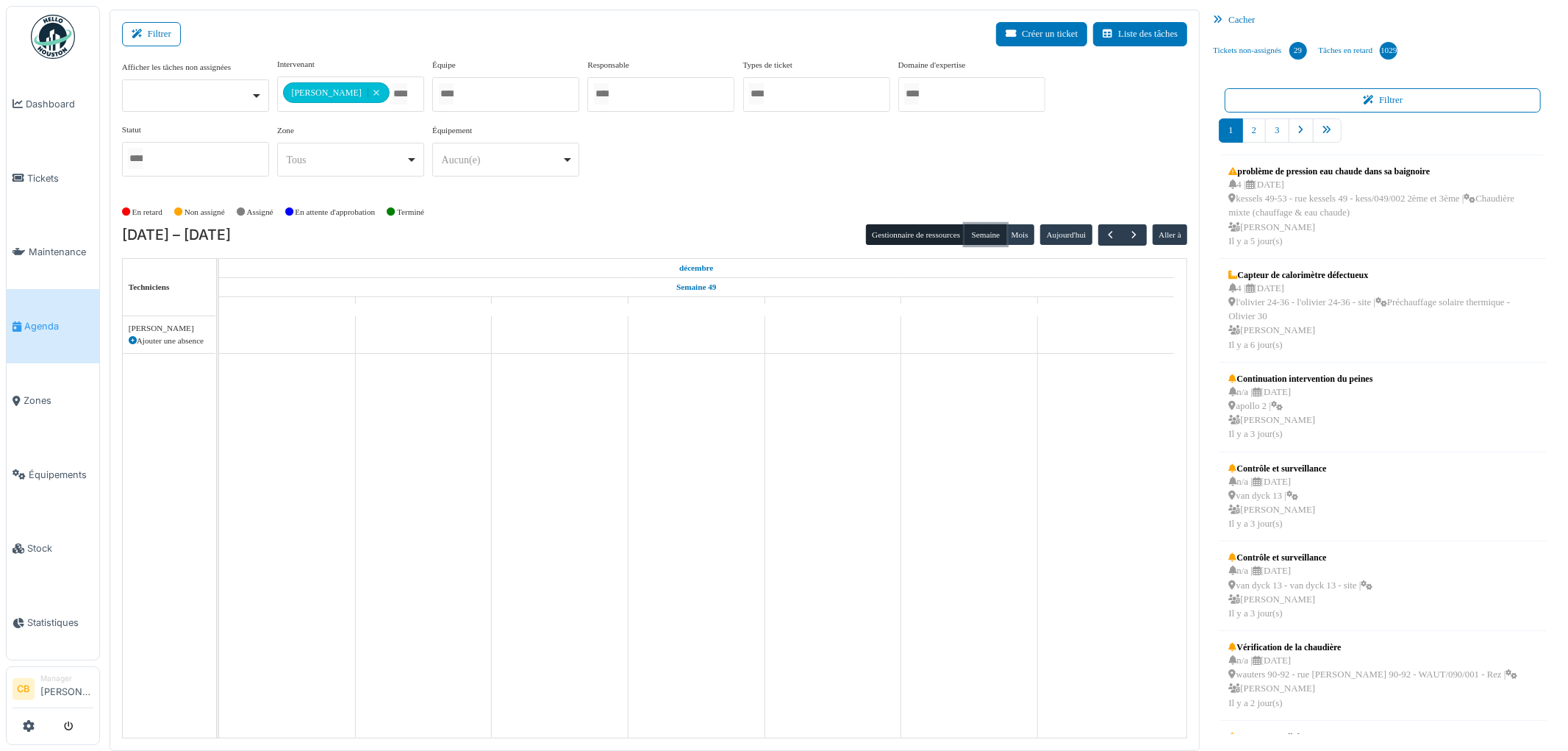
click at [979, 238] on button "Semaine" at bounding box center [985, 234] width 41 height 21
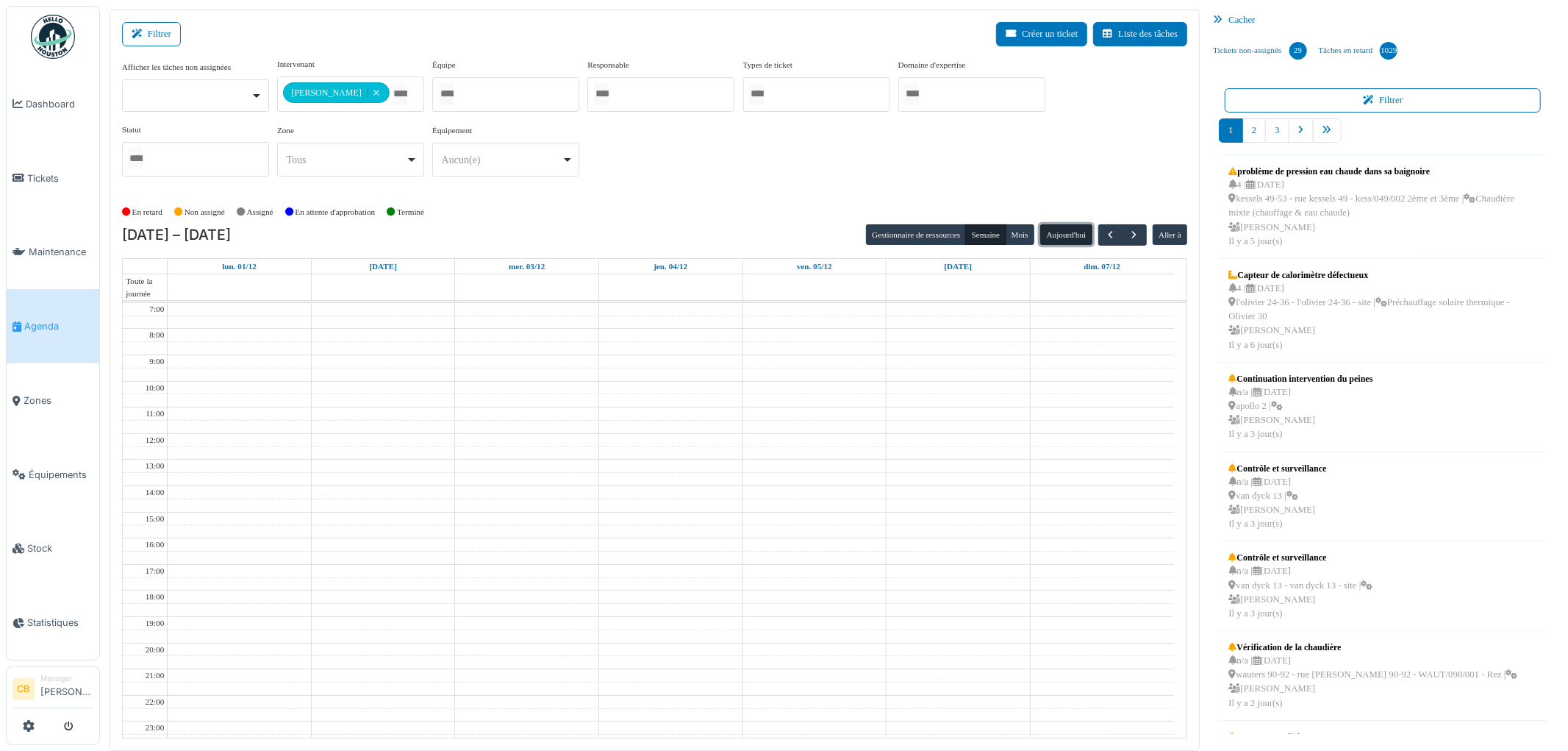
click at [1053, 236] on button "Aujourd'hui" at bounding box center [1066, 234] width 51 height 21
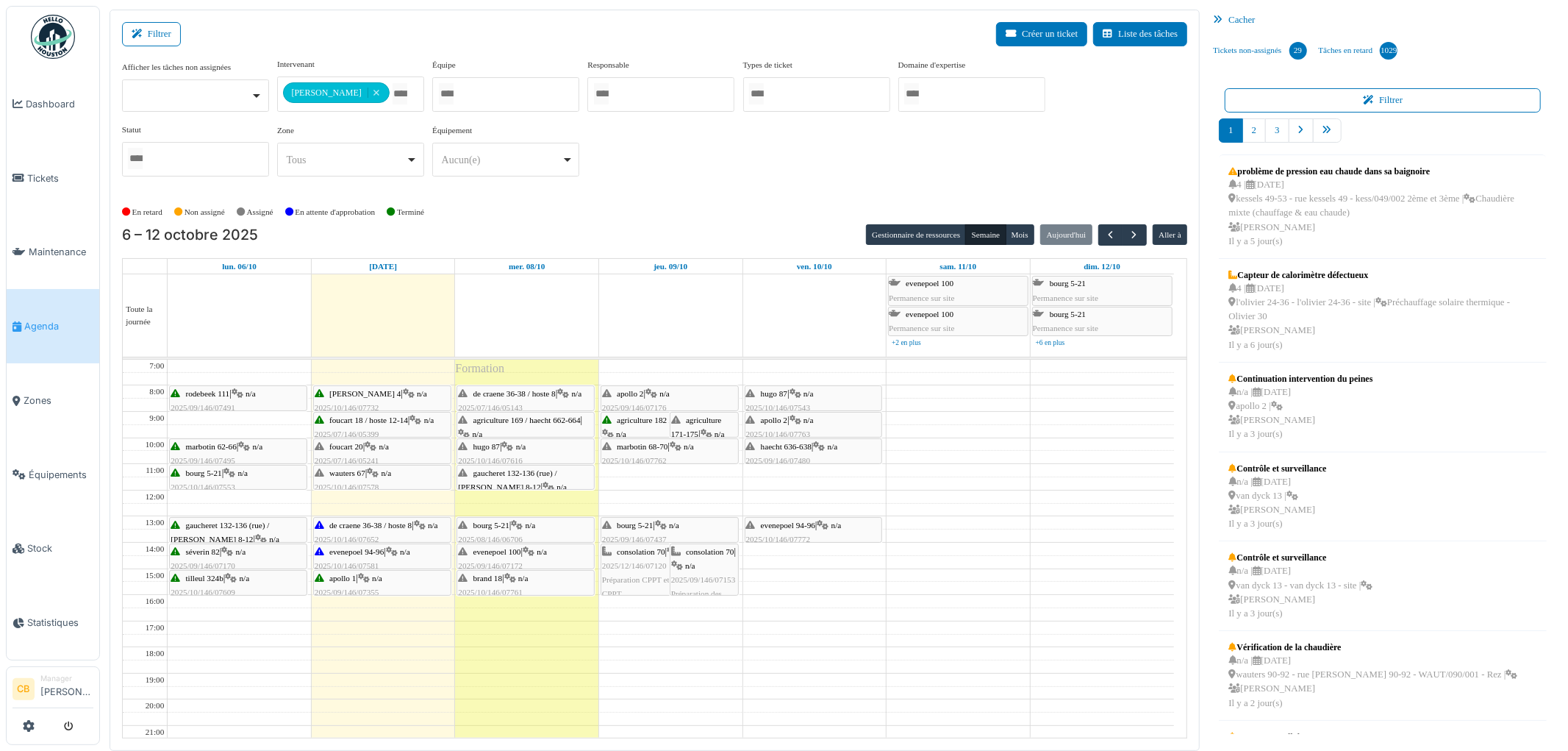
click at [532, 399] on div "de craene 36-38 / hoste 8 | n/a 2025/07/146/05143 Remplacement armature ampoule…" at bounding box center [526, 407] width 135 height 42
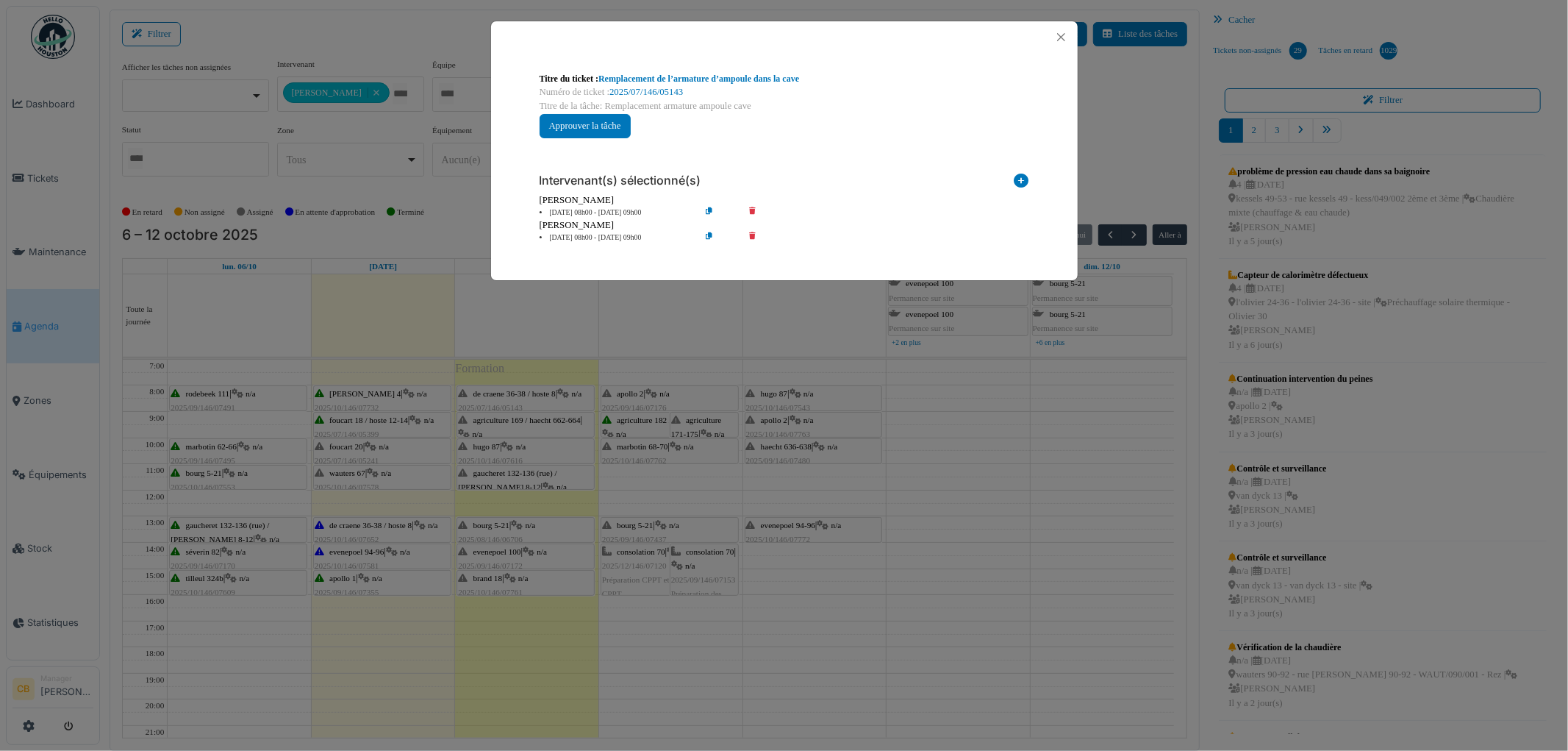
click at [752, 233] on icon at bounding box center [762, 238] width 42 height 11
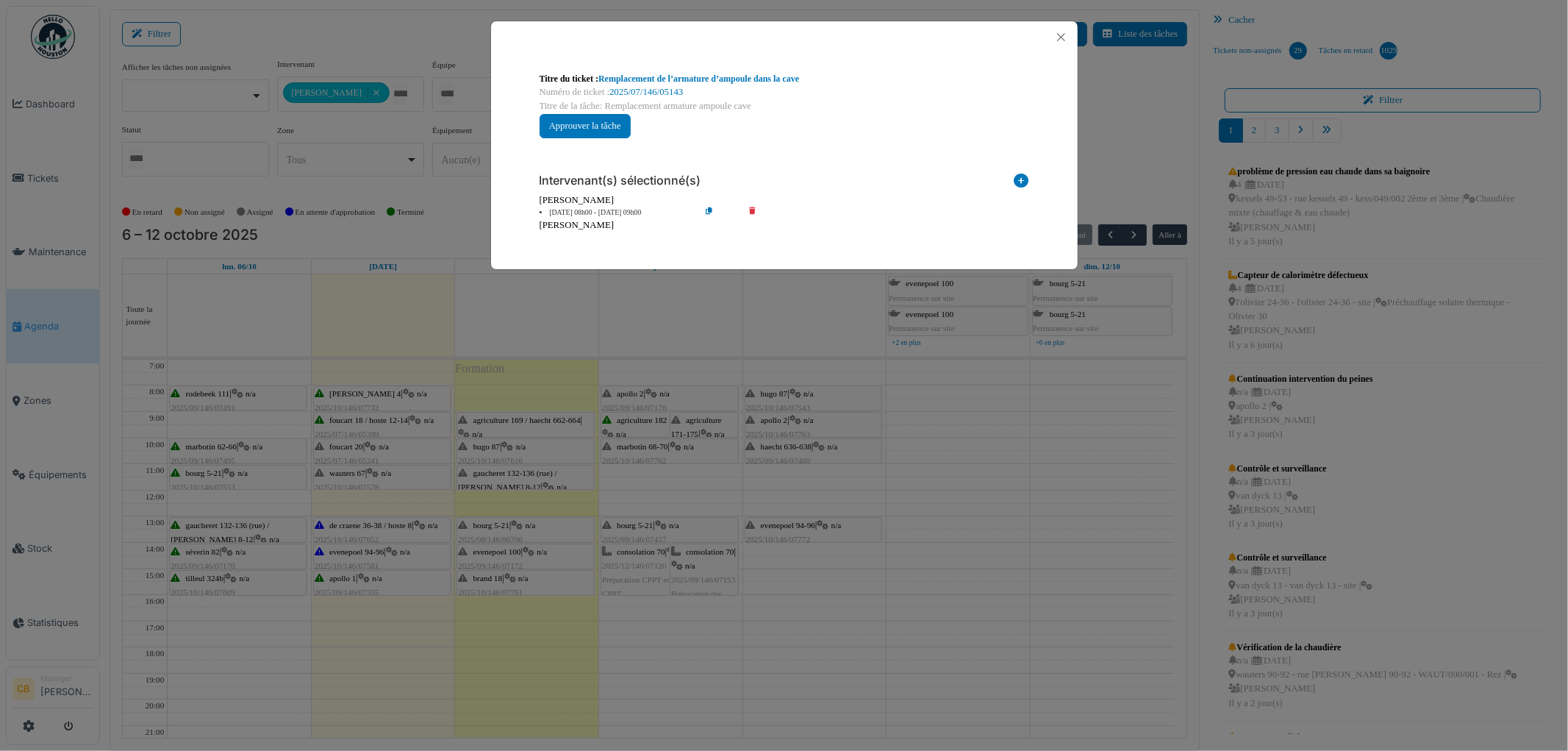
click at [621, 330] on div "Titre du ticket : Remplacement de l’armature d’ampoule dans la cave Numéro de t…" at bounding box center [784, 375] width 1568 height 751
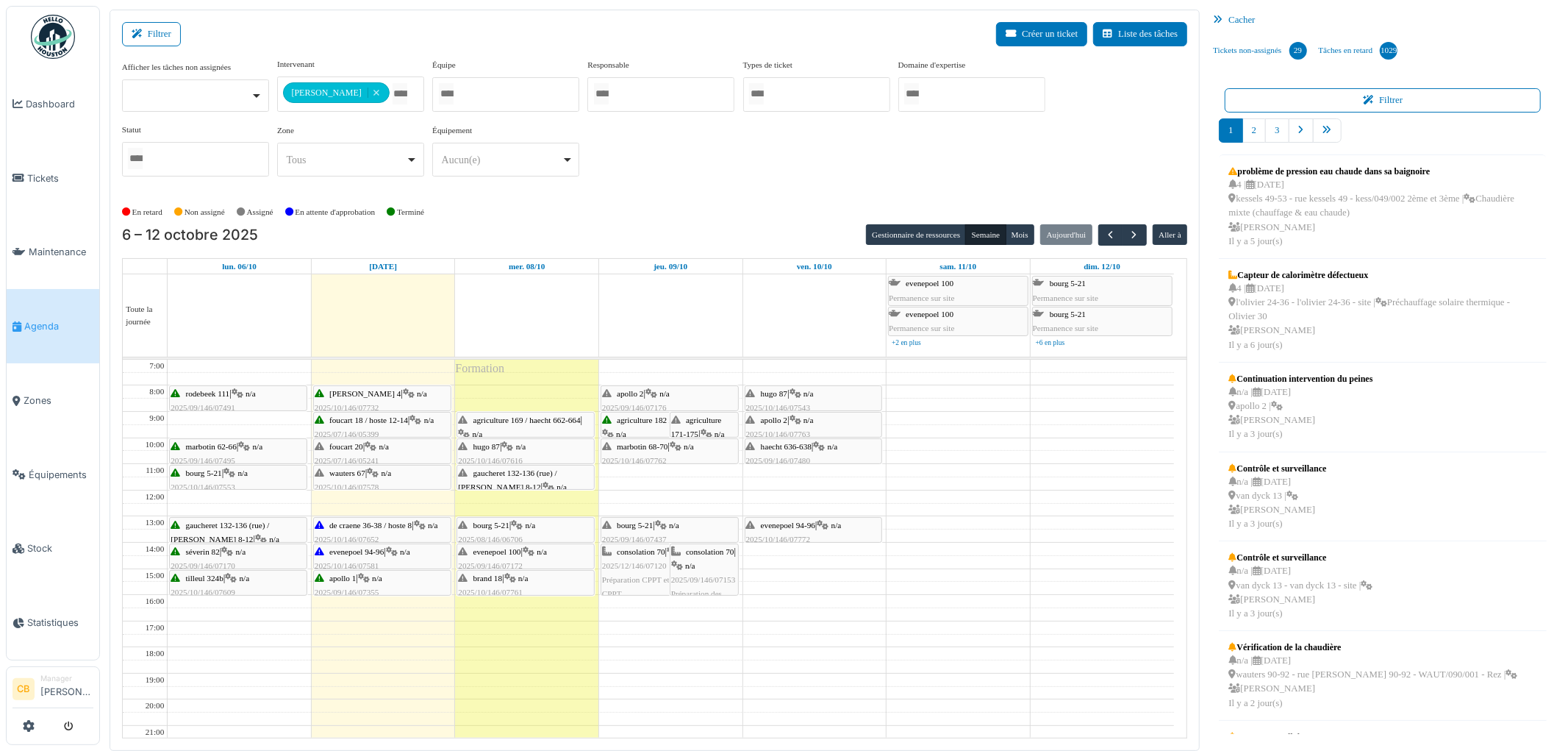
click at [540, 424] on span "agriculture 169 / haecht 662-664" at bounding box center [527, 419] width 108 height 8
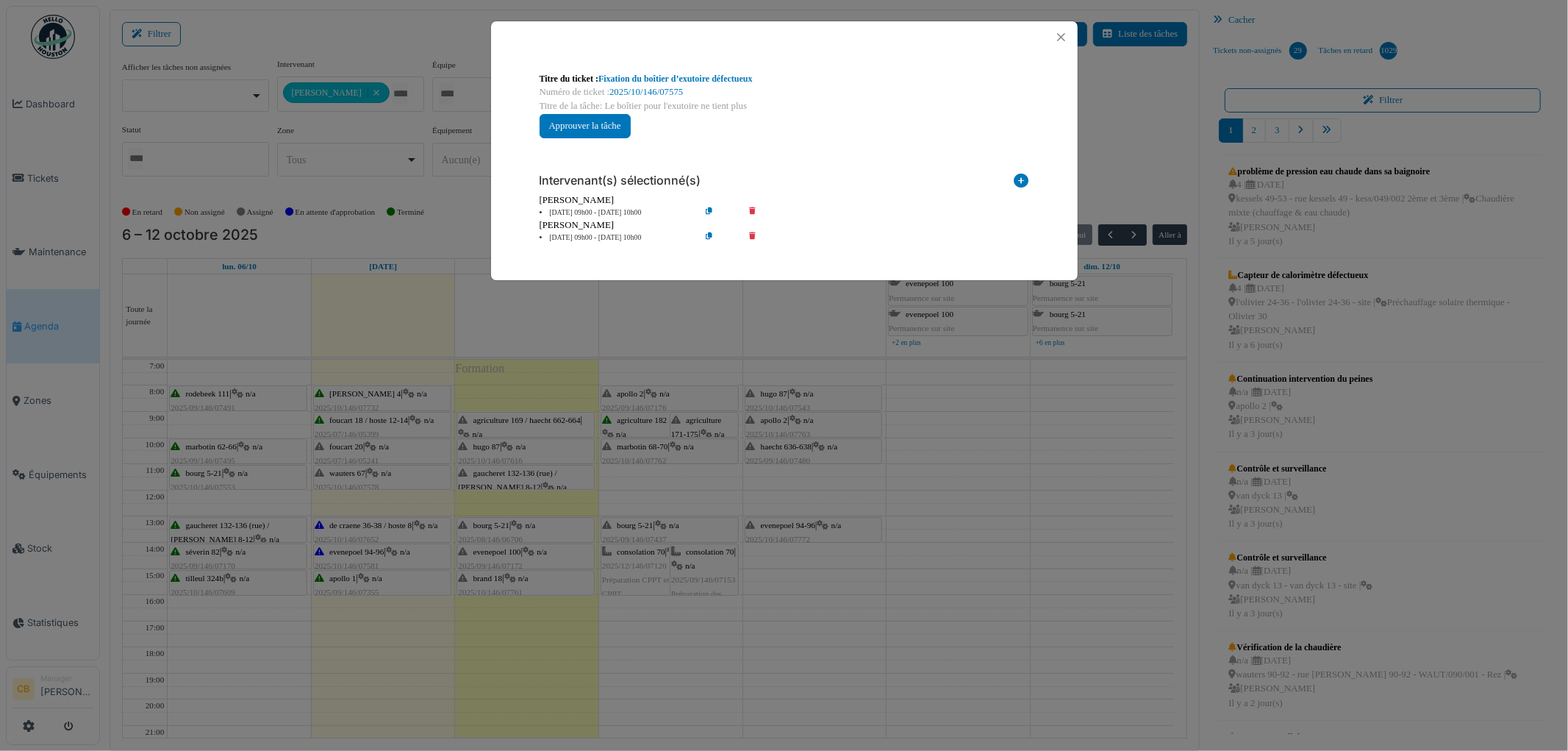
click at [752, 235] on icon at bounding box center [762, 238] width 42 height 11
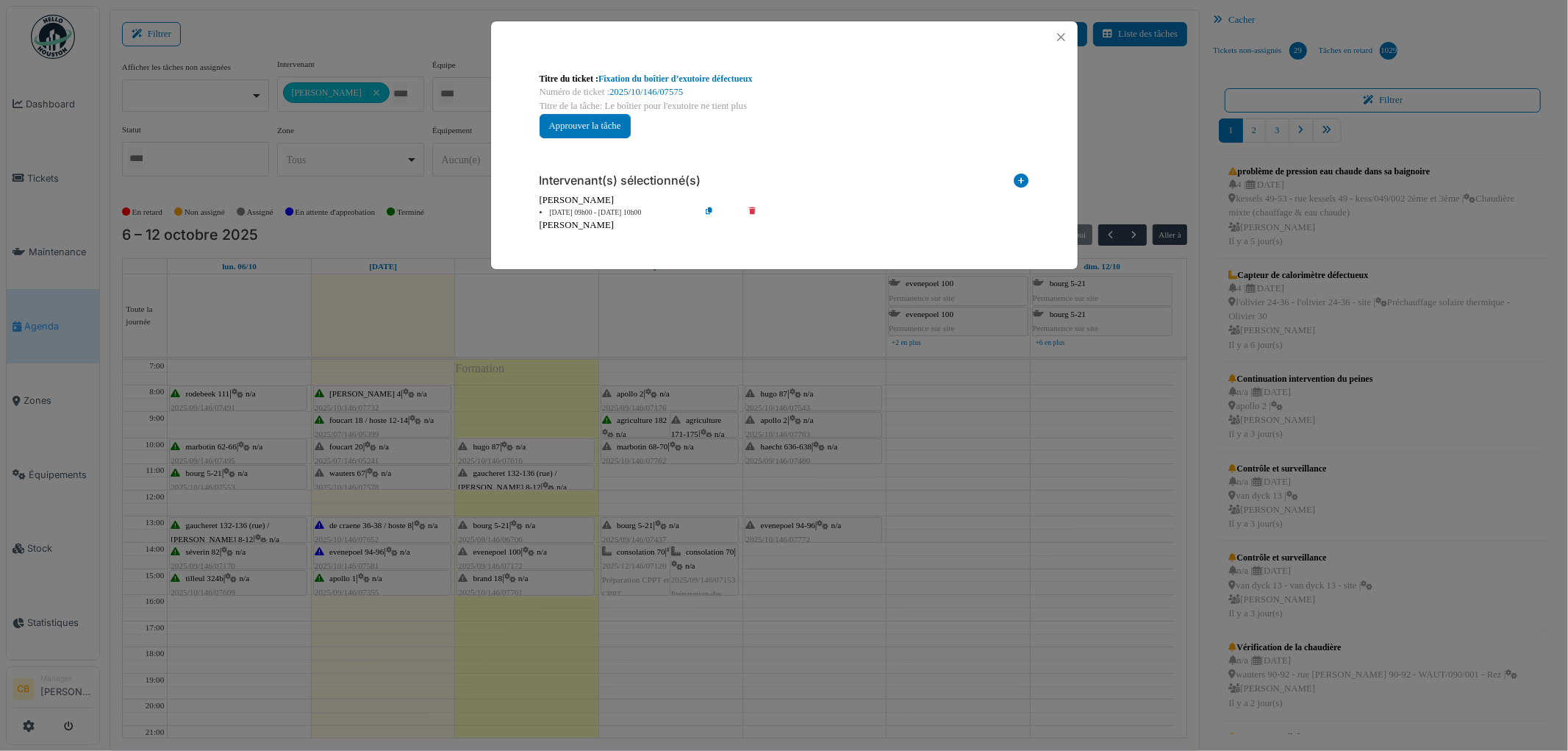
click at [633, 314] on div "Titre du ticket : Fixation du boîtier d’exutoire défectueux Numéro de ticket : …" at bounding box center [784, 375] width 1568 height 751
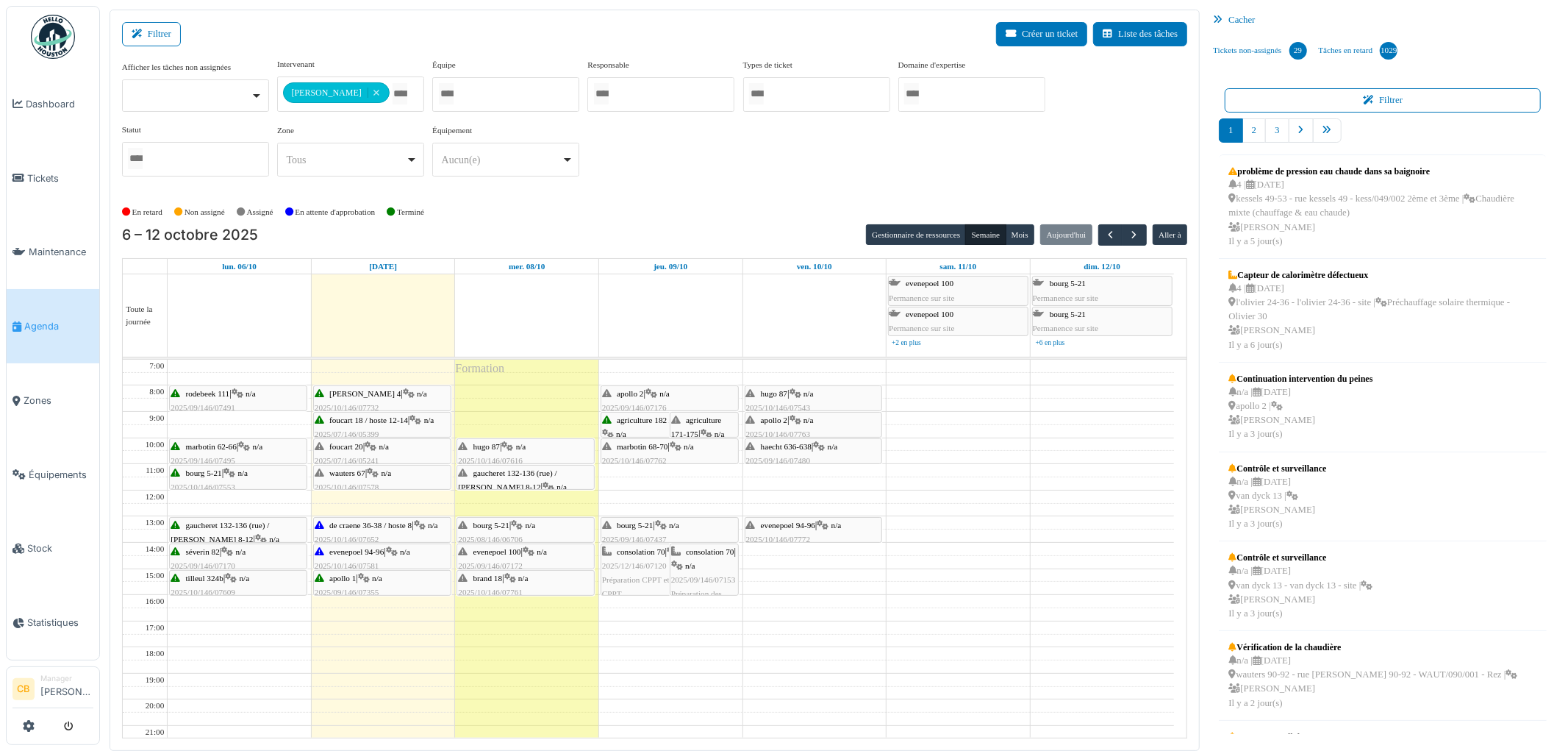
click at [544, 449] on div "hugo 87 | n/a 2025/10/146/07616 parlophone HS" at bounding box center [526, 460] width 135 height 42
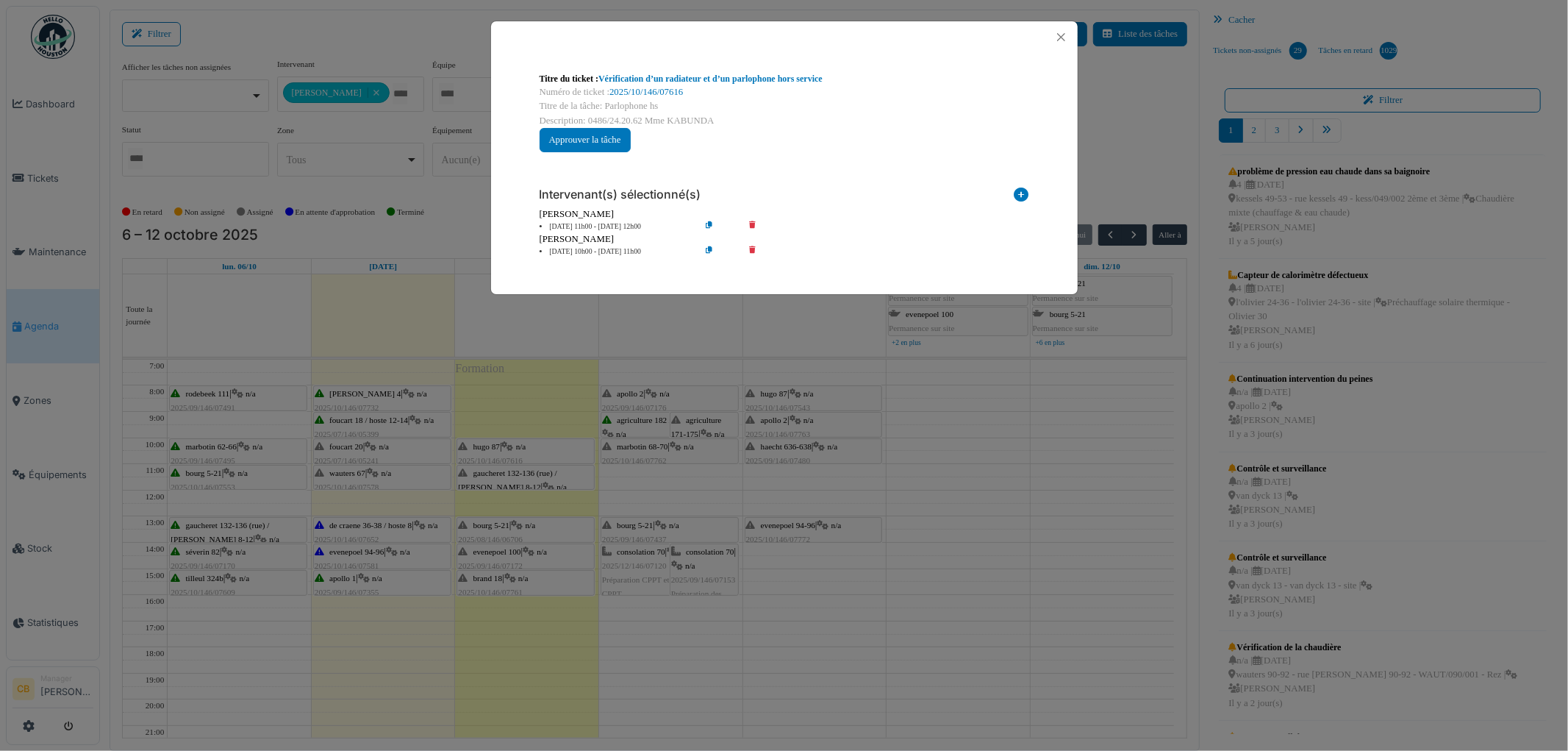
click at [750, 246] on icon at bounding box center [762, 251] width 42 height 11
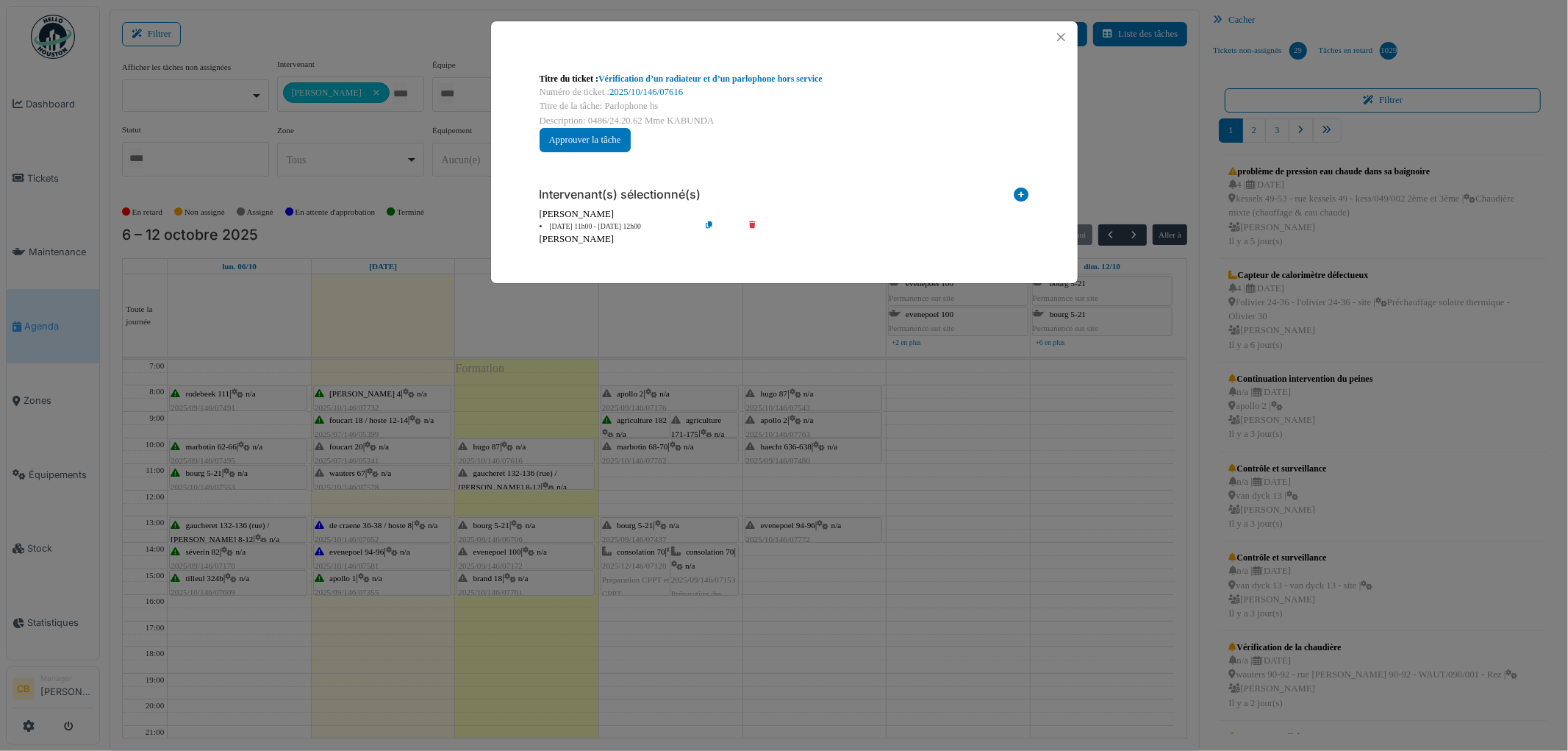
click at [659, 351] on div "Titre du ticket : Vérification d’un radiateur et d’un parlophone hors service N…" at bounding box center [784, 375] width 1568 height 751
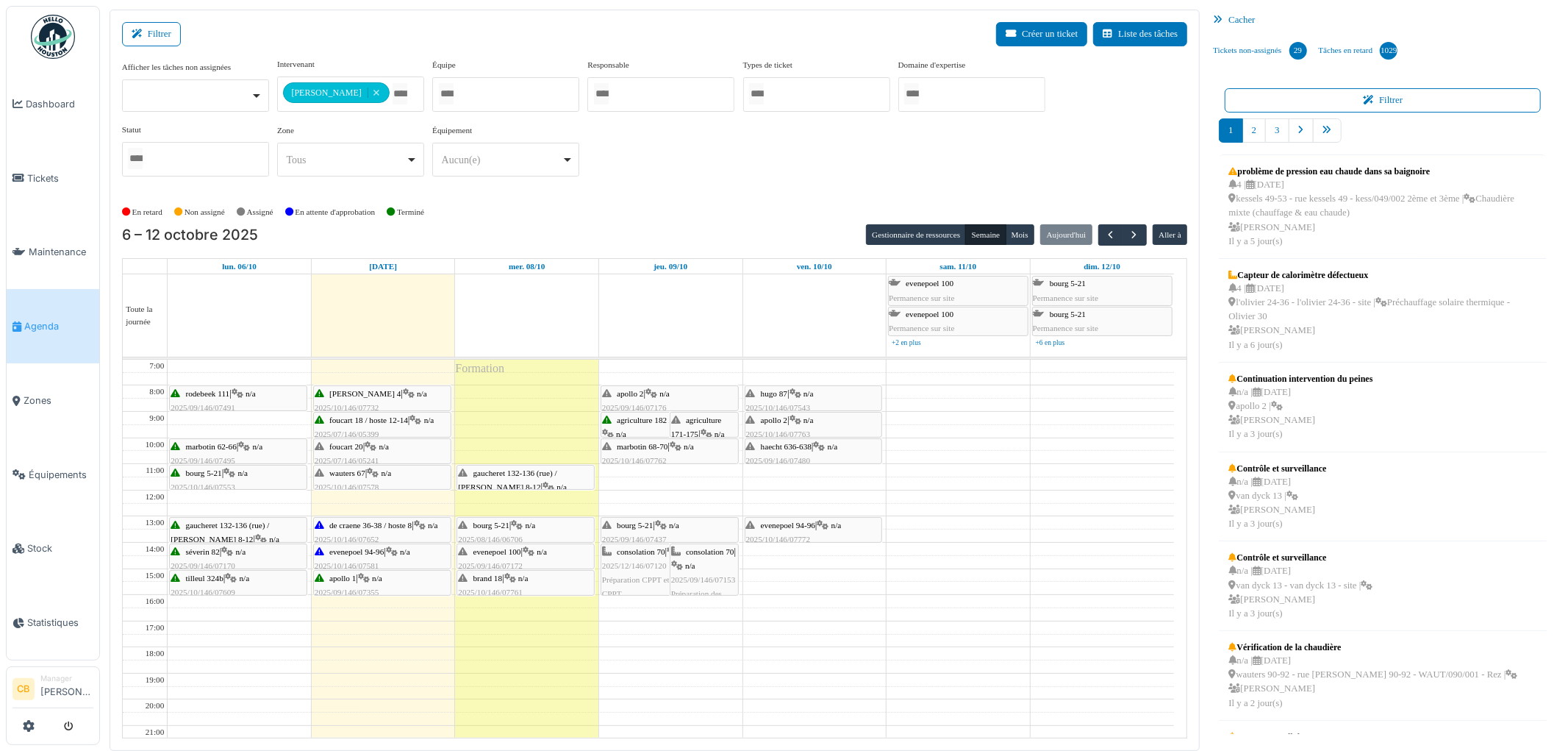
click at [542, 475] on span "gaucheret 132-136 (rue) / thomas 8-12" at bounding box center [507, 480] width 98 height 23
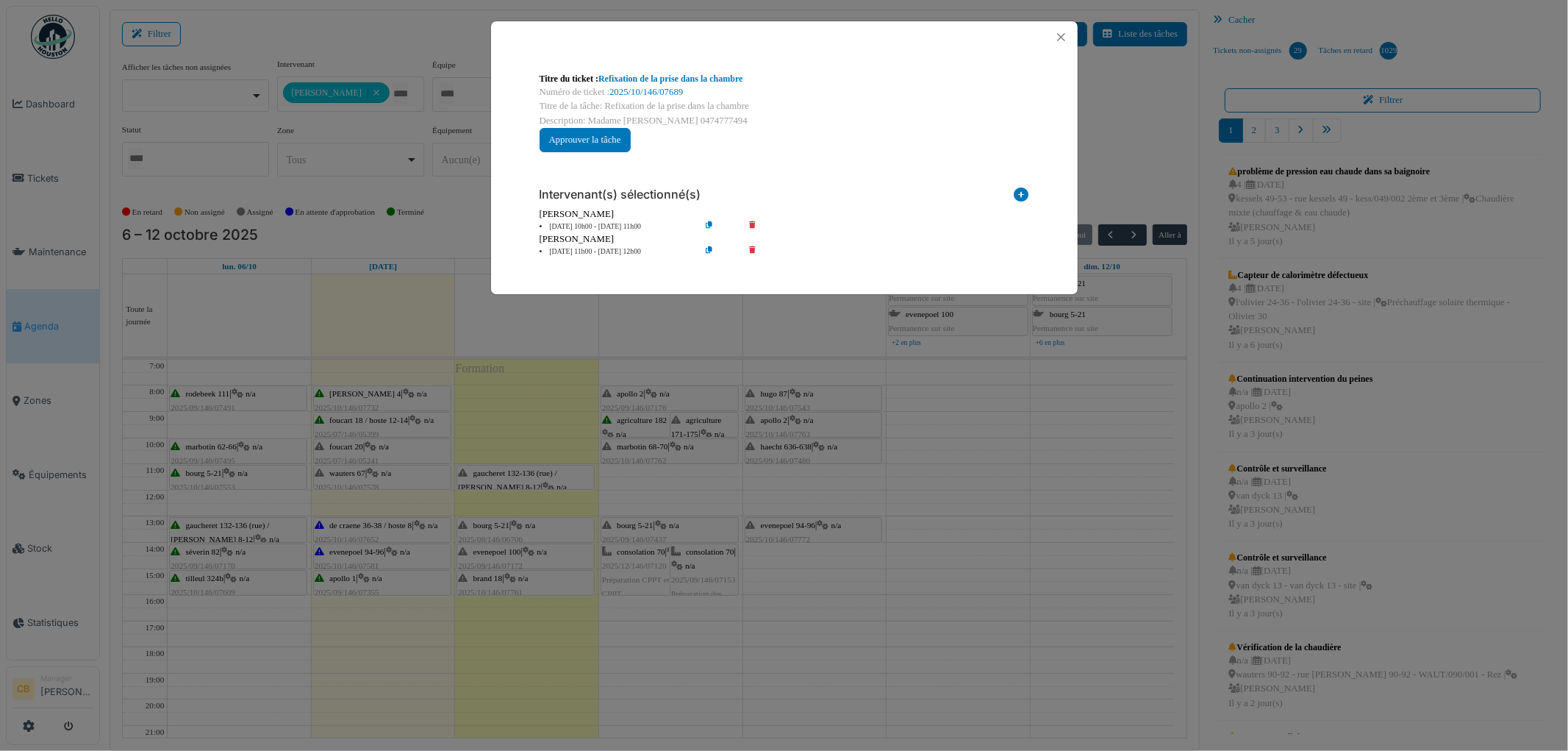
click at [752, 250] on icon at bounding box center [762, 251] width 42 height 11
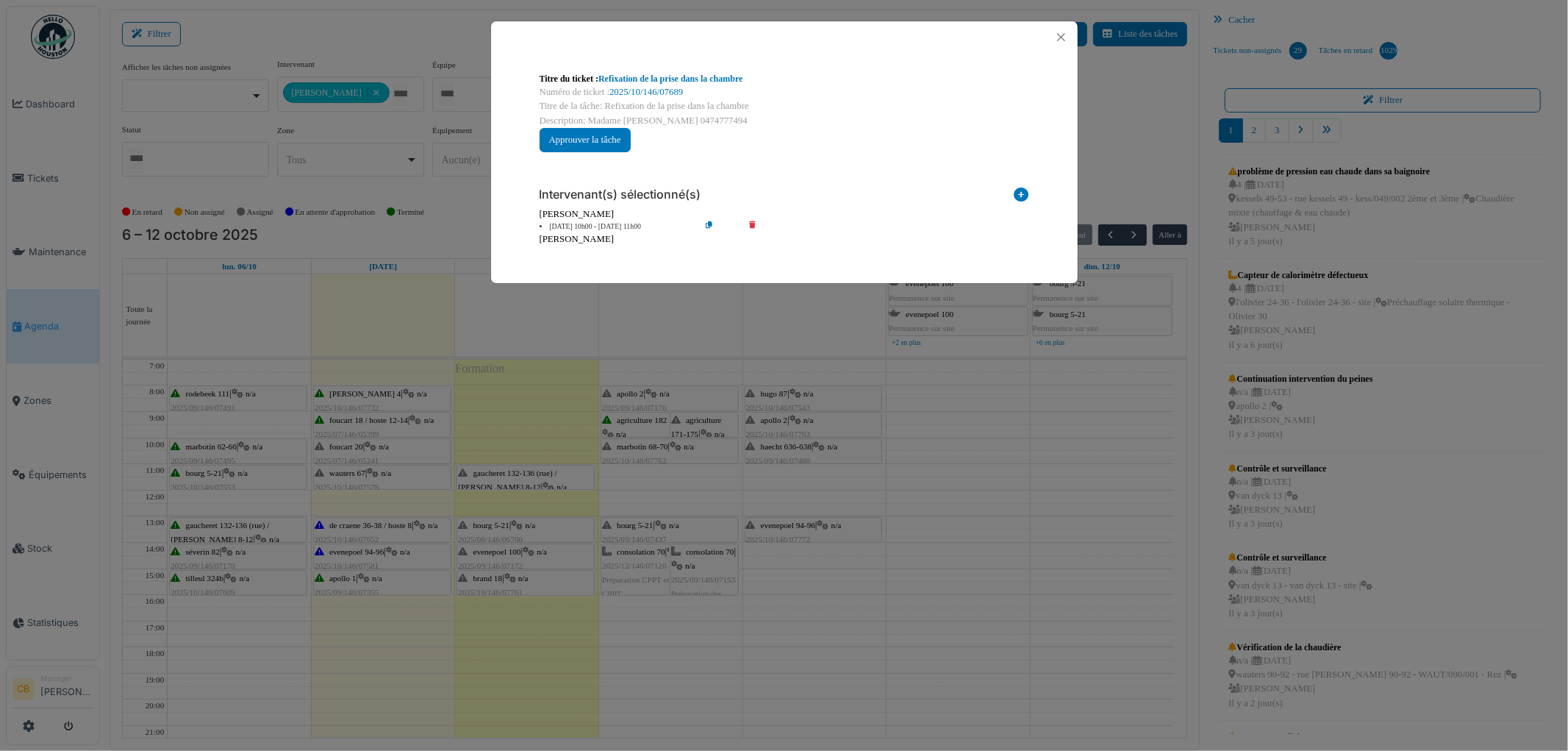
click at [616, 471] on div "Titre du ticket : Refixation de la prise dans la chambre Numéro de ticket : 202…" at bounding box center [784, 375] width 1568 height 751
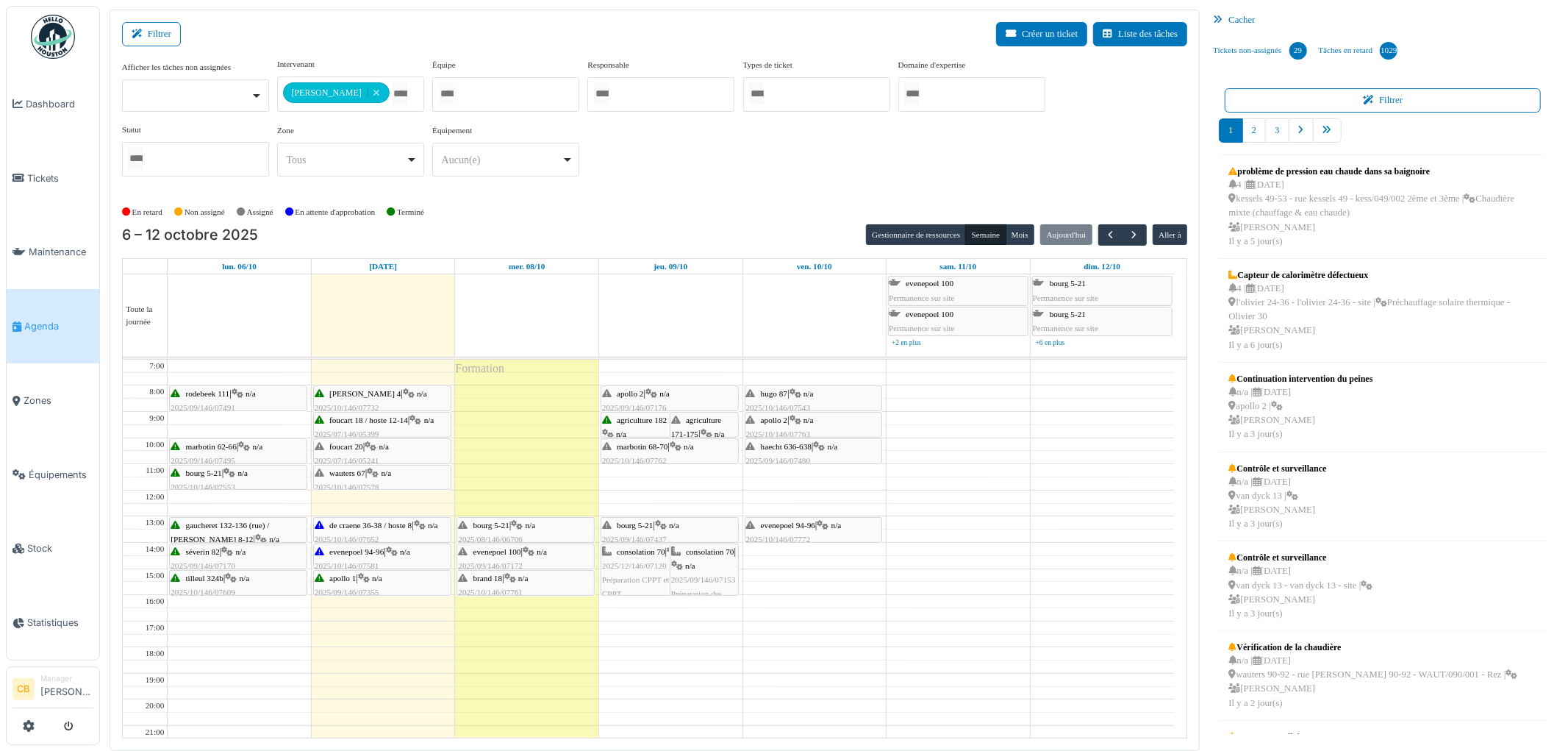
click at [551, 525] on div "bourg 5-21 | n/a 2025/08/146/06706 Porte d'entrée défectueuse bourg 5 : Finalis…" at bounding box center [526, 547] width 135 height 57
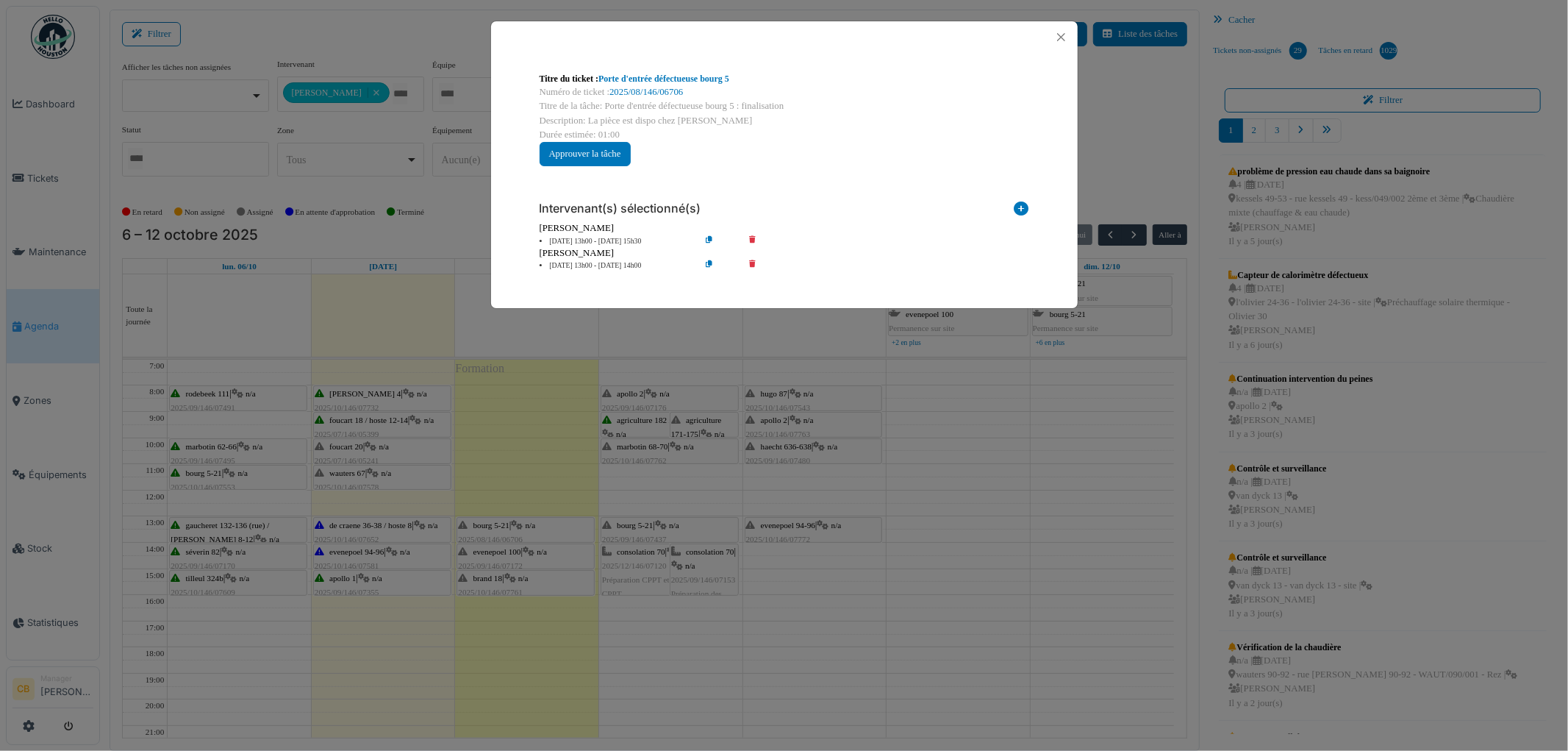
click at [753, 262] on icon at bounding box center [762, 266] width 42 height 11
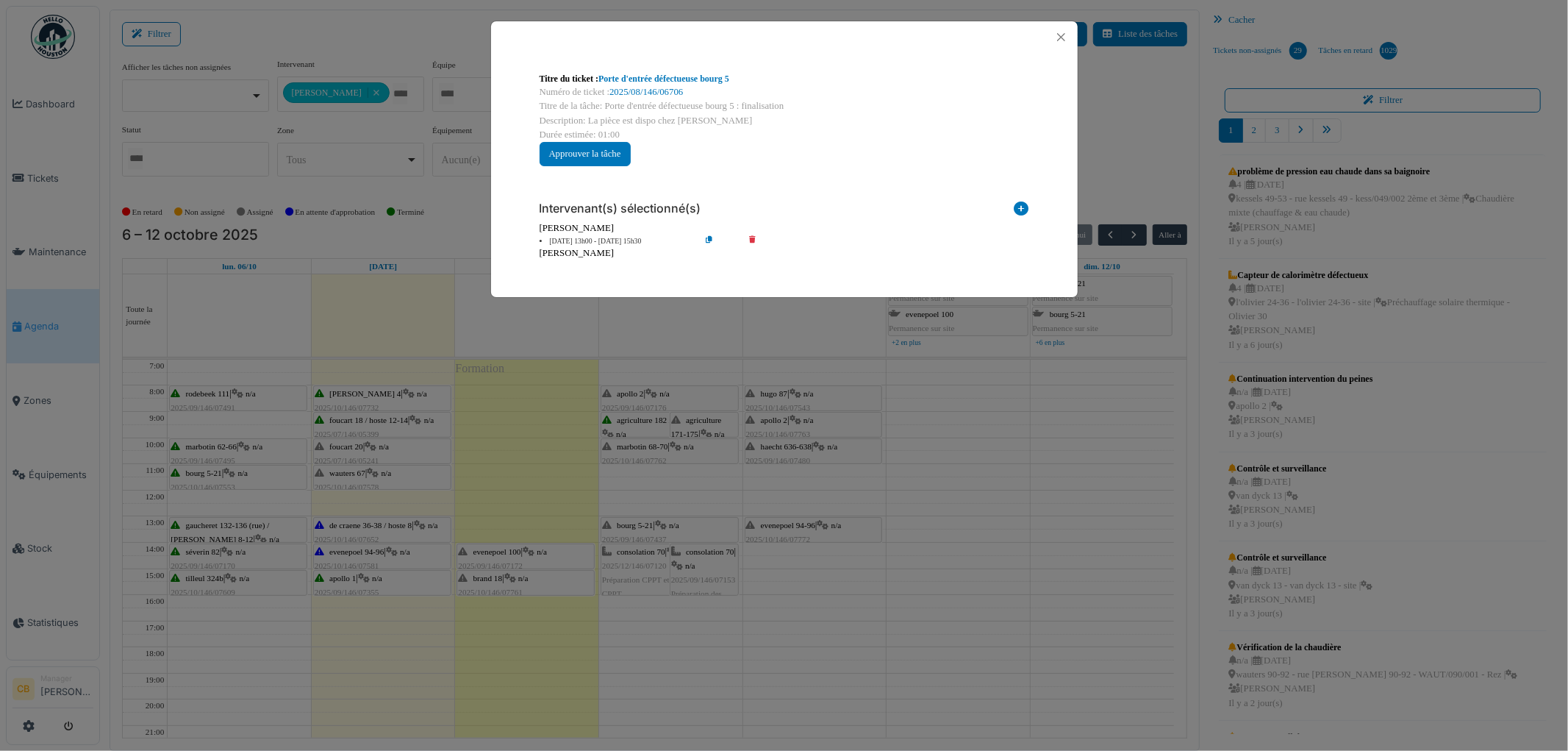
click at [938, 399] on div "Titre du ticket : Porte d'entrée défectueuse bourg 5 Numéro de ticket : 2025/08…" at bounding box center [784, 375] width 1568 height 751
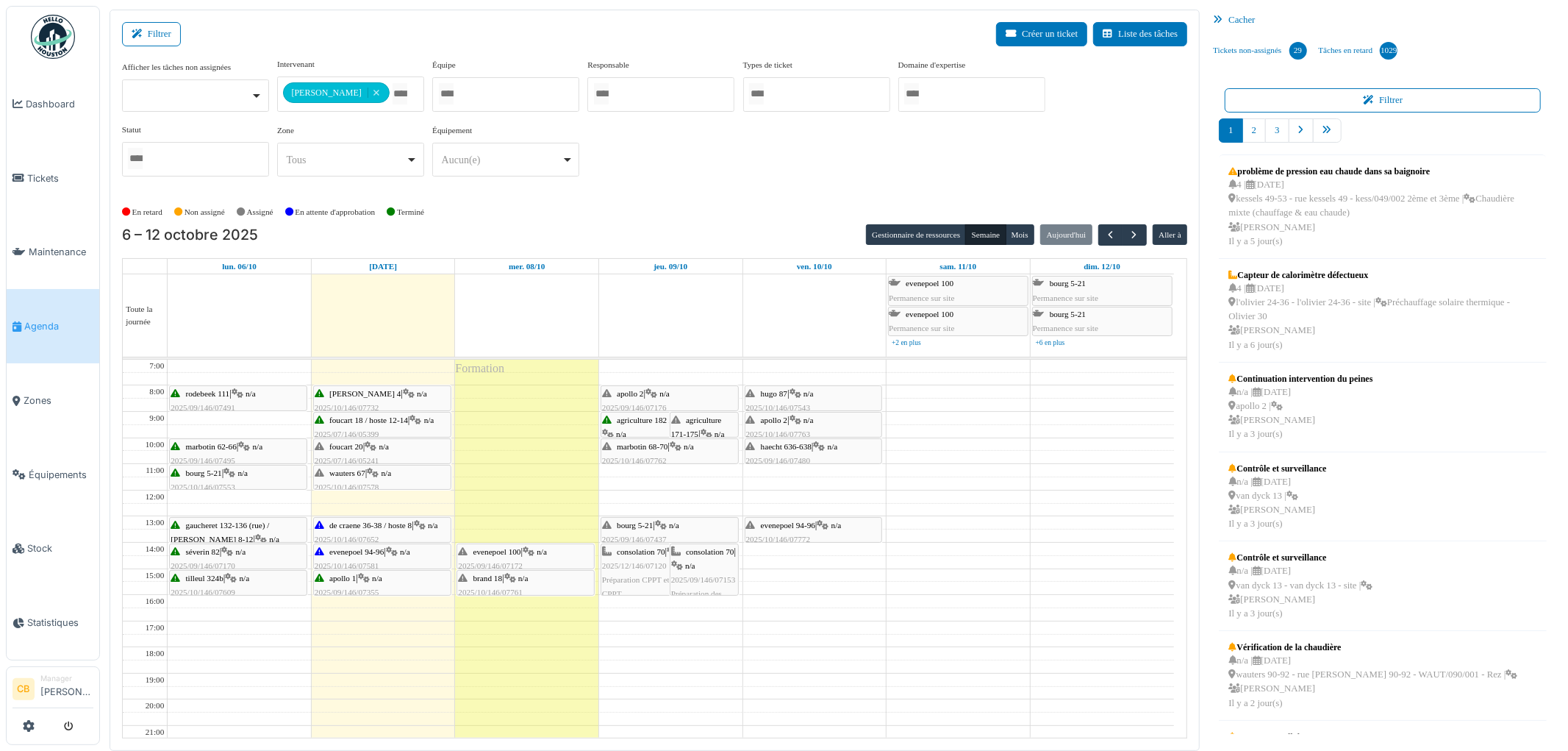
click at [575, 552] on div "evenepoel 100 | n/a 2025/09/146/07172 Pas de lumière dans le hall au 3eme étage" at bounding box center [526, 573] width 135 height 57
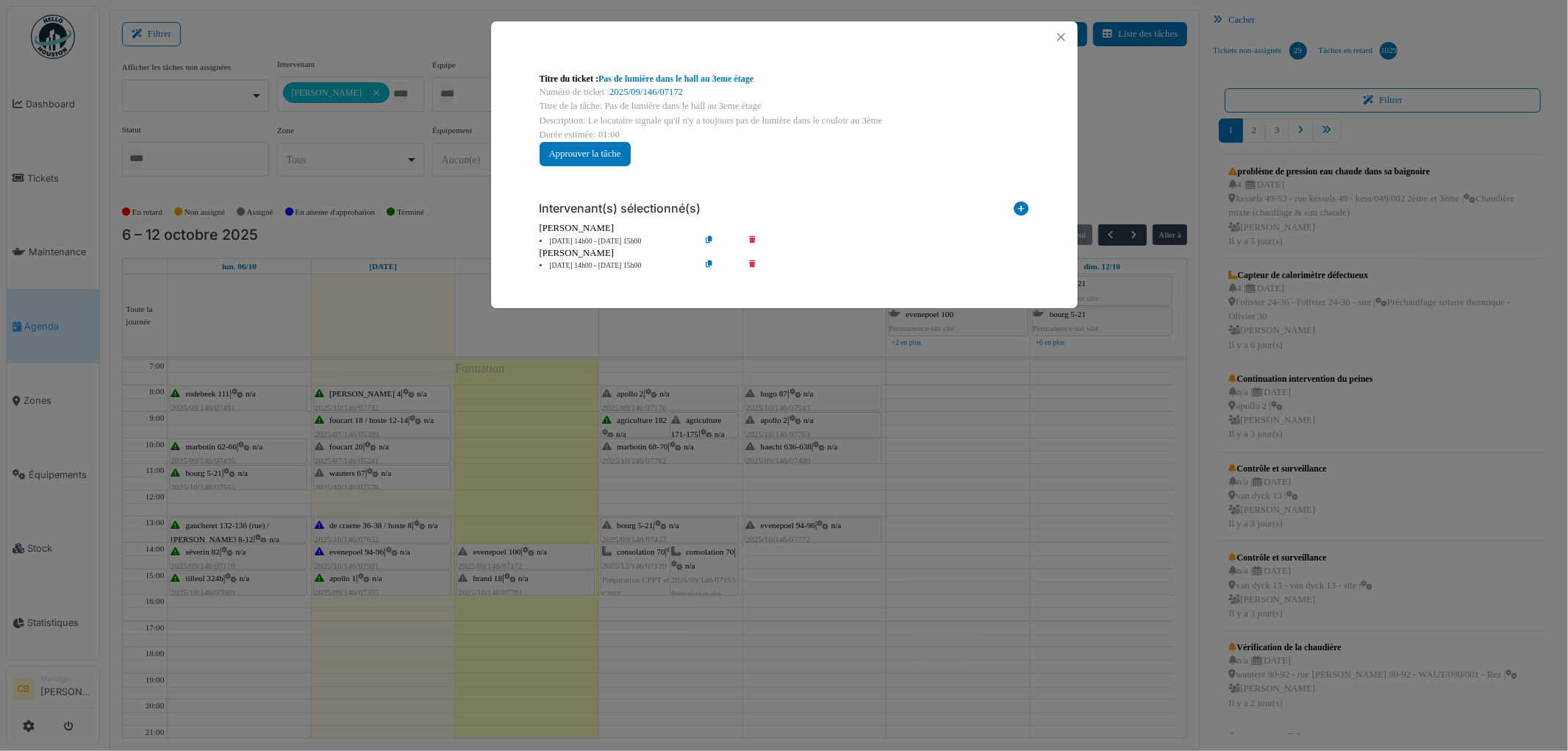
click at [752, 261] on icon at bounding box center [762, 266] width 42 height 11
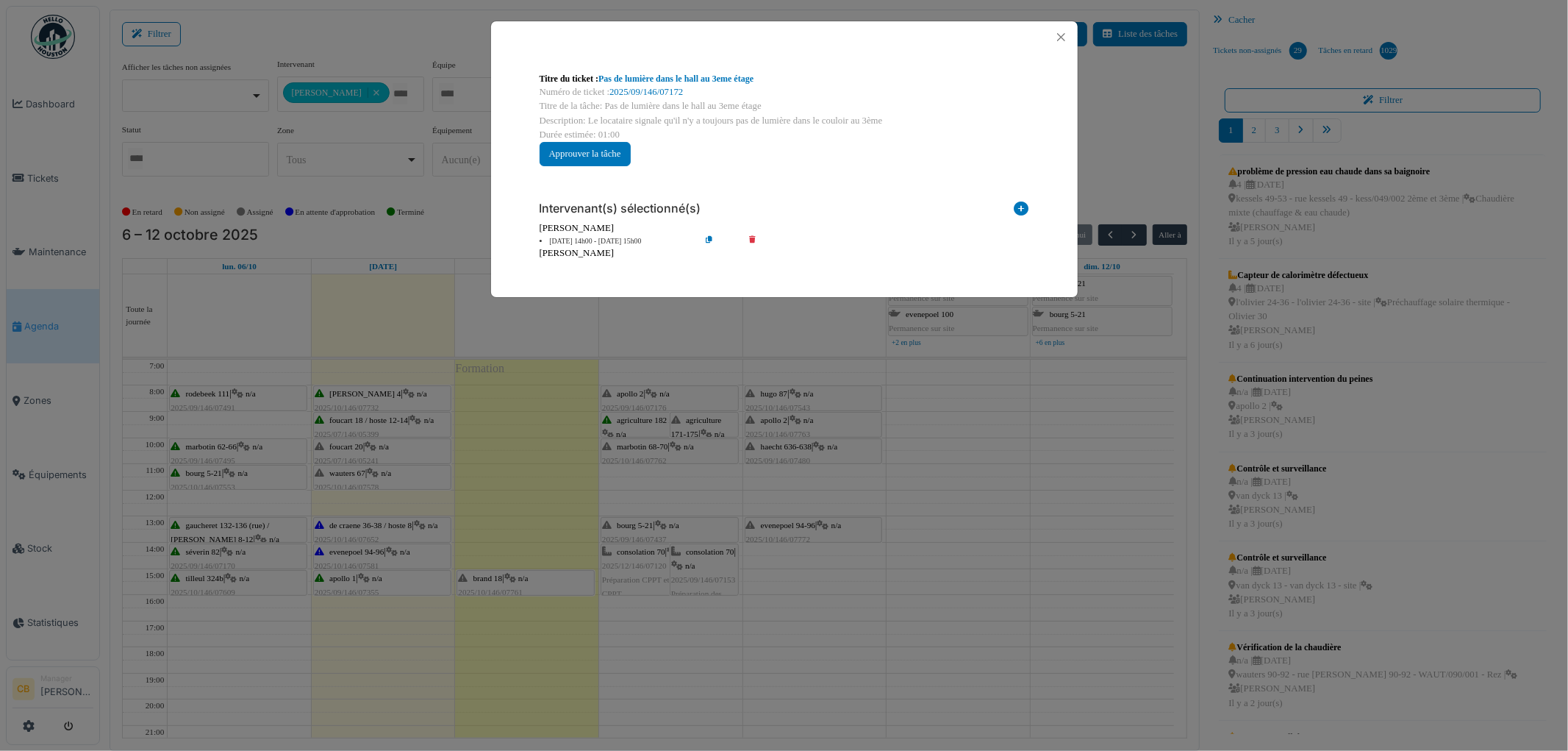
click at [651, 623] on div "Titre du ticket : Pas de lumière dans le hall au 3eme étage Numéro de ticket : …" at bounding box center [784, 375] width 1568 height 751
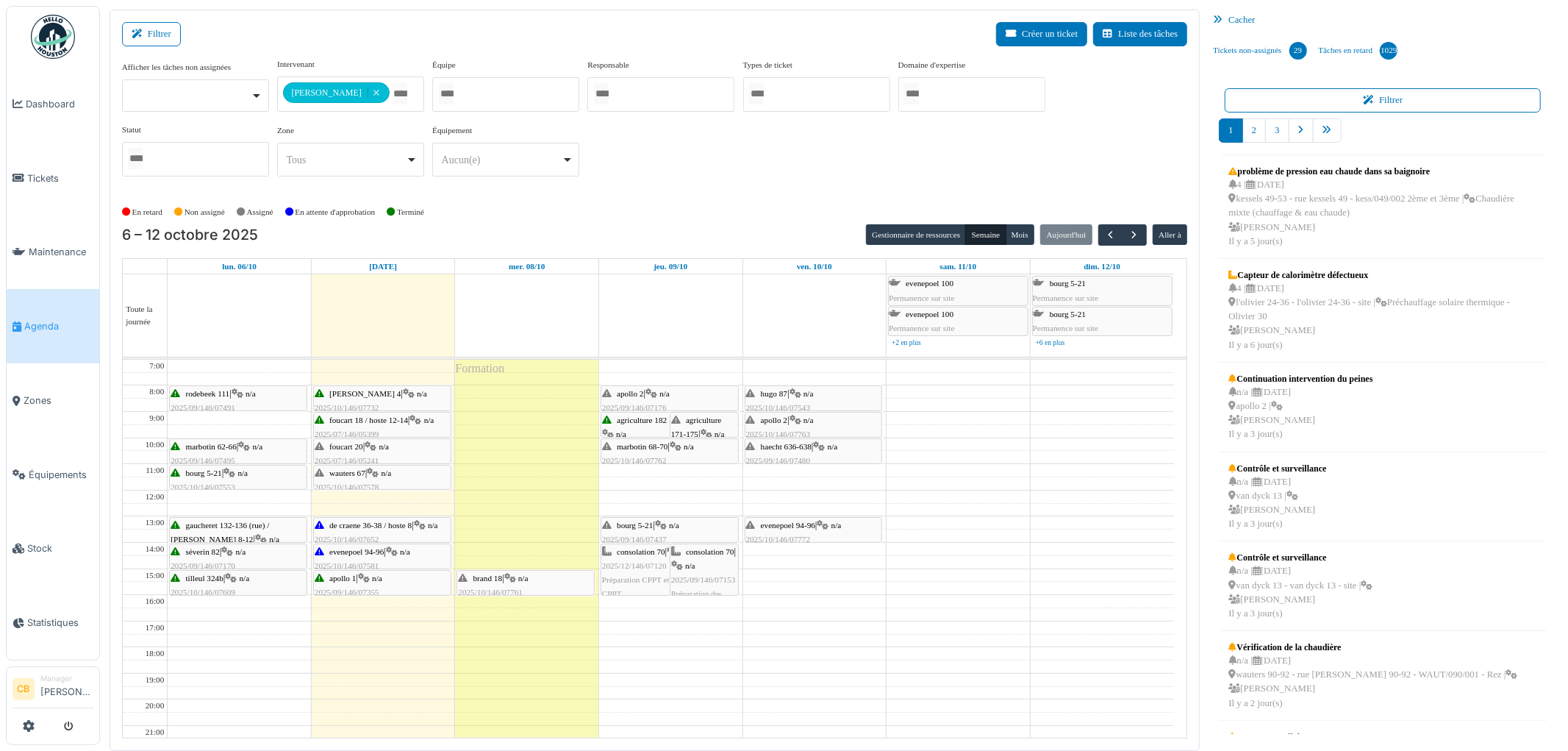
click at [567, 576] on div "brand 18 | n/a 2025/10/146/07761 L'interrupteur du hall d'entrée est sorti de s…" at bounding box center [526, 600] width 135 height 57
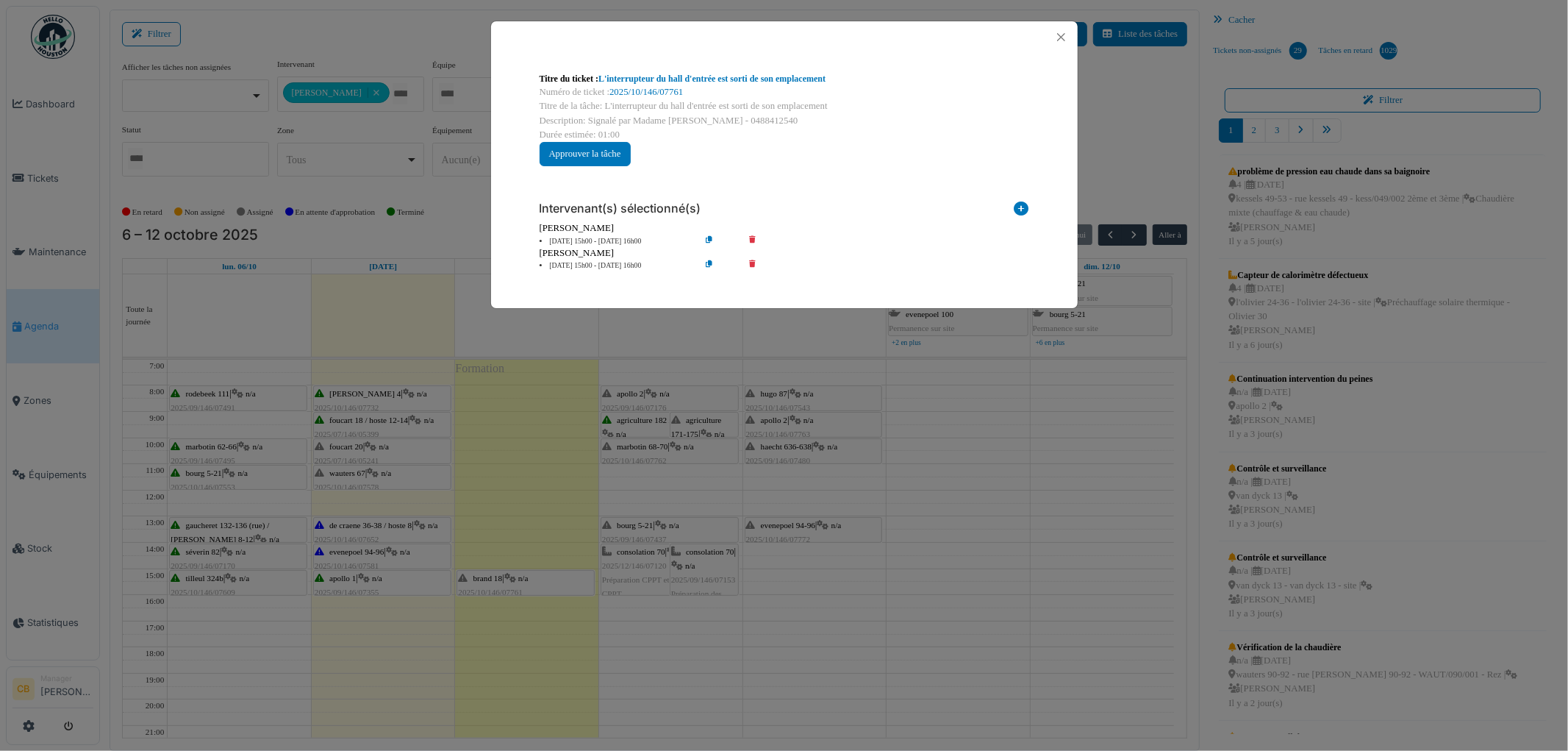
click at [752, 264] on icon at bounding box center [762, 266] width 42 height 11
click at [688, 634] on div "Titre du ticket : L'interrupteur du hall d'entrée est sorti de son emplacement …" at bounding box center [784, 375] width 1568 height 751
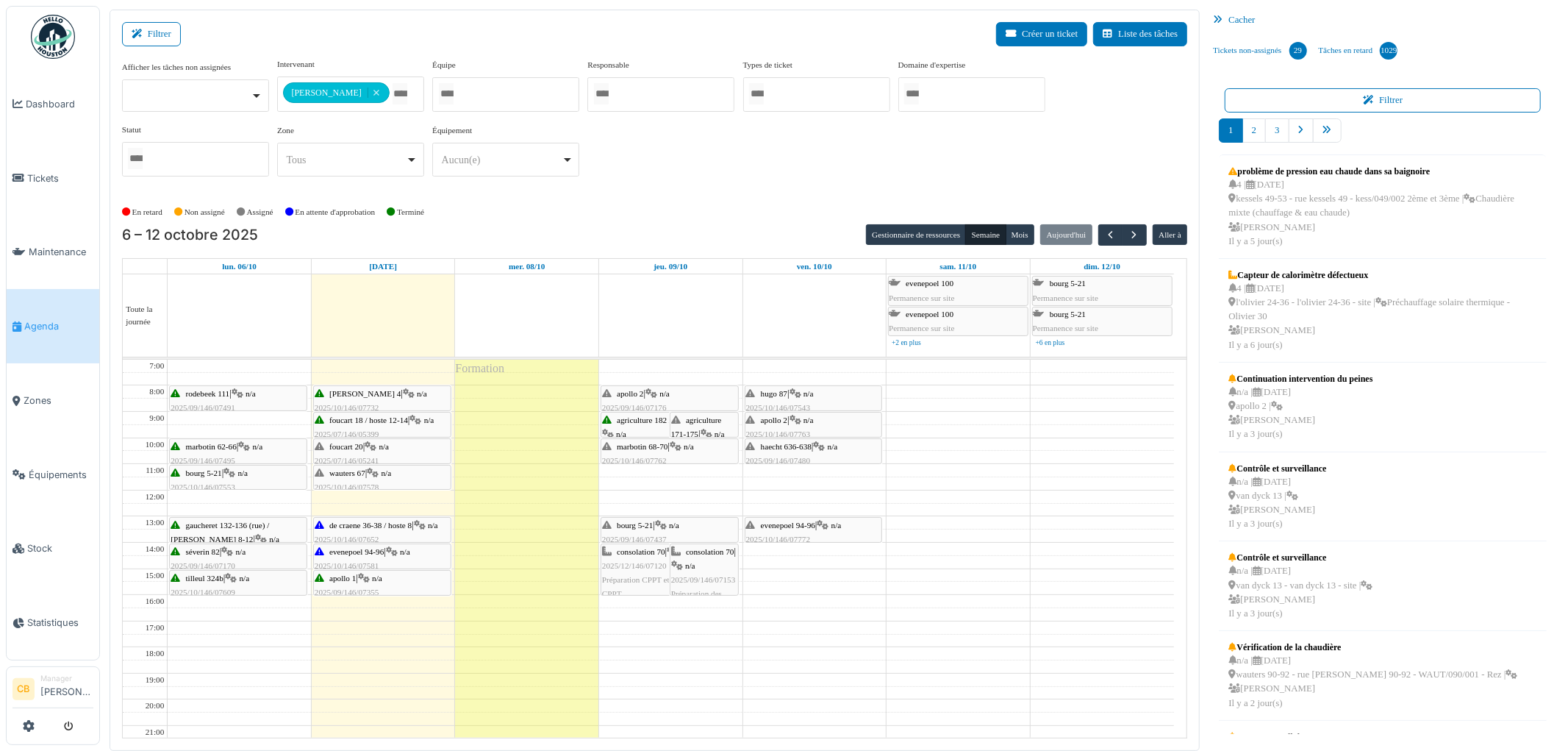
click at [62, 319] on span "Agenda" at bounding box center [59, 326] width 69 height 14
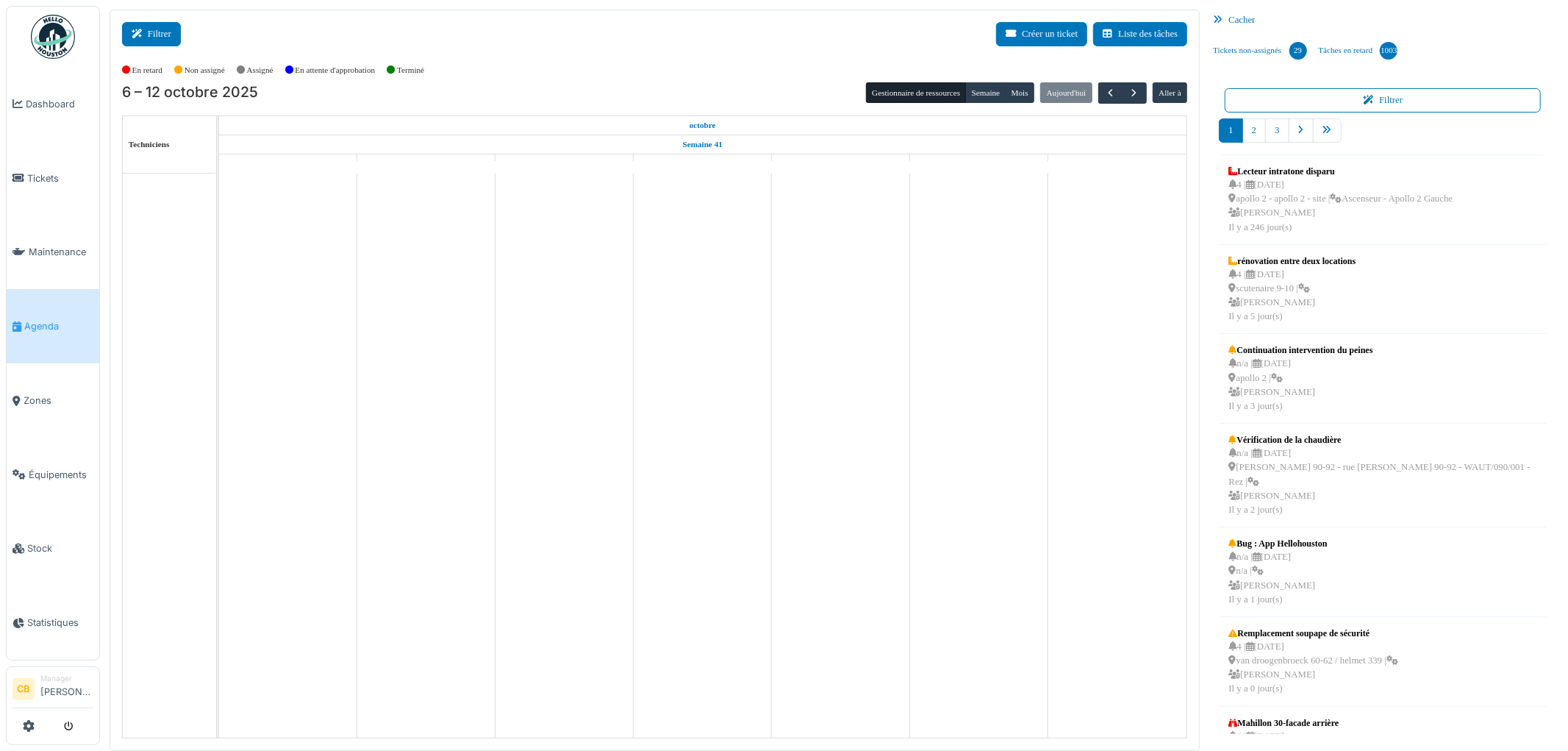
click at [154, 32] on button "Filtrer" at bounding box center [151, 35] width 59 height 25
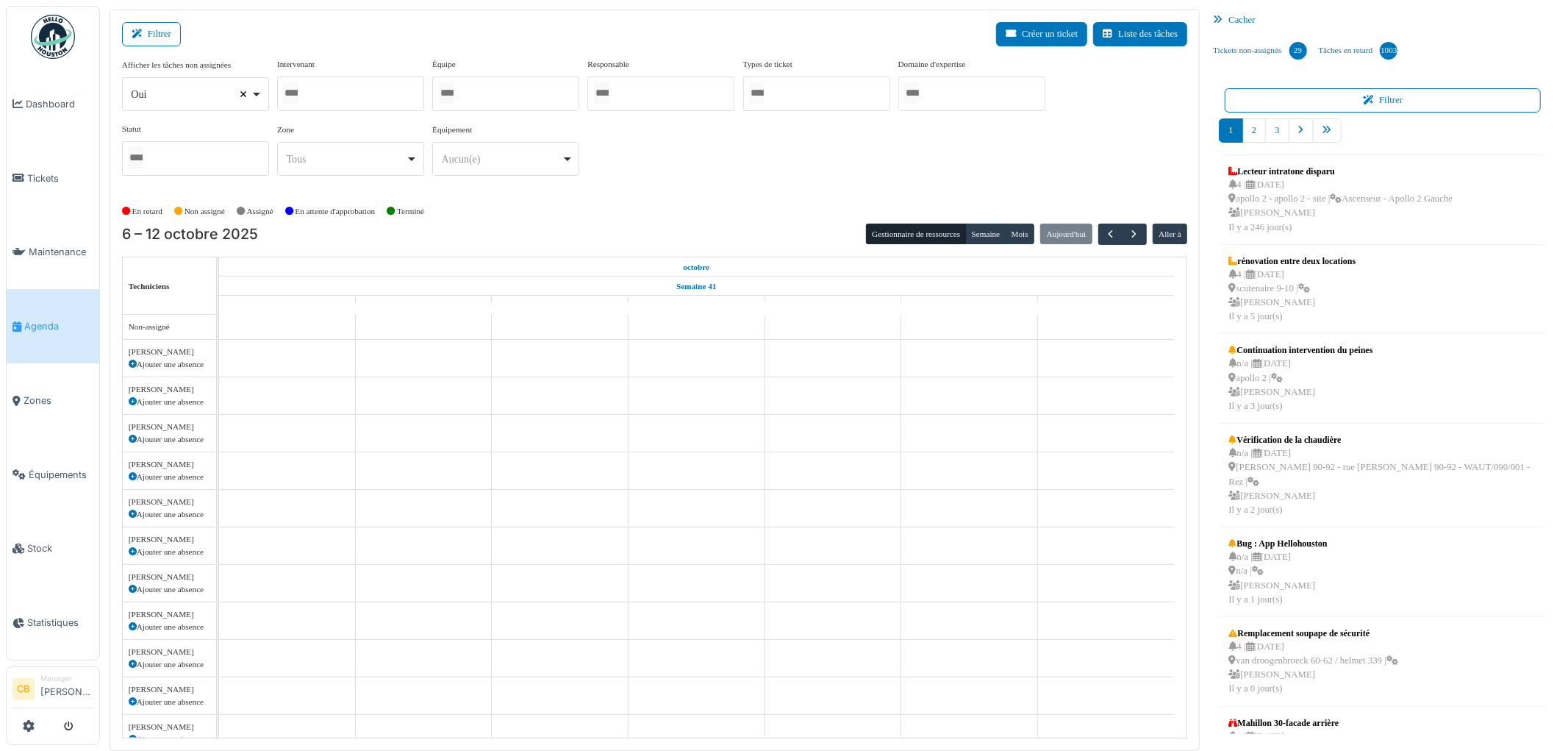
select select
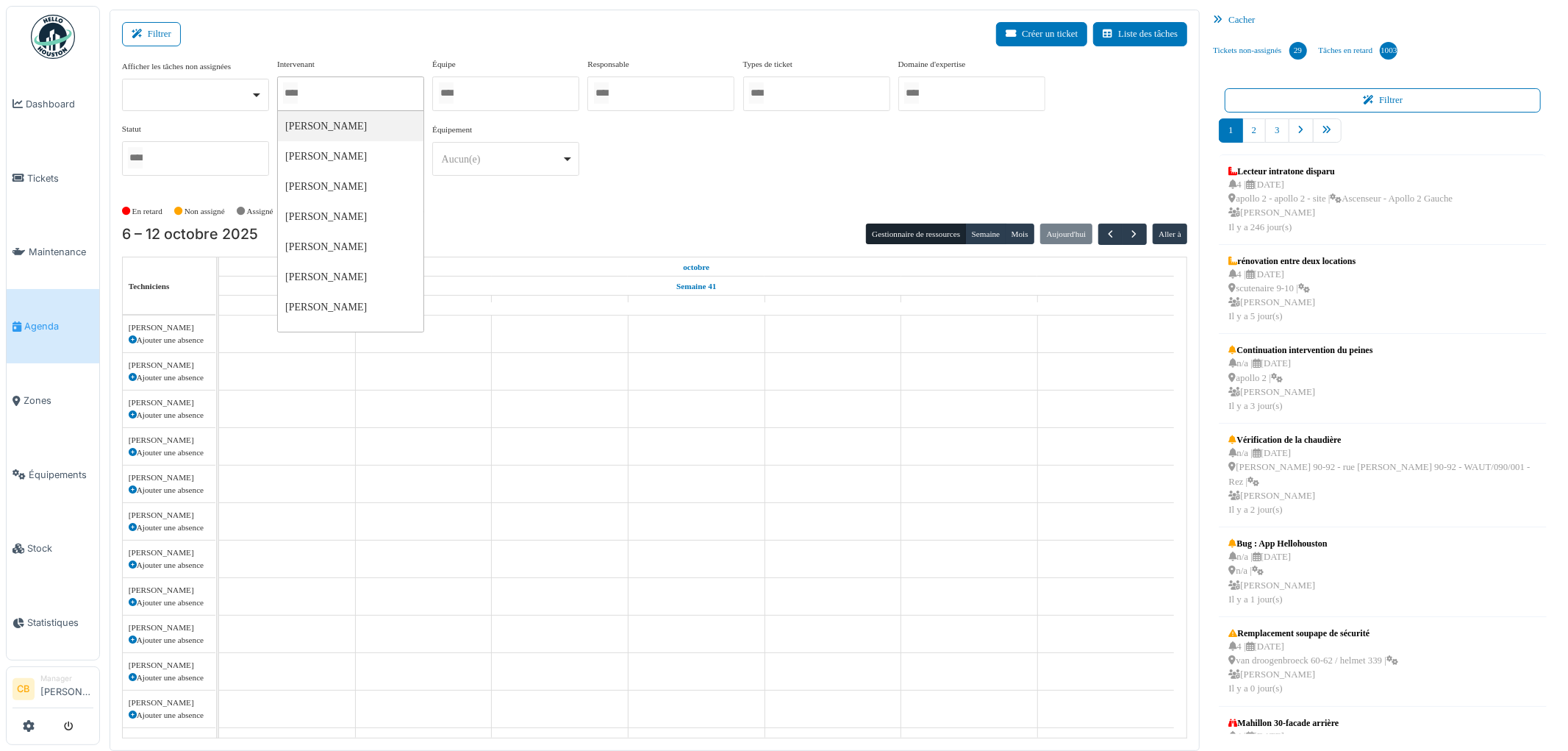
click at [310, 91] on div at bounding box center [350, 93] width 147 height 35
type input "*****"
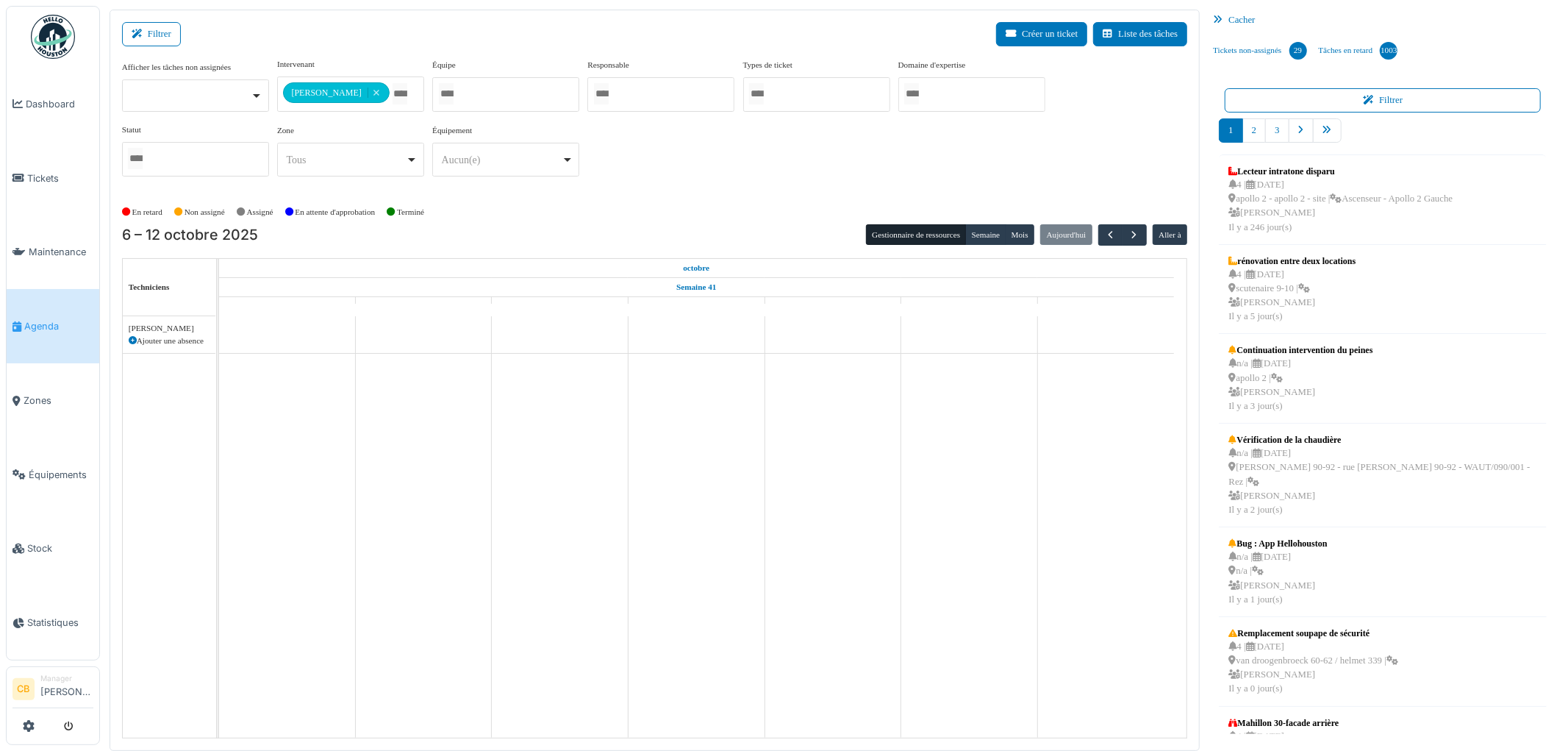
click at [828, 170] on div "**********" at bounding box center [655, 123] width 1066 height 130
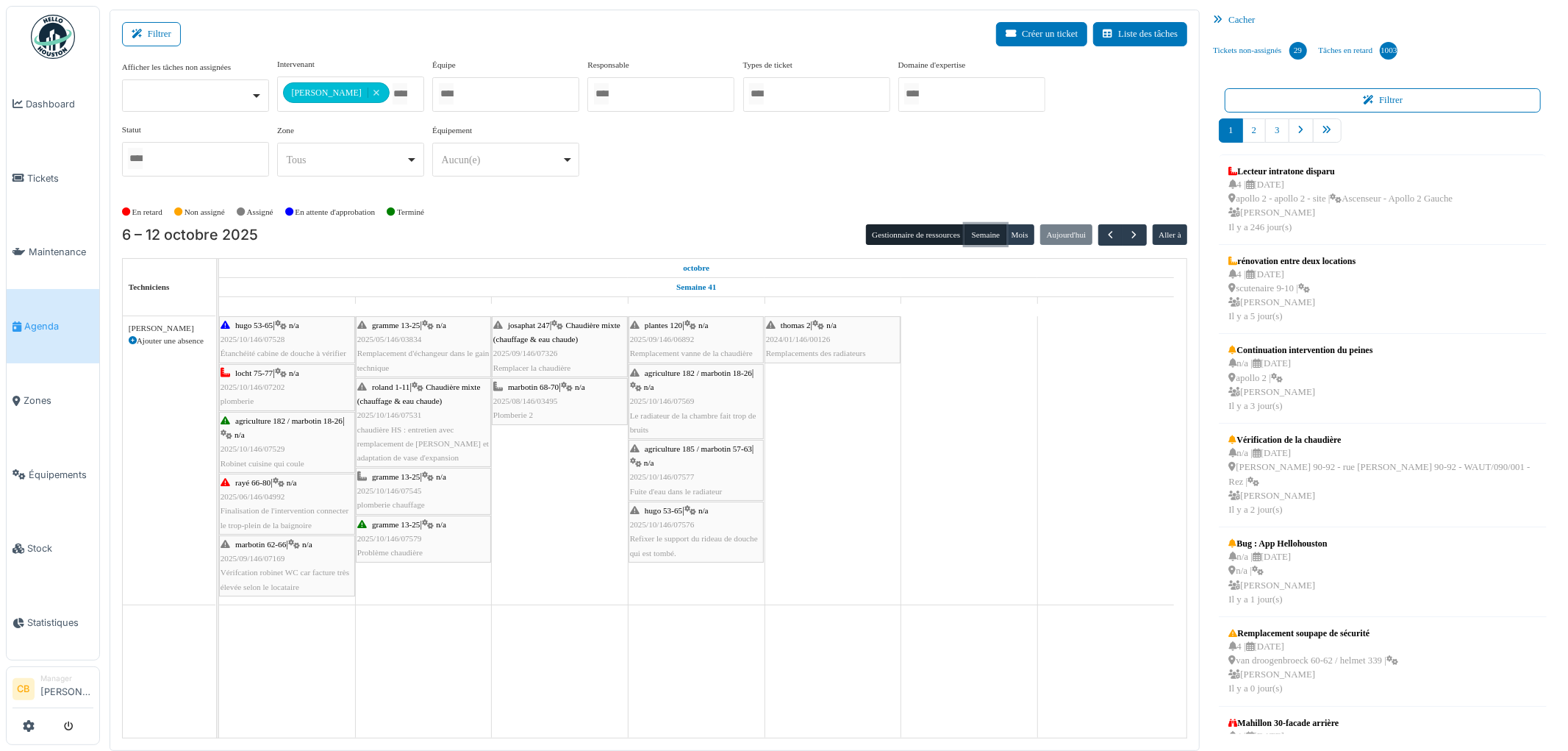
click at [989, 237] on button "Semaine" at bounding box center [985, 234] width 41 height 21
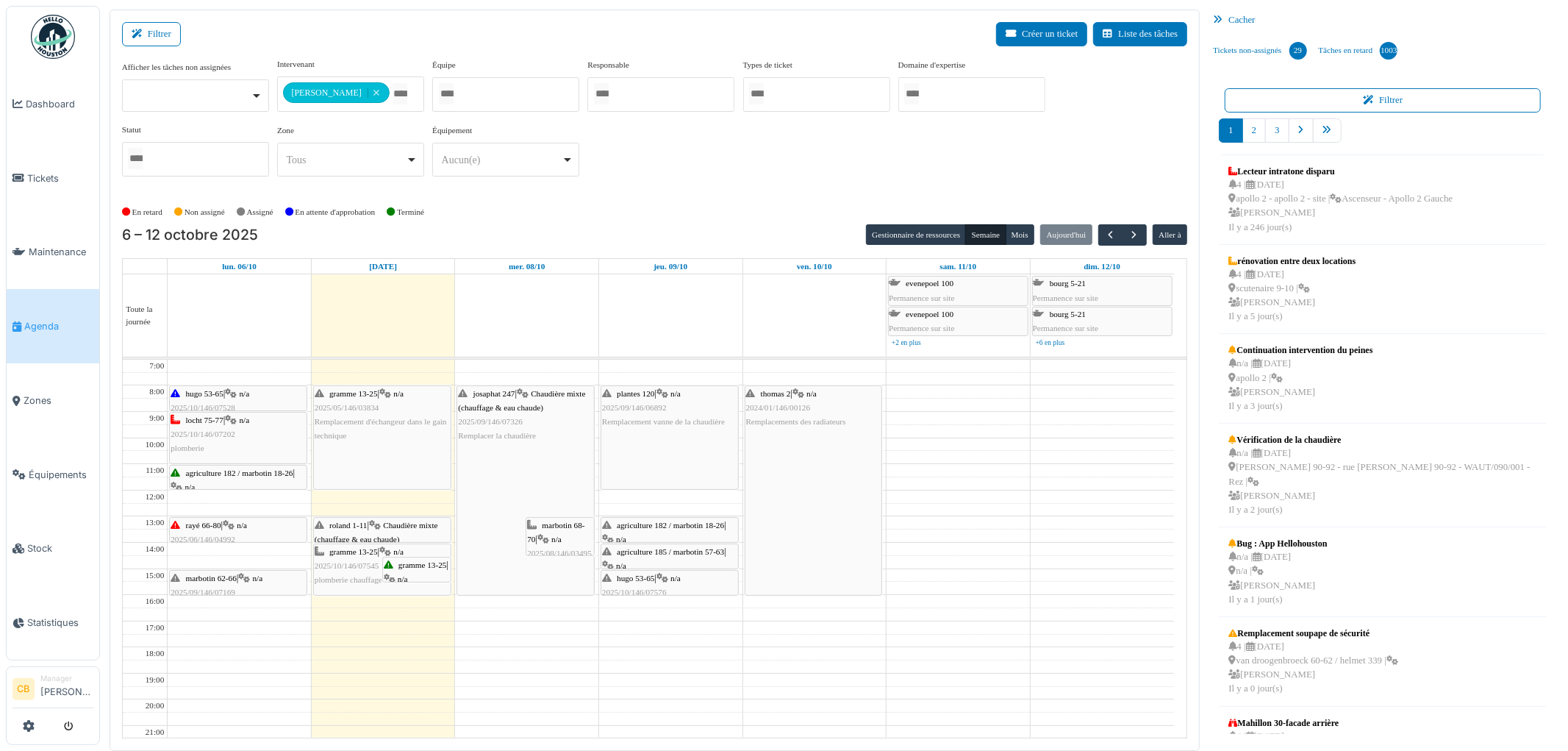
click at [410, 452] on div "gramme 13-25 | n/a 2025/05/146/03834 Remplacement d'échangeur dans le gain tech…" at bounding box center [382, 437] width 137 height 103
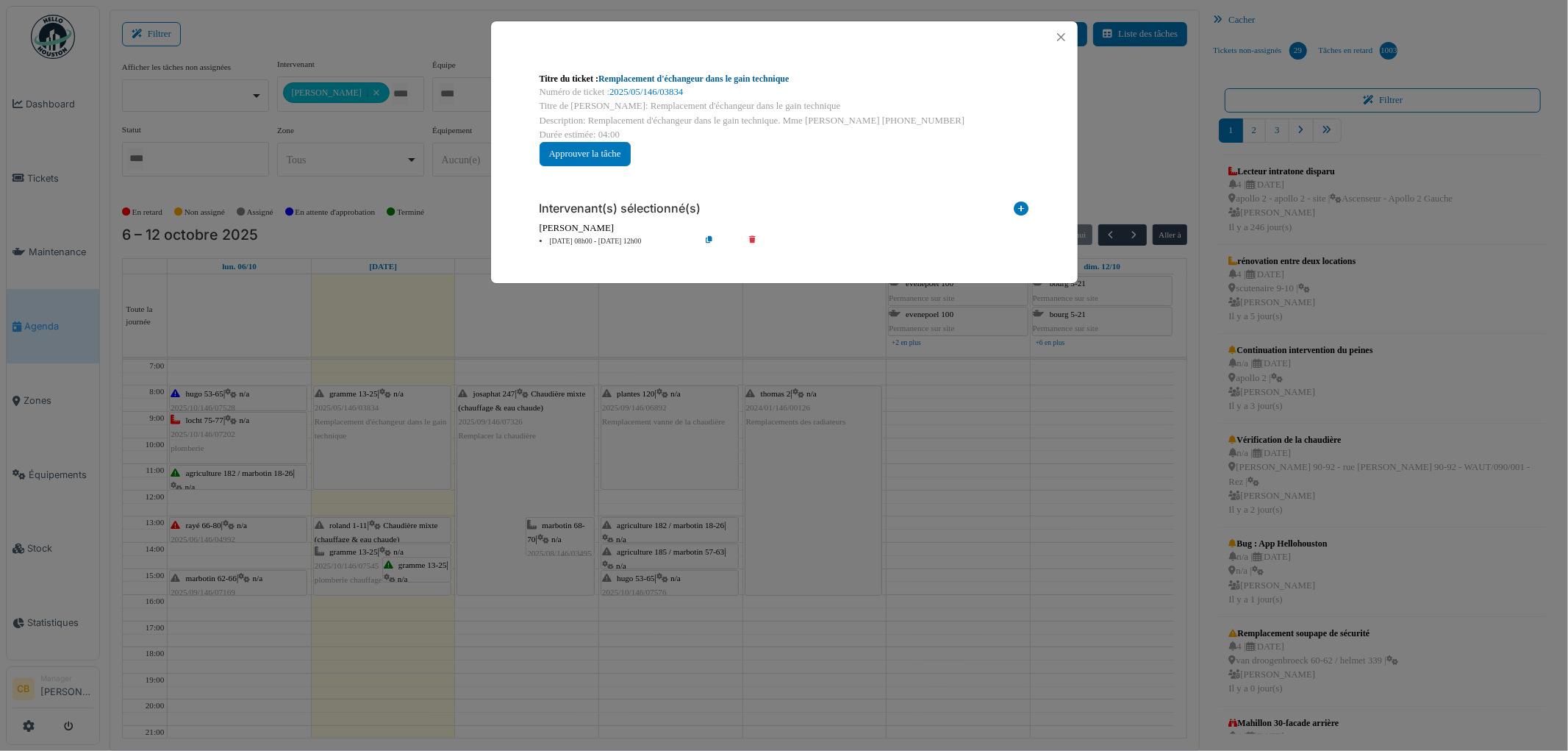
click at [688, 81] on link "Remplacement d'échangeur dans le gain technique" at bounding box center [694, 78] width 191 height 10
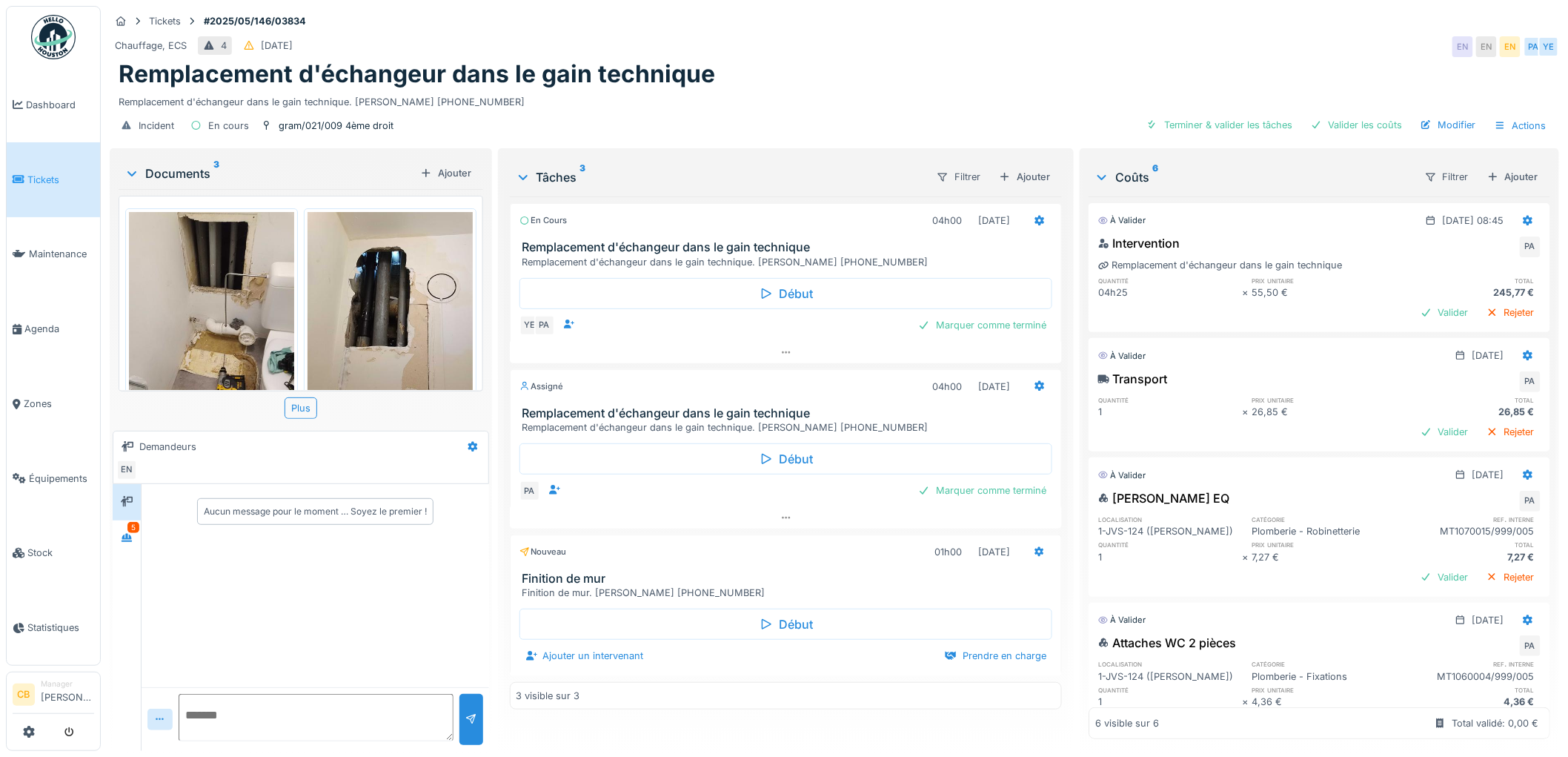
scroll to position [310, 0]
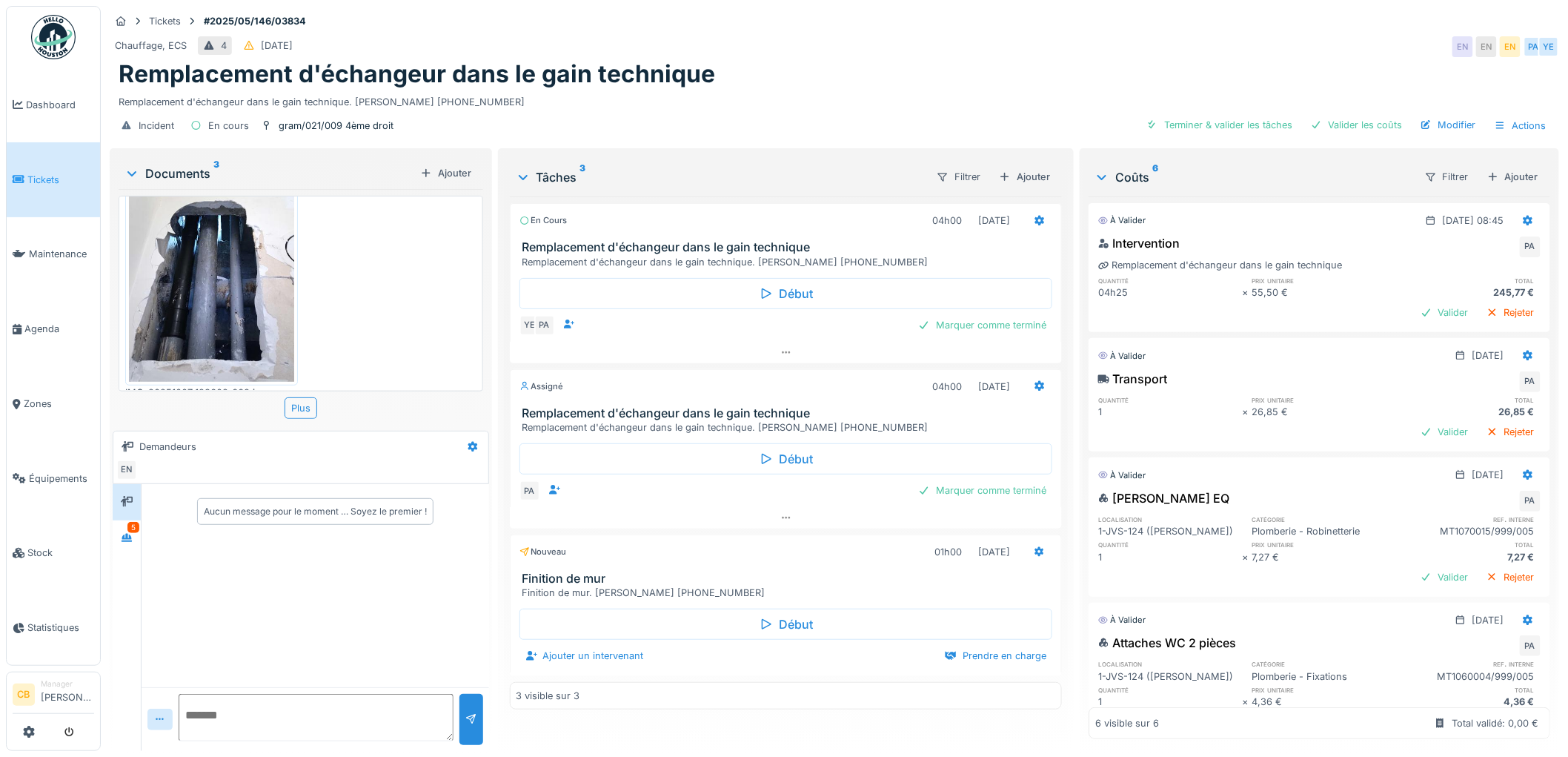
click at [184, 285] on img at bounding box center [211, 272] width 165 height 220
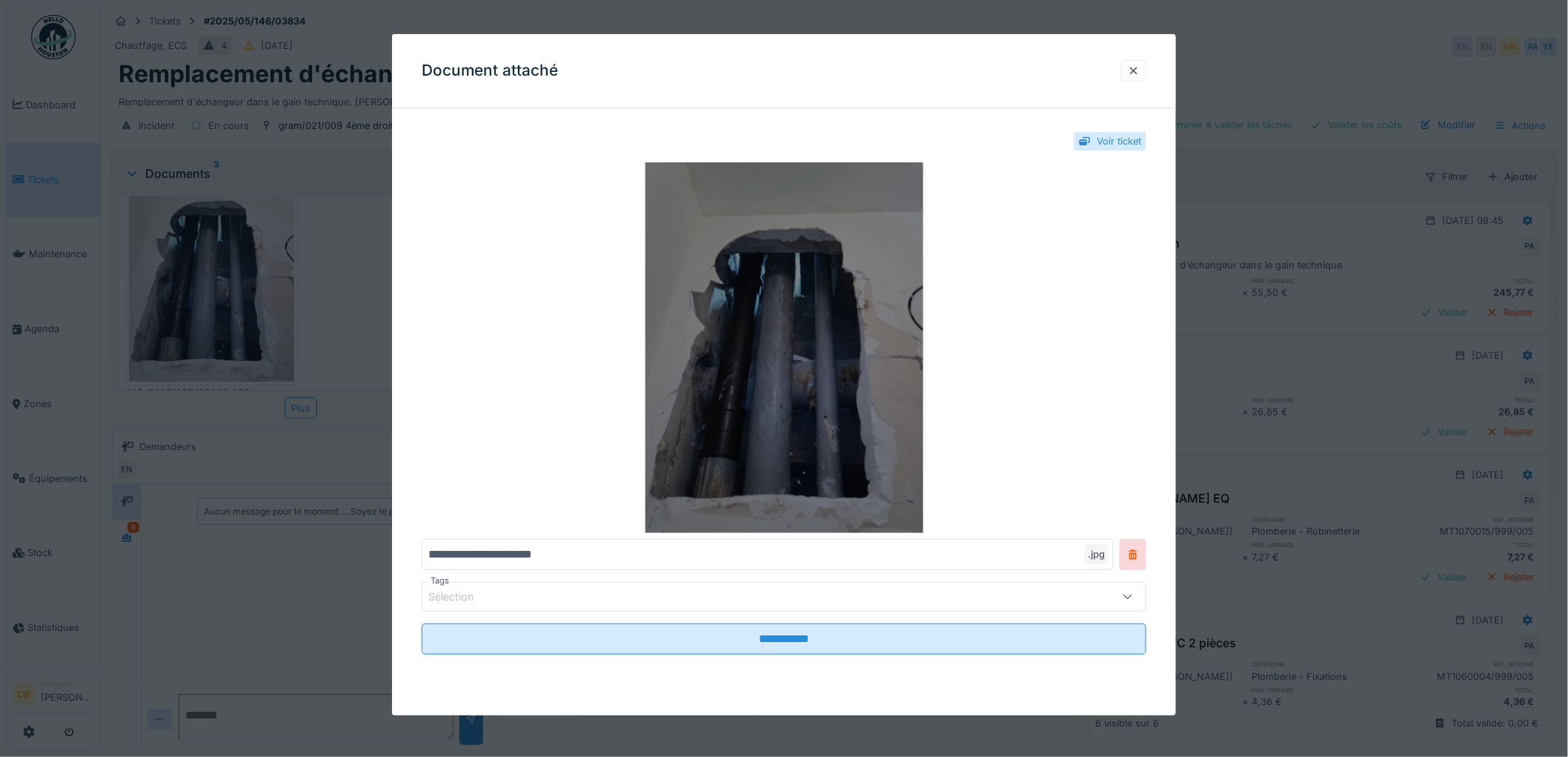
click at [654, 394] on img at bounding box center [784, 347] width 725 height 370
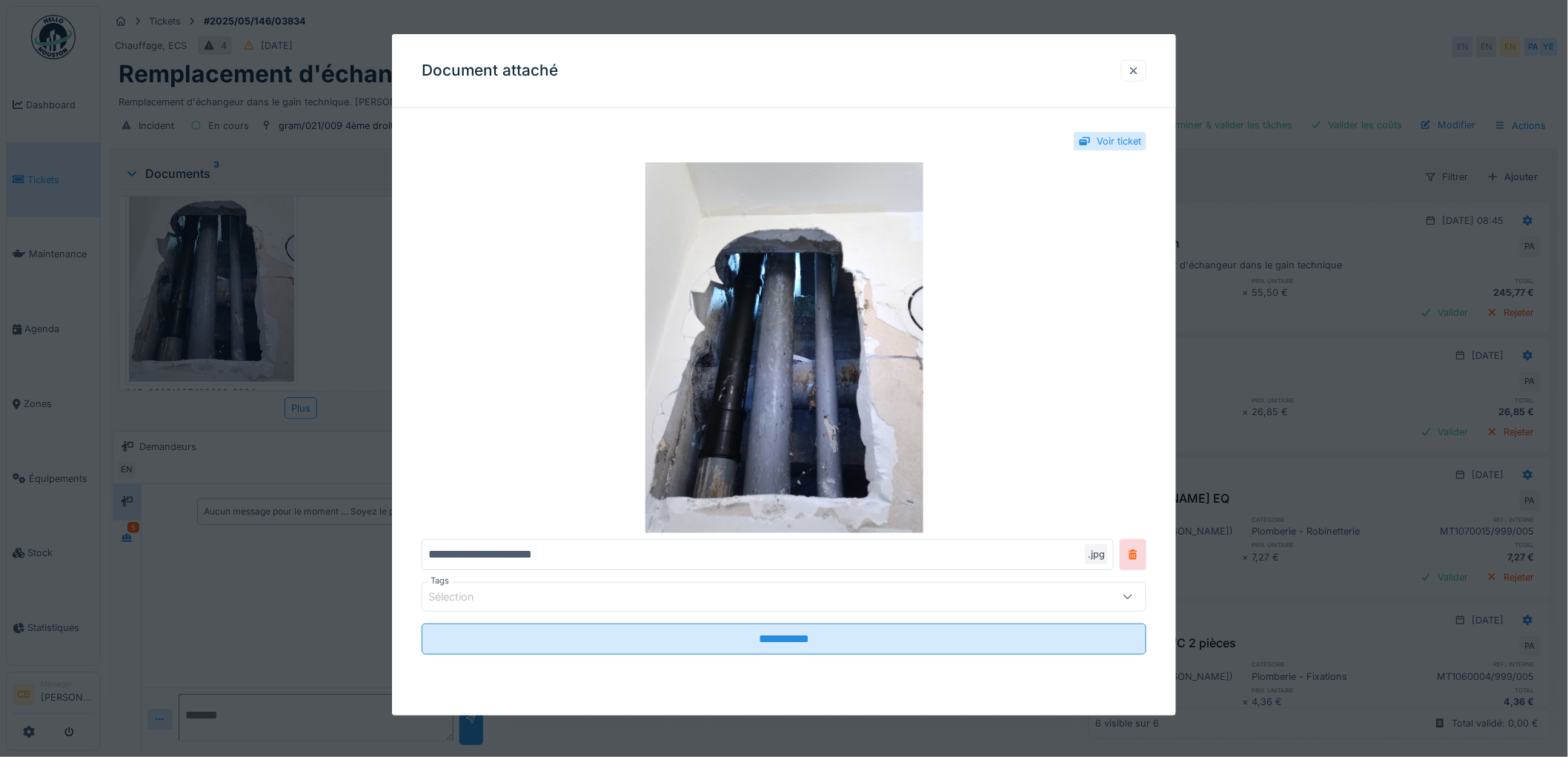
click at [1139, 71] on div at bounding box center [1133, 71] width 12 height 14
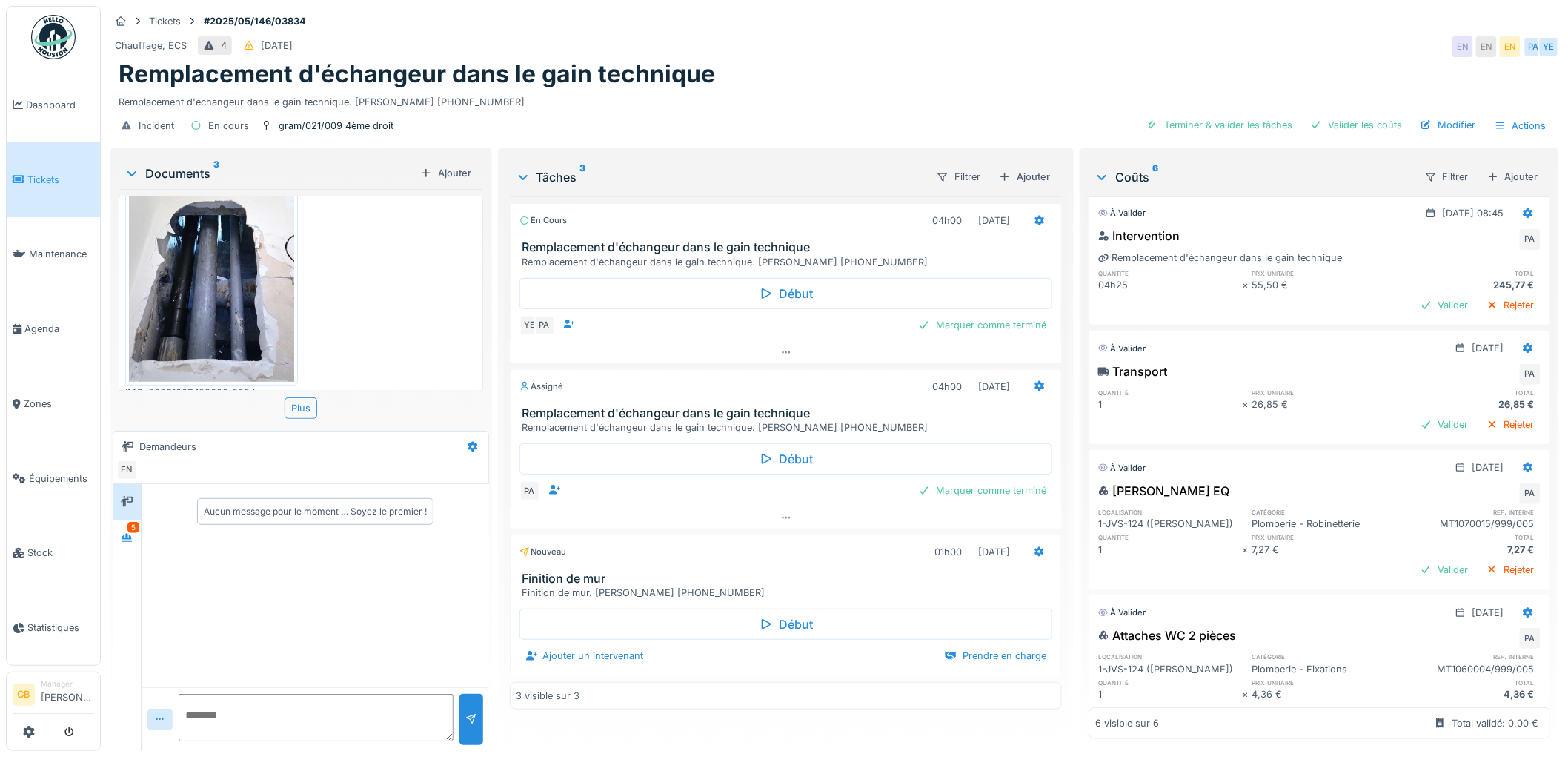
scroll to position [0, 0]
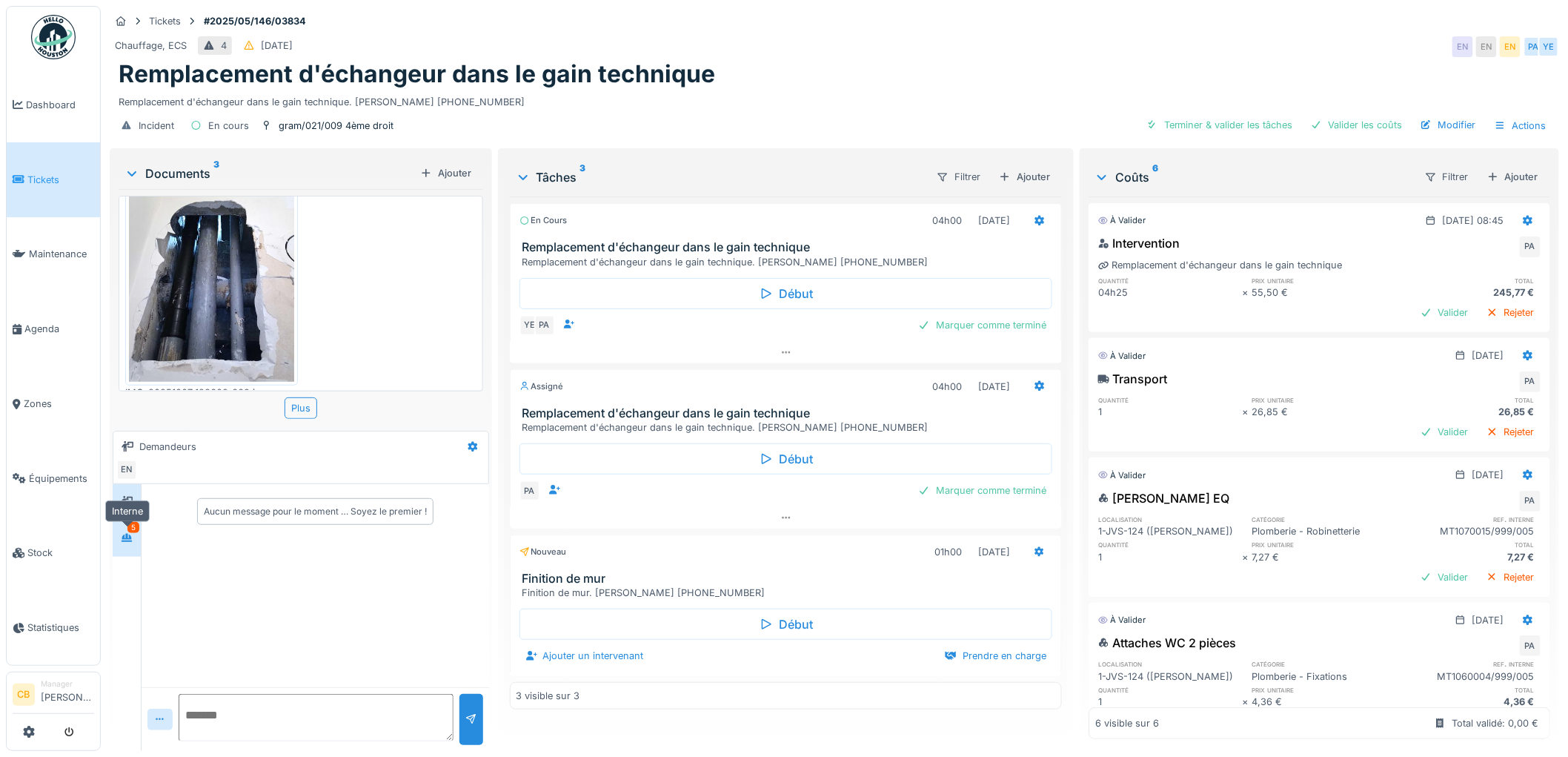
click at [122, 533] on icon at bounding box center [126, 538] width 12 height 9
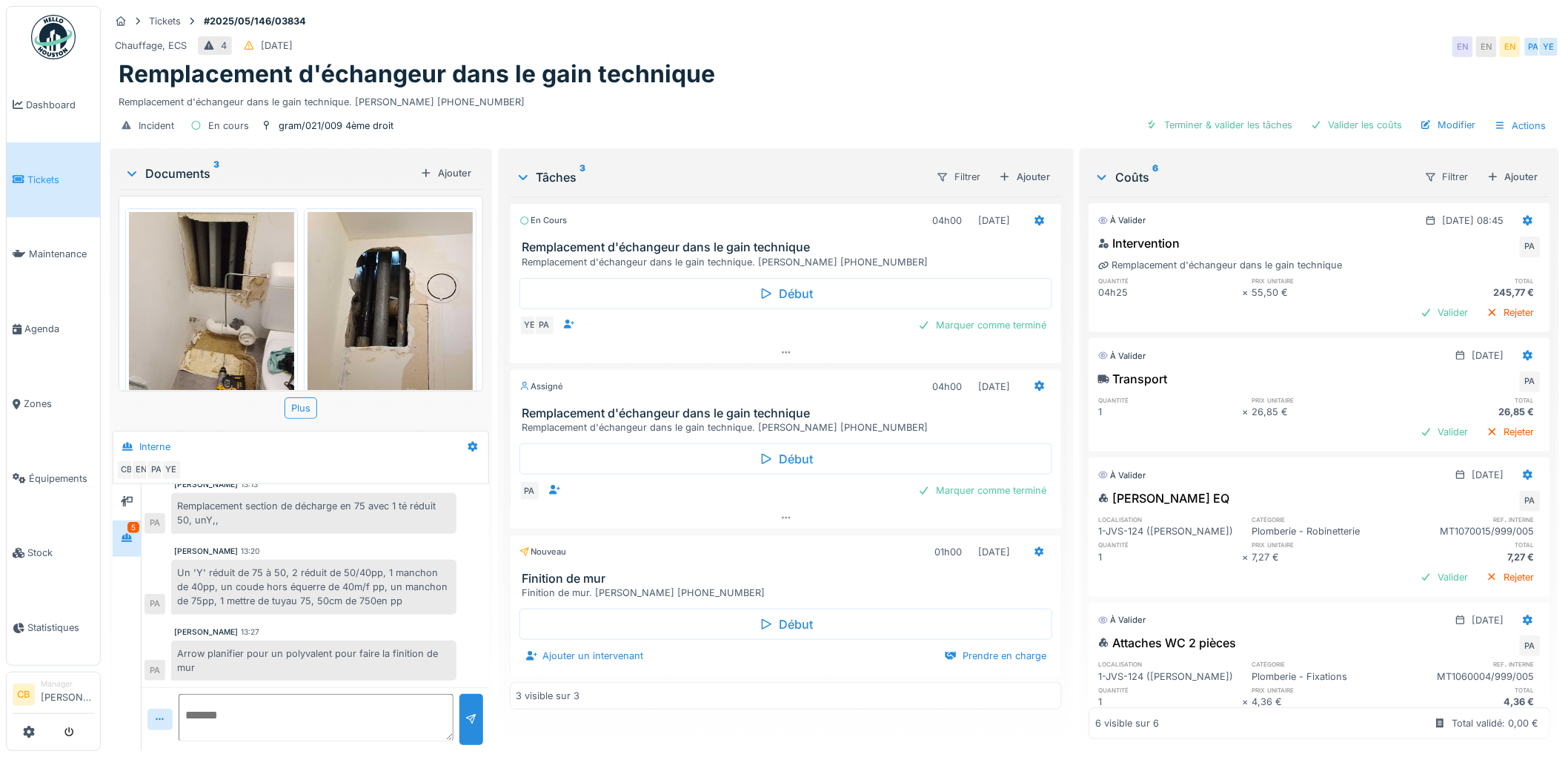
click at [240, 299] on img at bounding box center [211, 322] width 165 height 220
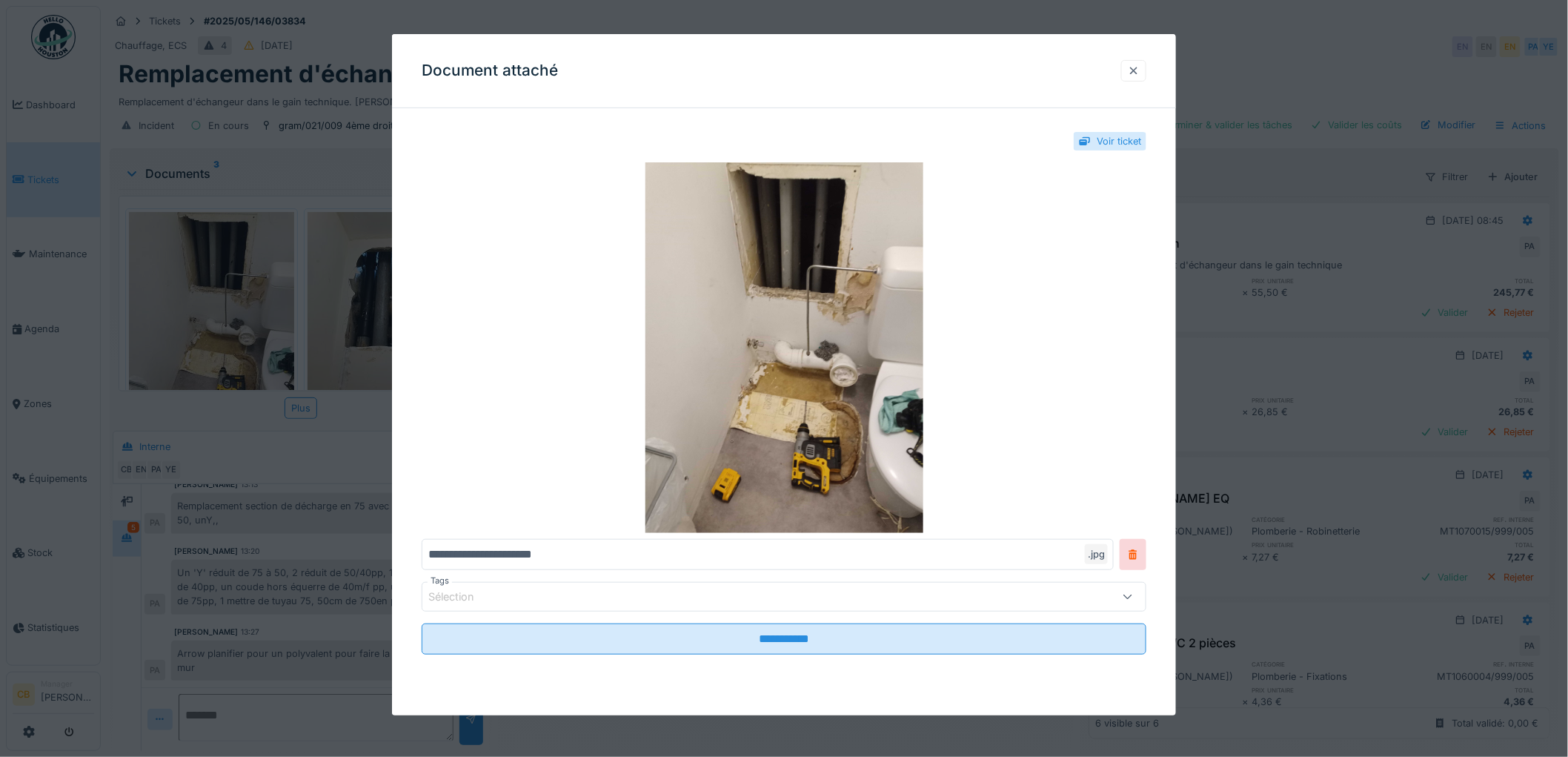
click at [1140, 71] on div at bounding box center [1133, 71] width 12 height 14
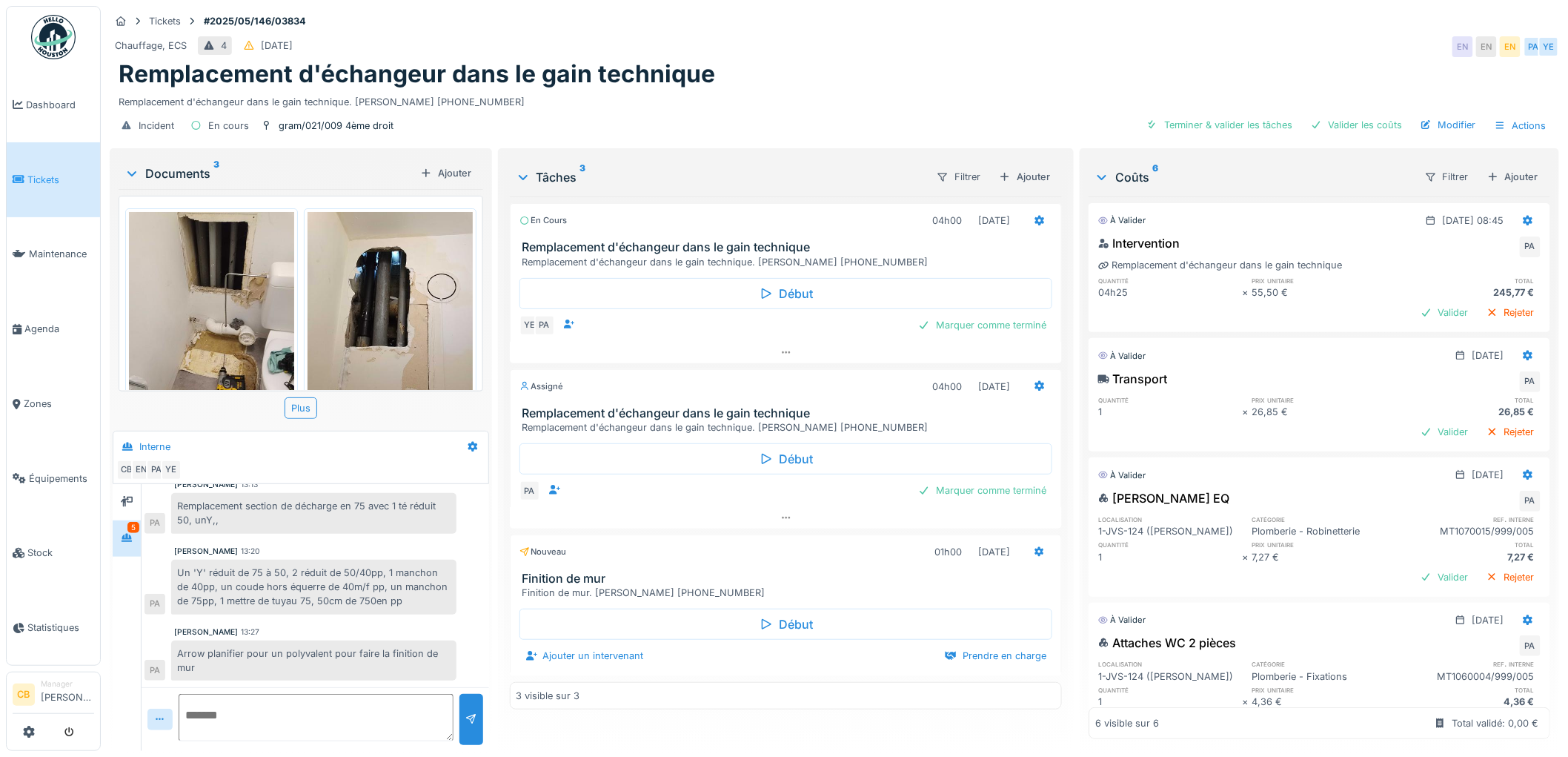
click at [373, 301] on img at bounding box center [390, 322] width 165 height 220
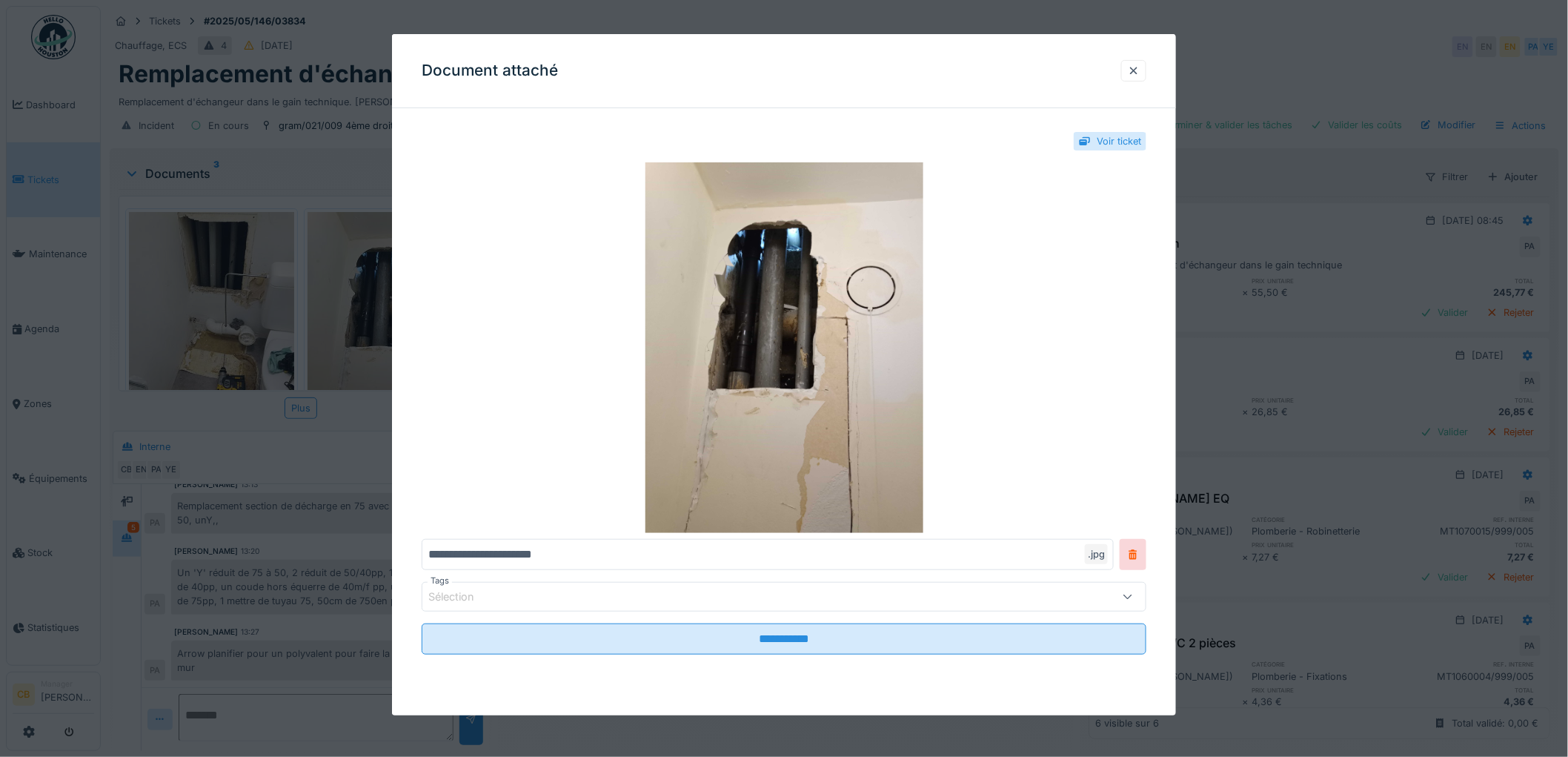
click at [373, 301] on div at bounding box center [784, 378] width 1568 height 757
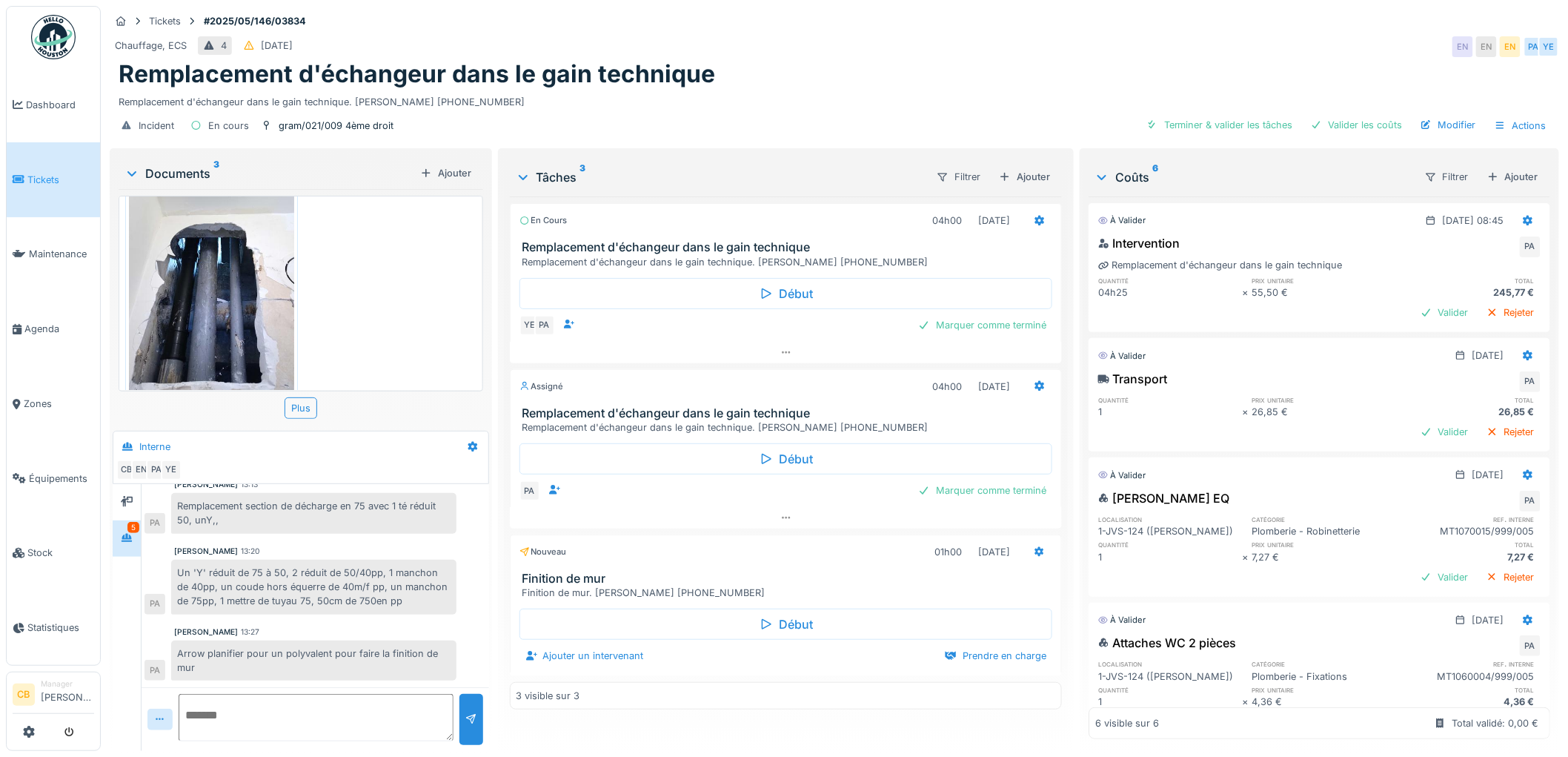
scroll to position [310, 0]
